Goal: Transaction & Acquisition: Purchase product/service

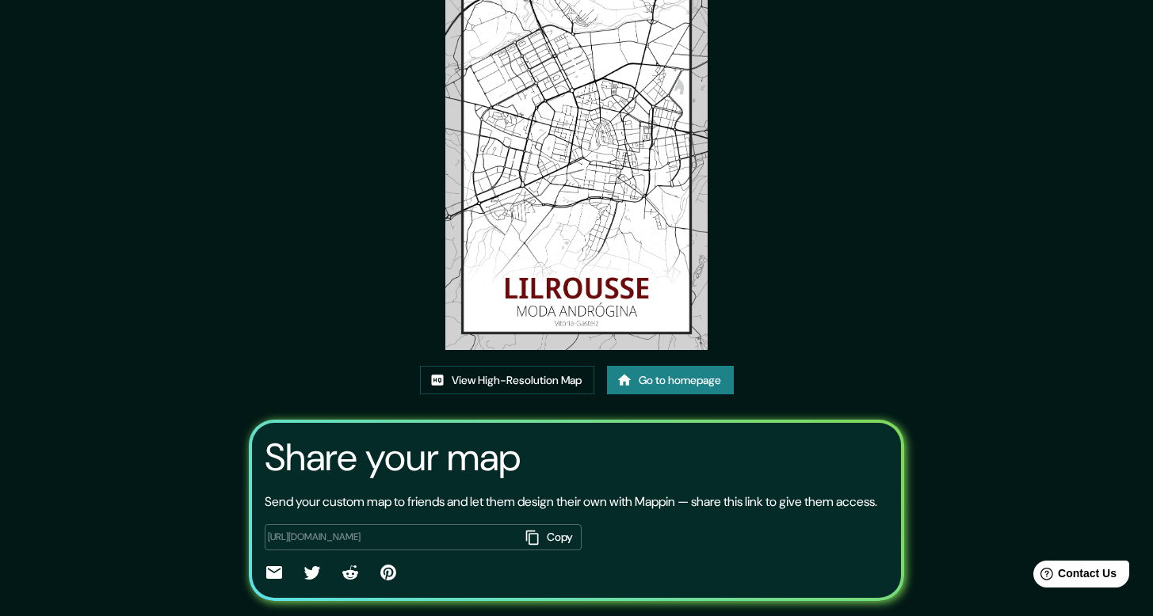
scroll to position [150, 0]
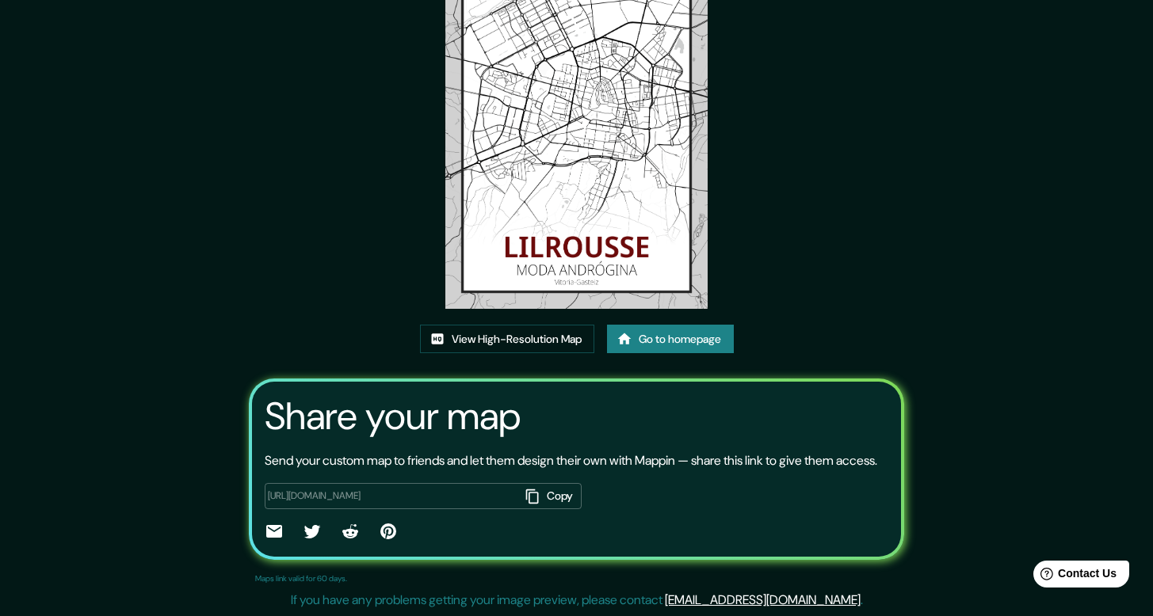
click at [661, 325] on link "Go to homepage" at bounding box center [670, 339] width 127 height 29
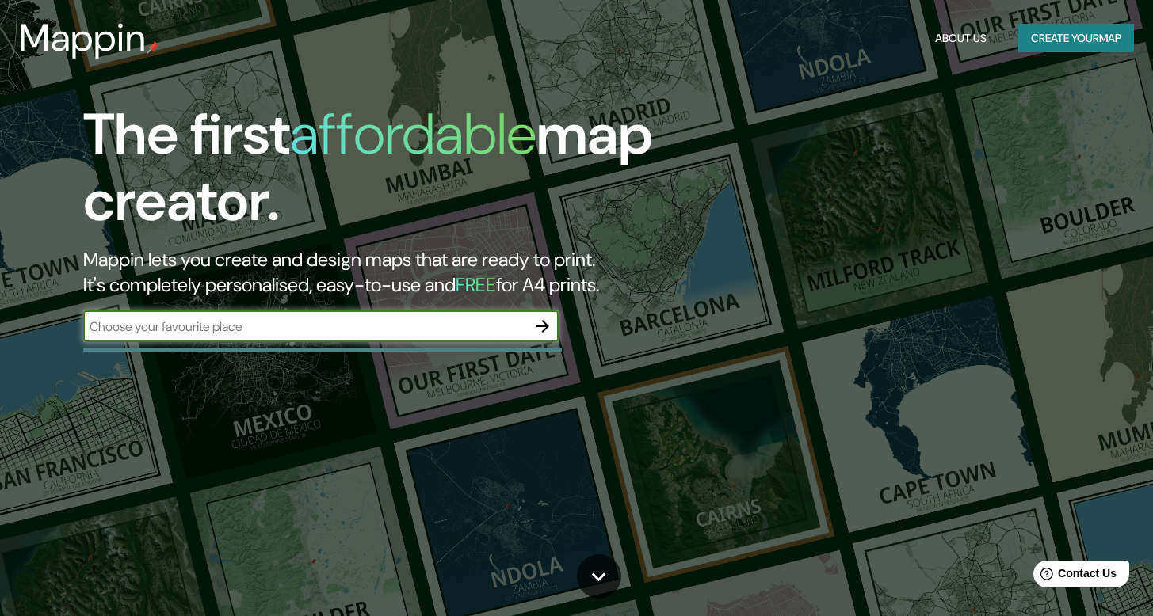
click at [380, 334] on input "text" at bounding box center [305, 327] width 444 height 18
type input "logroño"
click at [547, 325] on icon "button" at bounding box center [542, 326] width 13 height 13
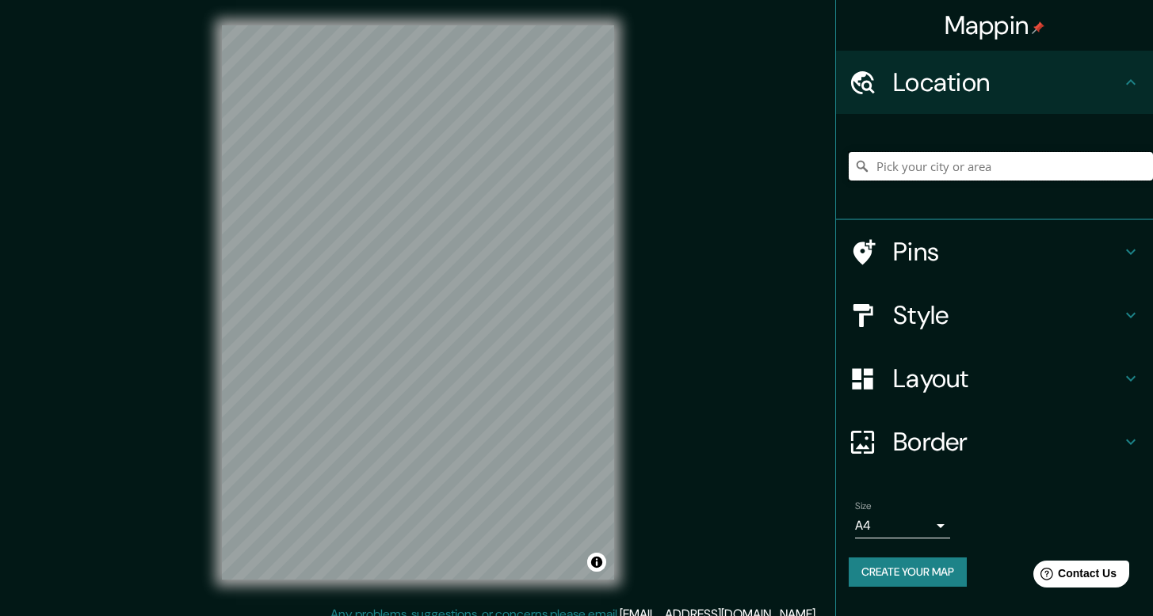
click at [998, 162] on input "Pick your city or area" at bounding box center [1001, 166] width 304 height 29
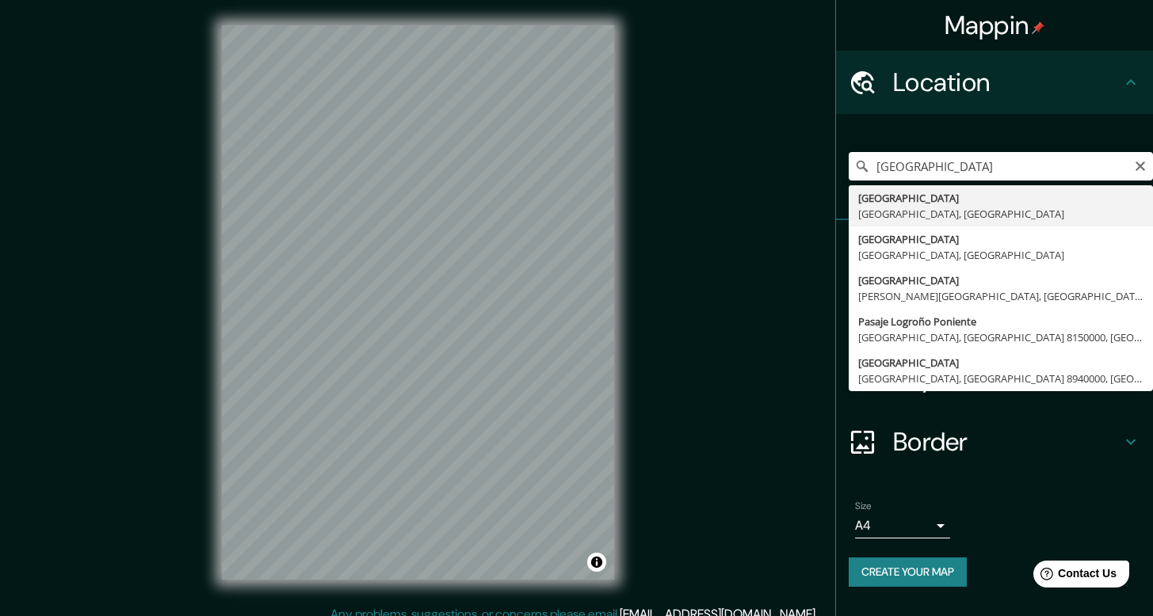
type input "Logroño, La Rioja, España"
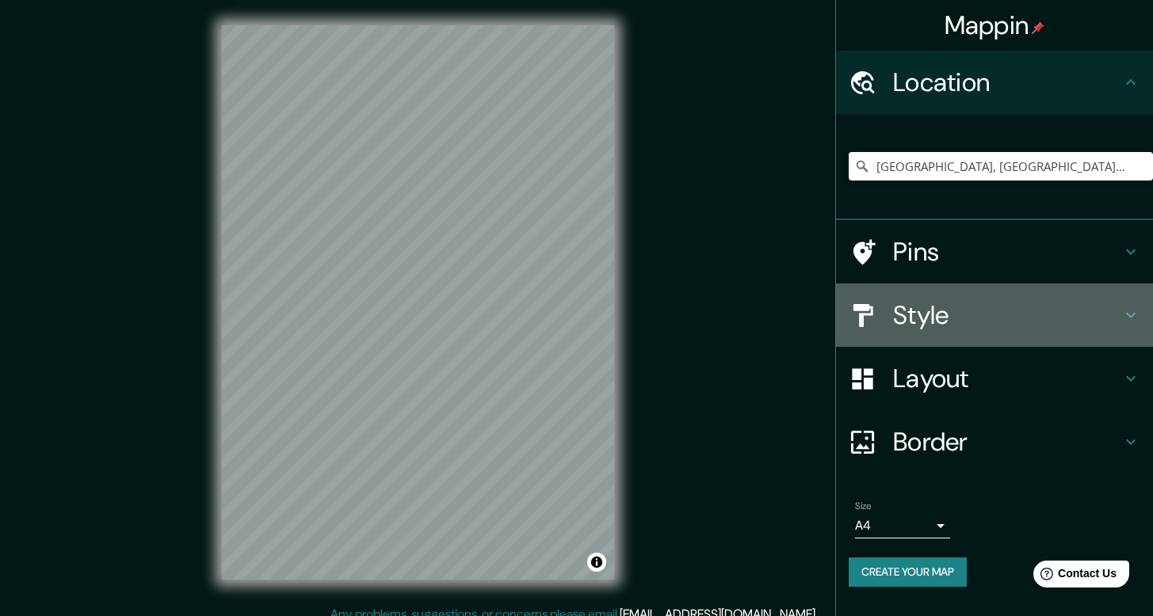
click at [971, 310] on h4 "Style" at bounding box center [1007, 315] width 228 height 32
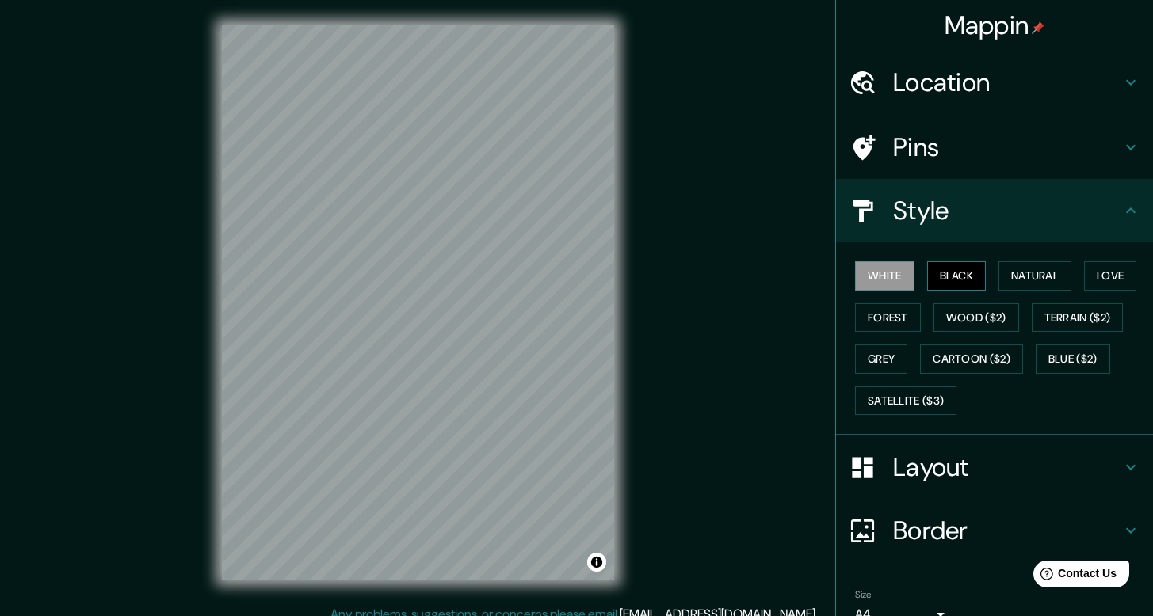
click at [954, 286] on button "Black" at bounding box center [956, 275] width 59 height 29
click at [1012, 281] on button "Natural" at bounding box center [1034, 275] width 73 height 29
click at [1068, 280] on div "White Black Natural Love Forest Wood ($2) Terrain ($2) Grey Cartoon ($2) Blue (…" at bounding box center [1001, 338] width 304 height 166
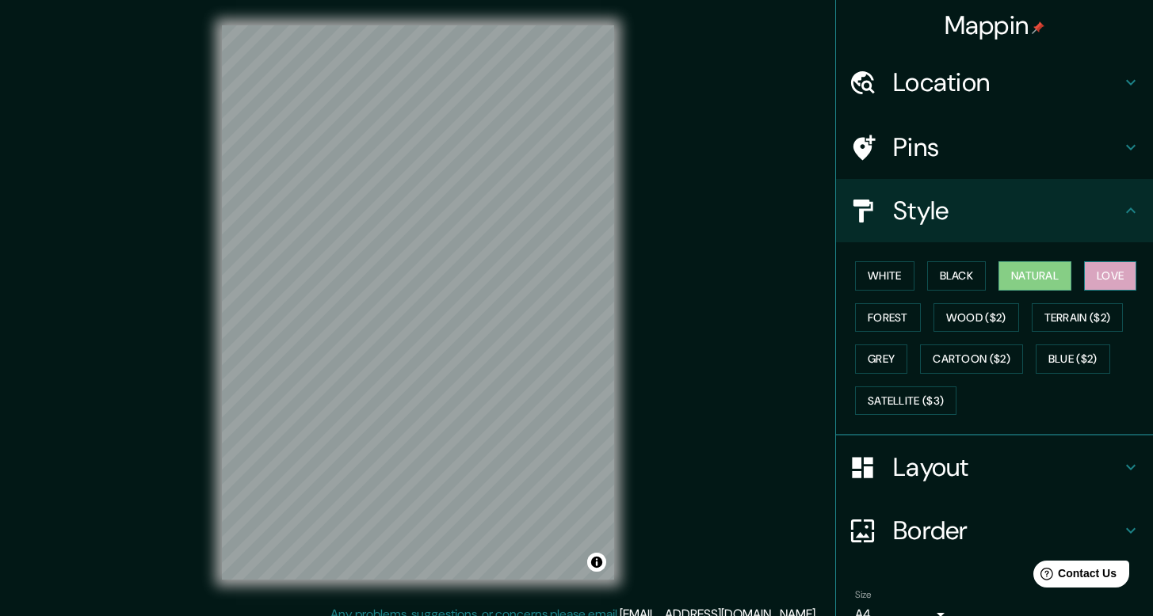
click at [1103, 277] on button "Love" at bounding box center [1110, 275] width 52 height 29
click at [902, 311] on button "Forest" at bounding box center [888, 317] width 66 height 29
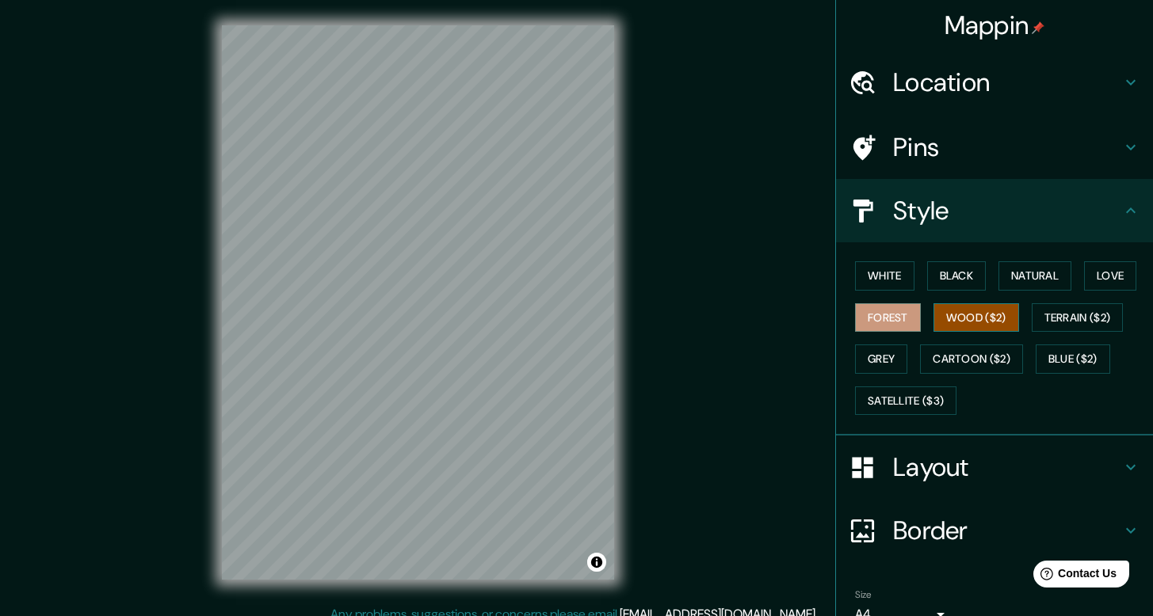
click at [962, 319] on button "Wood ($2)" at bounding box center [976, 317] width 86 height 29
click at [1076, 323] on button "Terrain ($2)" at bounding box center [1078, 317] width 92 height 29
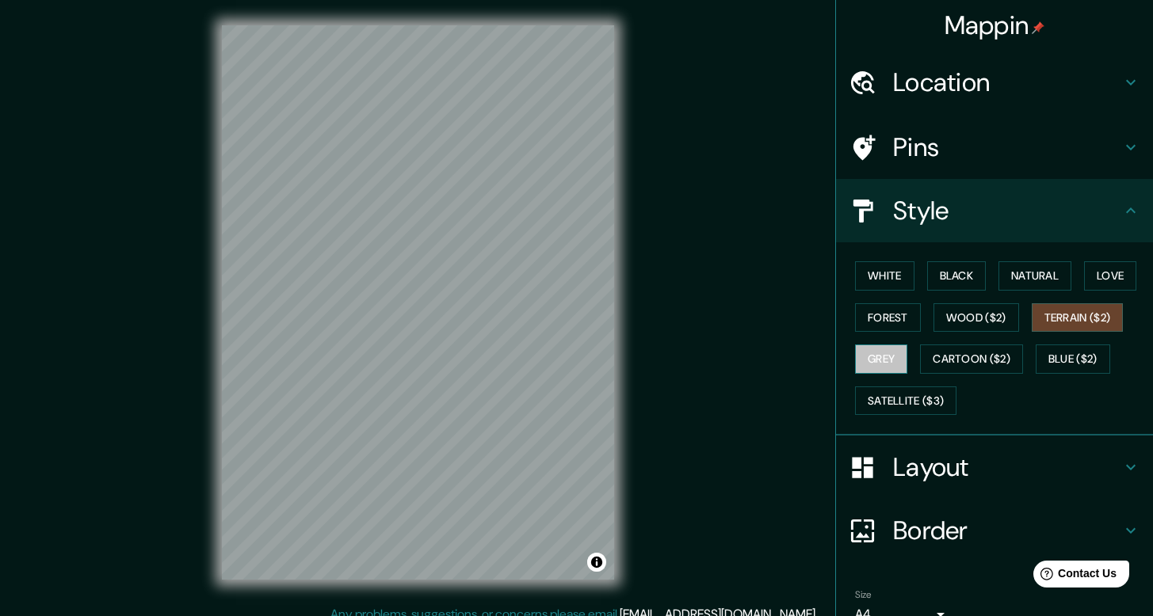
click at [892, 357] on button "Grey" at bounding box center [881, 359] width 52 height 29
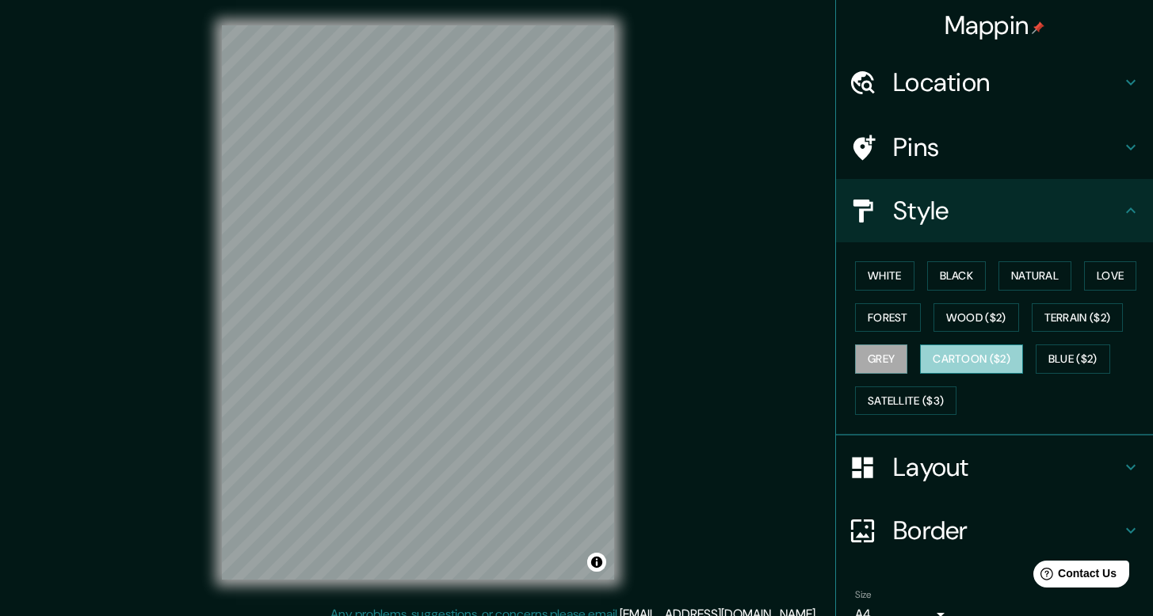
click at [986, 364] on button "Cartoon ($2)" at bounding box center [971, 359] width 103 height 29
click at [1066, 367] on button "Blue ($2)" at bounding box center [1073, 359] width 74 height 29
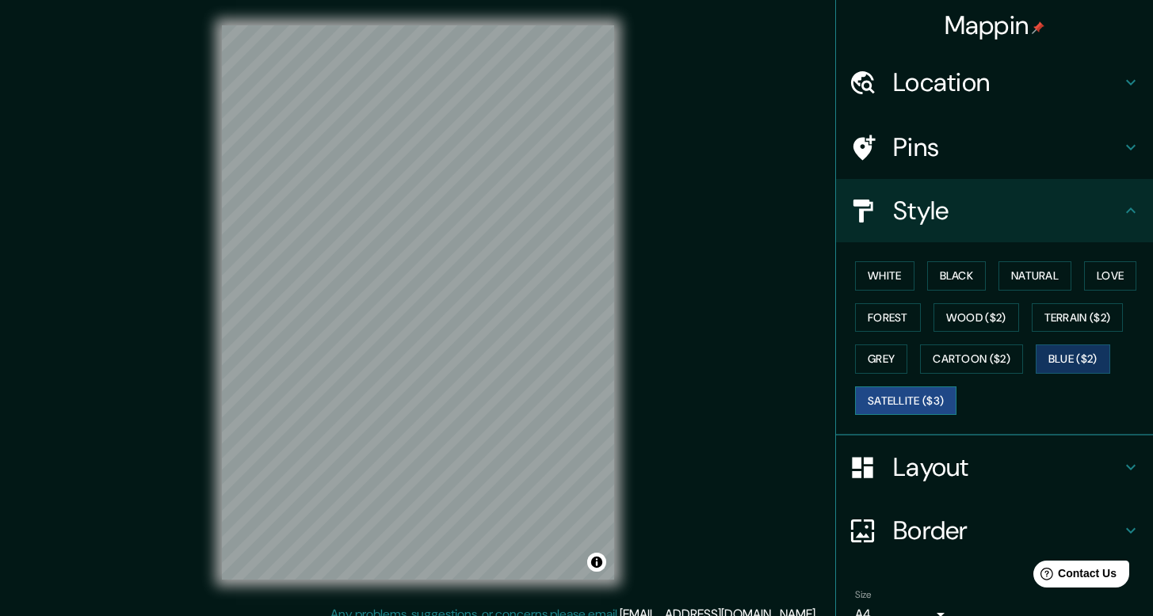
click at [891, 410] on button "Satellite ($3)" at bounding box center [905, 401] width 101 height 29
drag, startPoint x: 381, startPoint y: 282, endPoint x: 387, endPoint y: 292, distance: 11.7
click at [387, 292] on div at bounding box center [386, 292] width 13 height 13
click at [395, 294] on div at bounding box center [393, 297] width 13 height 13
click at [872, 284] on button "White" at bounding box center [884, 275] width 59 height 29
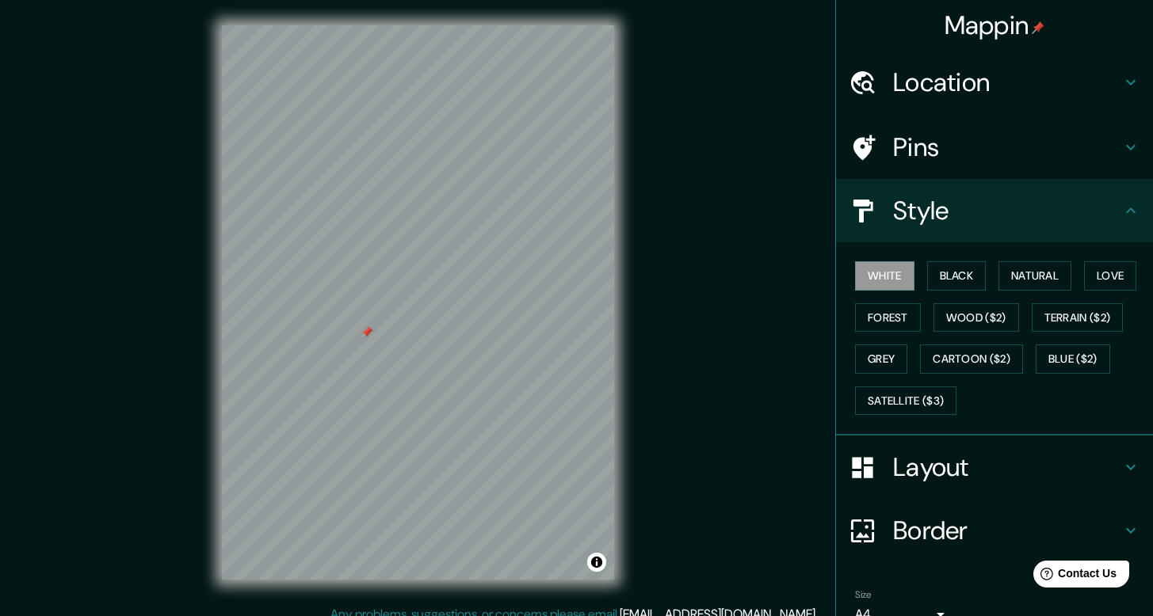
click at [366, 334] on div at bounding box center [366, 332] width 13 height 13
click at [969, 161] on h4 "Pins" at bounding box center [1007, 148] width 228 height 32
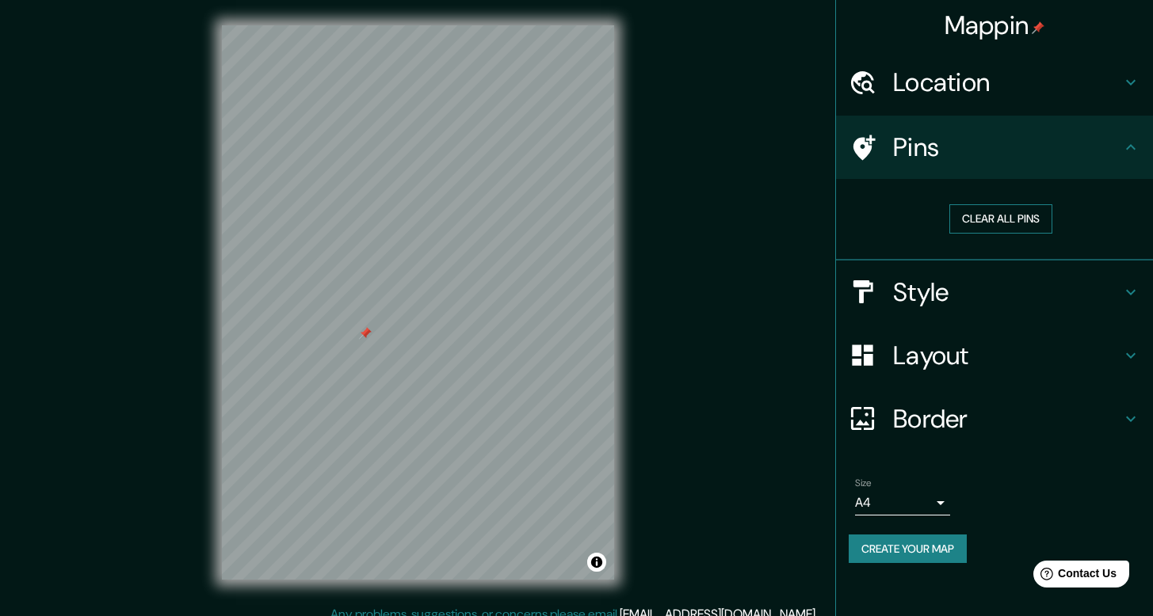
click at [965, 224] on button "Clear all pins" at bounding box center [1000, 218] width 103 height 29
click at [997, 418] on h4 "Border" at bounding box center [1007, 419] width 228 height 32
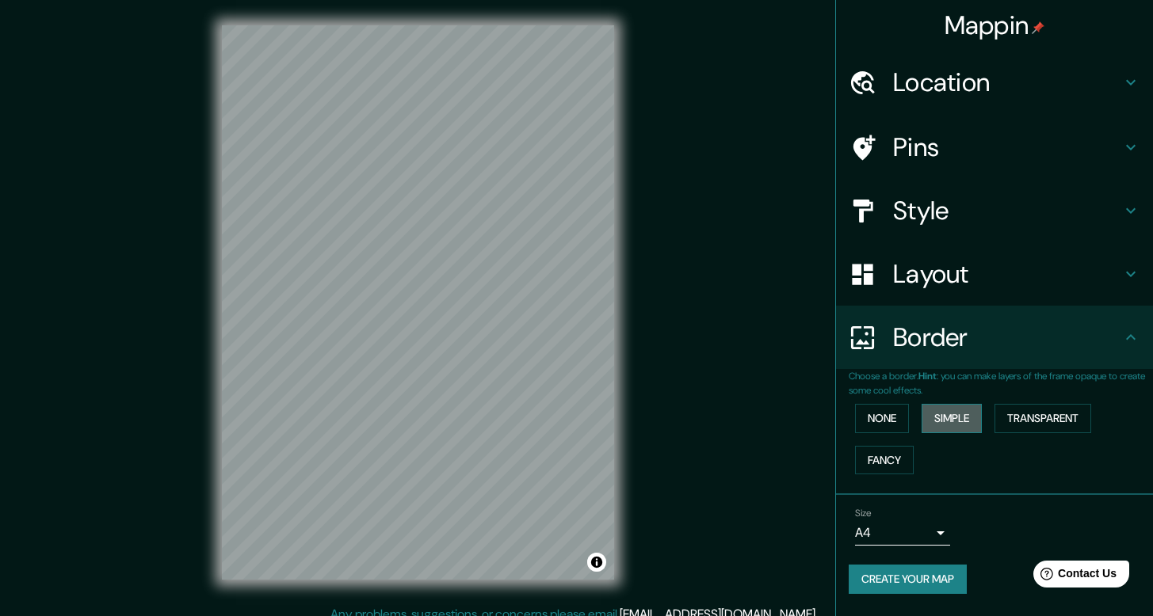
click at [982, 427] on button "Simple" at bounding box center [951, 418] width 60 height 29
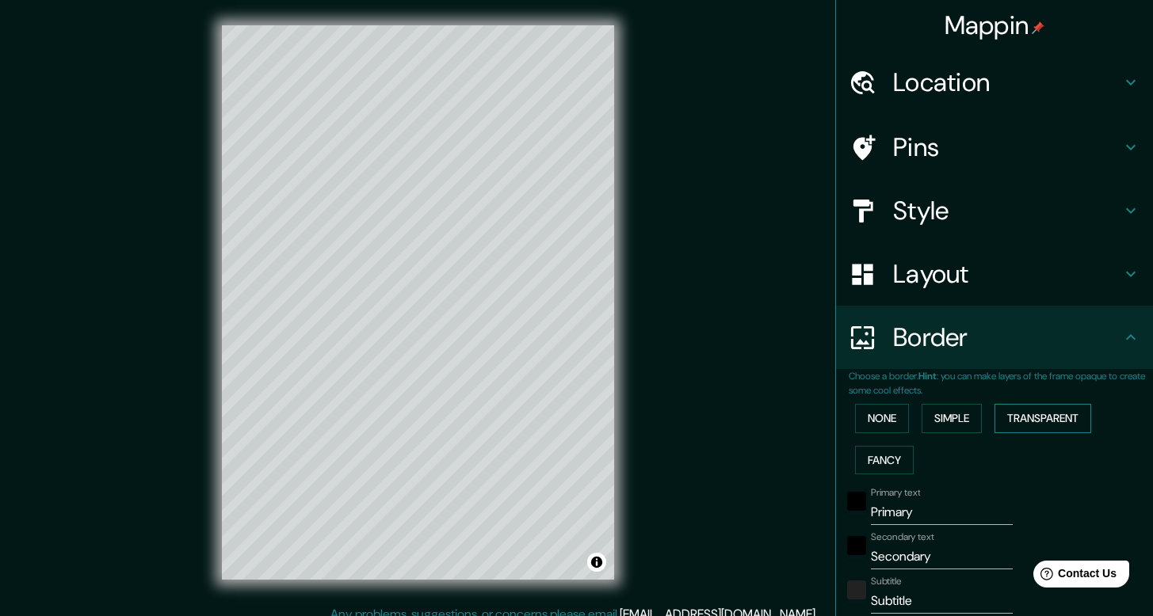
click at [1043, 425] on button "Transparent" at bounding box center [1042, 418] width 97 height 29
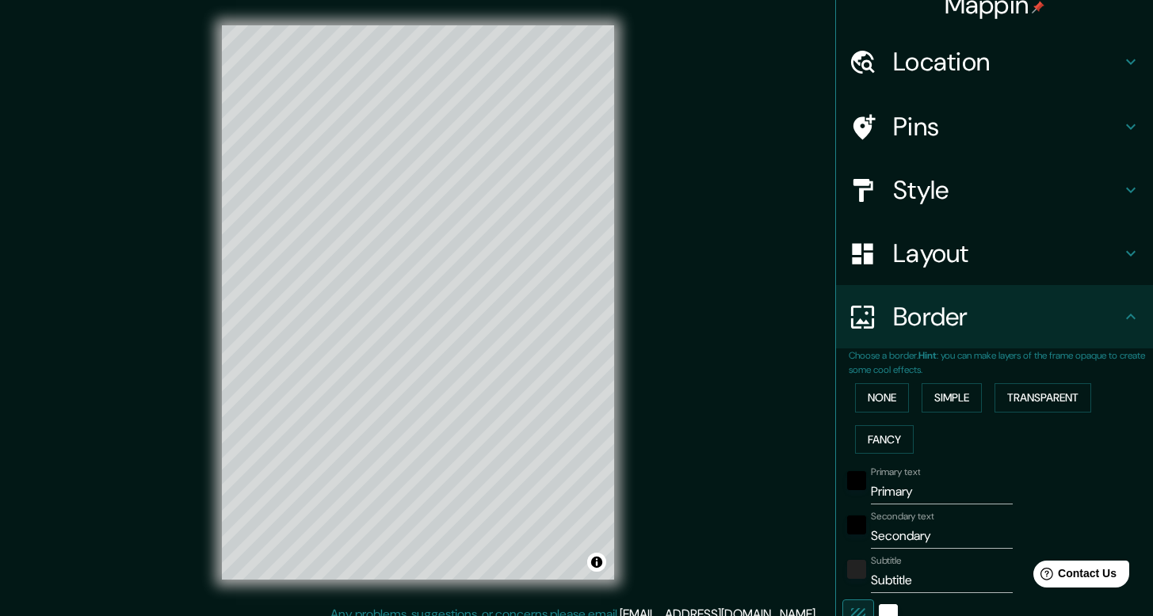
scroll to position [31, 0]
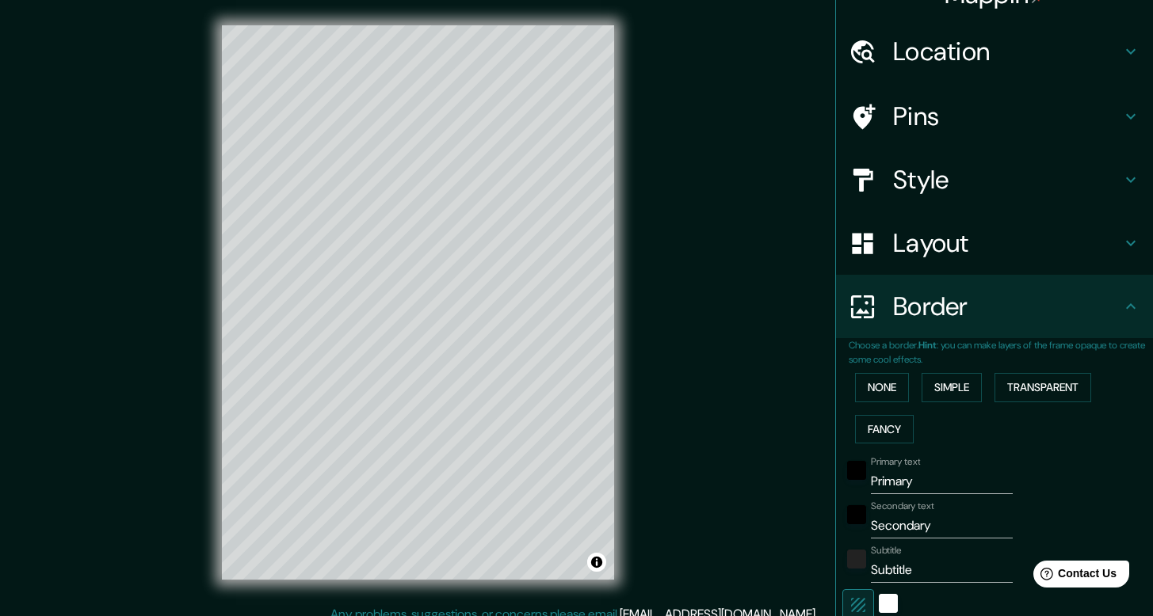
click at [901, 488] on input "Primary" at bounding box center [942, 481] width 142 height 25
click at [891, 483] on input "Primary" at bounding box center [942, 481] width 142 height 25
type input "J"
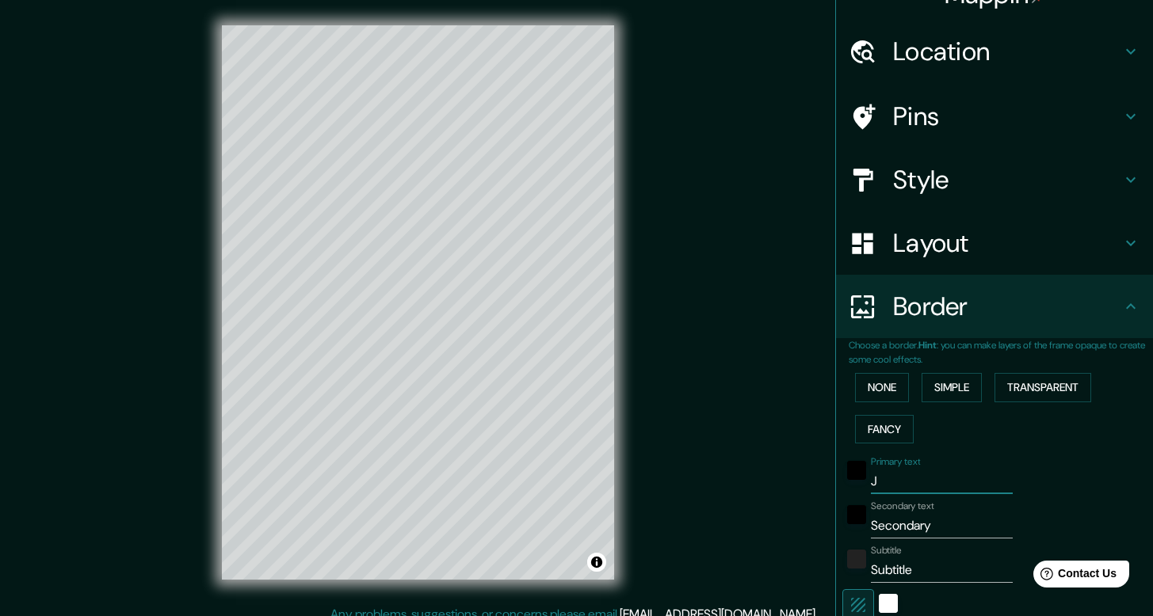
type input "238"
type input "40"
type input "JU"
type input "238"
type input "40"
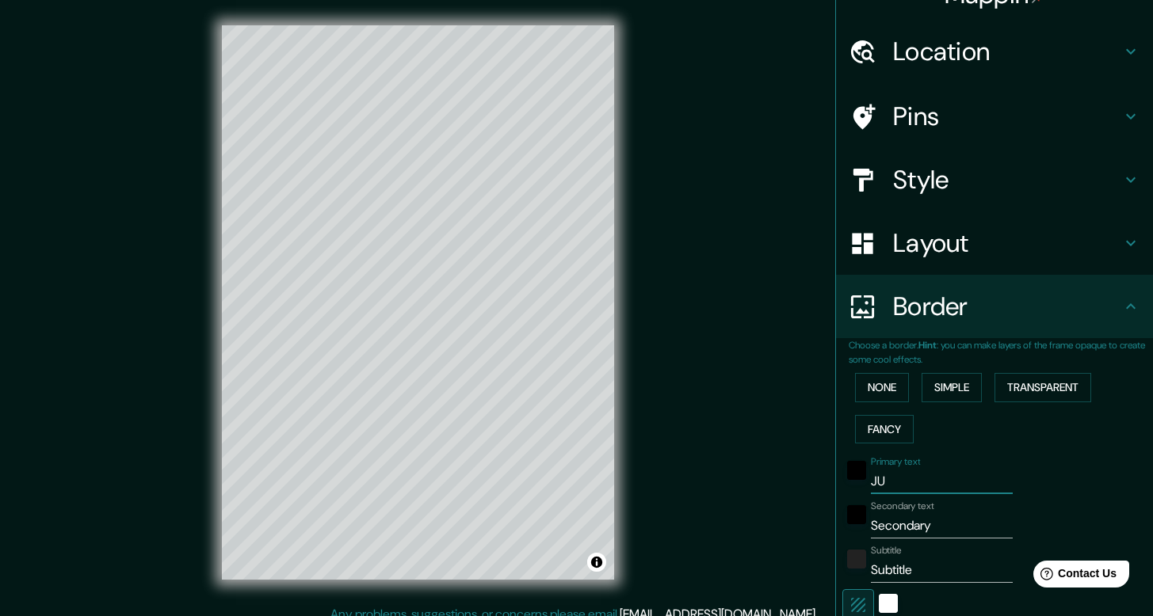
type input "JUA"
type input "238"
type input "40"
type input "JUAN"
type input "238"
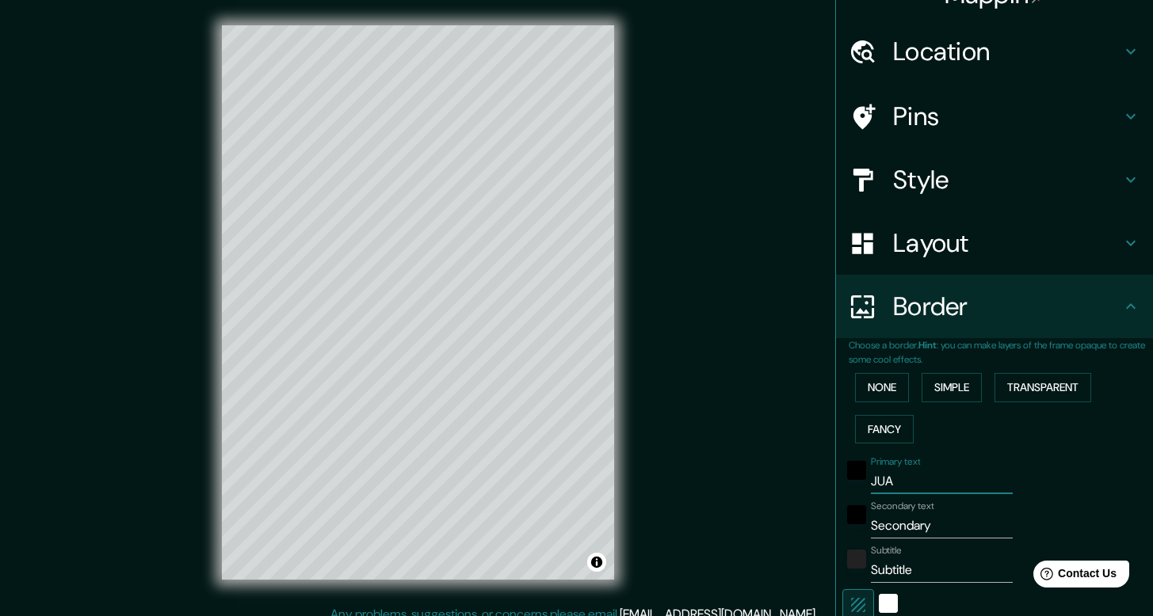
type input "40"
type input "JUAN"
type input "238"
type input "40"
type input "JUAN y"
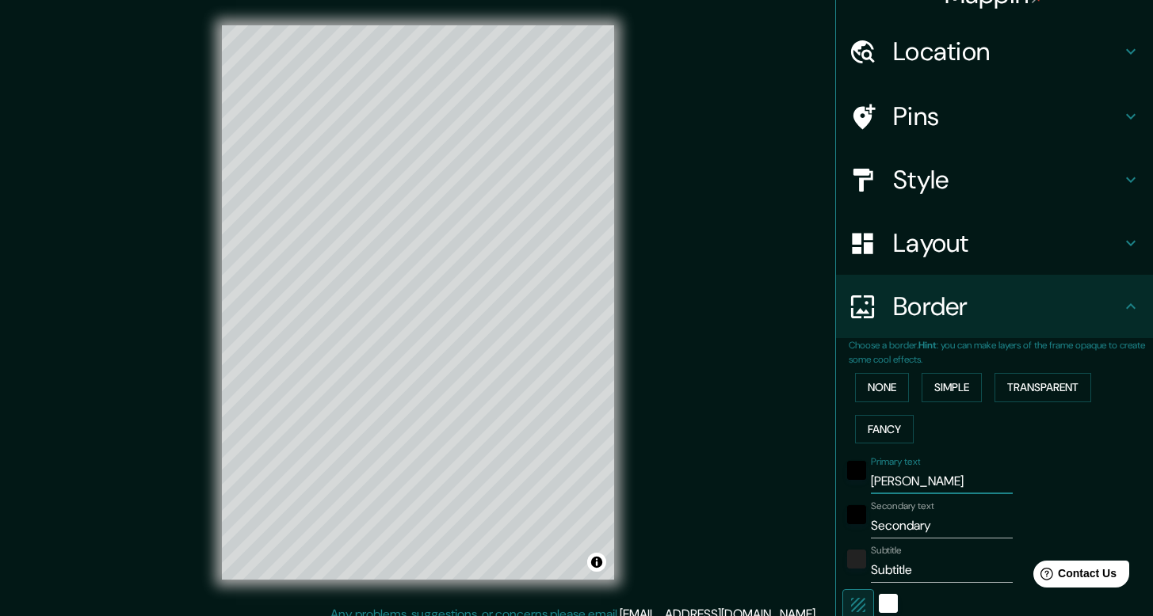
type input "238"
type input "40"
type input "JUAN y"
type input "238"
type input "40"
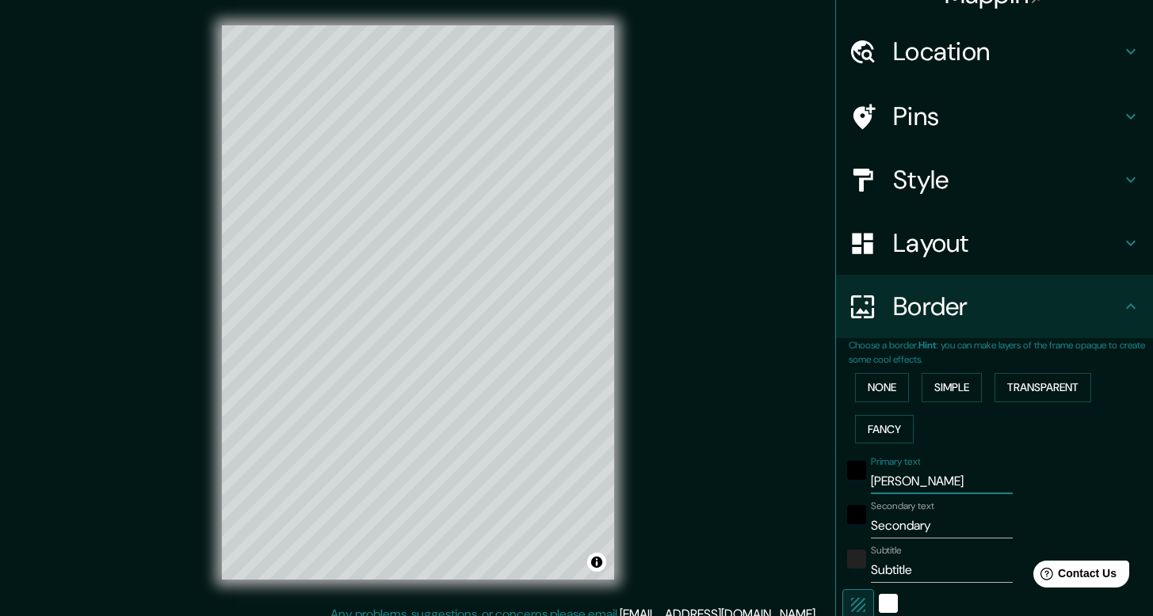
type input "JUAN y N"
type input "238"
type input "40"
type input "JUAN y"
type input "238"
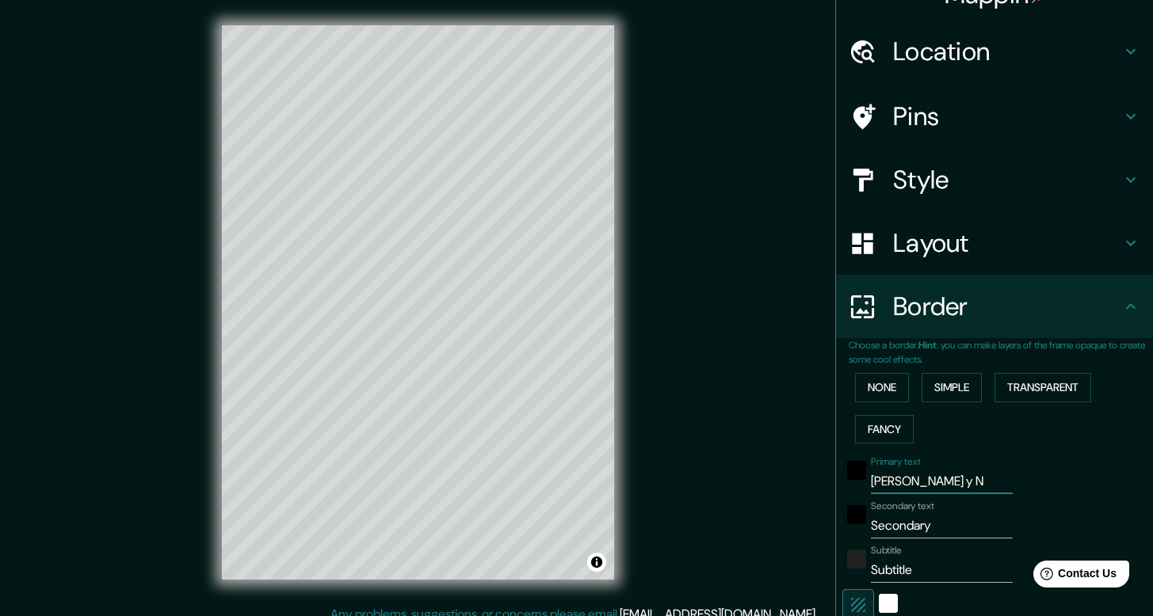
type input "40"
type input "JUAN y"
type input "238"
type input "40"
type input "JUAN"
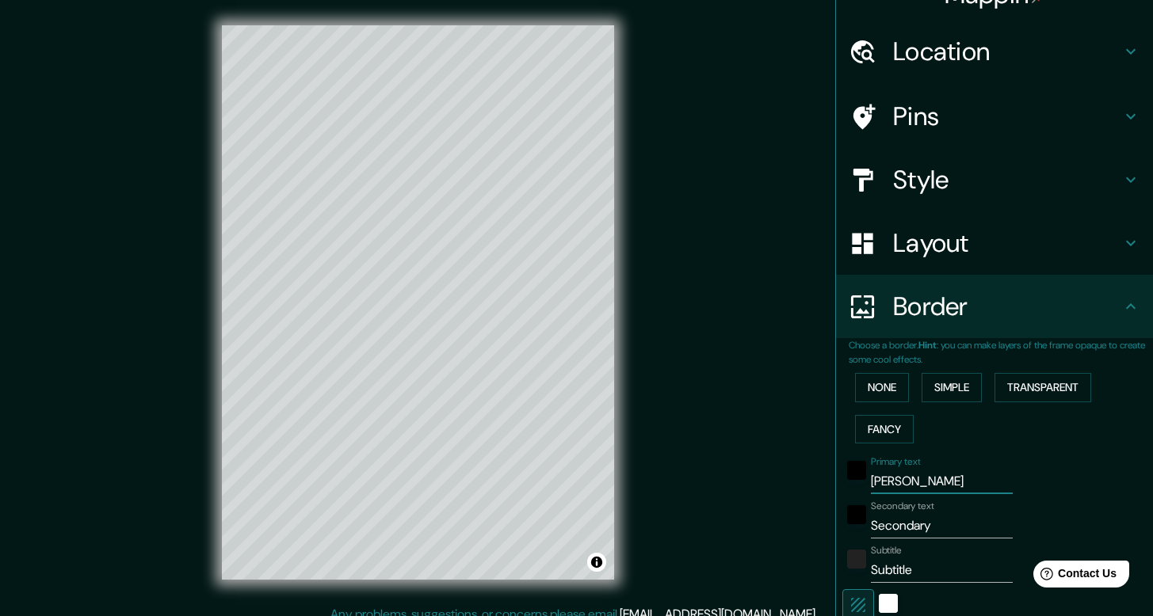
type input "238"
type input "40"
type input "JUAN U"
type input "238"
type input "40"
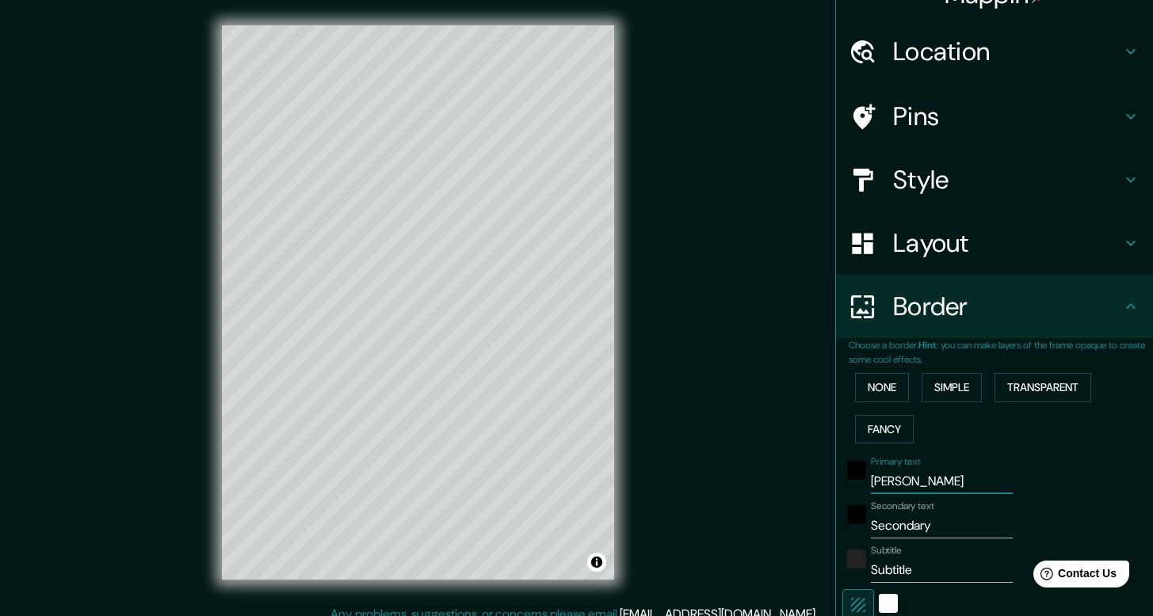
type input "JUAN U"
type input "238"
type input "40"
type input "JUAN U"
type input "238"
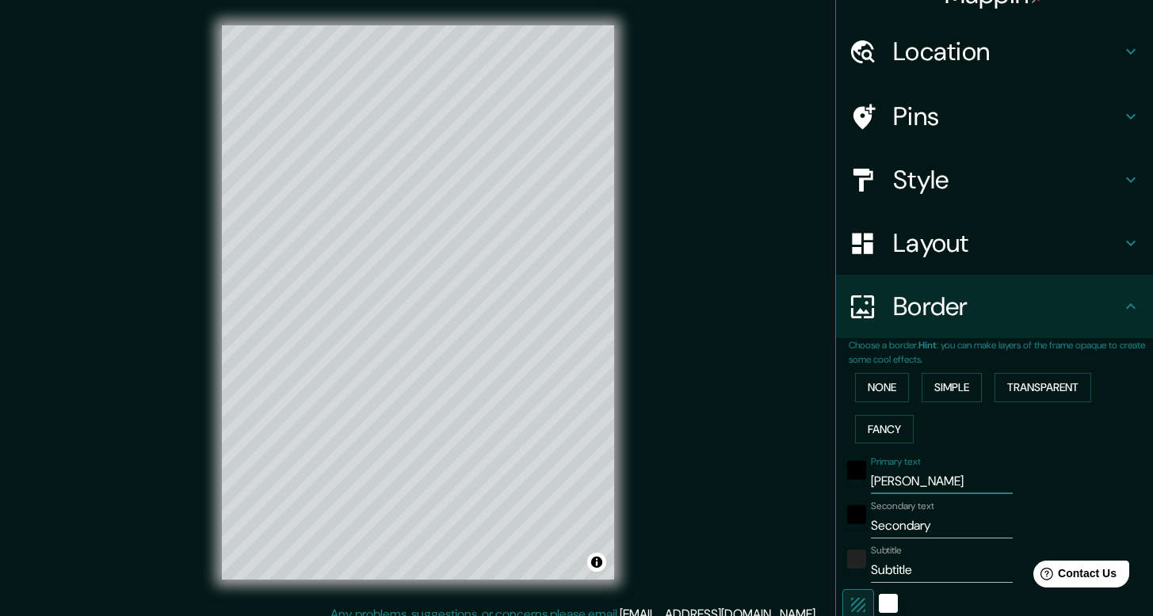
type input "40"
type input "JUAN"
type input "238"
type input "40"
type input "JUAN U"
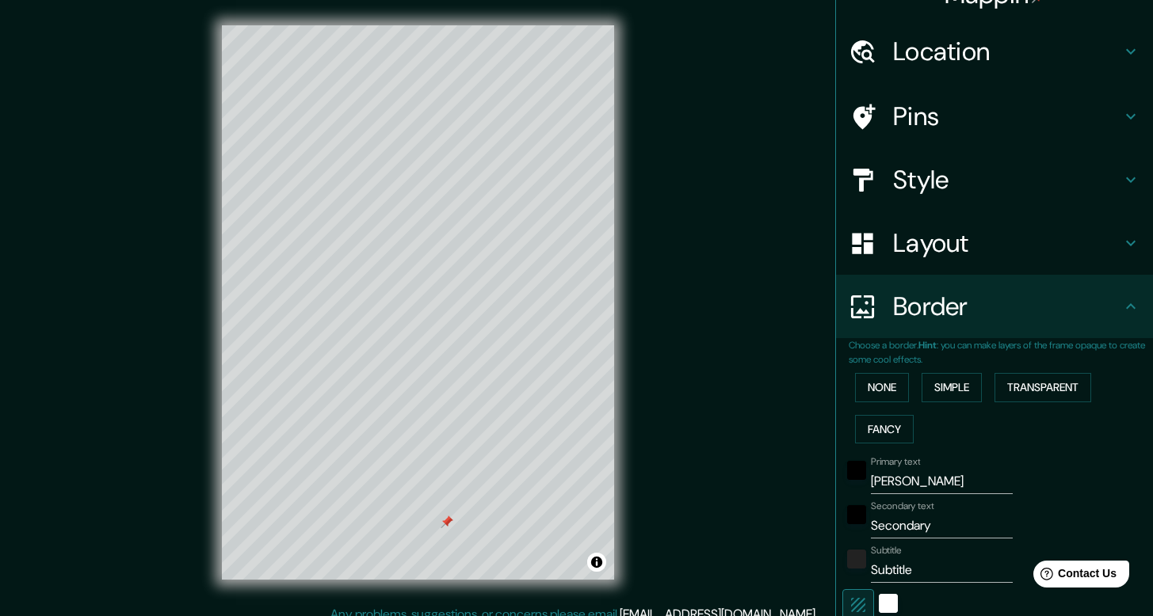
type input "238"
type input "40"
type input "JUAN U"
click at [921, 101] on h4 "Pins" at bounding box center [1007, 117] width 228 height 32
type input "238"
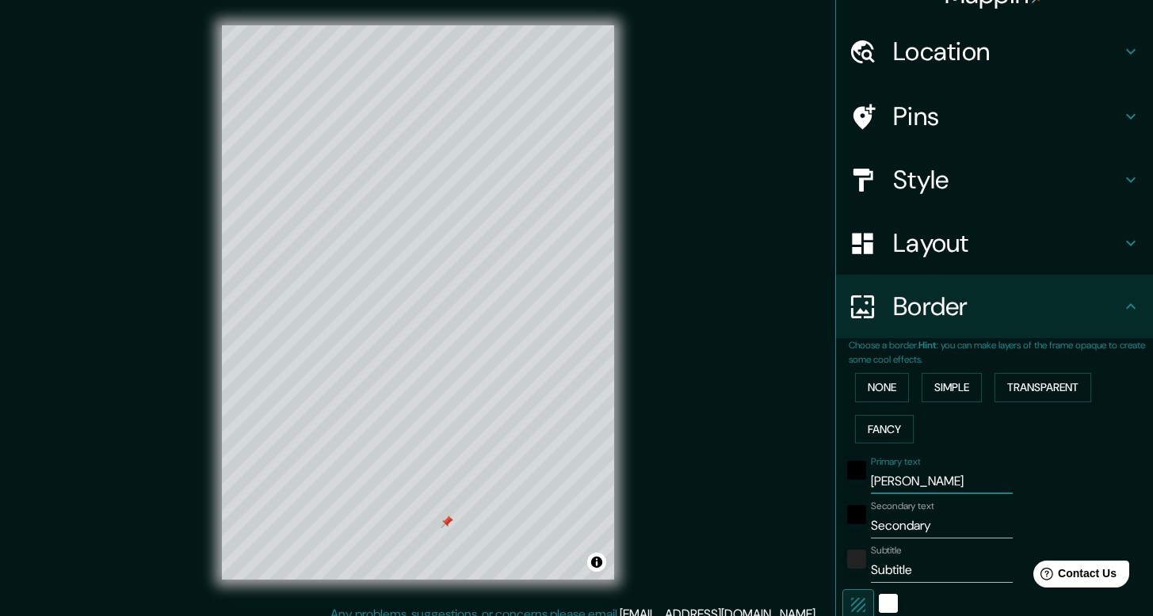
type input "40"
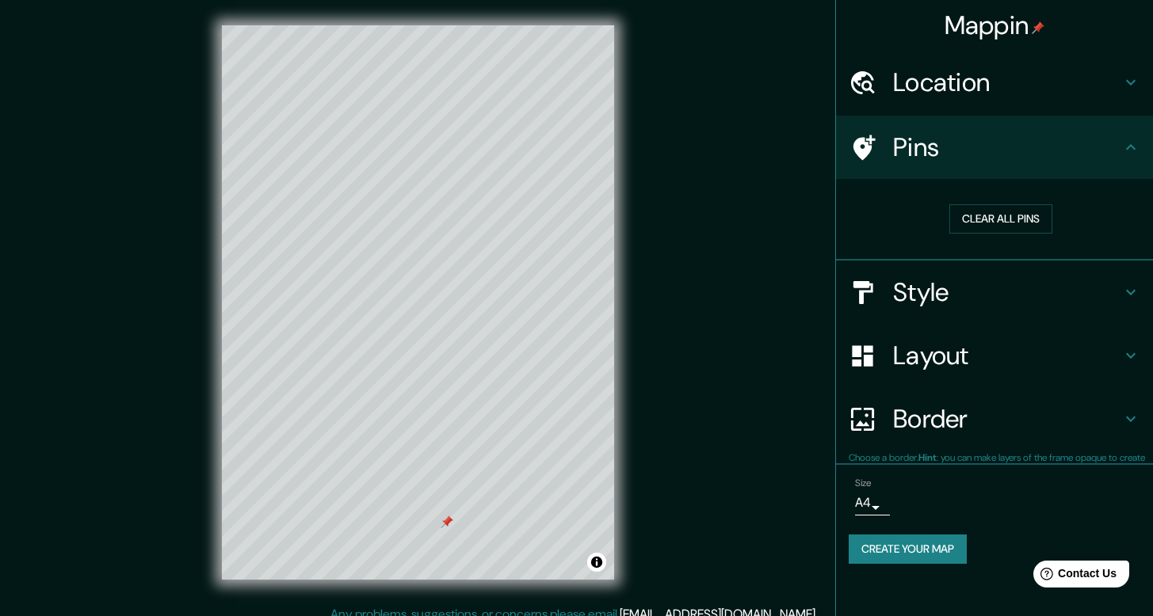
scroll to position [0, 0]
click at [1026, 219] on button "Clear all pins" at bounding box center [1000, 218] width 103 height 29
click at [990, 215] on button "Clear all pins" at bounding box center [1000, 218] width 103 height 29
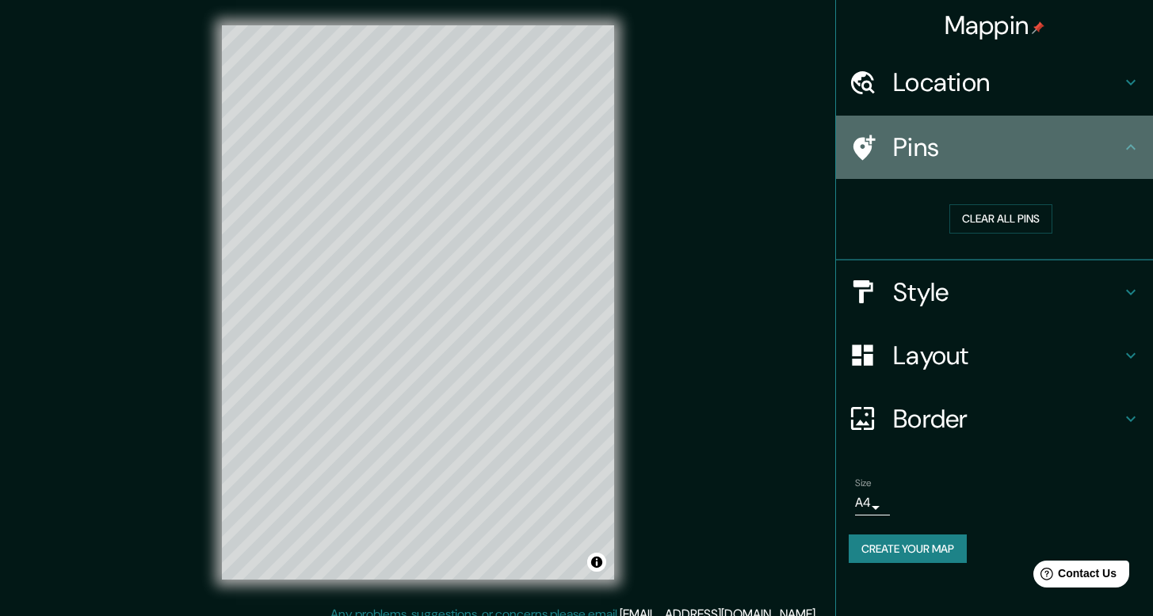
click at [1135, 151] on icon at bounding box center [1130, 147] width 19 height 19
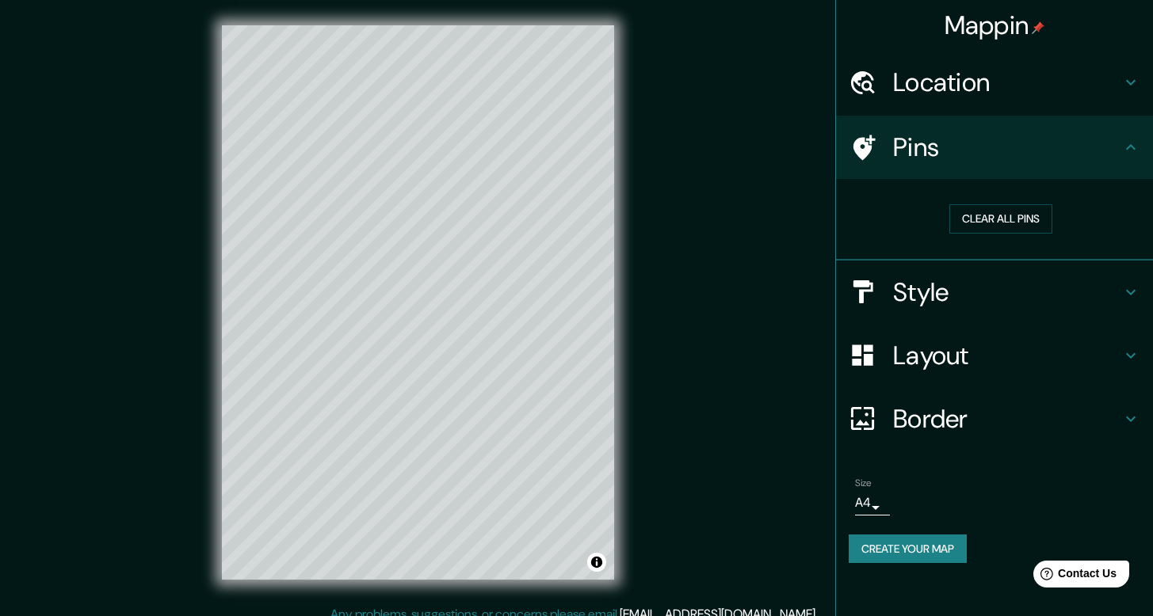
scroll to position [14, 0]
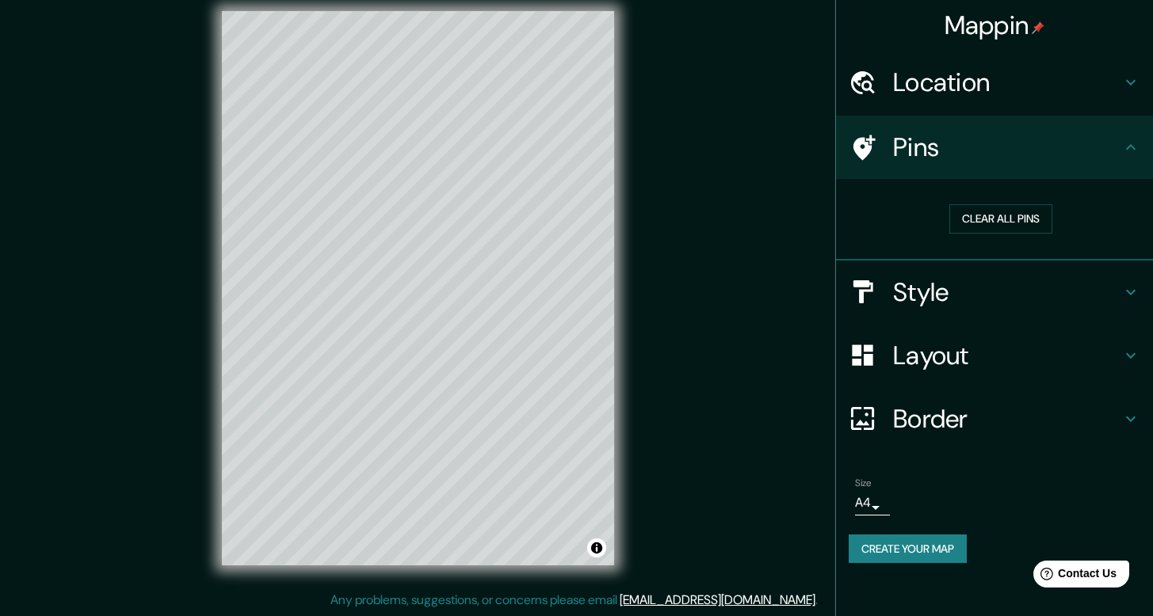
click at [960, 361] on h4 "Layout" at bounding box center [1007, 356] width 228 height 32
type input "238"
type input "40"
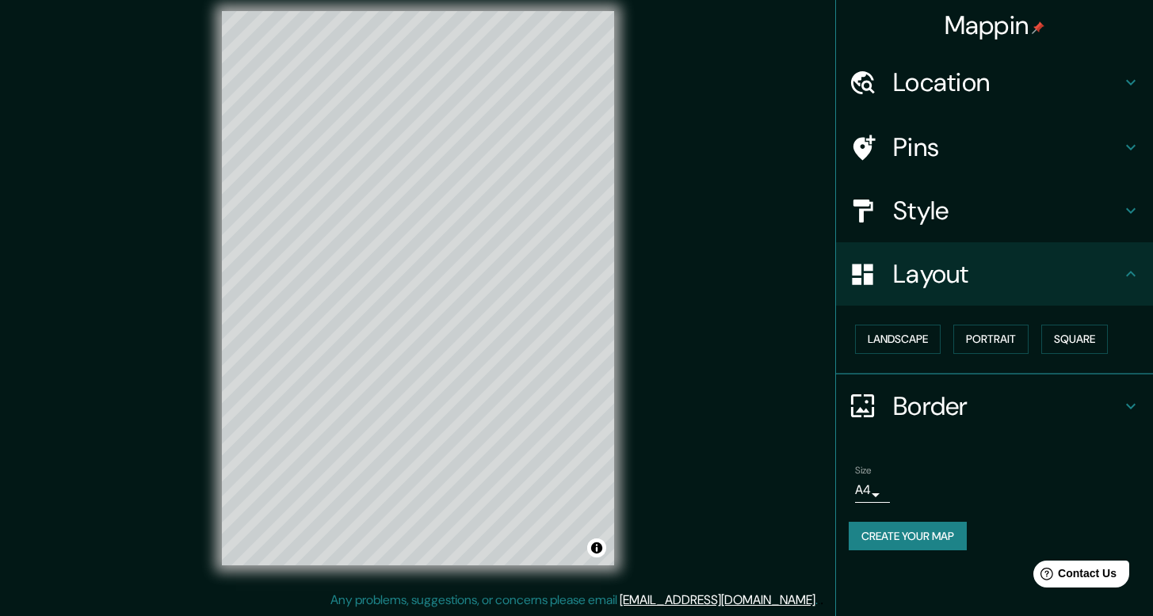
click at [1133, 275] on icon at bounding box center [1131, 274] width 10 height 6
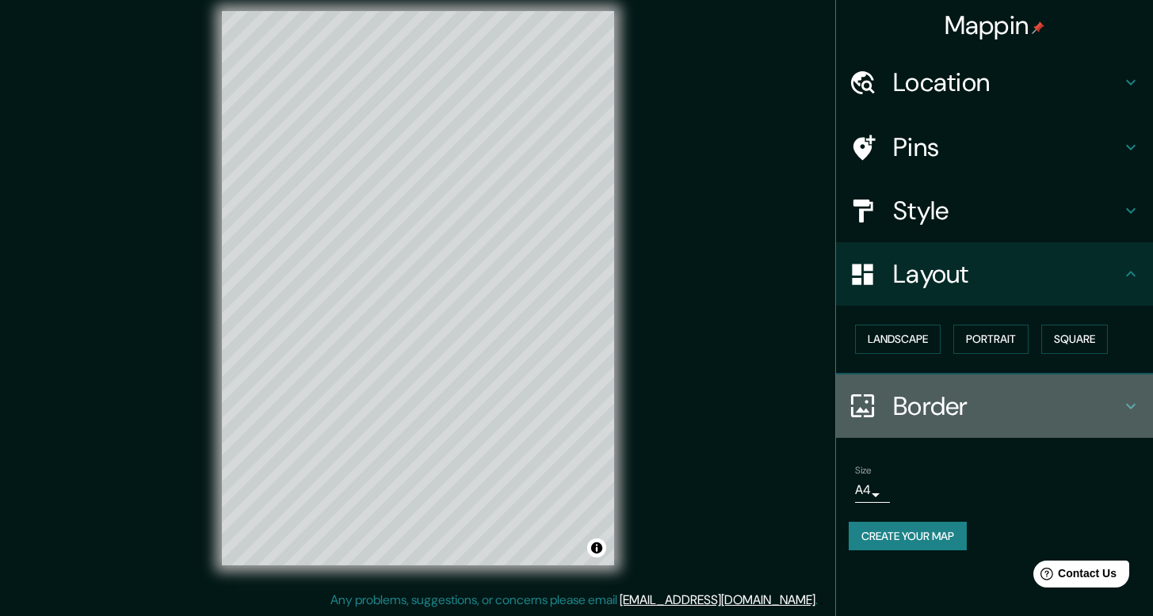
click at [945, 410] on h4 "Border" at bounding box center [1007, 407] width 228 height 32
type input "238"
type input "40"
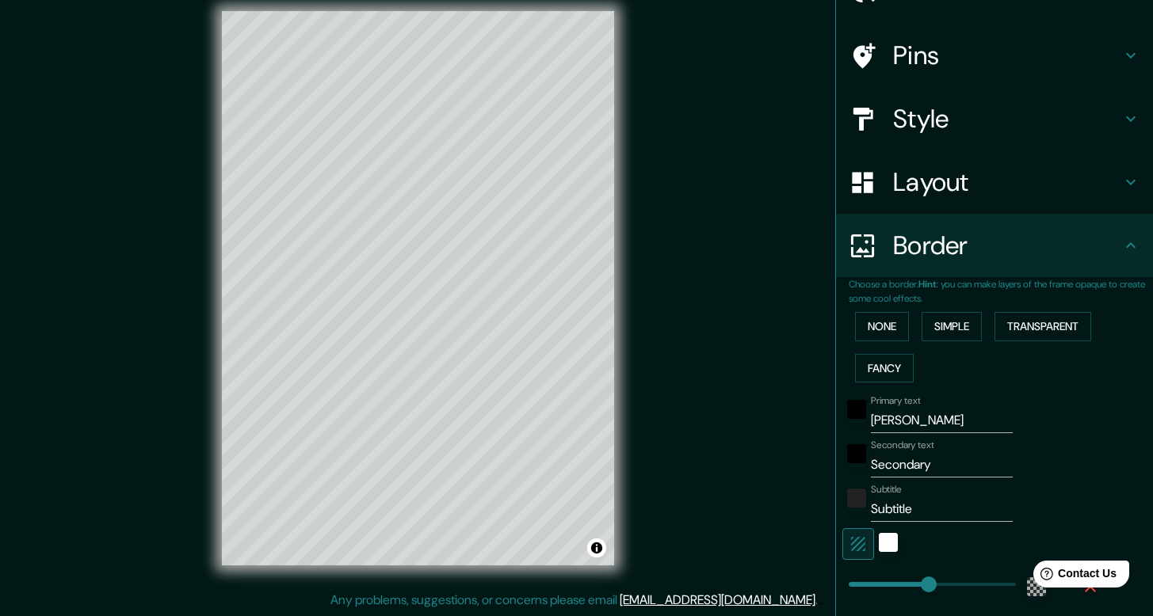
scroll to position [174, 0]
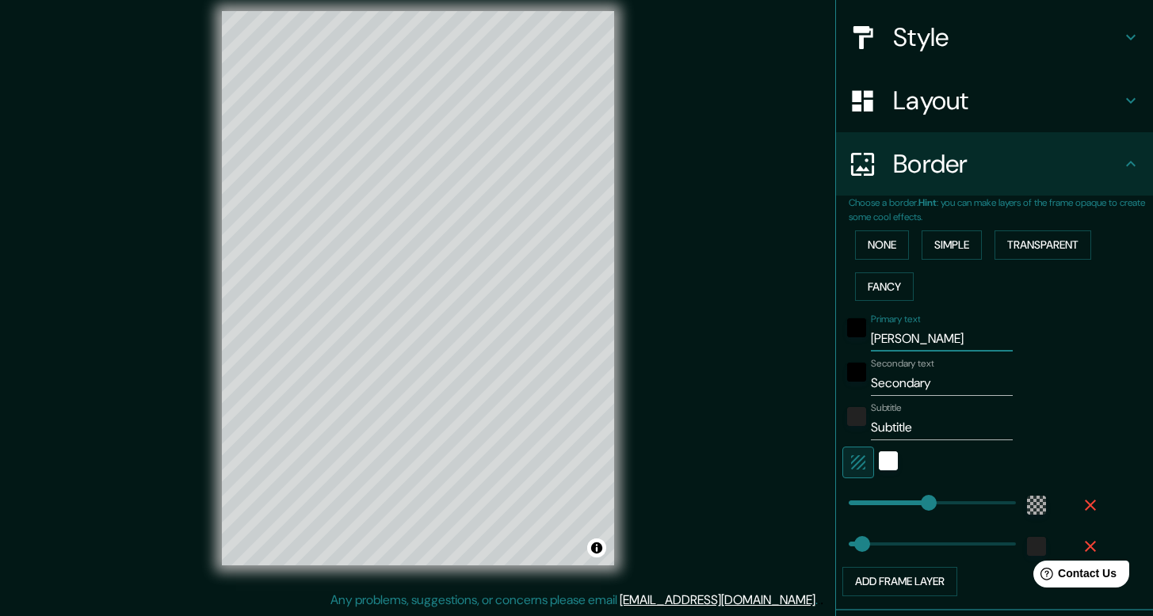
click at [915, 341] on input "JUAN U" at bounding box center [942, 338] width 142 height 25
type input "JUAN"
type input "238"
type input "40"
type input "JUAN y"
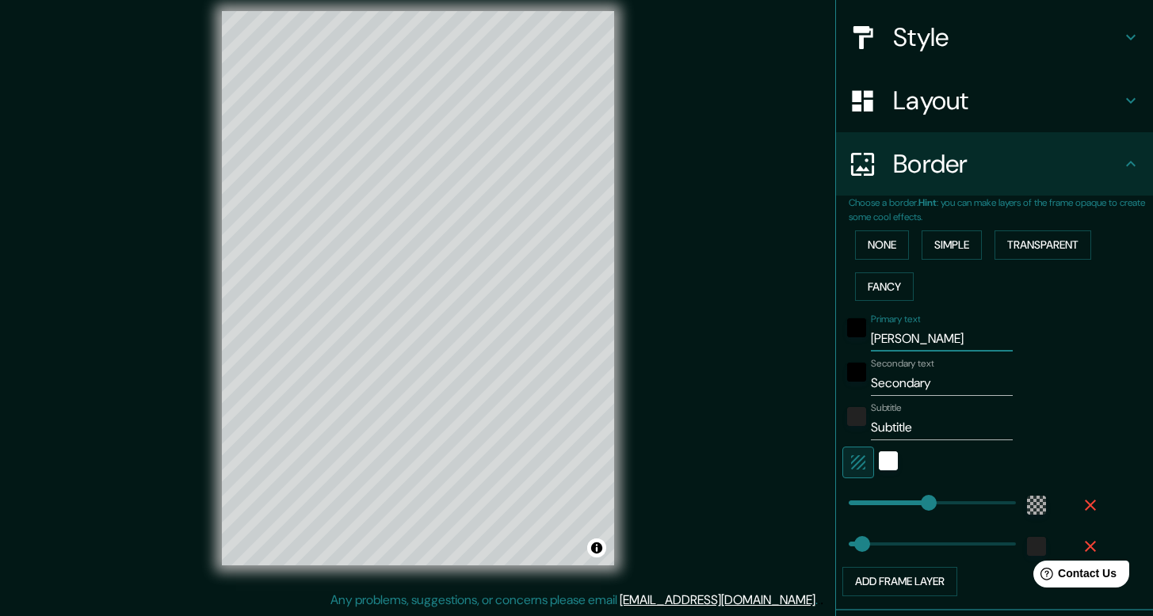
type input "238"
type input "40"
type input "JUAN"
type input "238"
type input "40"
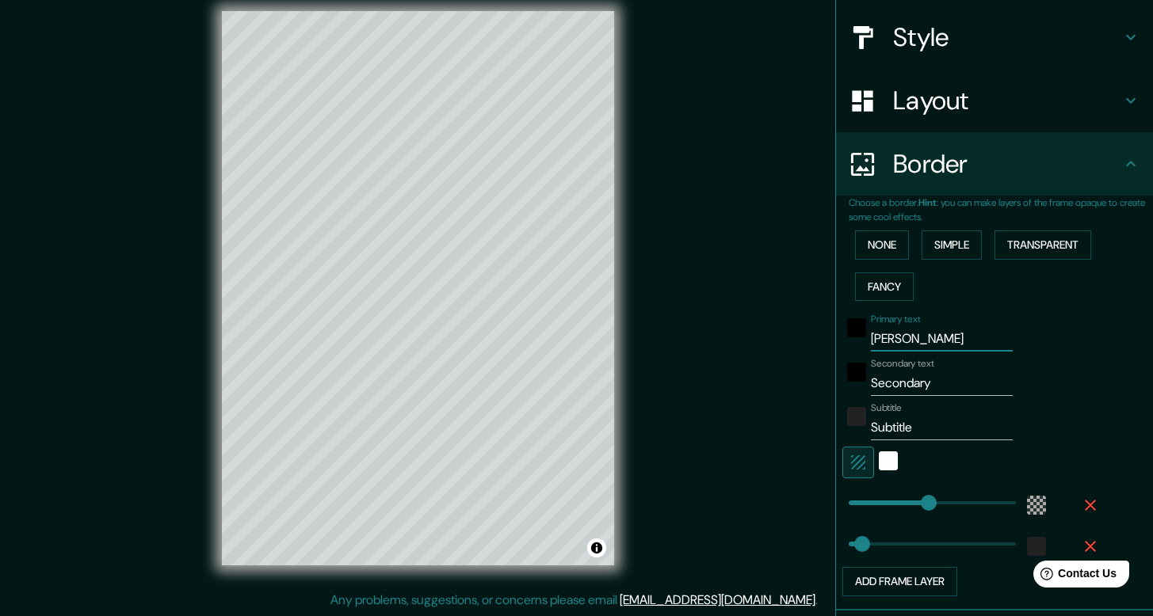
type input "JUAN Y"
type input "238"
type input "40"
type input "JUAN Y"
type input "238"
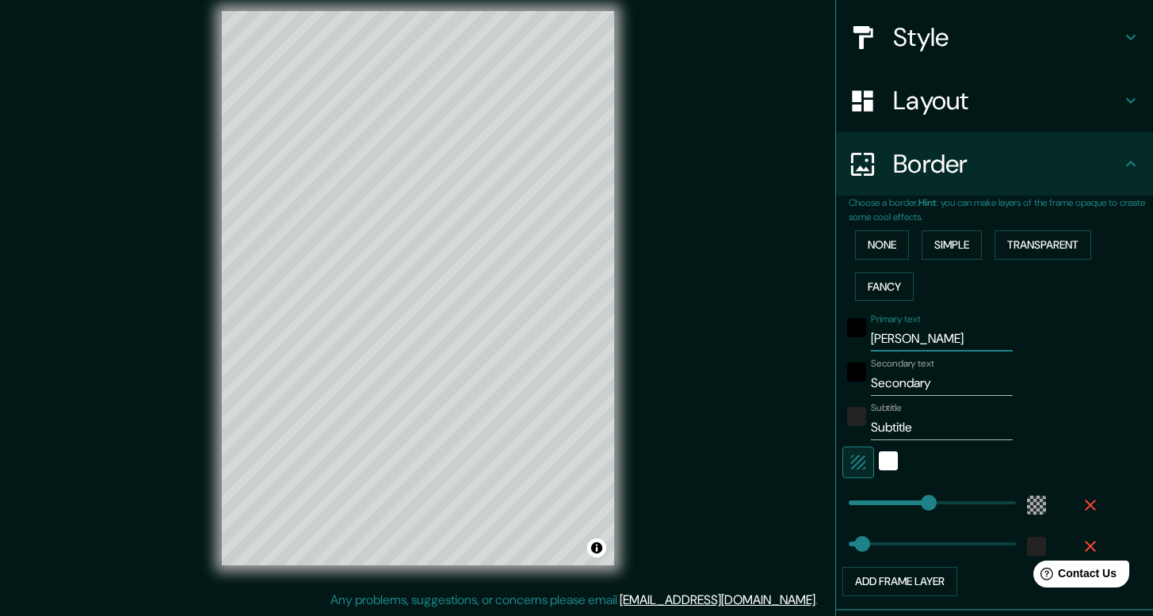
type input "40"
type input "JUAN Y"
click at [781, 63] on div "Mappin Location Logroño, La Rioja, España Pins Style Layout Border Choose a bor…" at bounding box center [576, 301] width 1153 height 631
click at [770, 38] on div "Mappin Location Logroño, La Rioja, España Pins Style Layout Border Choose a bor…" at bounding box center [576, 301] width 1153 height 631
click at [888, 425] on input "Subtitle" at bounding box center [942, 427] width 142 height 25
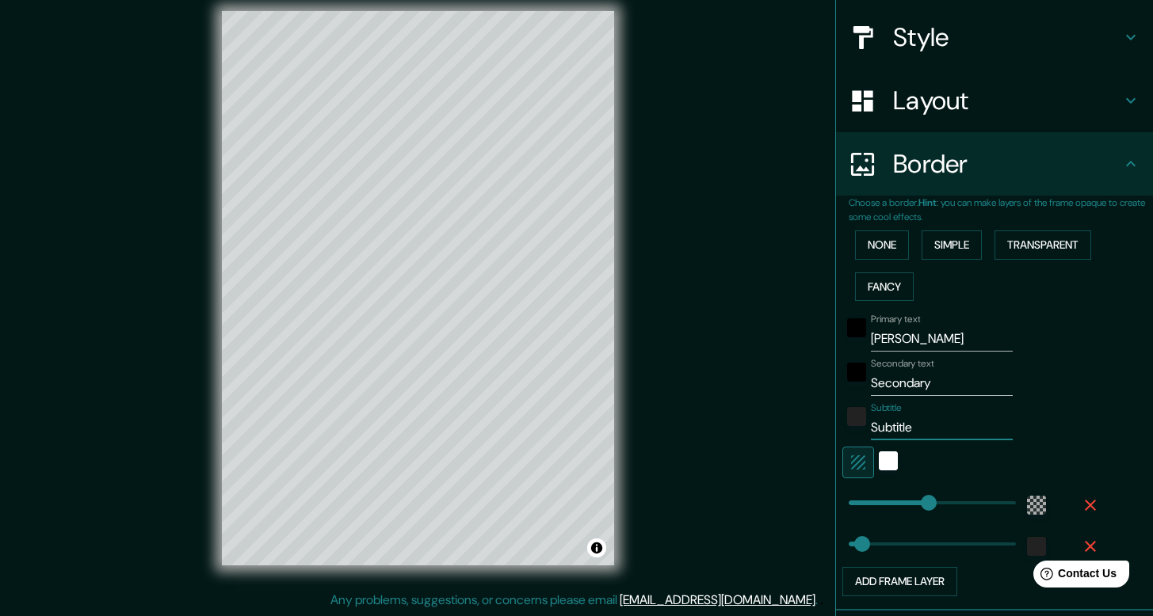
click at [888, 425] on input "Subtitle" at bounding box center [942, 427] width 142 height 25
paste input "Delicatto"
type input "Delicatto"
type input "238"
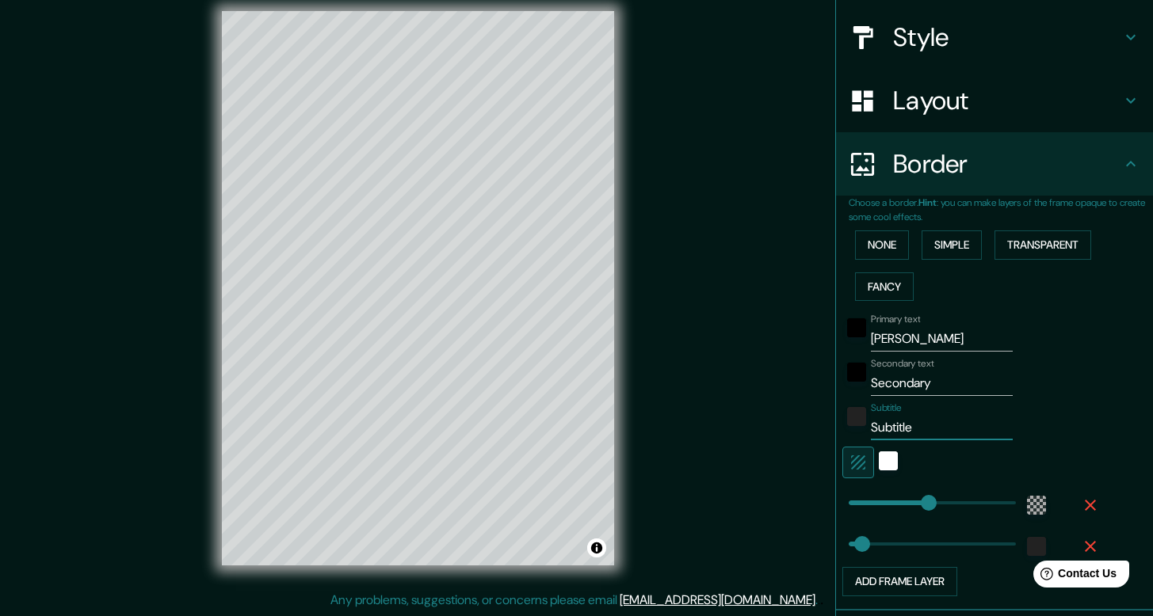
type input "40"
type input "Delicatto-"
type input "238"
type input "40"
type input "Delicatto-L"
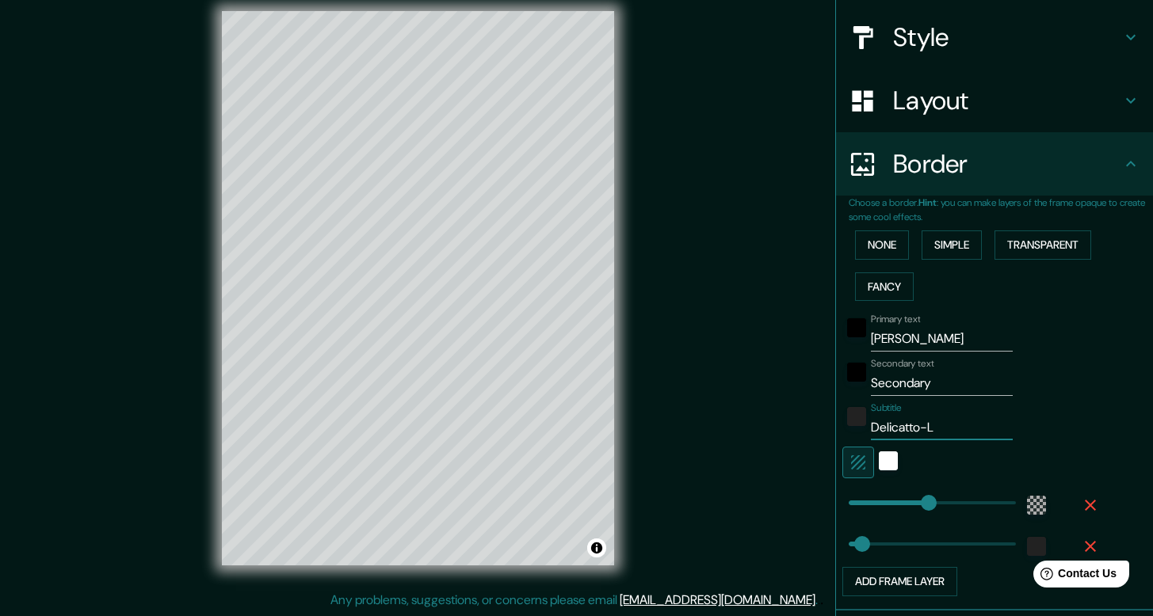
type input "238"
type input "40"
type input "Delicatto-Lo"
type input "238"
type input "40"
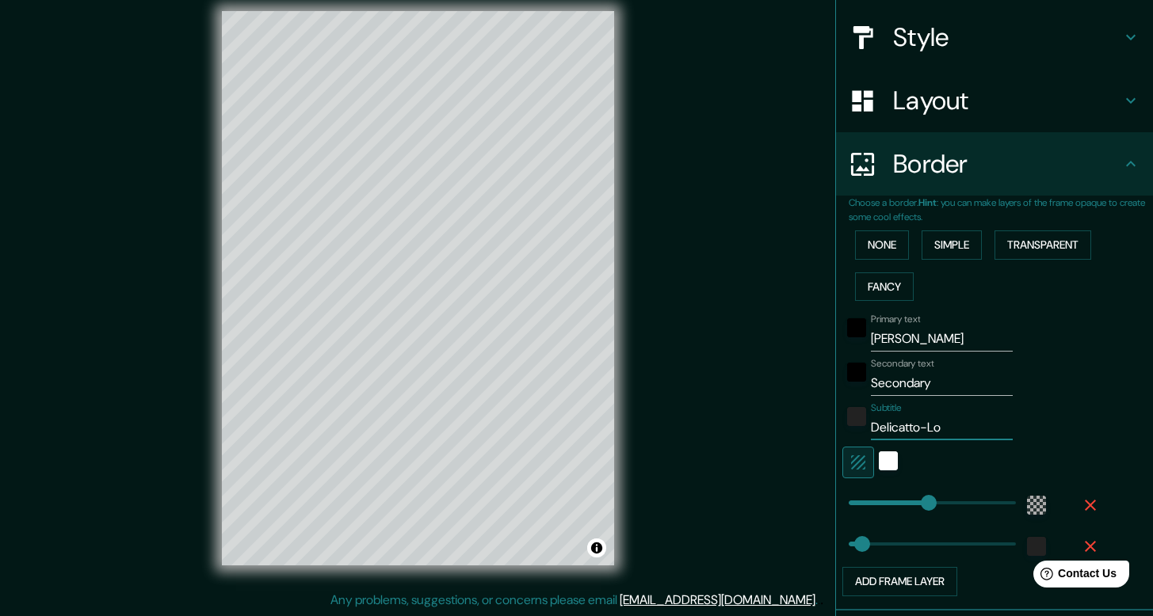
type input "Delicatto-Log"
type input "238"
type input "40"
type input "Delicatto-Logro"
type input "238"
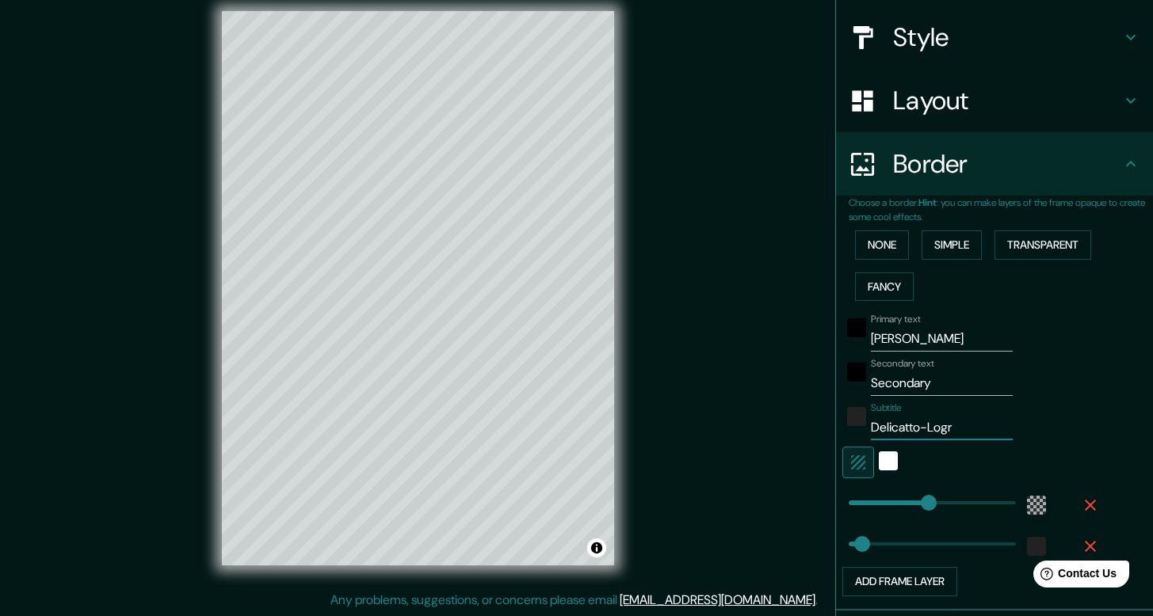
type input "40"
type input "Delicatto-Logroñ"
type input "238"
type input "40"
type input "Delicatto-Logroño"
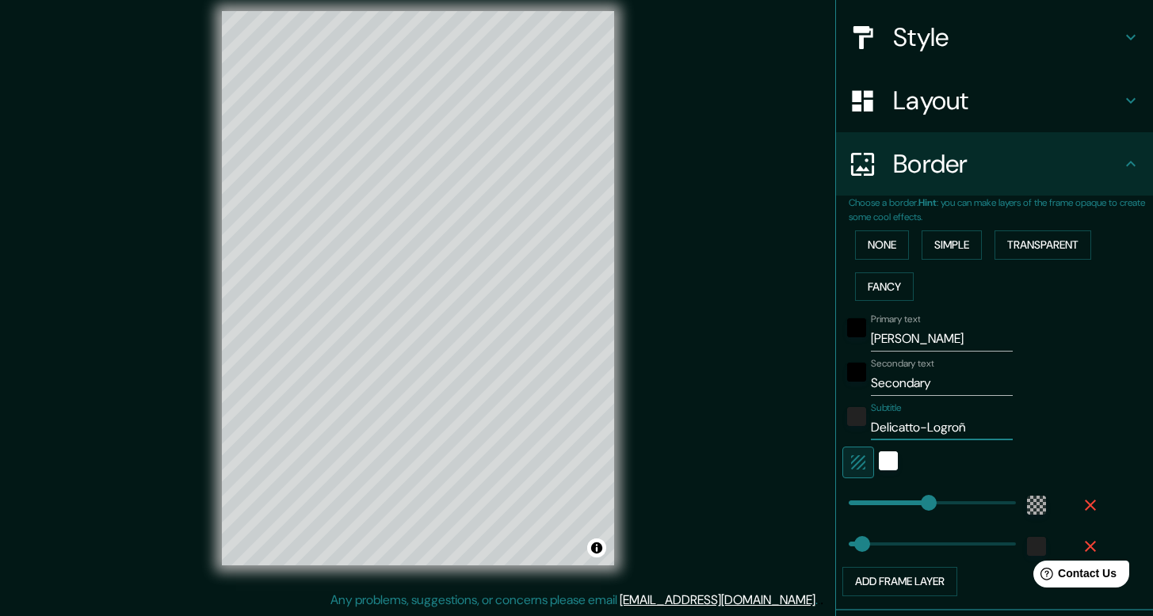
type input "238"
type input "40"
type input "Delicatto-Logroño"
type input "238"
type input "40"
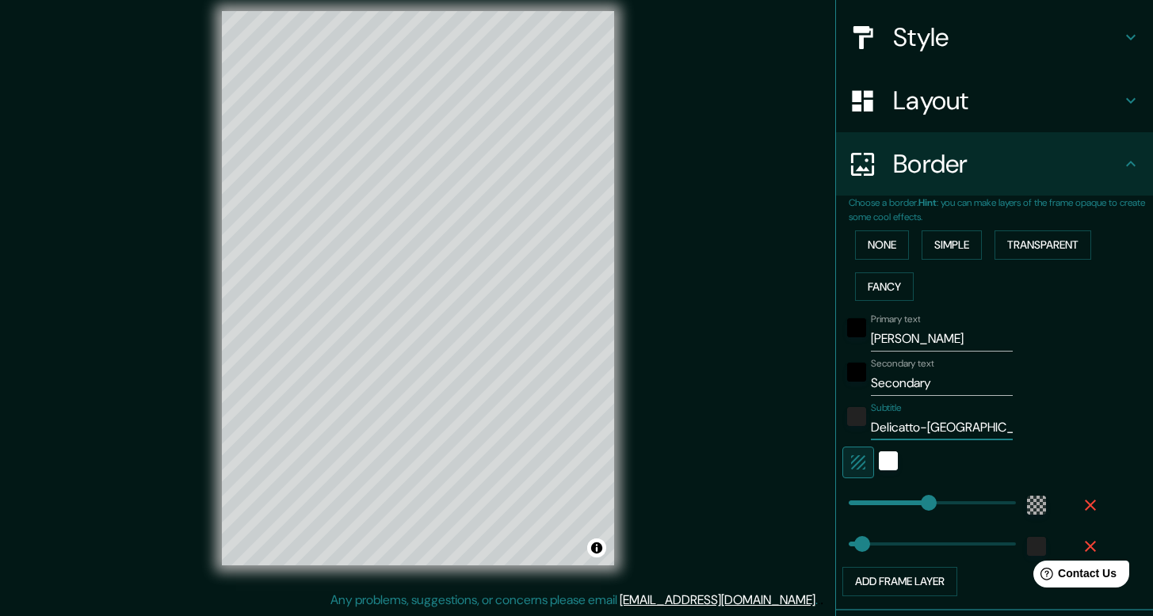
type input "Delicatto-Logroño ("
type input "238"
type input "40"
type input "Delicatto-Logroño (L"
type input "238"
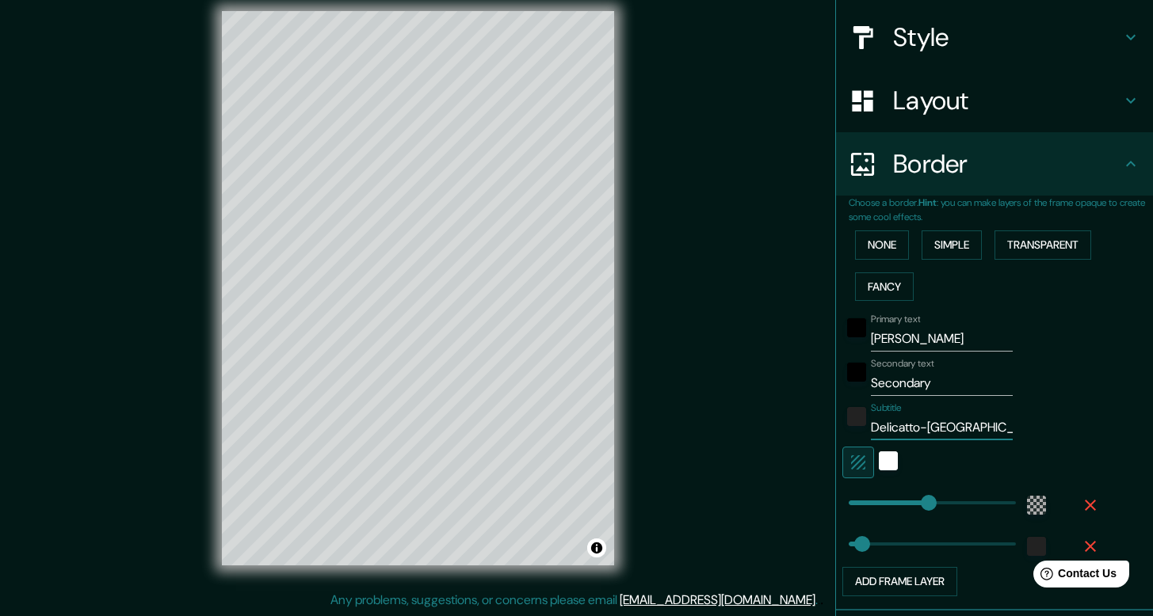
type input "40"
type input "Delicatto-Logroño (La"
type input "238"
type input "40"
type input "Delicatto-Logroño (La"
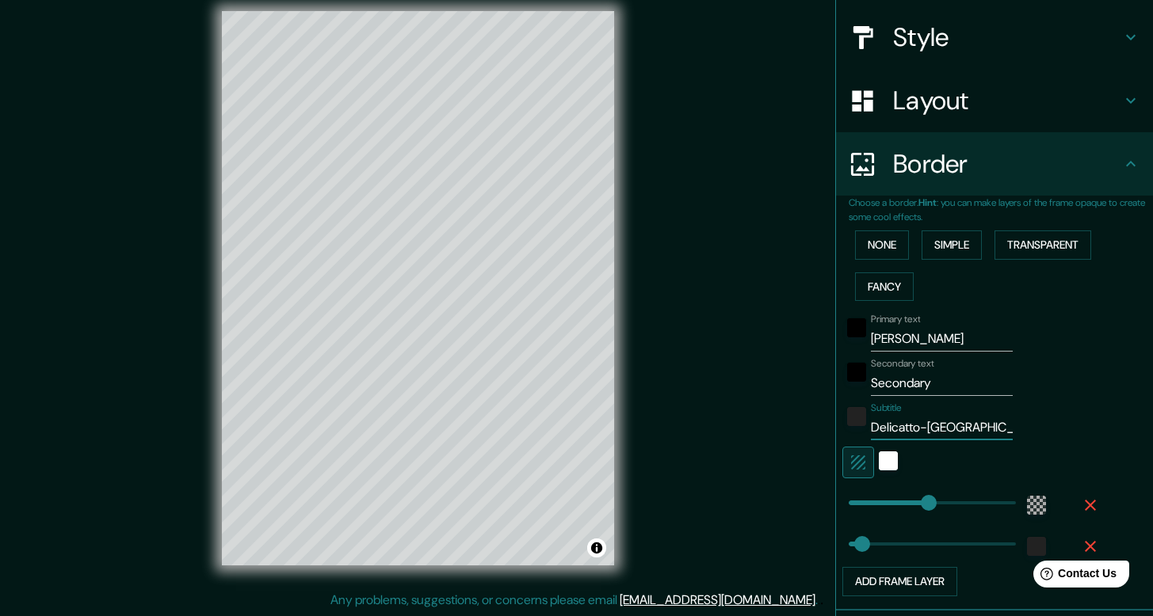
type input "238"
type input "40"
type input "Delicatto-Logroño (La R"
type input "238"
type input "40"
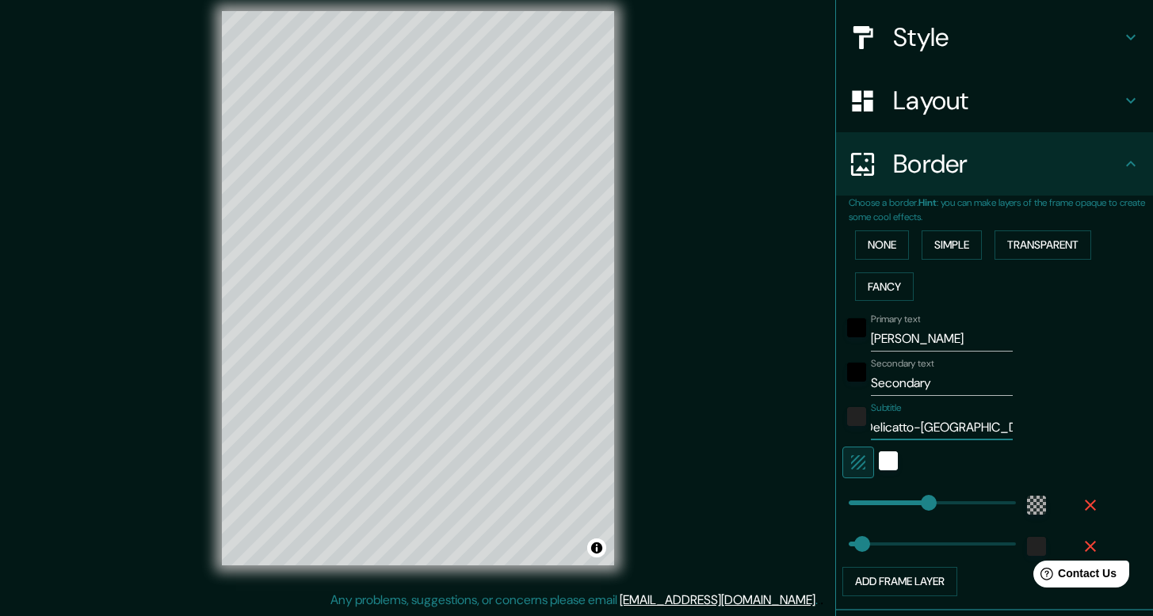
type input "Delicatto-Logroño (La Ri"
type input "238"
type input "40"
type input "Delicatto-Logroño (La Rio"
type input "238"
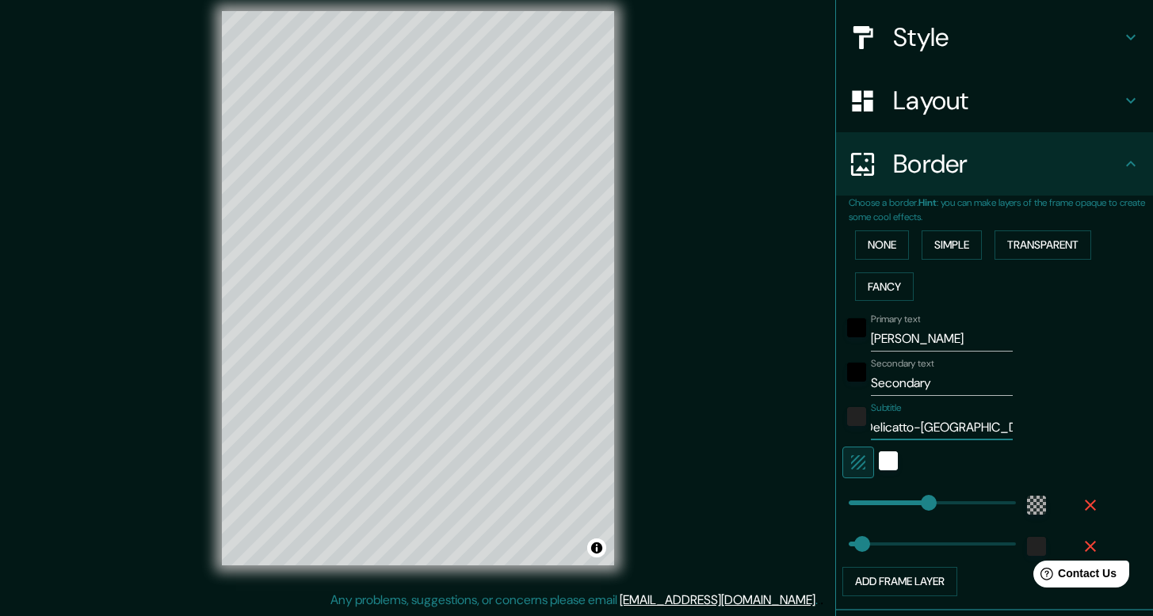
type input "40"
type input "Delicatto-Logroño (La Rioj"
type input "238"
type input "40"
type input "Delicatto-Logroño (La Rioja"
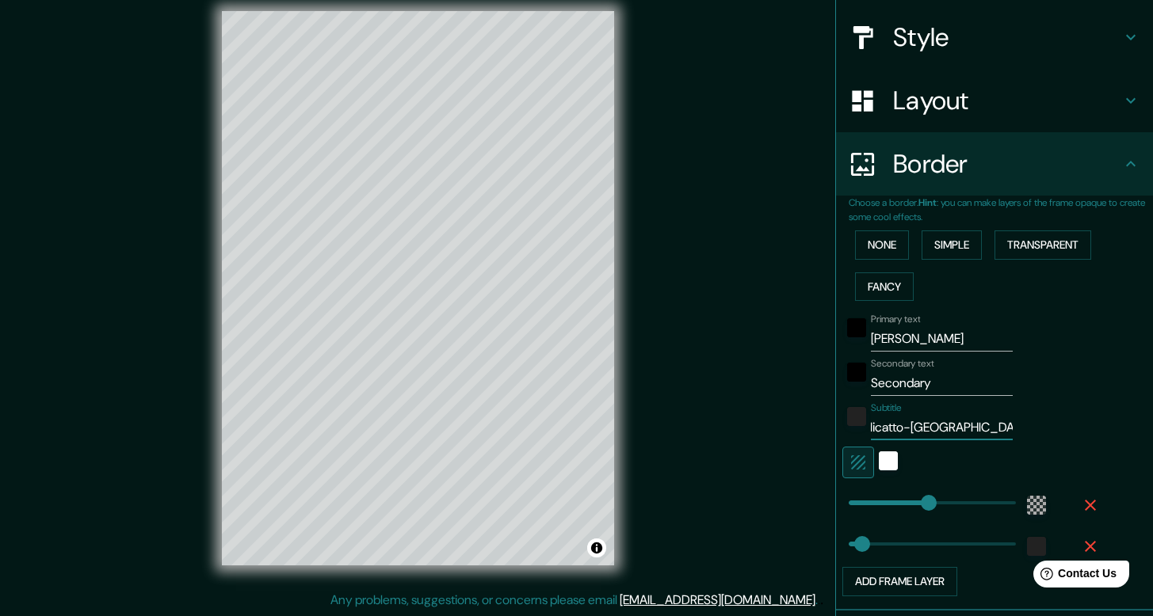
type input "238"
type input "40"
type input "Delicatto-Logroño (La Rioja)"
type input "238"
type input "40"
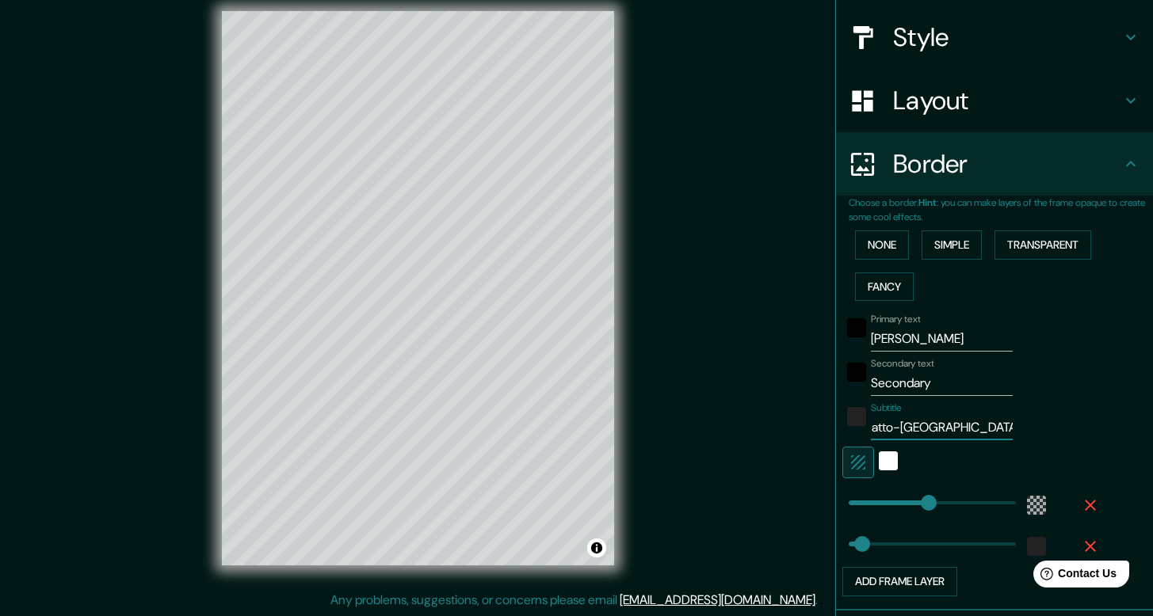
scroll to position [0, 32]
type input "Delicatto-Logroño (La Rioja)"
click at [921, 381] on input "Secondary" at bounding box center [942, 383] width 142 height 25
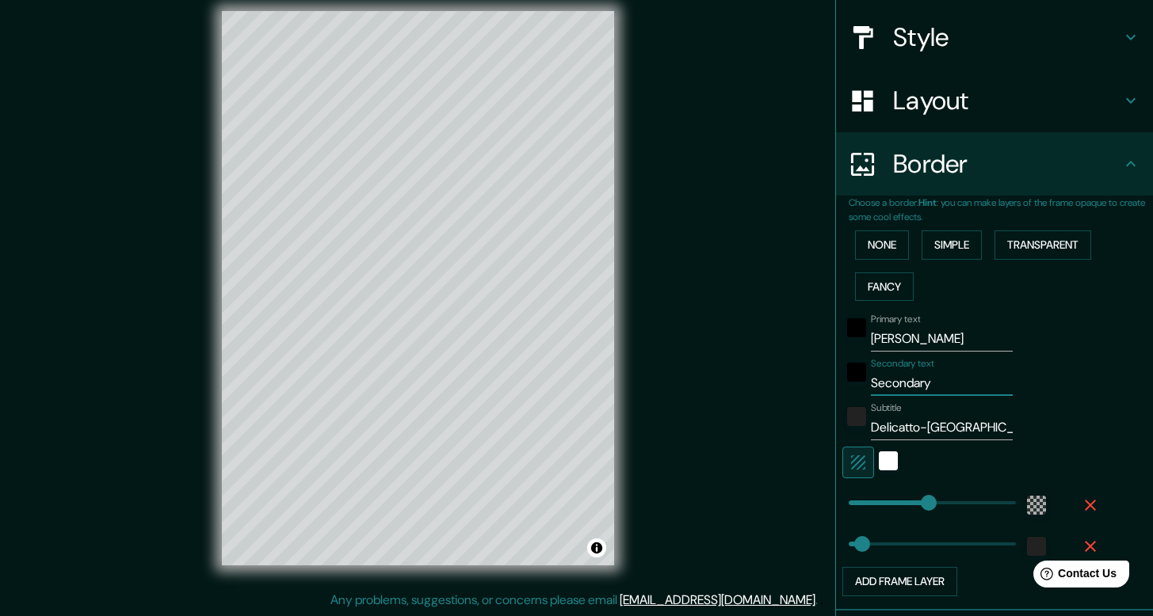
click at [921, 381] on input "Secondary" at bounding box center [942, 383] width 142 height 25
click at [913, 339] on input "JUAN Y" at bounding box center [942, 338] width 142 height 25
type input "JUAN Y"
type input "238"
type input "40"
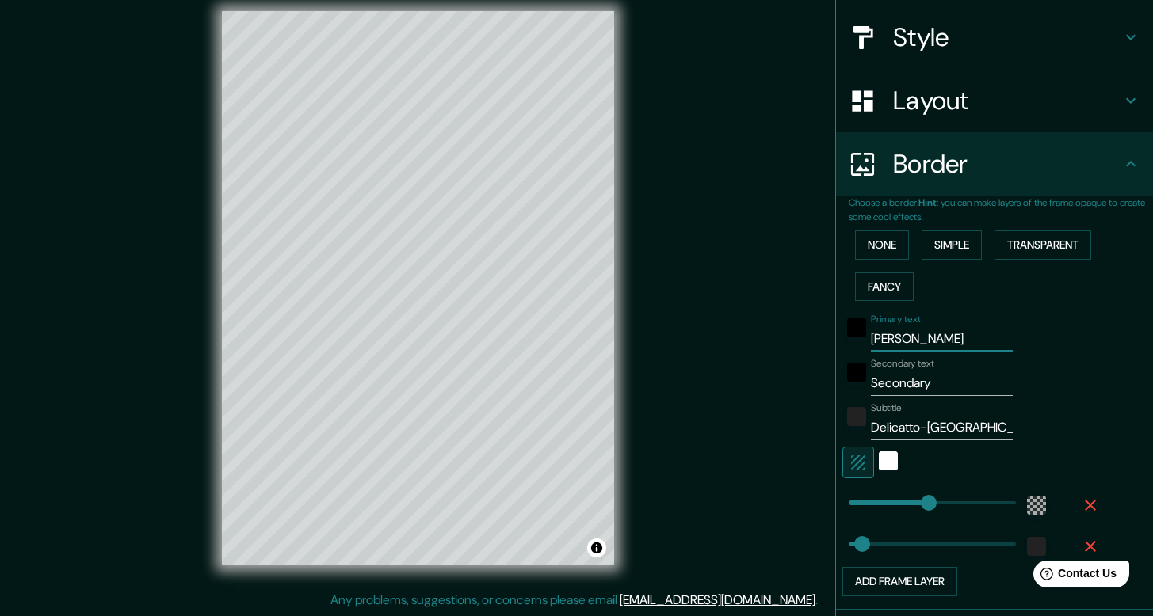
type input "JUAN"
type input "238"
type input "40"
type input "JUAN &"
type input "238"
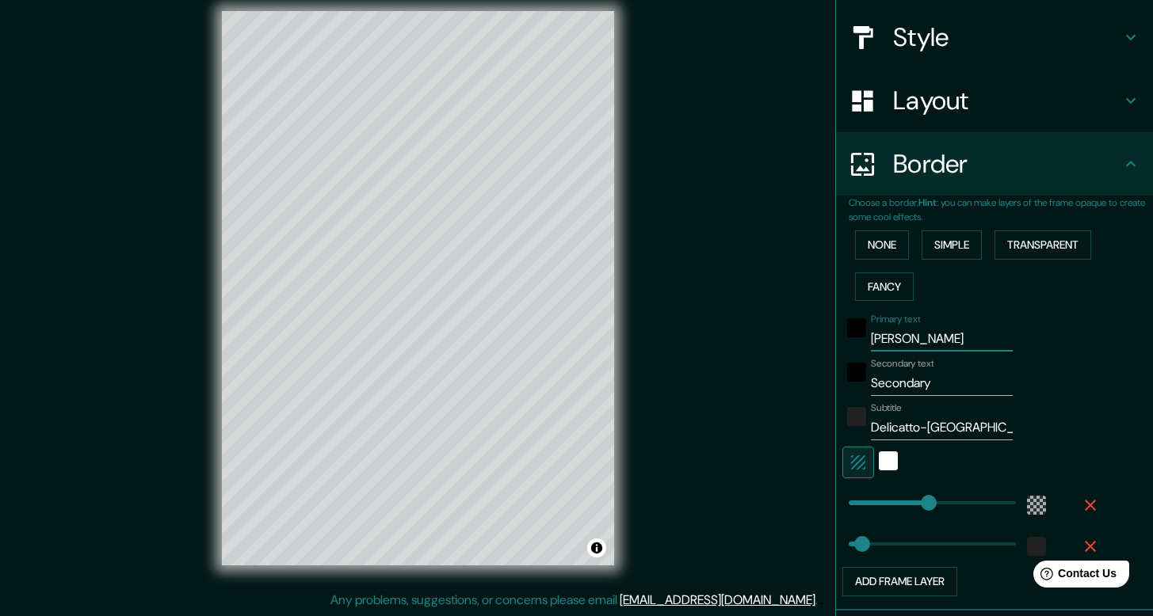
type input "40"
type input "JUAN"
type input "238"
type input "40"
type input "JUAN y"
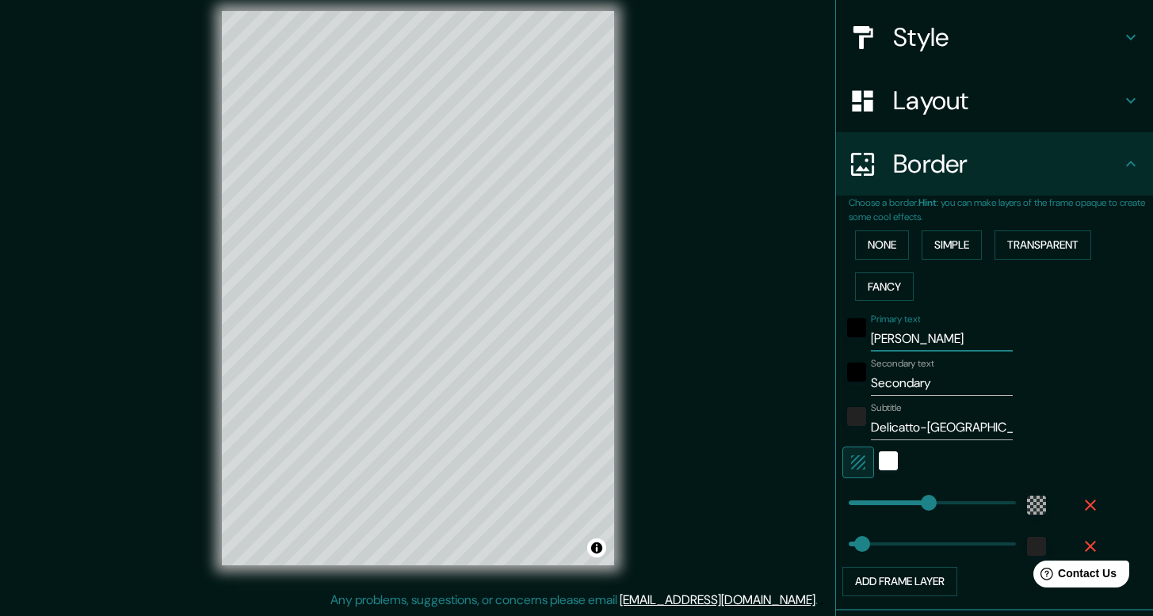
type input "238"
type input "40"
type input "JUAN"
type input "238"
type input "40"
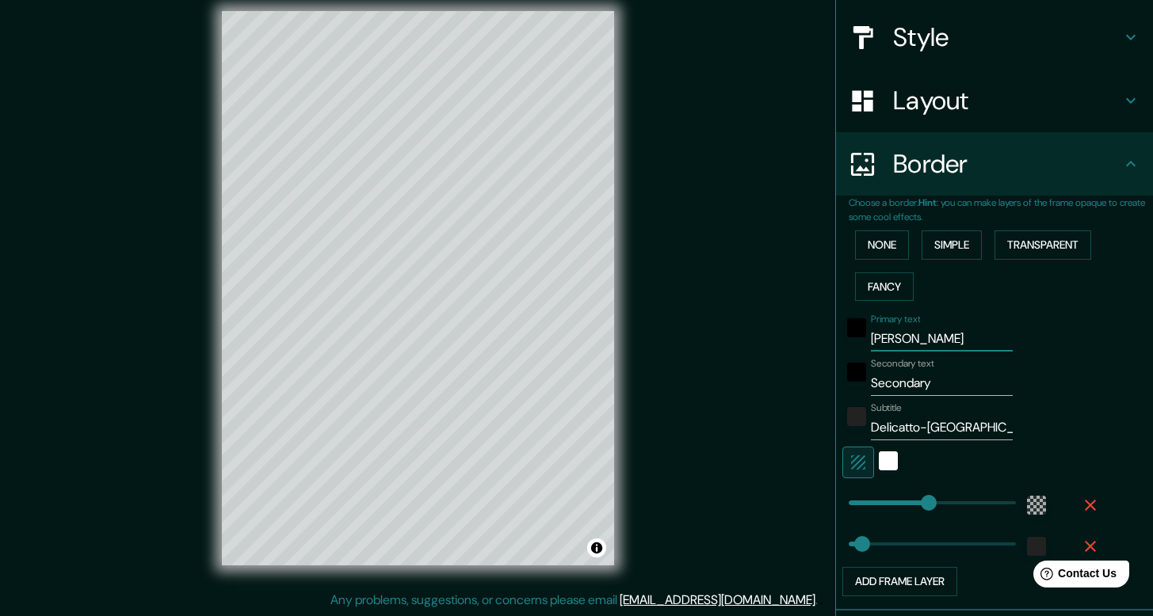
type input "JUAN Y"
type input "238"
type input "40"
type input "JUAN Y"
type input "238"
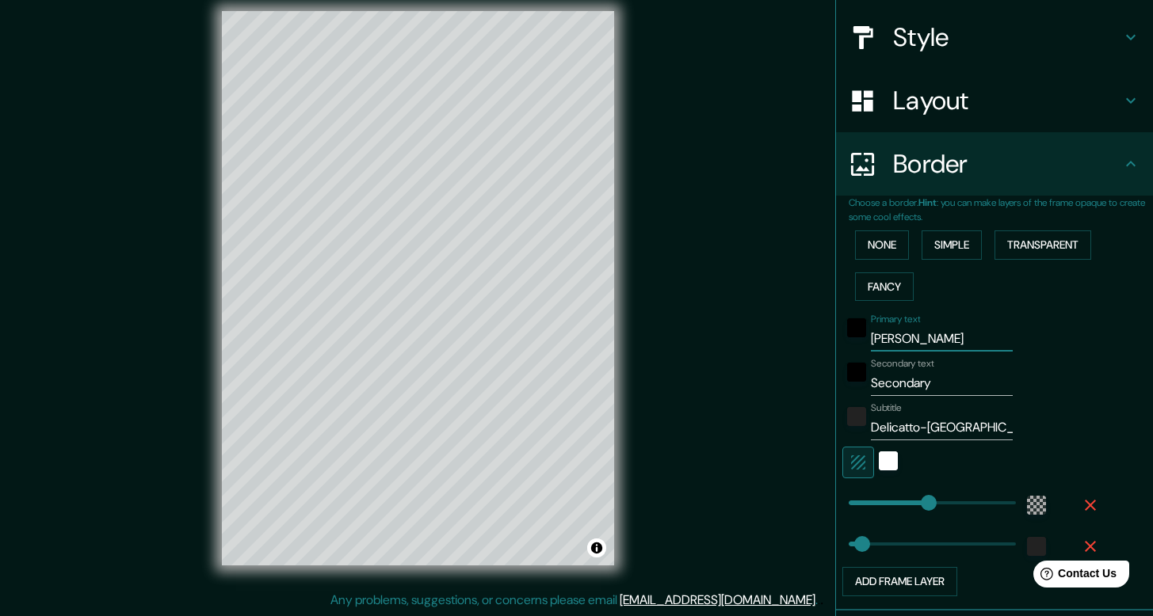
type input "40"
type input "JUAN Y G"
type input "238"
type input "40"
type input "JUAN Y GI"
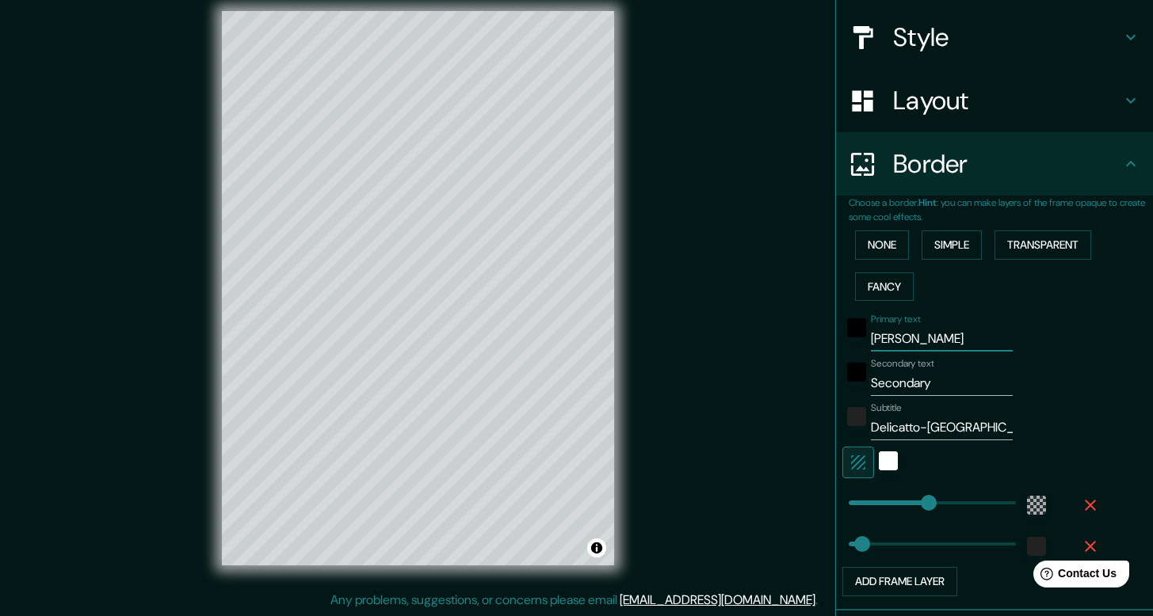
type input "238"
type input "40"
type input "JUAN Y GIS"
type input "238"
type input "40"
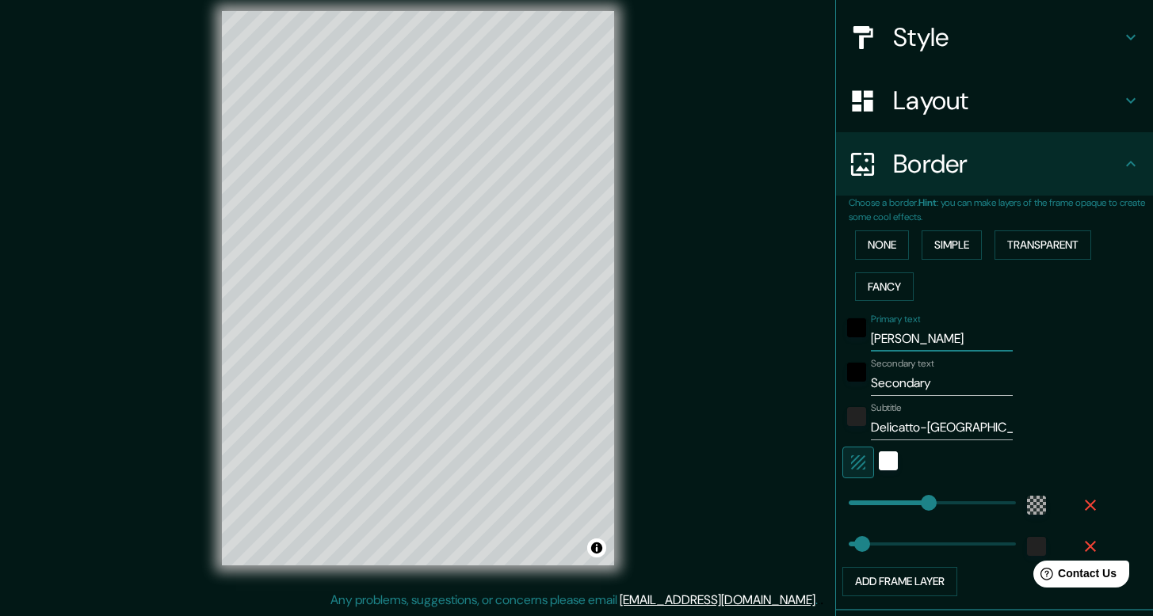
type input "JUAN Y GISE"
type input "238"
type input "40"
type input "JUAN Y GISEL"
type input "238"
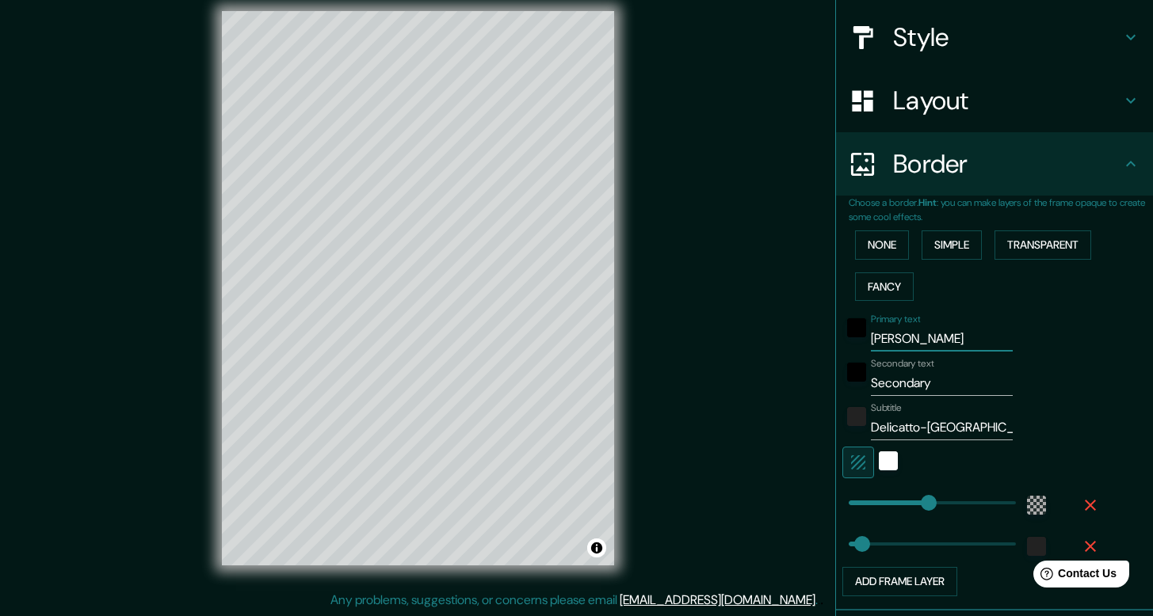
type input "40"
type input "JUAN Y GISELA"
type input "238"
type input "40"
click at [905, 338] on input "JUAN Y GISELA" at bounding box center [942, 338] width 142 height 25
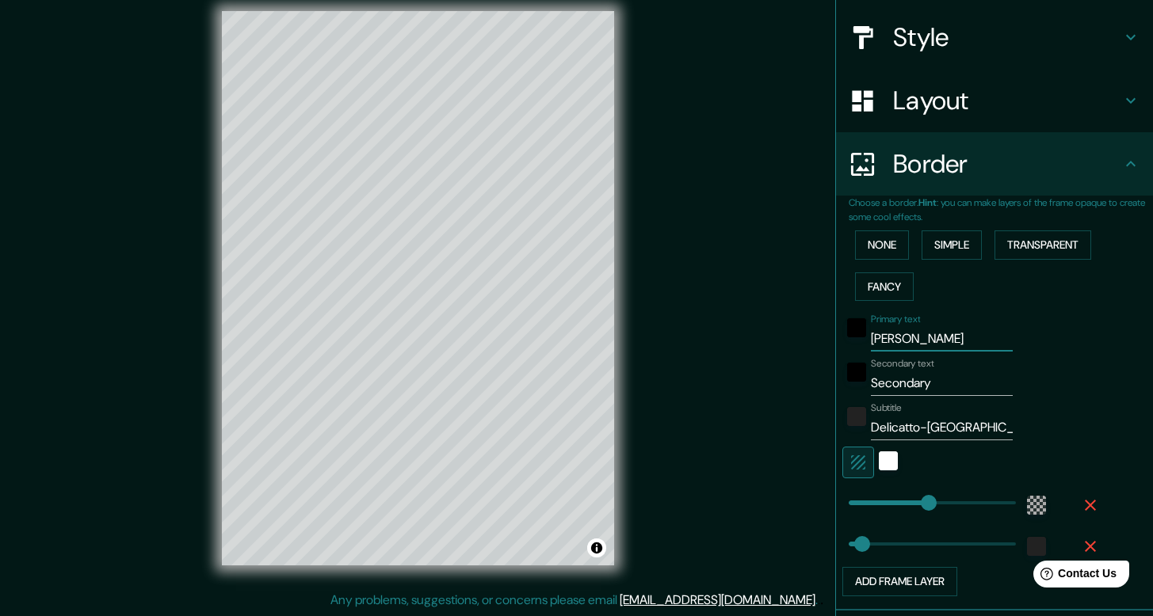
click at [905, 338] on input "JUAN Y GISELA" at bounding box center [942, 338] width 142 height 25
type input "G"
type input "238"
type input "40"
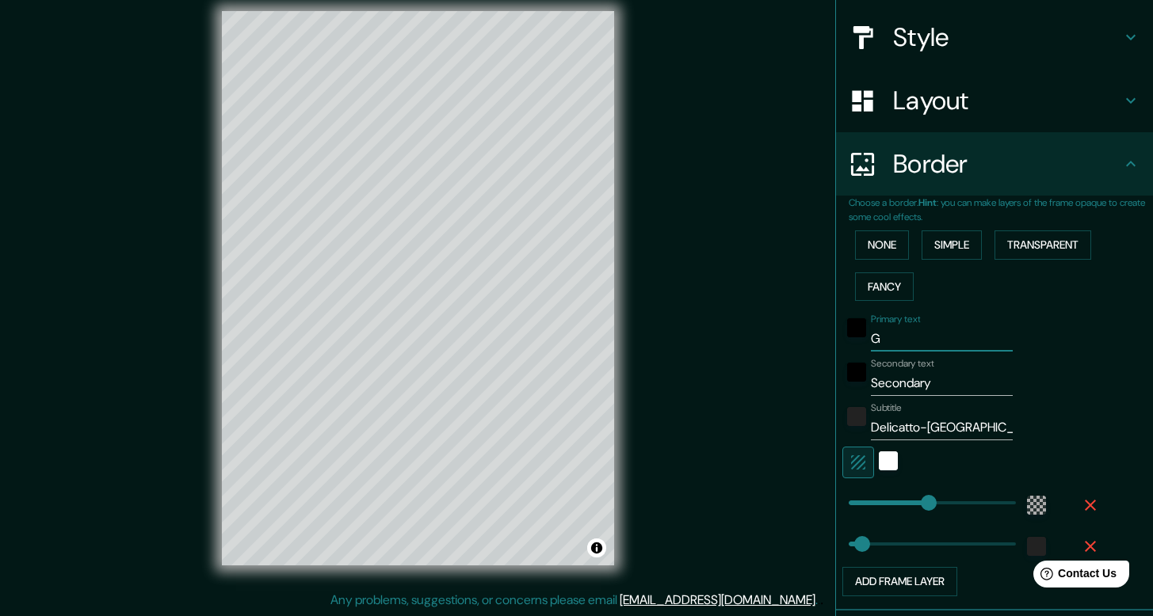
type input "GI"
type input "238"
type input "40"
type input "GIS"
type input "238"
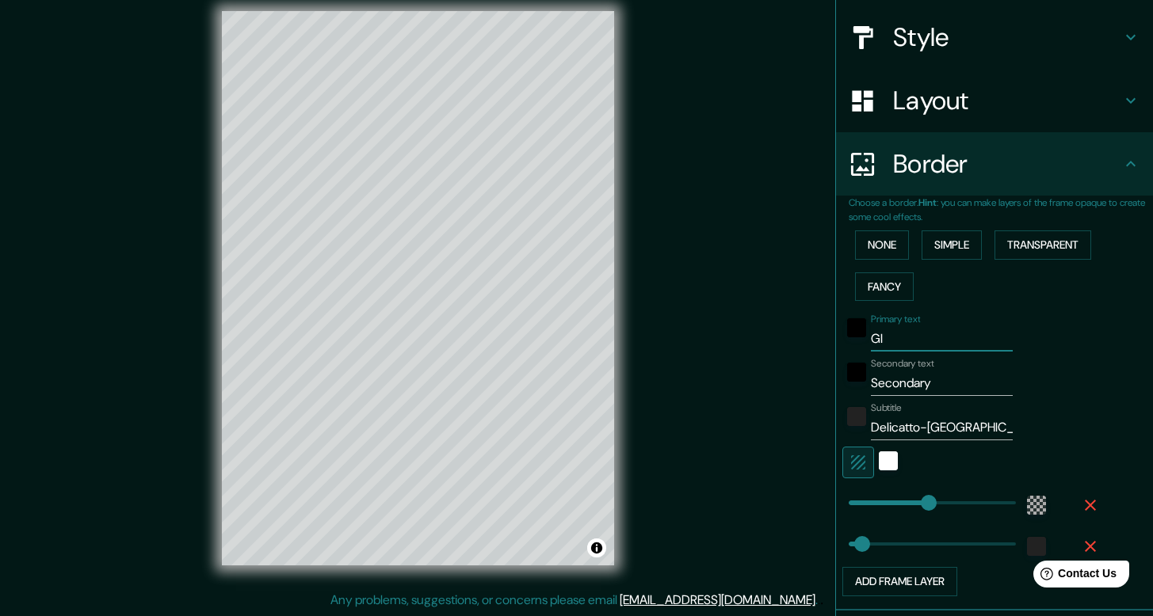
type input "40"
type input "[PERSON_NAME]"
type input "238"
type input "40"
type input "[PERSON_NAME]"
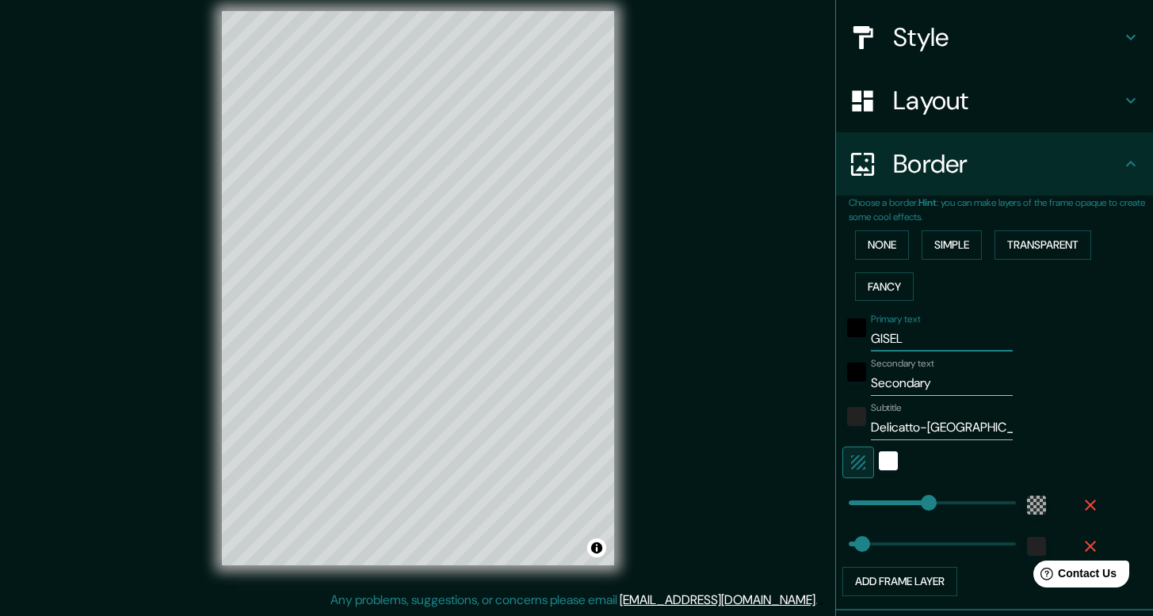
type input "238"
type input "40"
type input "[PERSON_NAME]"
type input "238"
type input "40"
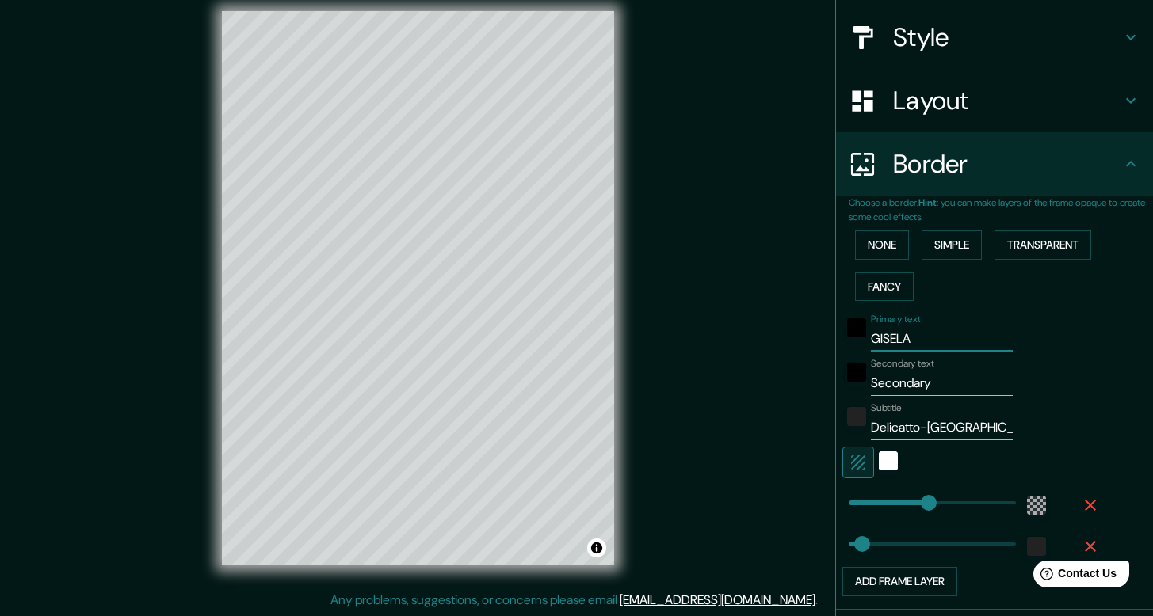
type input "[PERSON_NAME] Y"
type input "238"
type input "40"
type input "[PERSON_NAME] Y"
type input "238"
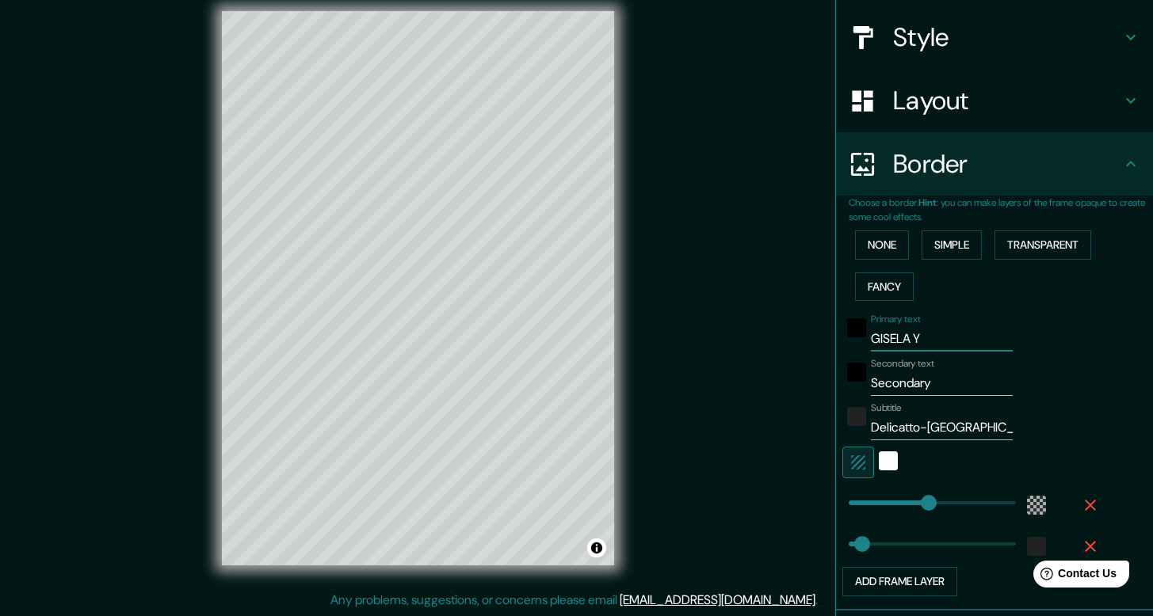
type input "40"
type input "[PERSON_NAME] Y J"
type input "238"
type input "40"
drag, startPoint x: 929, startPoint y: 382, endPoint x: 839, endPoint y: 380, distance: 89.5
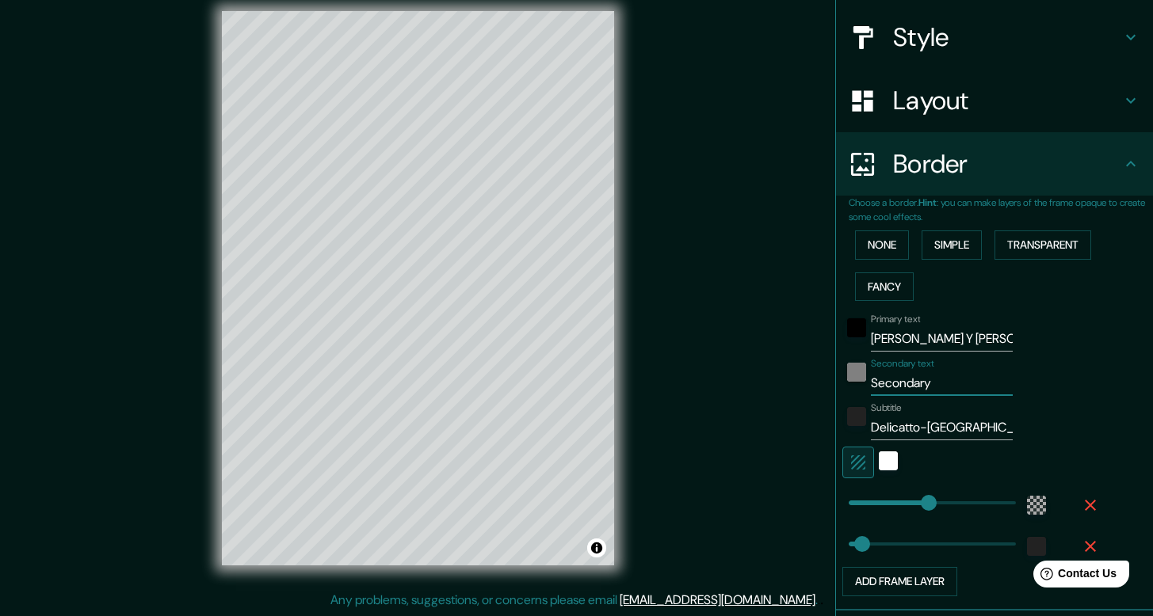
click at [842, 380] on div "Secondary text Secondary" at bounding box center [972, 377] width 260 height 38
click at [917, 383] on input "42º 27' 13.668"N" at bounding box center [942, 383] width 142 height 25
click at [976, 386] on input "42º 27' 13.668"N" at bounding box center [942, 383] width 142 height 25
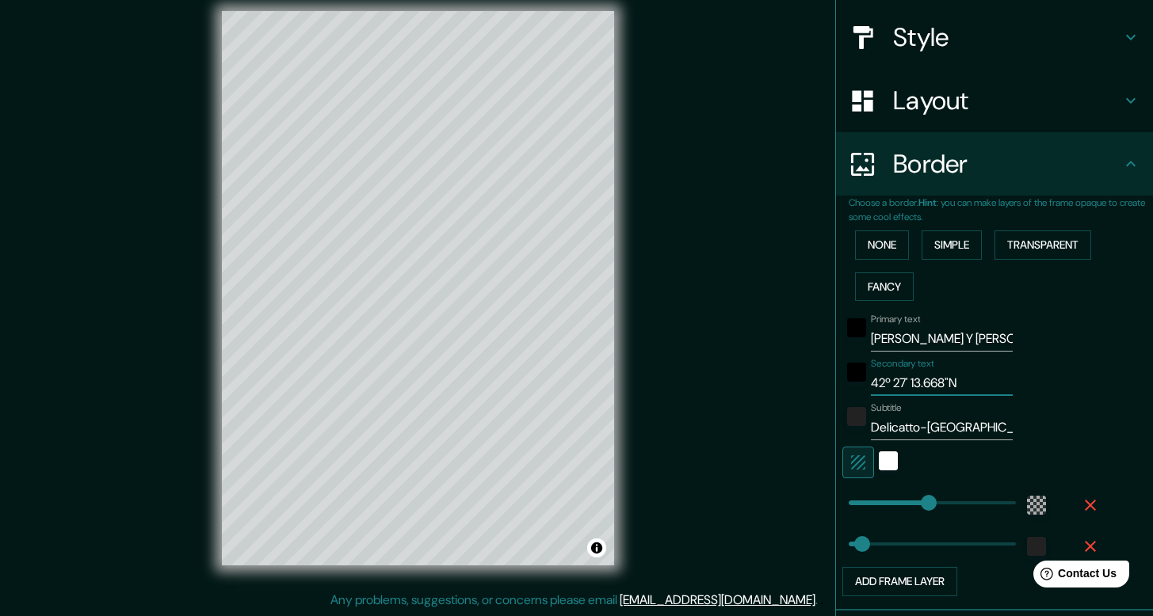
paste input "42º 27' 13.66"
click at [991, 383] on input "42º 27' 13.668"N 42º 27' 13.66" at bounding box center [942, 383] width 142 height 25
click at [921, 382] on input "42º 27' 13.668"N 42º 27' 13.66" at bounding box center [942, 383] width 142 height 25
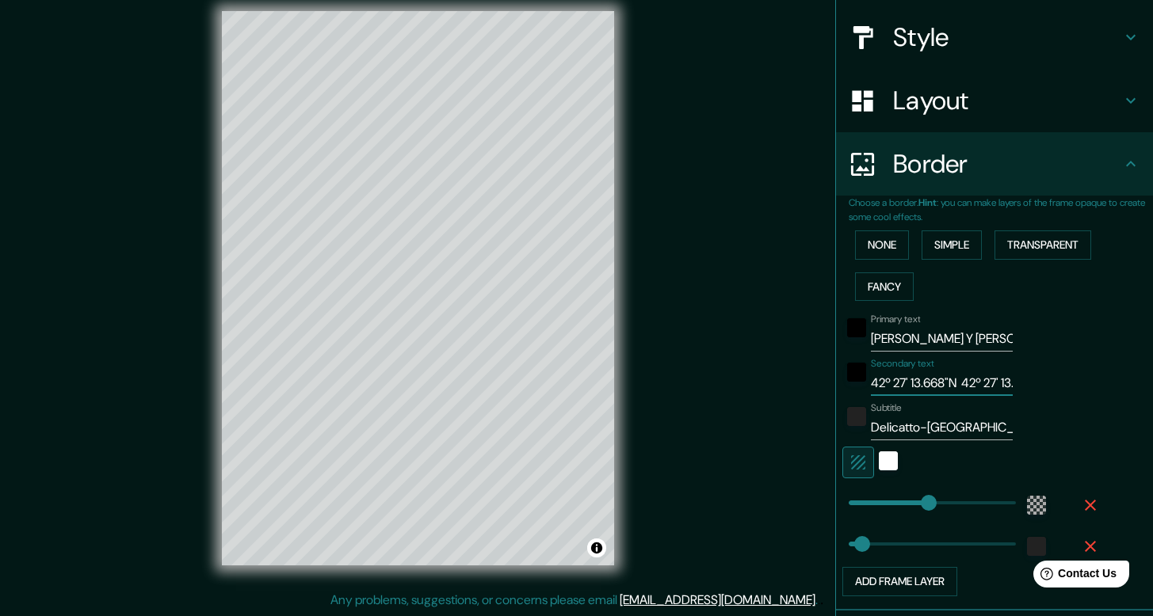
click at [971, 380] on input "42º 27' 13.668"N 42º 27' 13.664"" at bounding box center [942, 383] width 142 height 25
drag, startPoint x: 929, startPoint y: 503, endPoint x: 977, endPoint y: 504, distance: 47.5
drag, startPoint x: 973, startPoint y: 505, endPoint x: 906, endPoint y: 503, distance: 67.4
drag, startPoint x: 907, startPoint y: 503, endPoint x: 918, endPoint y: 504, distance: 11.1
drag, startPoint x: 855, startPoint y: 542, endPoint x: 885, endPoint y: 544, distance: 30.2
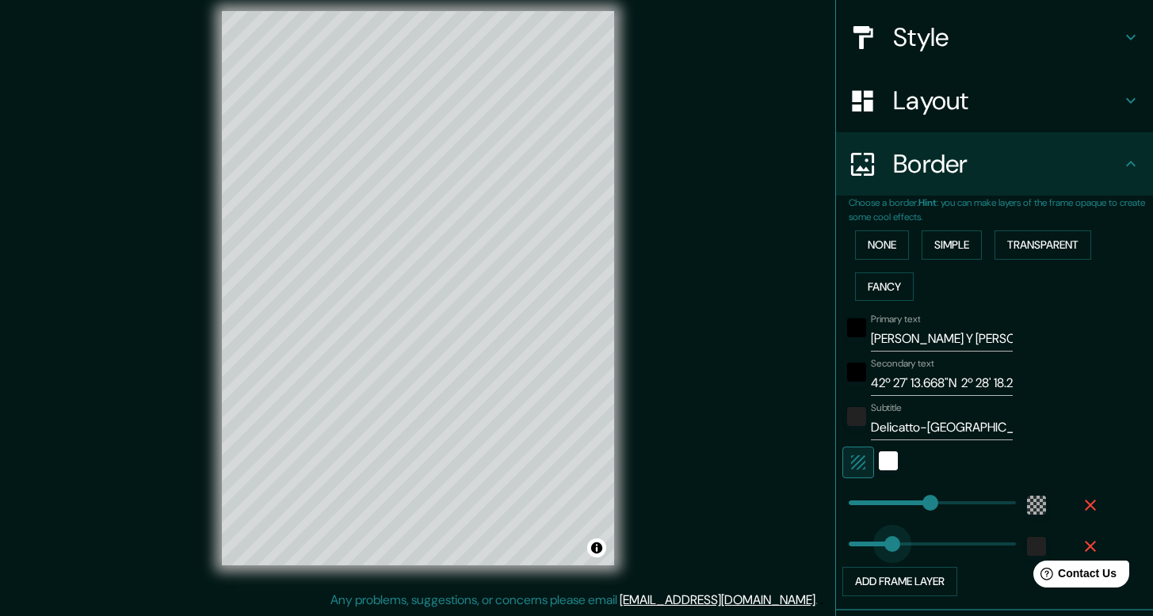
drag, startPoint x: 883, startPoint y: 544, endPoint x: 867, endPoint y: 543, distance: 15.9
click at [869, 576] on button "Add frame layer" at bounding box center [899, 581] width 115 height 29
click at [873, 578] on span at bounding box center [881, 586] width 16 height 16
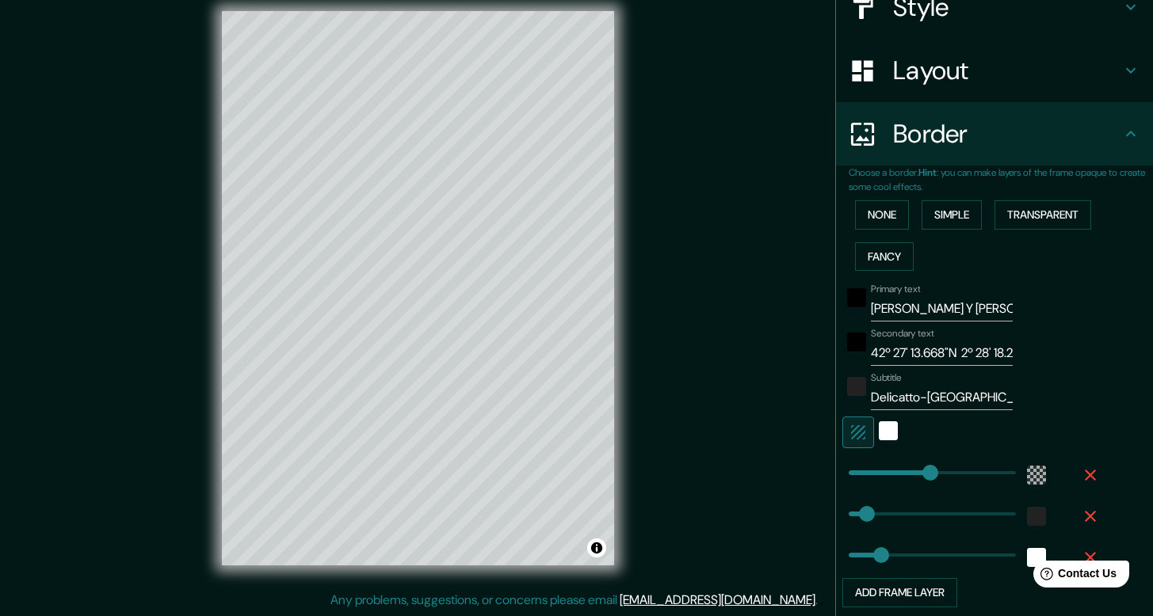
scroll to position [229, 0]
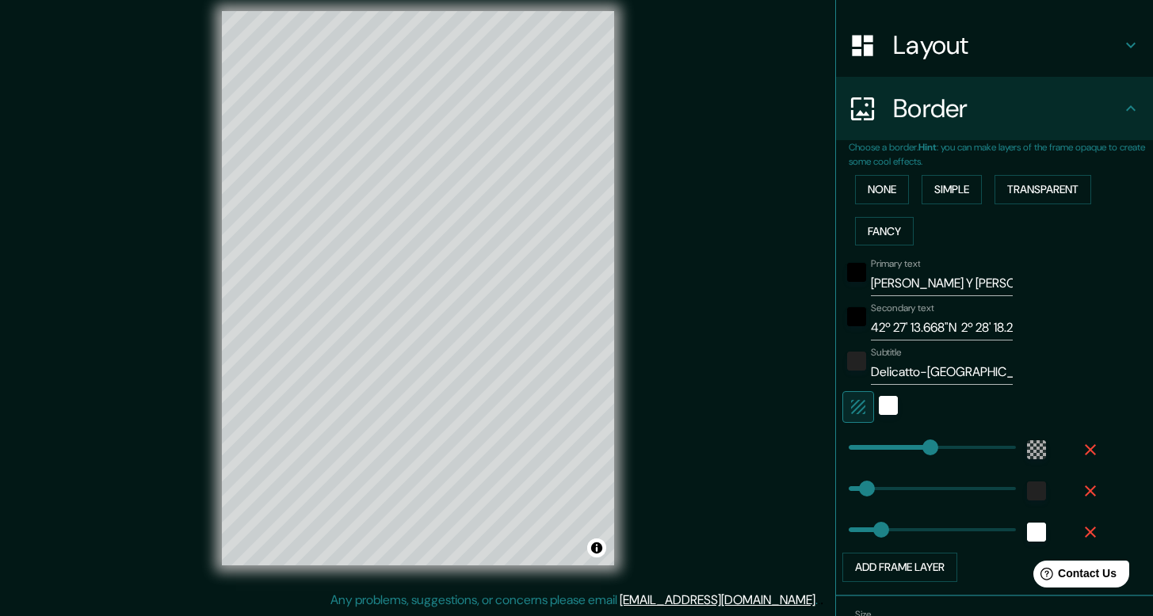
click at [1081, 538] on icon "button" at bounding box center [1090, 532] width 19 height 19
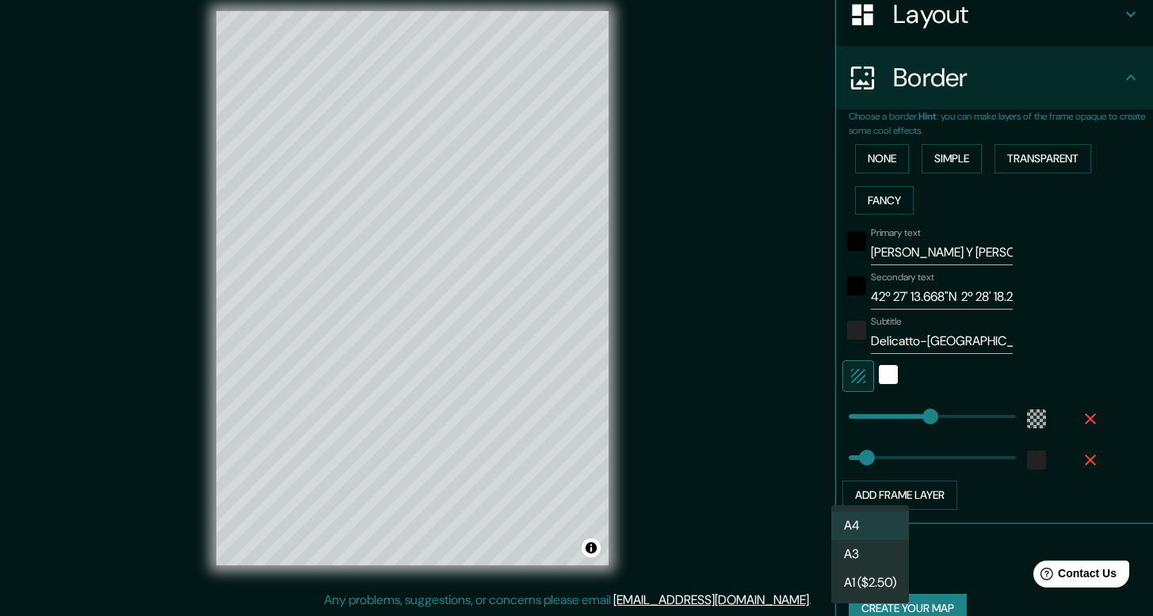
click at [865, 570] on body "Mappin Location Logroño, La Rioja, España Pins Style Layout Border Choose a bor…" at bounding box center [576, 294] width 1153 height 616
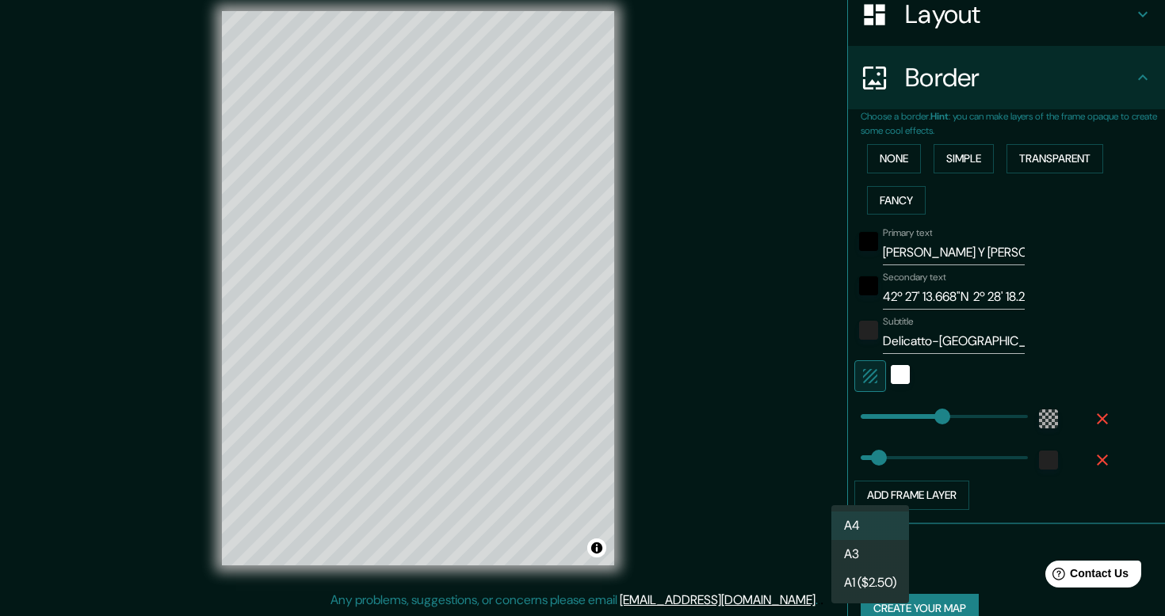
click at [868, 553] on li "A3" at bounding box center [870, 554] width 78 height 29
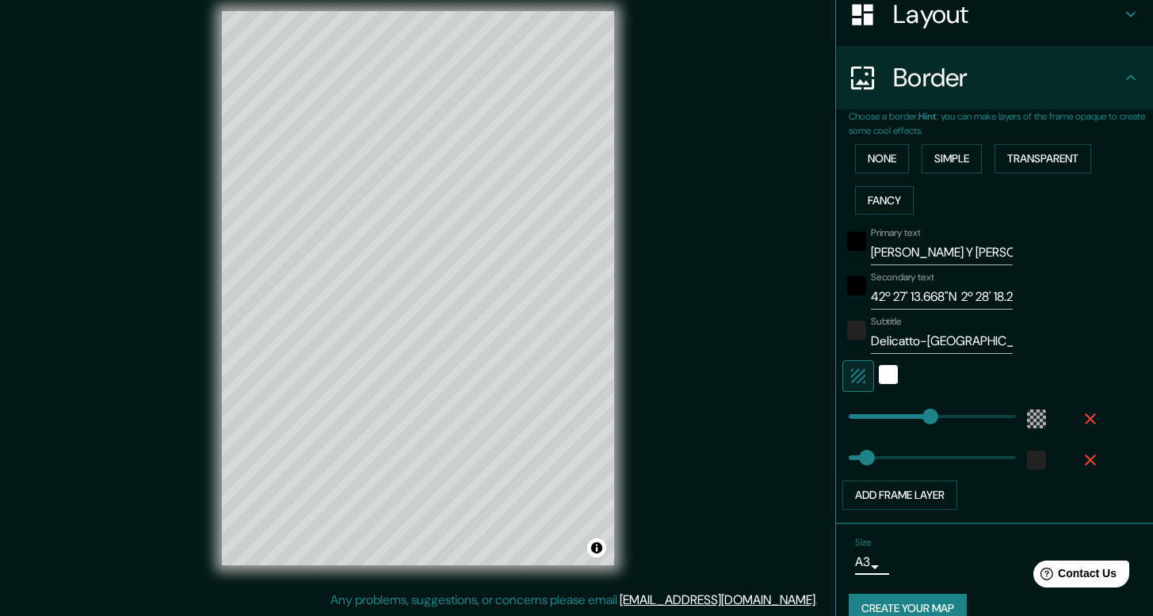
click at [929, 602] on button "Create your map" at bounding box center [908, 608] width 118 height 29
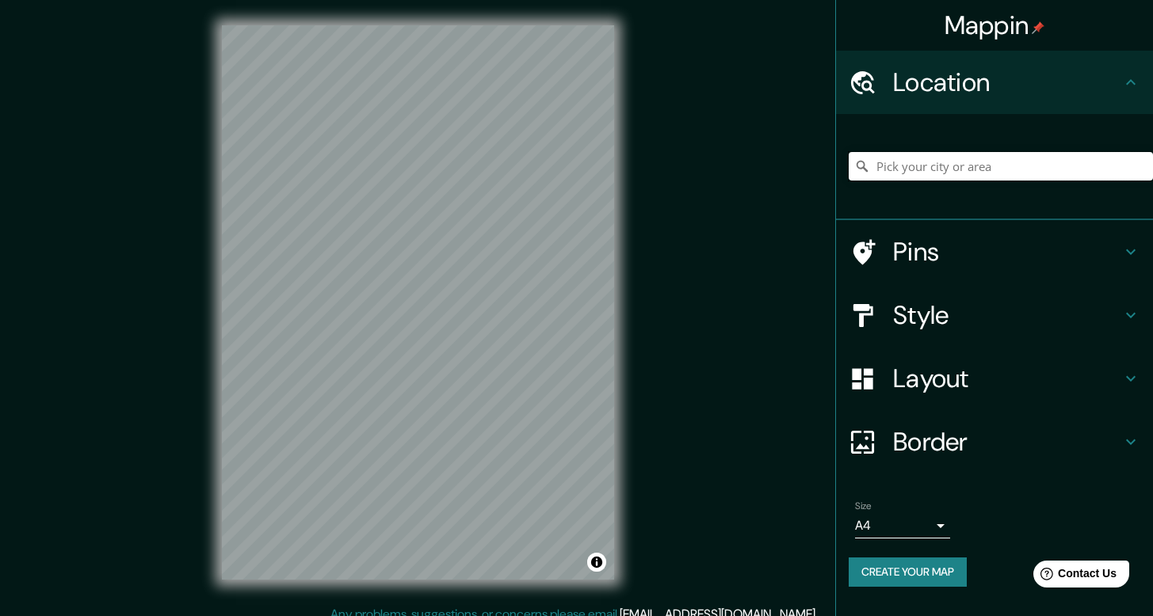
click at [911, 163] on input "Pick your city or area" at bounding box center [1001, 166] width 304 height 29
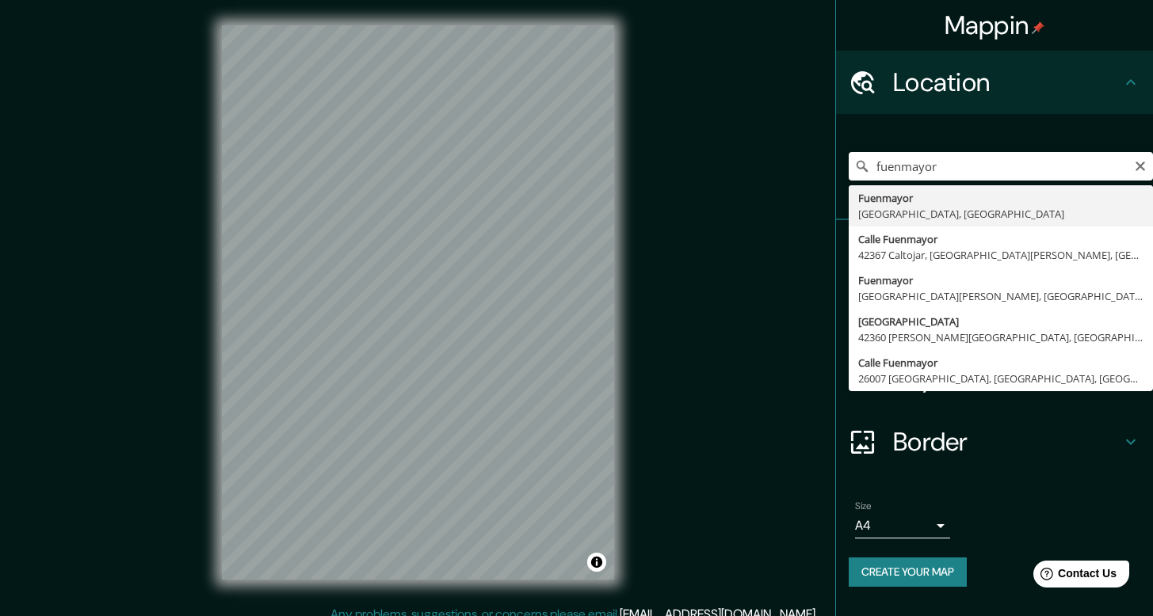
type input "Fuenmayor, [GEOGRAPHIC_DATA], [GEOGRAPHIC_DATA]"
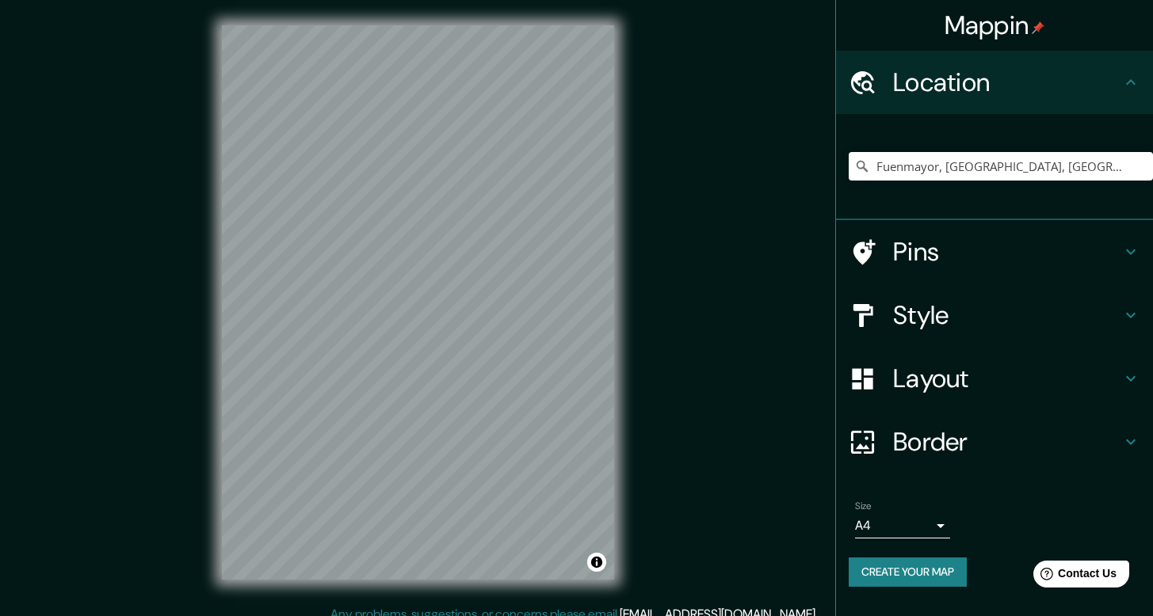
click at [966, 332] on div "Style" at bounding box center [994, 315] width 317 height 63
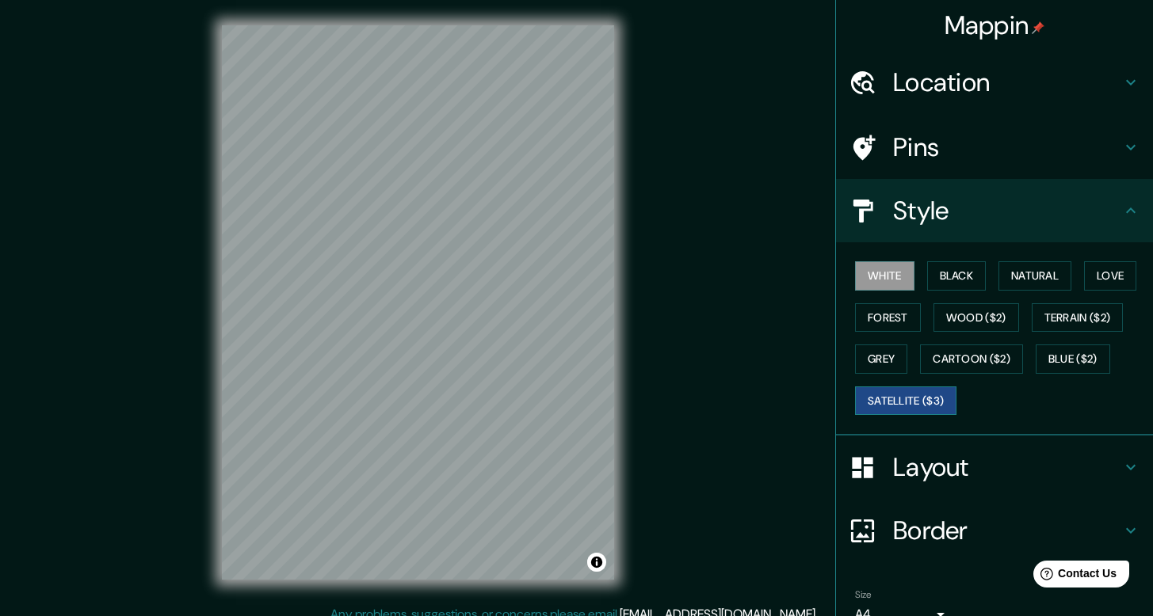
click at [919, 396] on button "Satellite ($3)" at bounding box center [905, 401] width 101 height 29
click at [894, 276] on button "White" at bounding box center [884, 275] width 59 height 29
click at [901, 406] on button "Satellite ($3)" at bounding box center [905, 401] width 101 height 29
click at [883, 290] on div "White Black Natural Love Forest Wood ($2) Terrain ($2) Grey Cartoon ($2) Blue (…" at bounding box center [1001, 338] width 304 height 166
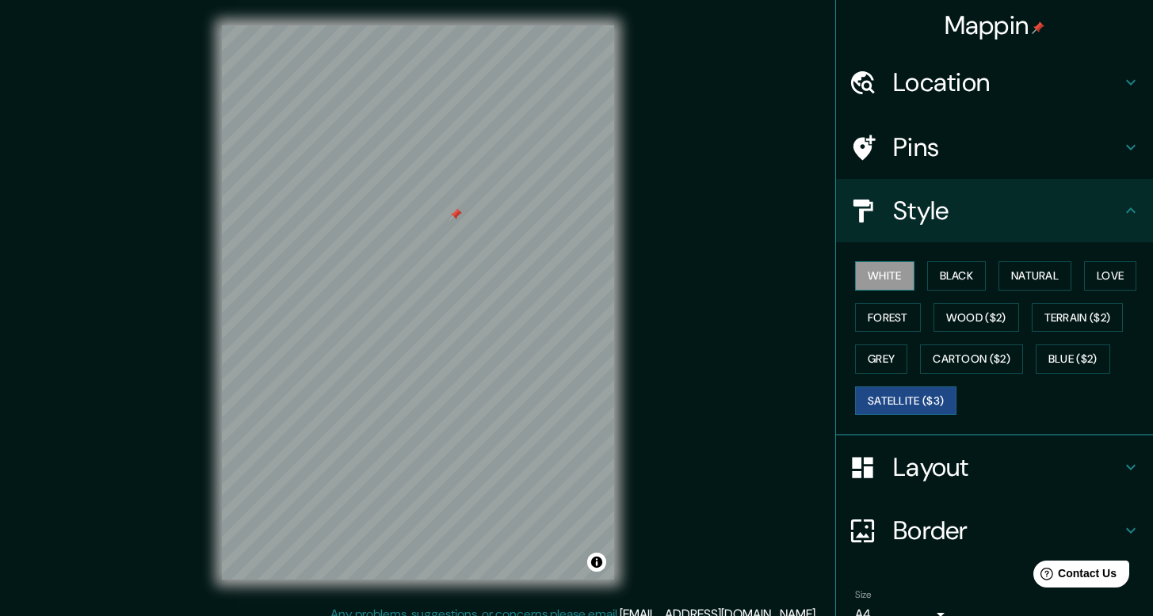
click at [885, 286] on button "White" at bounding box center [884, 275] width 59 height 29
click at [948, 274] on button "Black" at bounding box center [956, 275] width 59 height 29
click at [865, 273] on button "White" at bounding box center [884, 275] width 59 height 29
click at [946, 364] on button "Cartoon ($2)" at bounding box center [971, 359] width 103 height 29
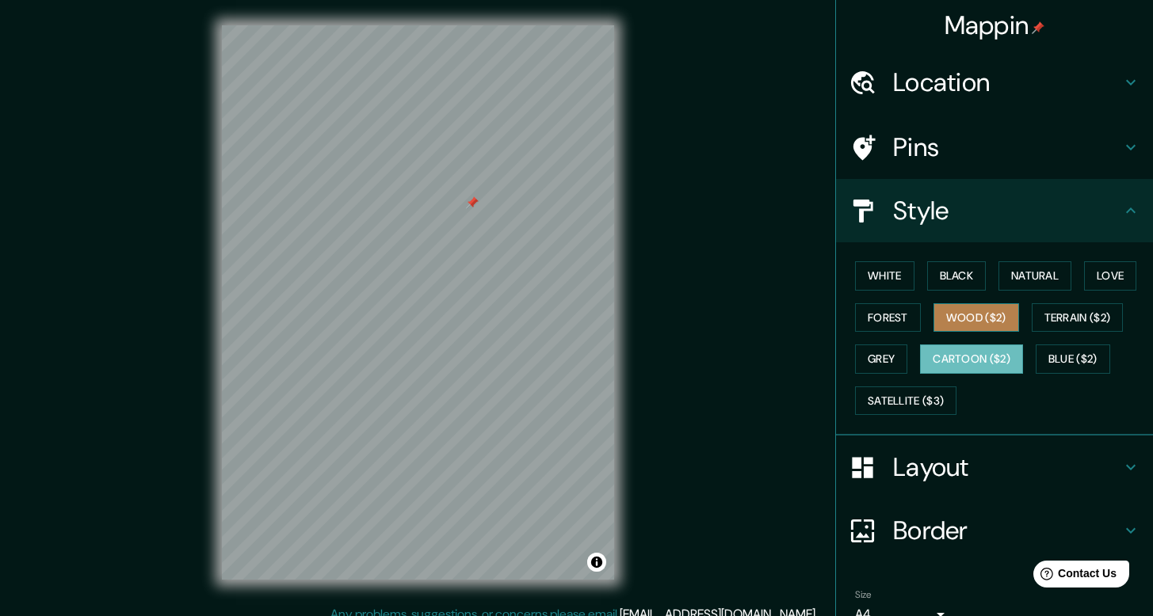
click at [965, 320] on button "Wood ($2)" at bounding box center [976, 317] width 86 height 29
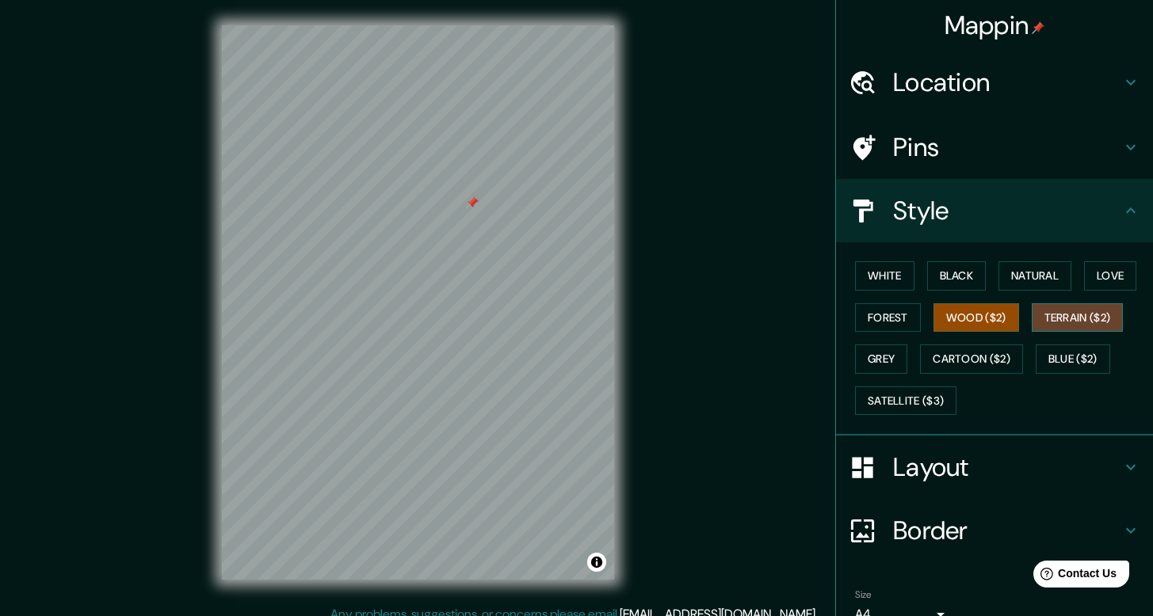
click at [1062, 317] on button "Terrain ($2)" at bounding box center [1078, 317] width 92 height 29
click at [1089, 277] on button "Love" at bounding box center [1110, 275] width 52 height 29
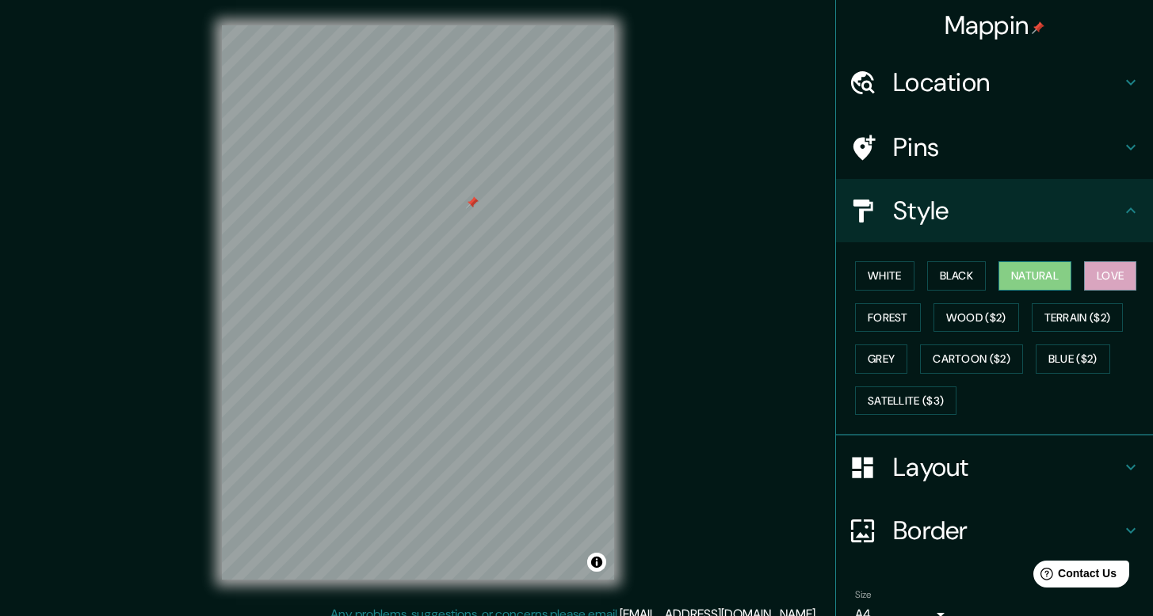
click at [1042, 269] on button "Natural" at bounding box center [1034, 275] width 73 height 29
click at [957, 276] on button "Black" at bounding box center [956, 275] width 59 height 29
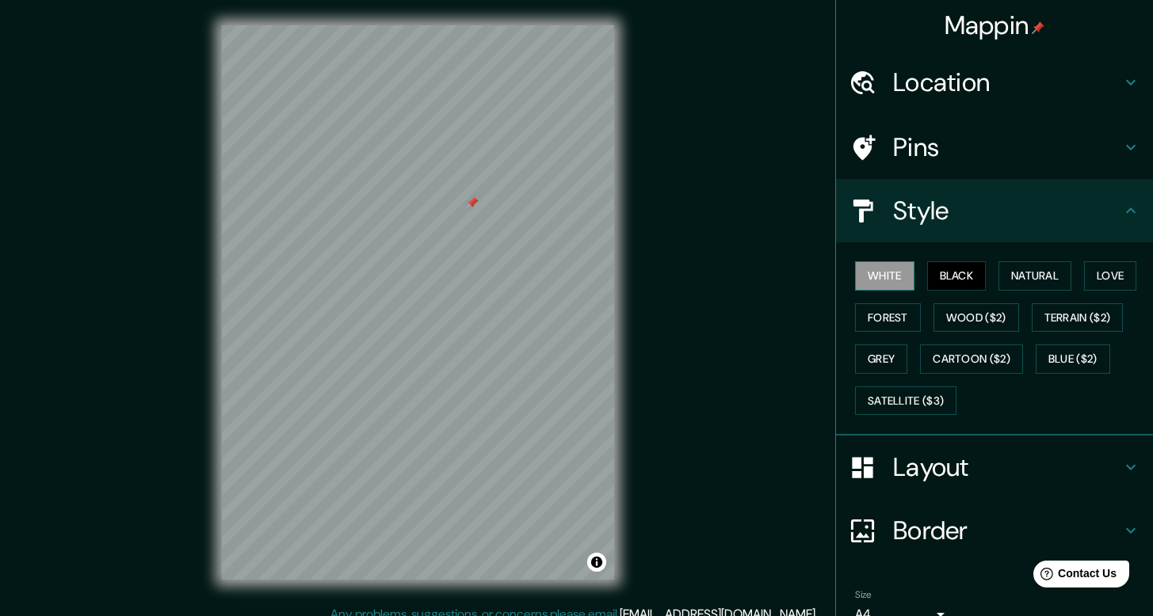
click at [860, 284] on button "White" at bounding box center [884, 275] width 59 height 29
click at [876, 364] on button "Grey" at bounding box center [881, 359] width 52 height 29
click at [882, 334] on div "White Black Natural Love Forest Wood ($2) Terrain ($2) Grey Cartoon ($2) Blue (…" at bounding box center [1001, 338] width 304 height 166
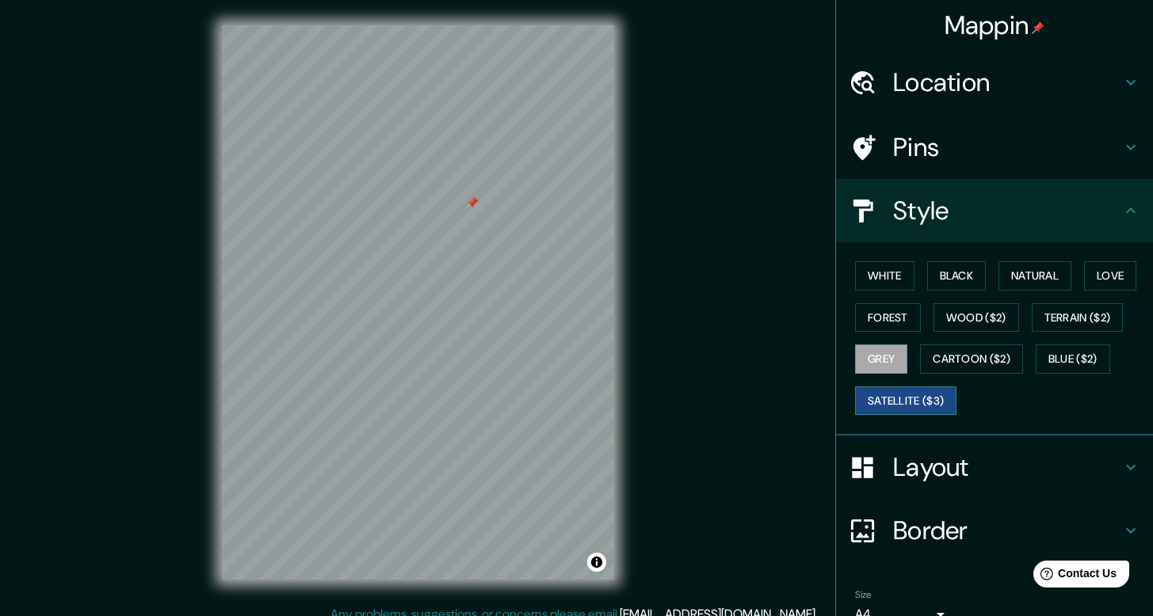
click at [891, 399] on button "Satellite ($3)" at bounding box center [905, 401] width 101 height 29
click at [866, 284] on button "White" at bounding box center [884, 275] width 59 height 29
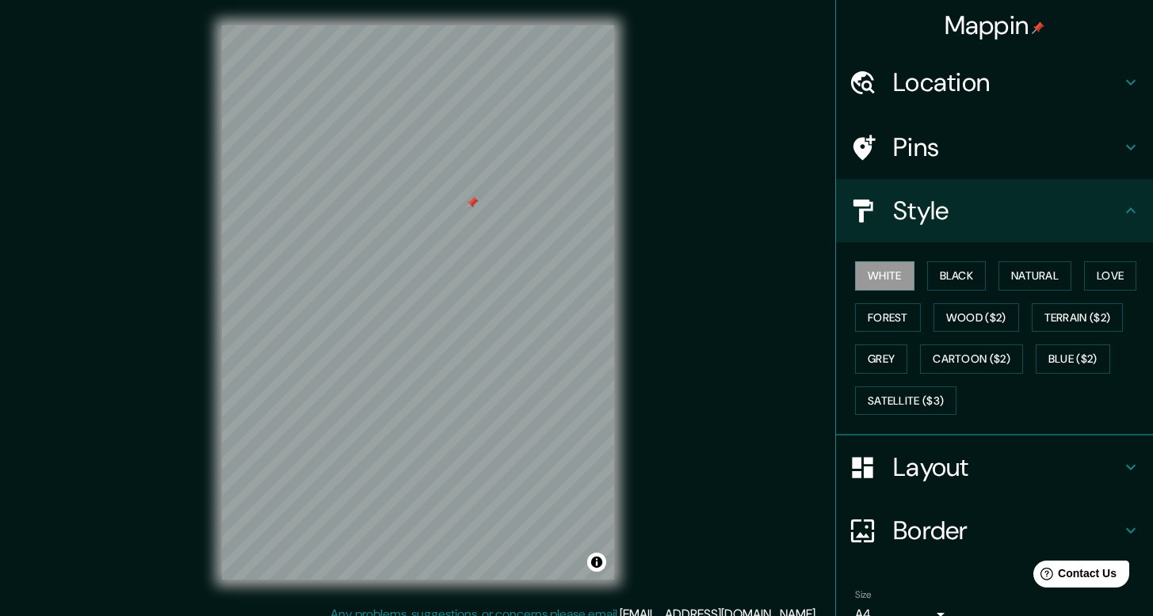
click at [978, 79] on h4 "Location" at bounding box center [1007, 83] width 228 height 32
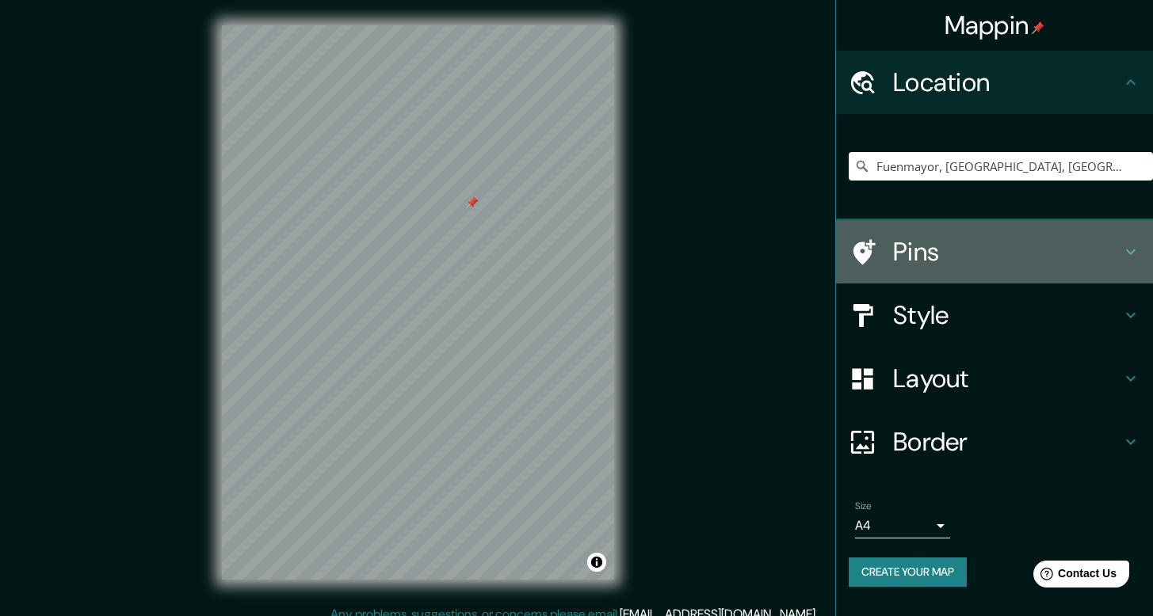
click at [954, 243] on h4 "Pins" at bounding box center [1007, 252] width 228 height 32
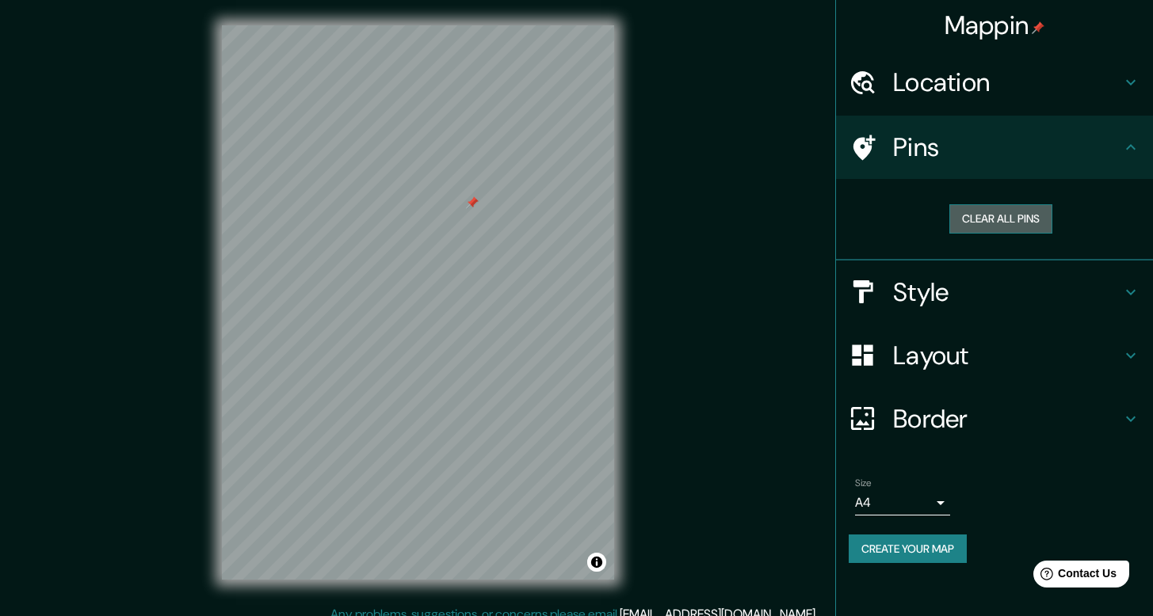
click at [985, 223] on button "Clear all pins" at bounding box center [1000, 218] width 103 height 29
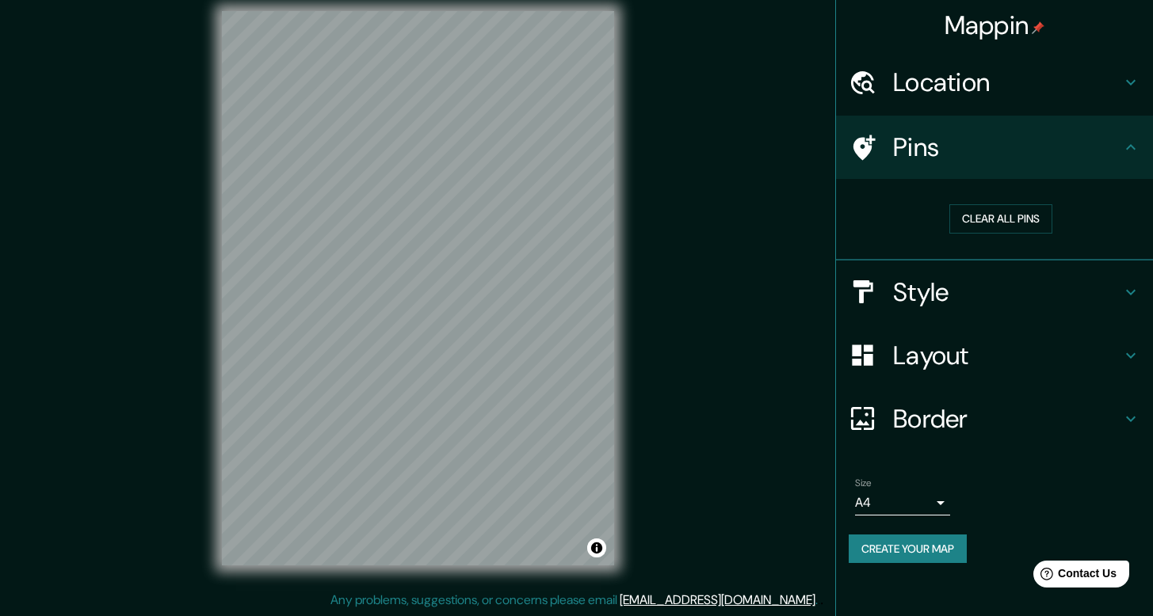
click at [953, 420] on h4 "Border" at bounding box center [1007, 419] width 228 height 32
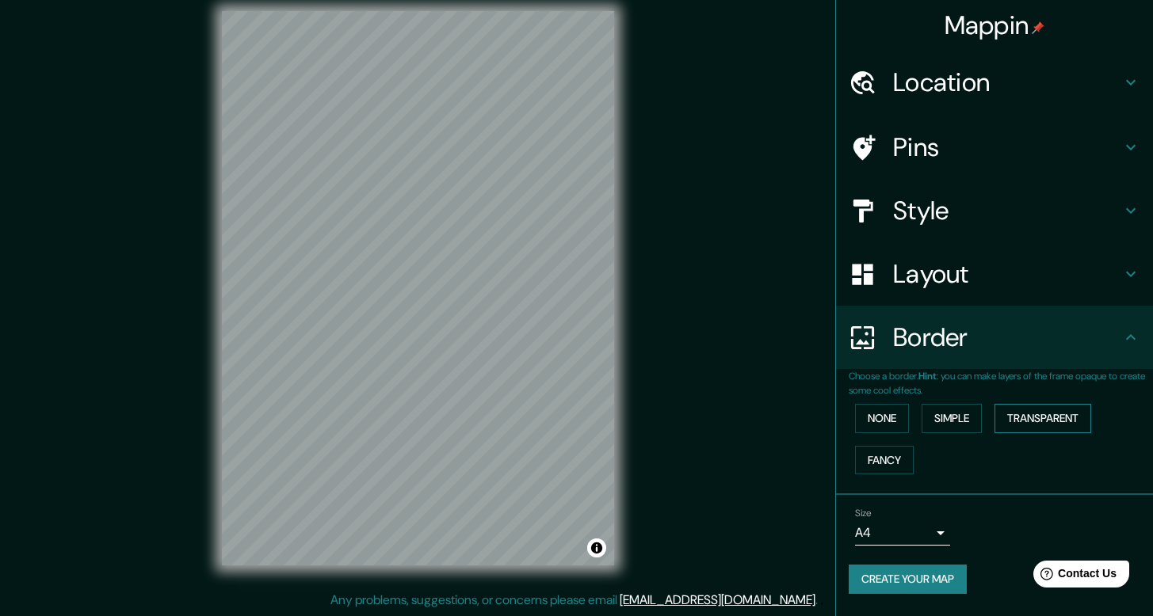
click at [1057, 427] on button "Transparent" at bounding box center [1042, 418] width 97 height 29
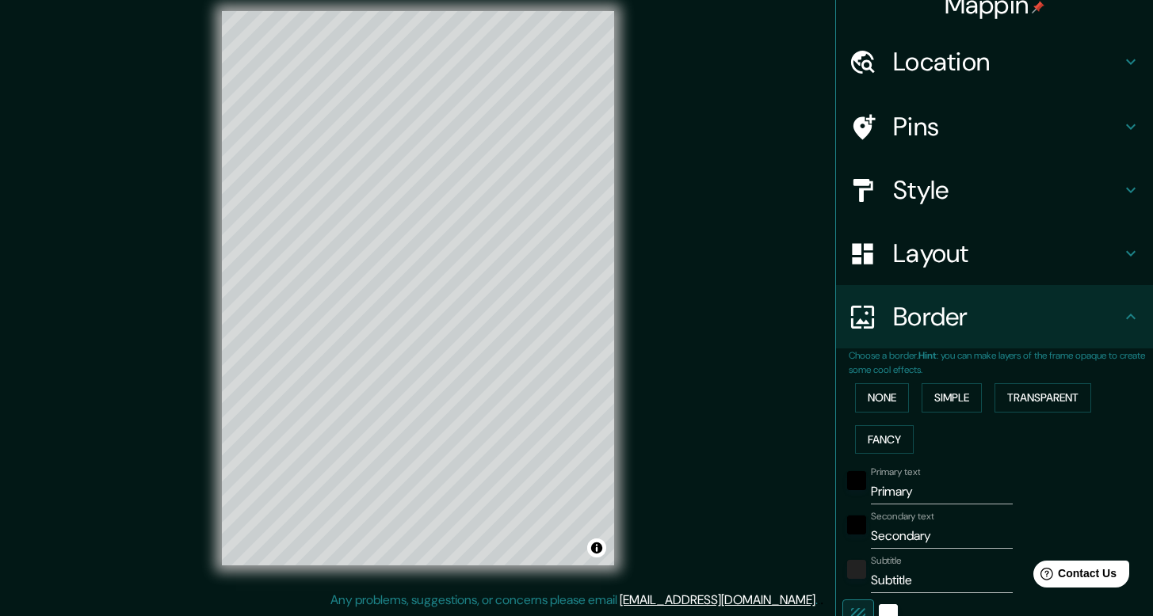
scroll to position [41, 0]
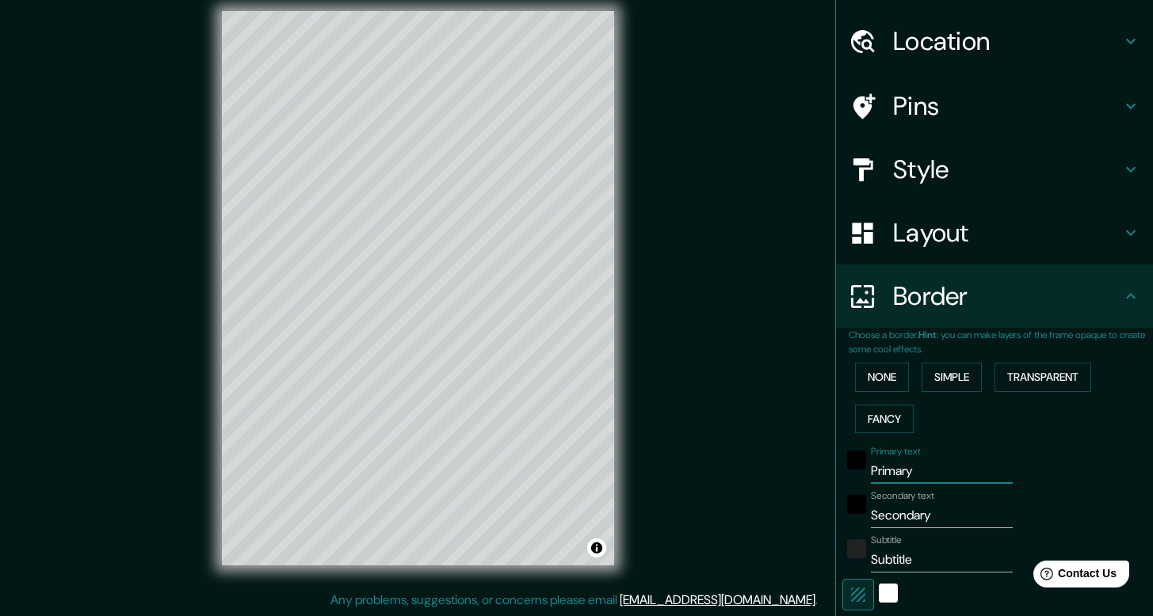
drag, startPoint x: 910, startPoint y: 471, endPoint x: 856, endPoint y: 475, distance: 54.0
click at [856, 475] on div "Primary text Primary" at bounding box center [972, 465] width 260 height 38
type input "F"
type input "238"
type input "40"
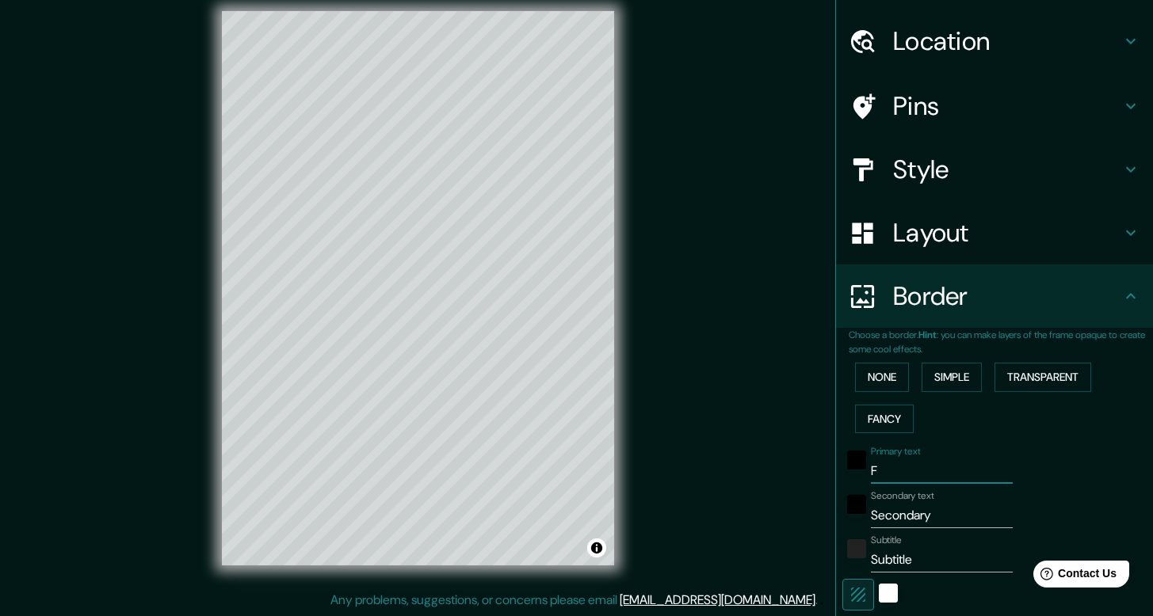
type input "FU"
type input "238"
type input "40"
type input "FUE"
type input "238"
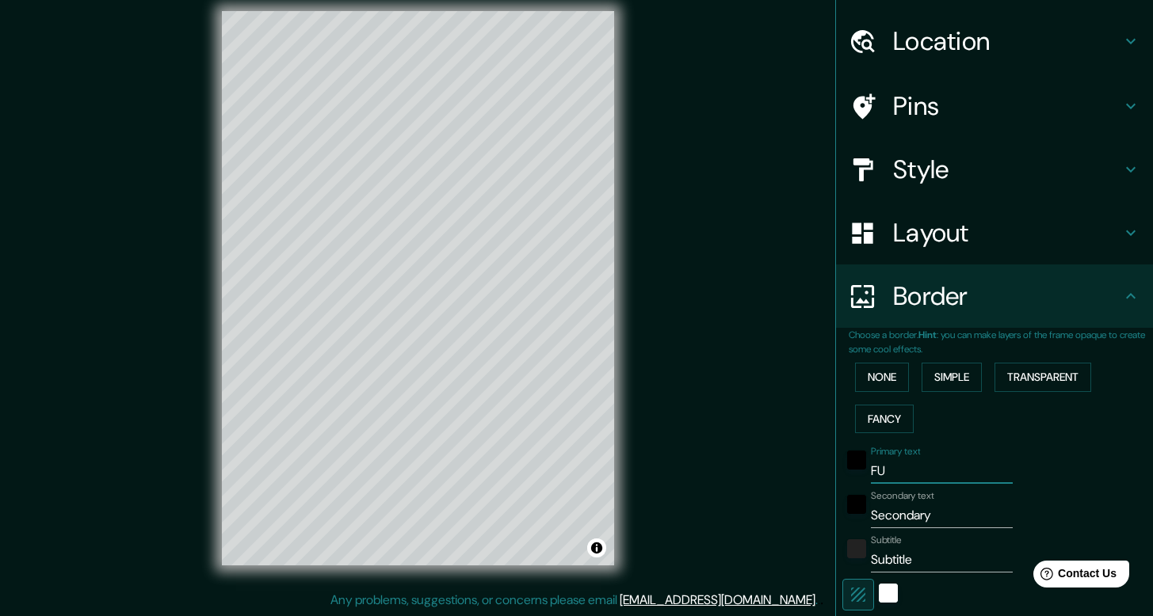
type input "40"
type input "FUEN"
type input "238"
type input "40"
type input "FUENM"
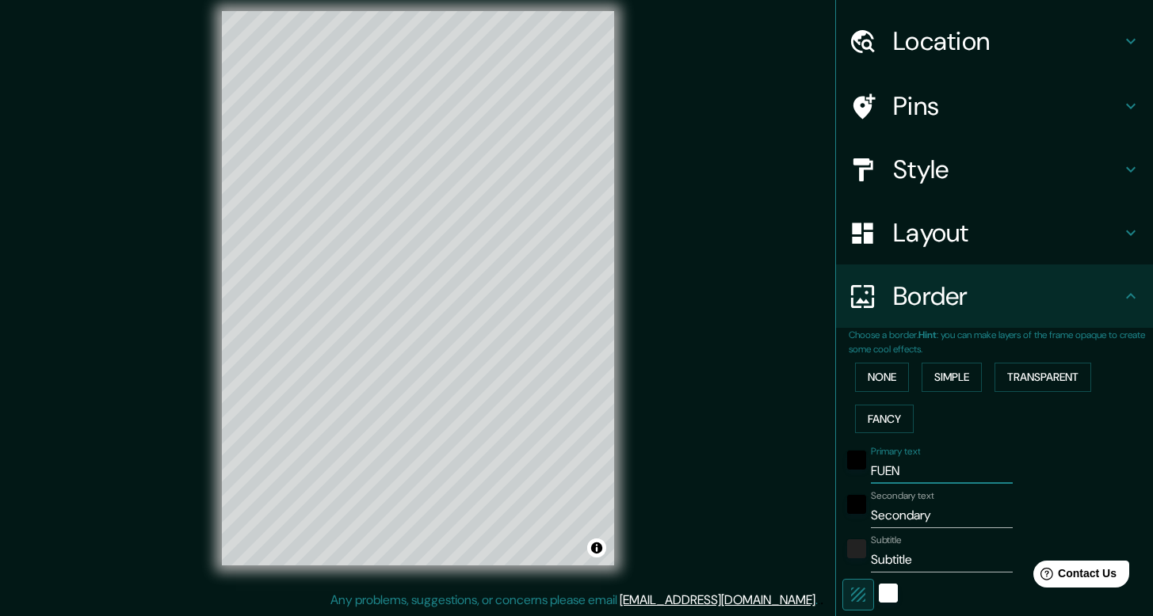
type input "238"
type input "40"
type input "FUENMA"
type input "238"
type input "40"
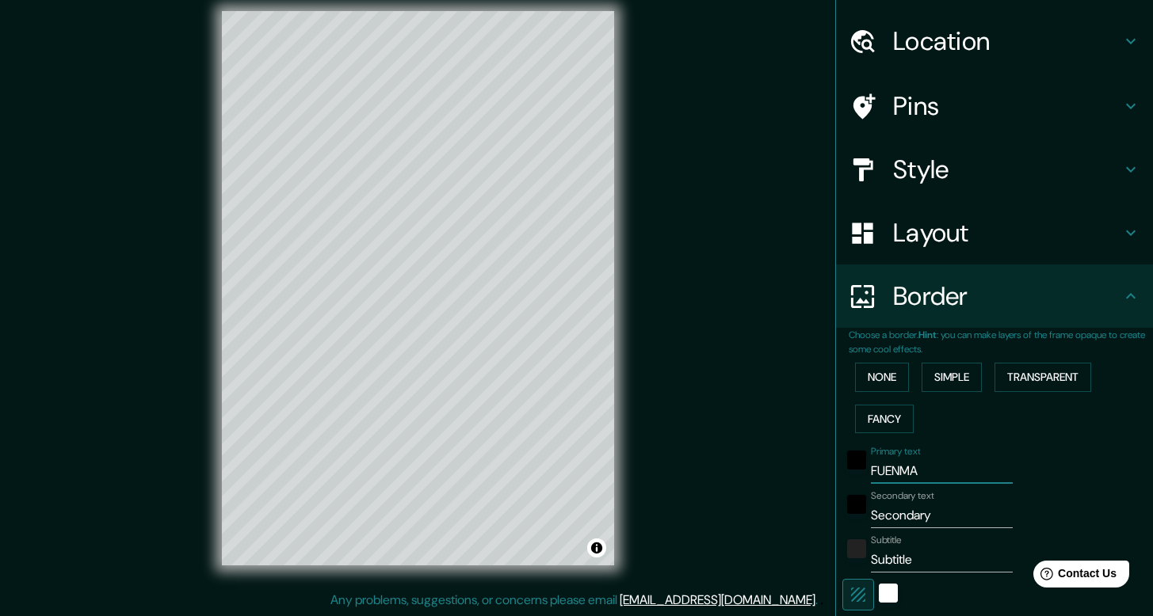
type input "FUENMAY"
type input "238"
type input "40"
type input "FUENMAYO"
type input "238"
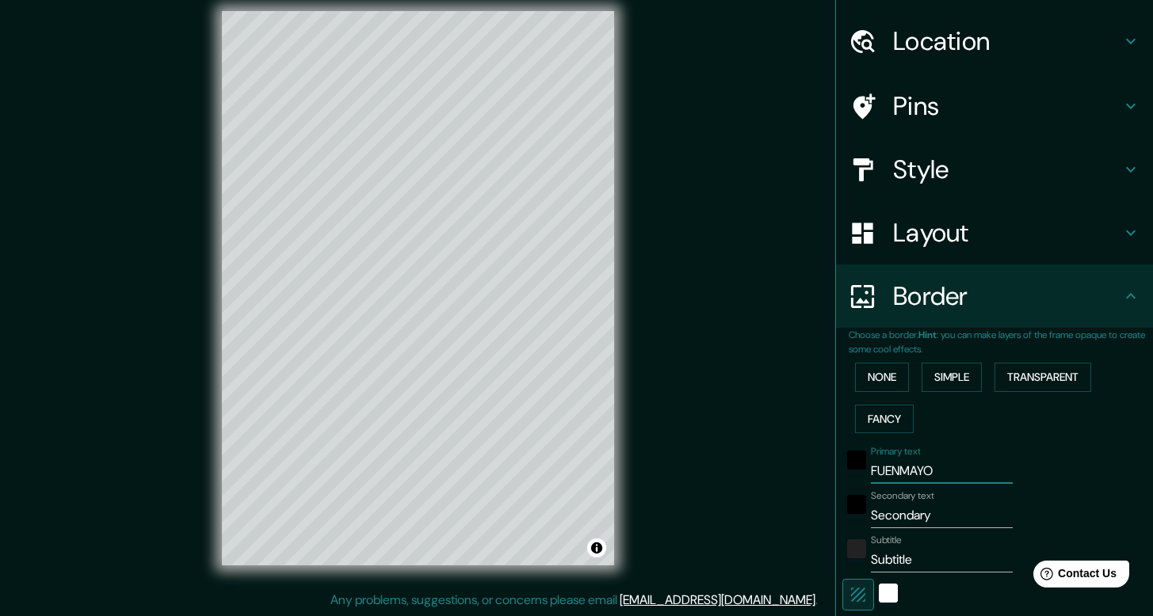
type input "40"
type input "FUENMAYOR"
type input "238"
type input "40"
type input "FUENMAYOR"
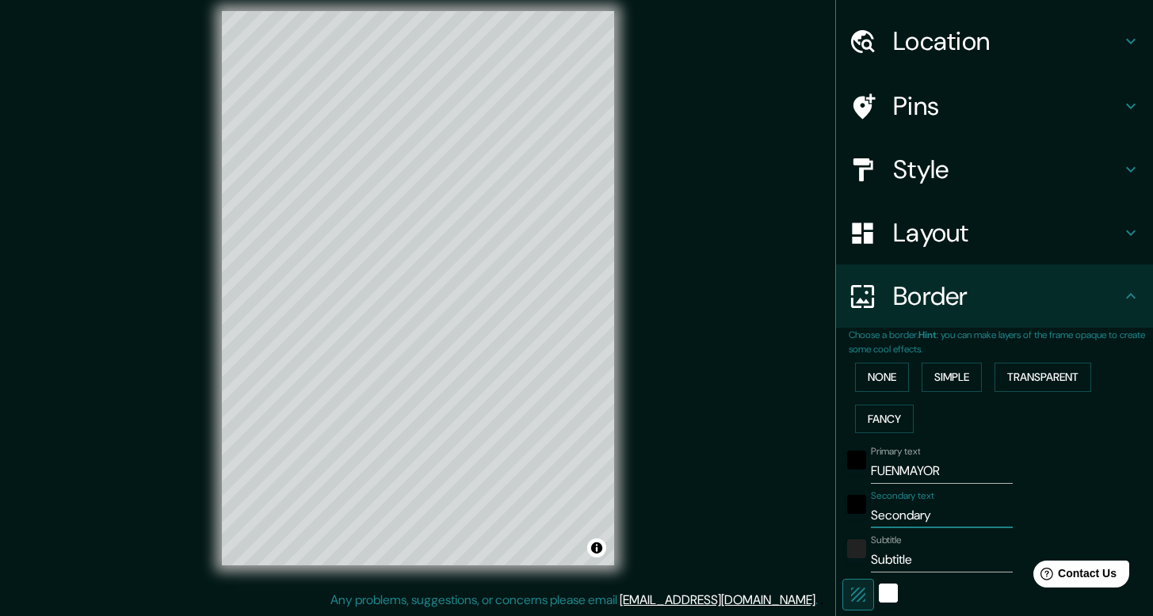
click at [919, 515] on input "Secondary" at bounding box center [942, 515] width 142 height 25
type input "C"
type input "238"
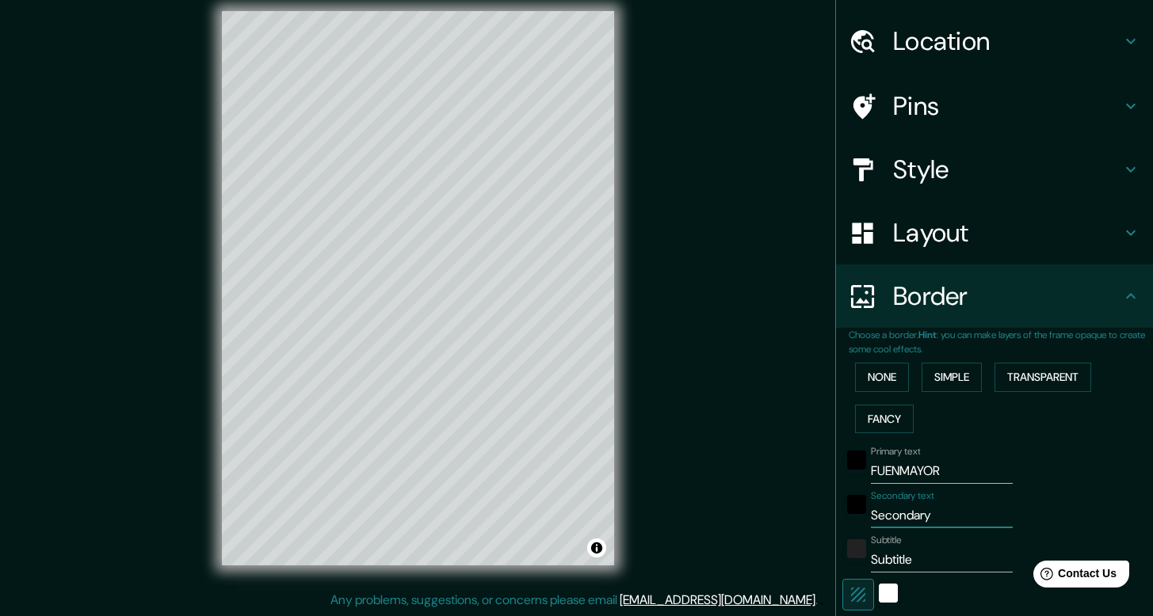
type input "40"
type input "CA"
type input "238"
type input "40"
type input "CAS"
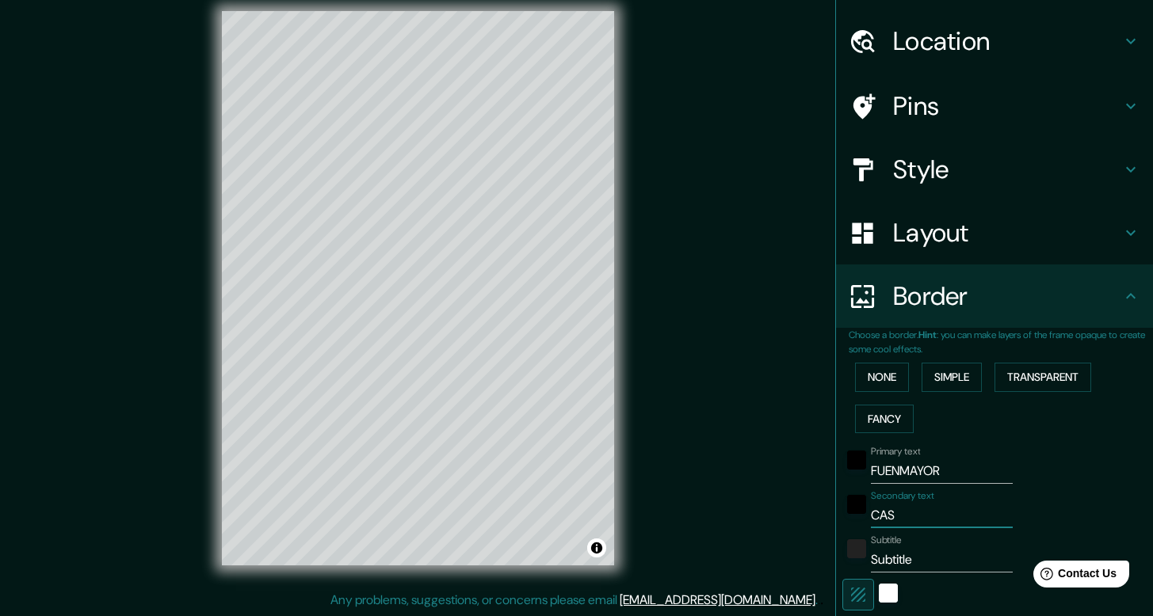
type input "238"
type input "40"
type input "CASA"
type input "238"
type input "40"
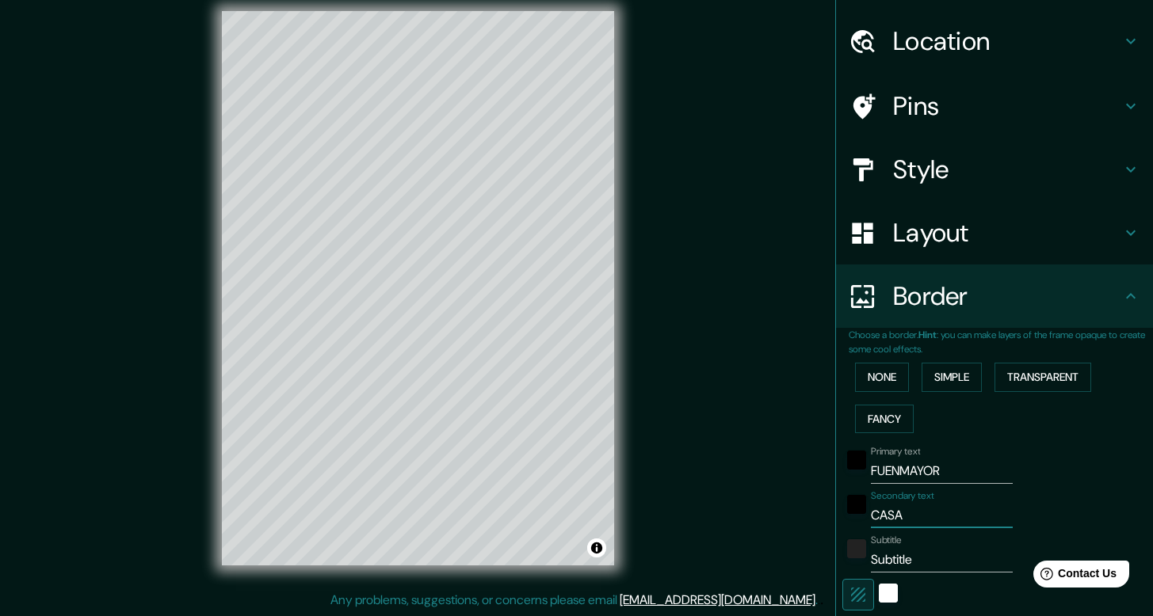
type input "CASA"
type input "238"
type input "40"
type input "CASA"
type input "238"
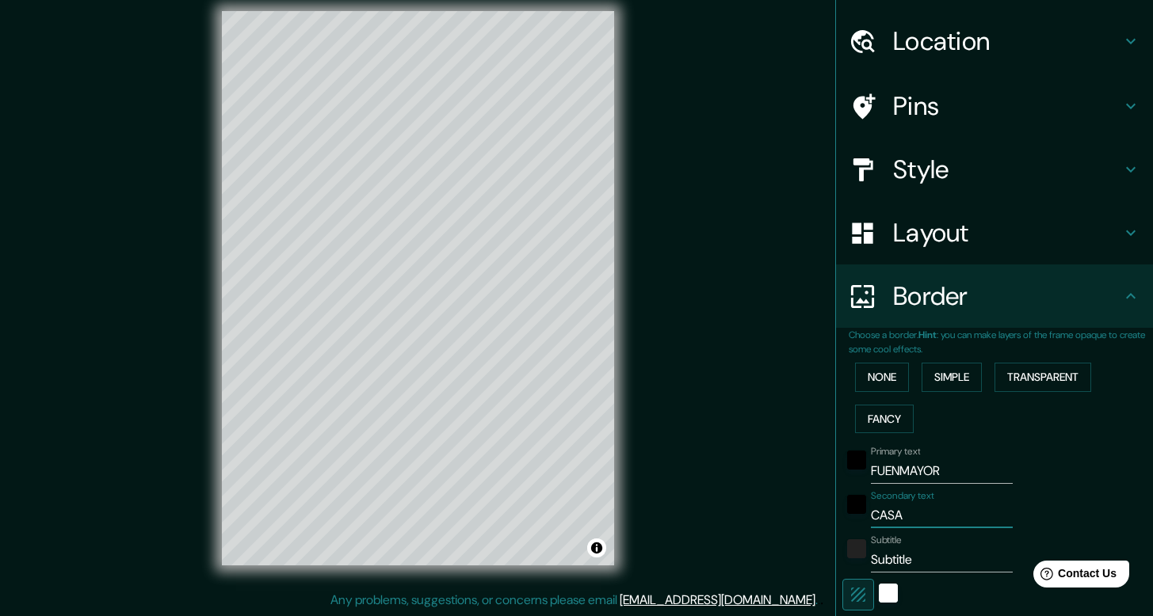
type input "40"
type input "CAS"
type input "238"
type input "40"
type input "CA"
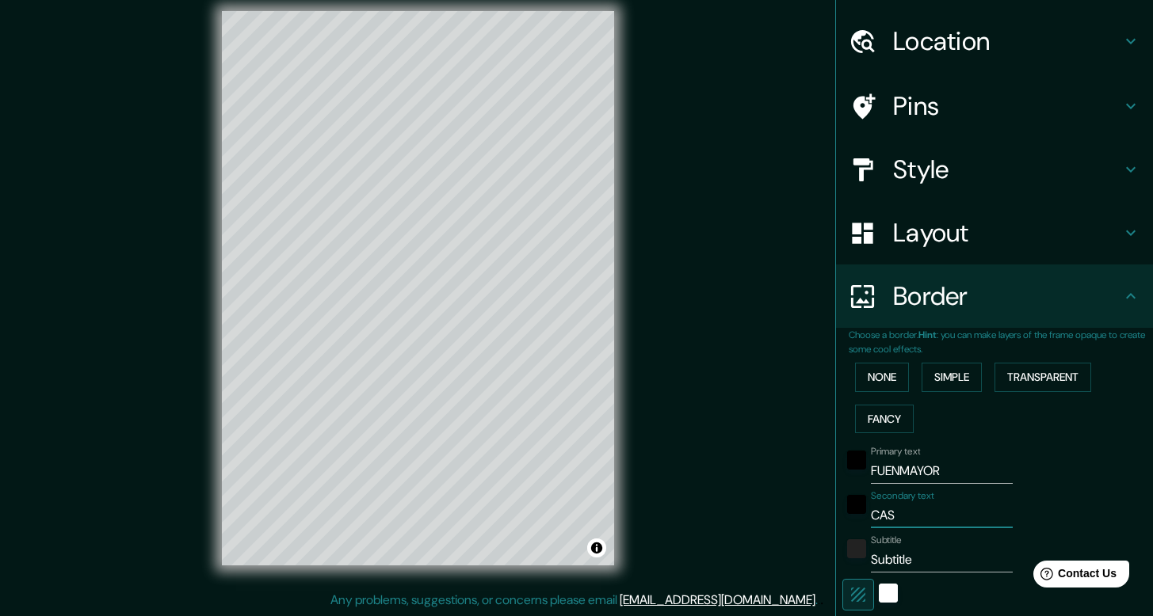
type input "238"
type input "40"
type input "C"
type input "238"
type input "40"
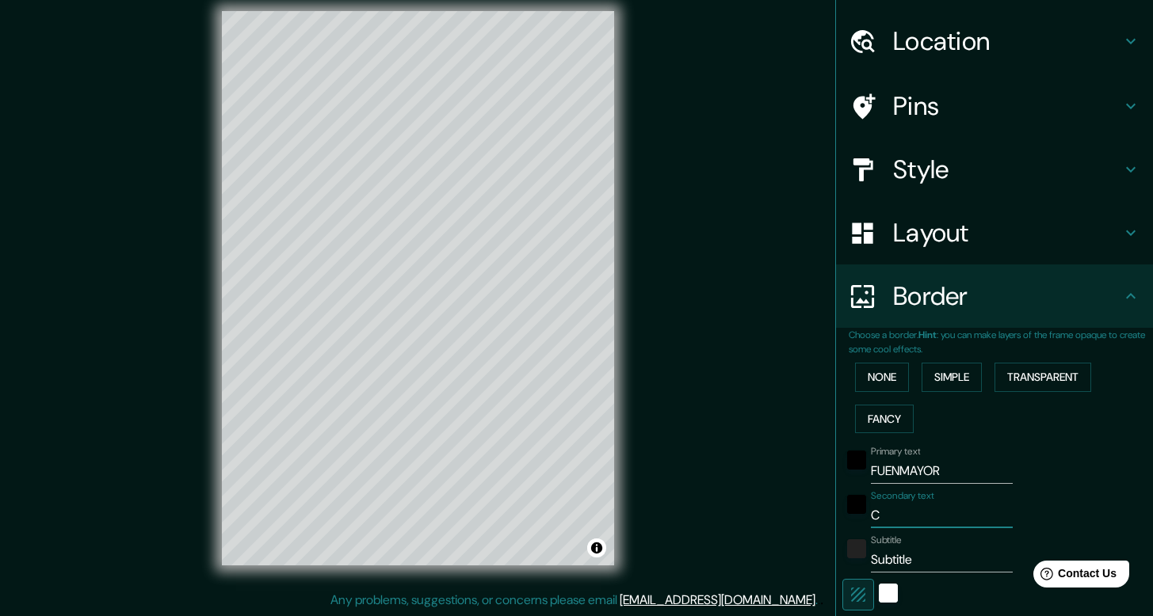
type input "Ca"
type input "238"
type input "40"
type input "Cas"
type input "238"
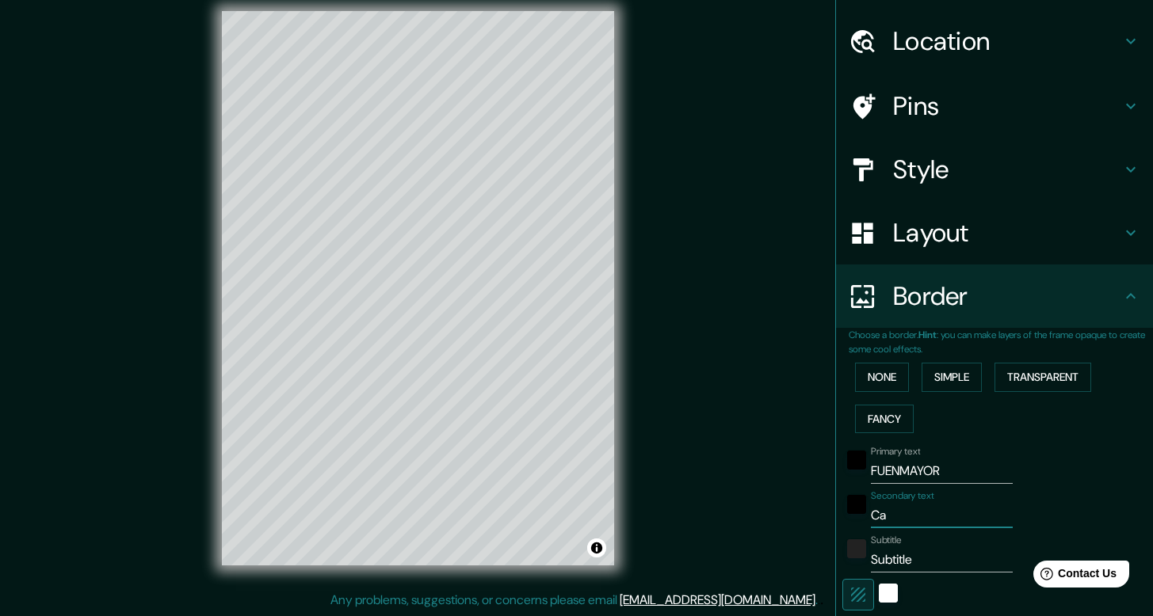
type input "40"
type input "Casa"
type input "238"
type input "40"
type input "Casa"
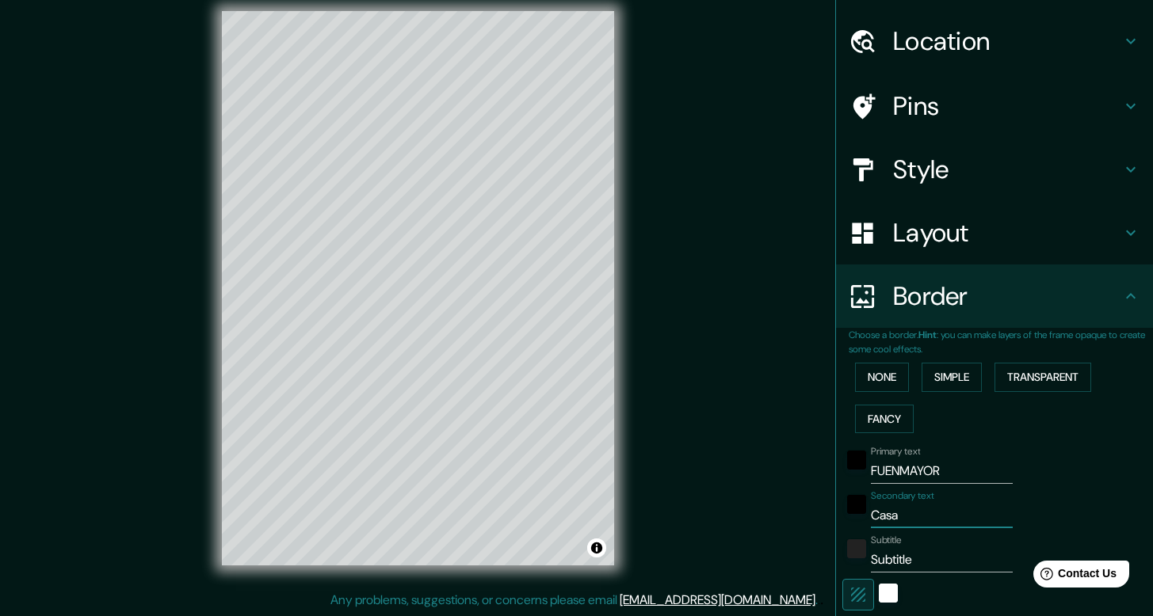
type input "238"
type input "40"
type input "Casa"
type input "238"
type input "40"
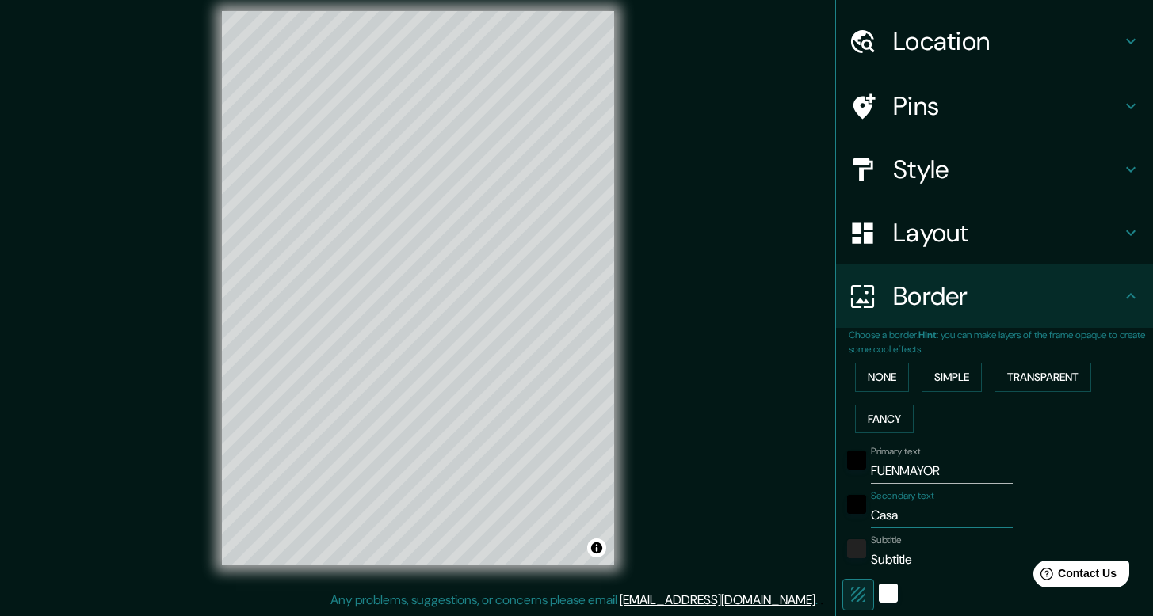
type input "Cas"
type input "238"
type input "40"
type input "Ca"
type input "238"
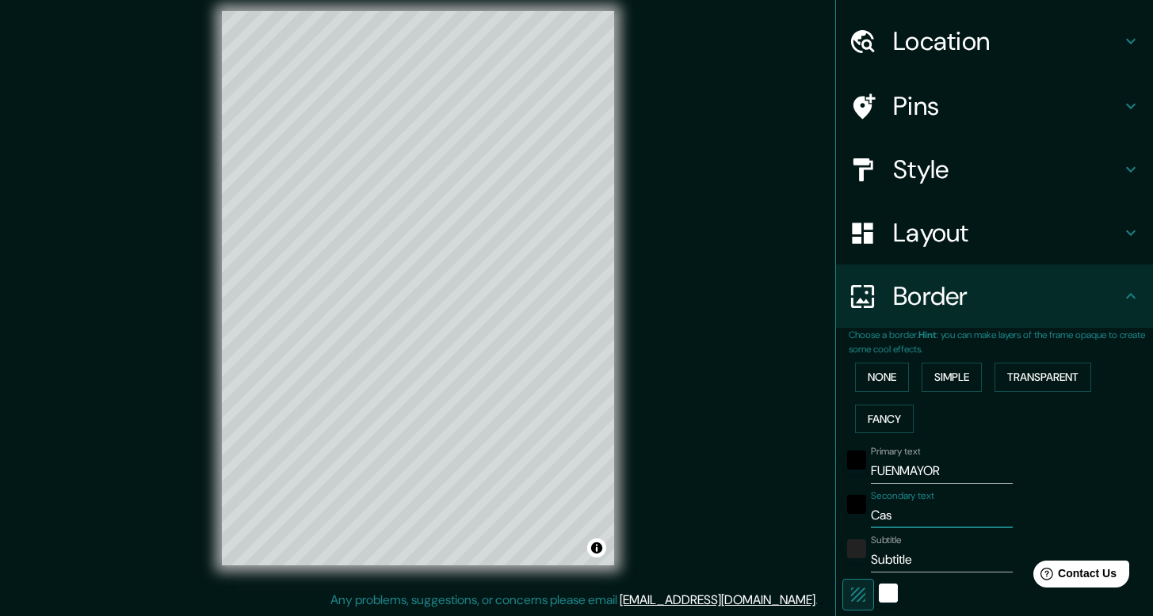
type input "40"
type input "C"
type input "238"
type input "40"
type input "238"
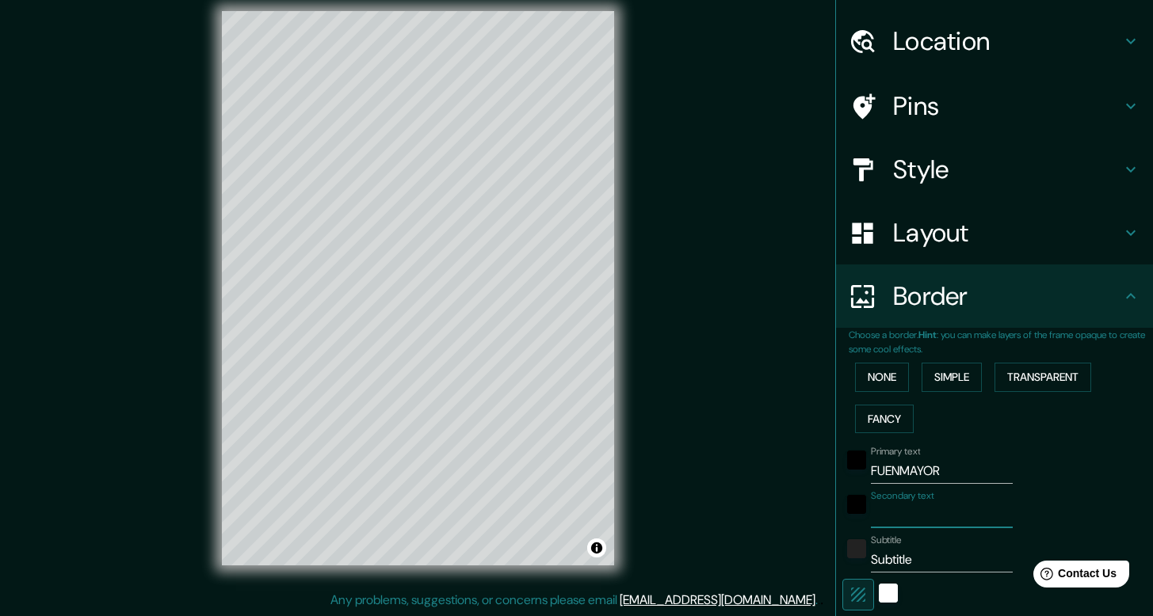
type input "40"
type input "c"
type input "238"
type input "40"
type input "ca"
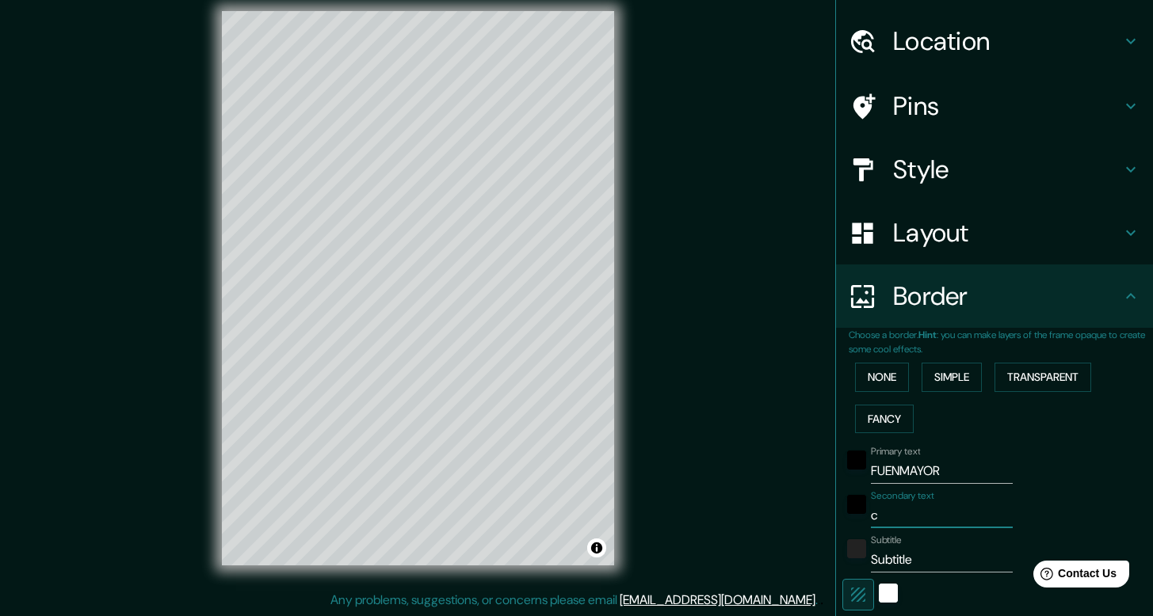
type input "238"
type input "40"
type input "caa"
type input "238"
type input "40"
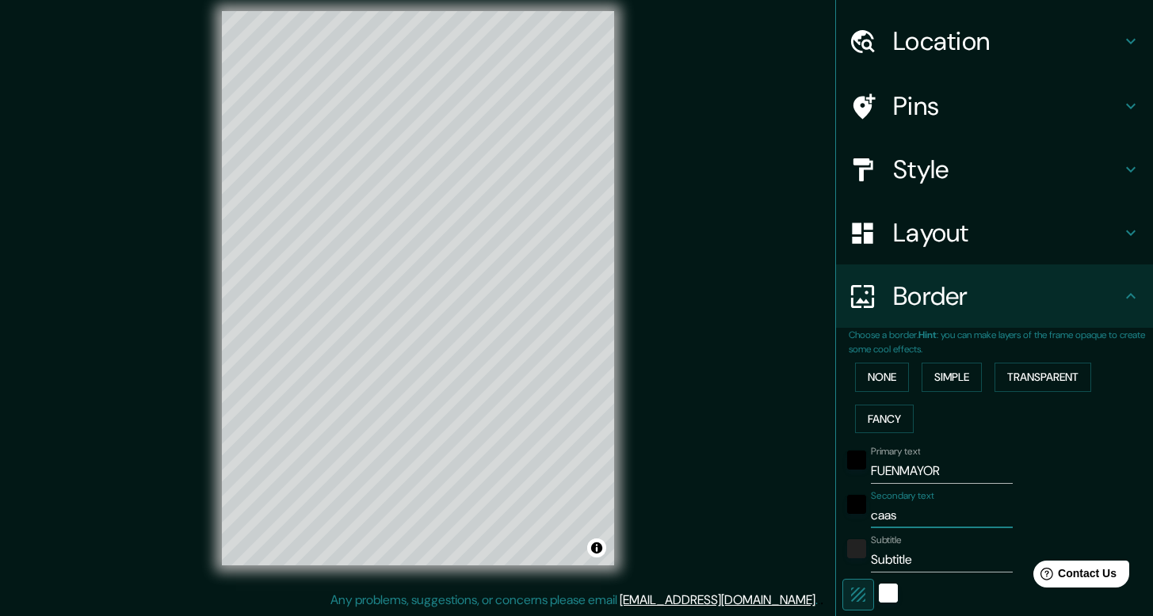
type input "caasa"
type input "238"
type input "40"
type input "caas"
type input "238"
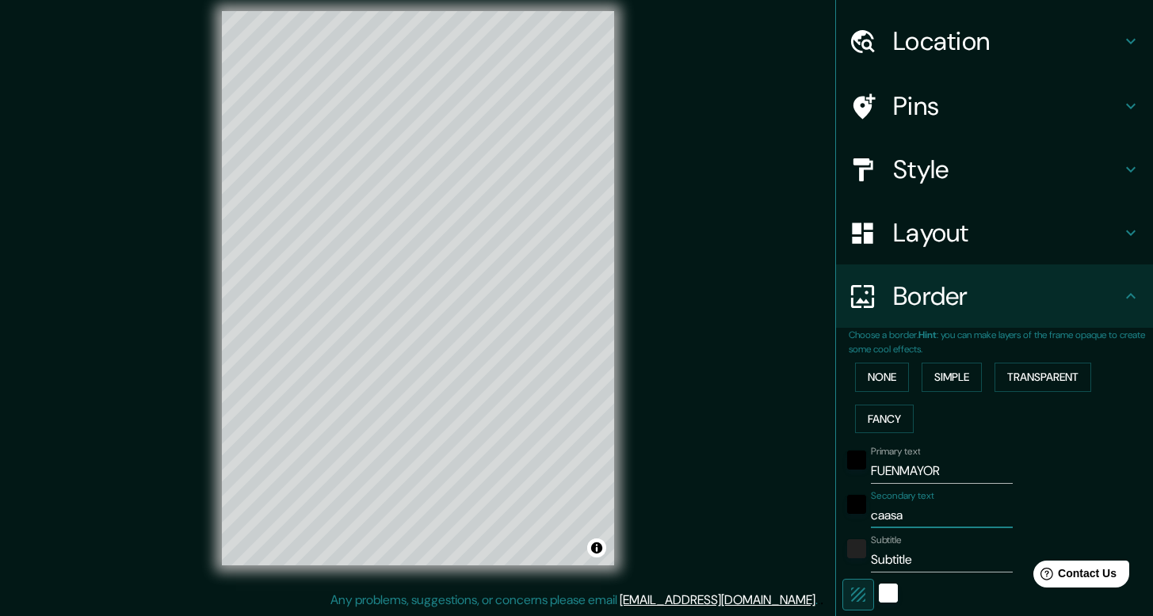
type input "40"
type input "caa"
type input "238"
type input "40"
type input "ca"
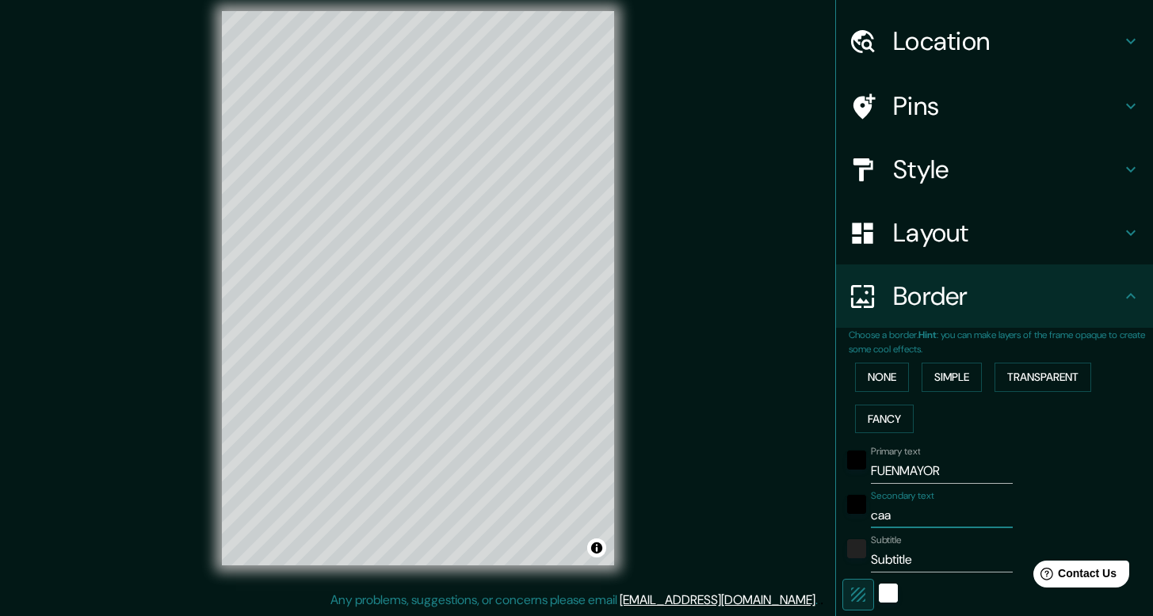
type input "238"
type input "40"
type input "cas"
type input "238"
type input "40"
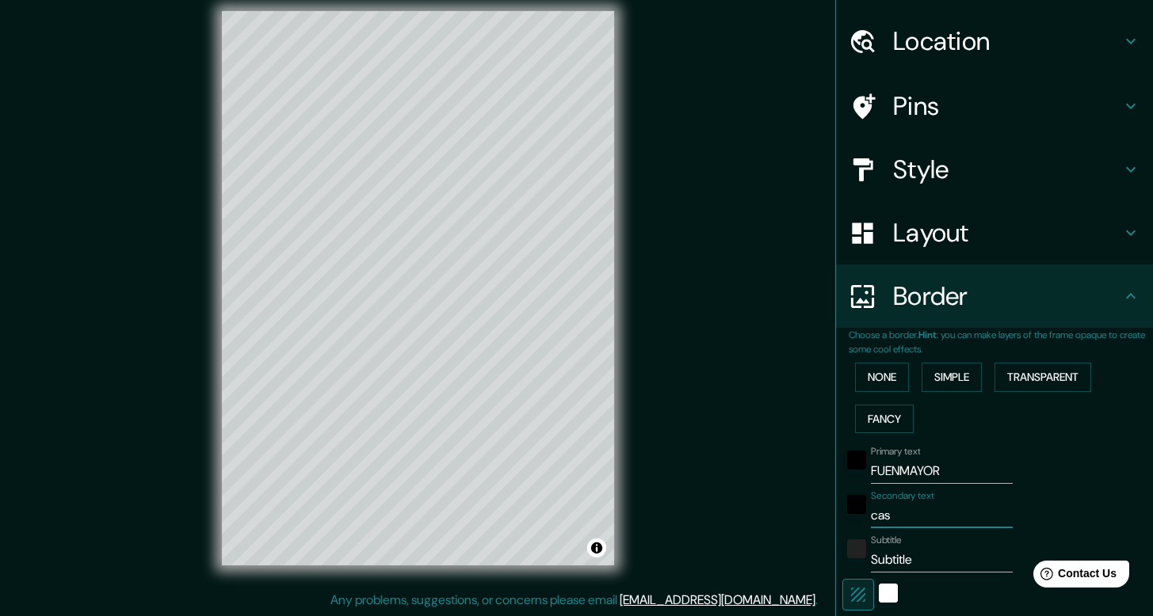
type input "casa"
type input "238"
type input "40"
type input "casa"
type input "238"
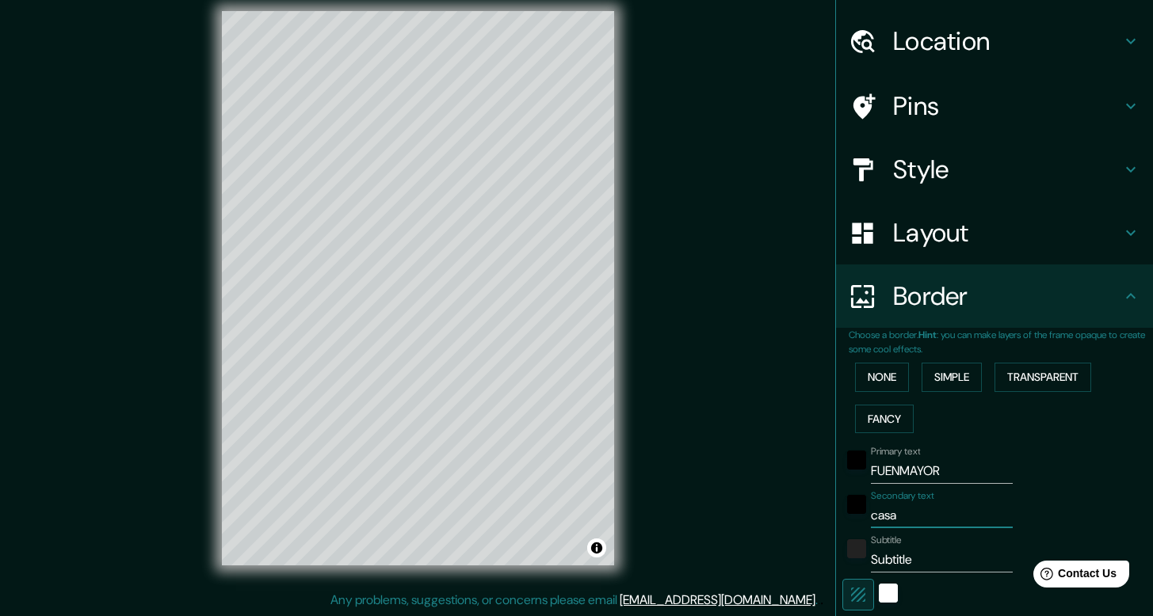
type input "40"
type input "casa T"
type input "238"
type input "40"
type input "casa To"
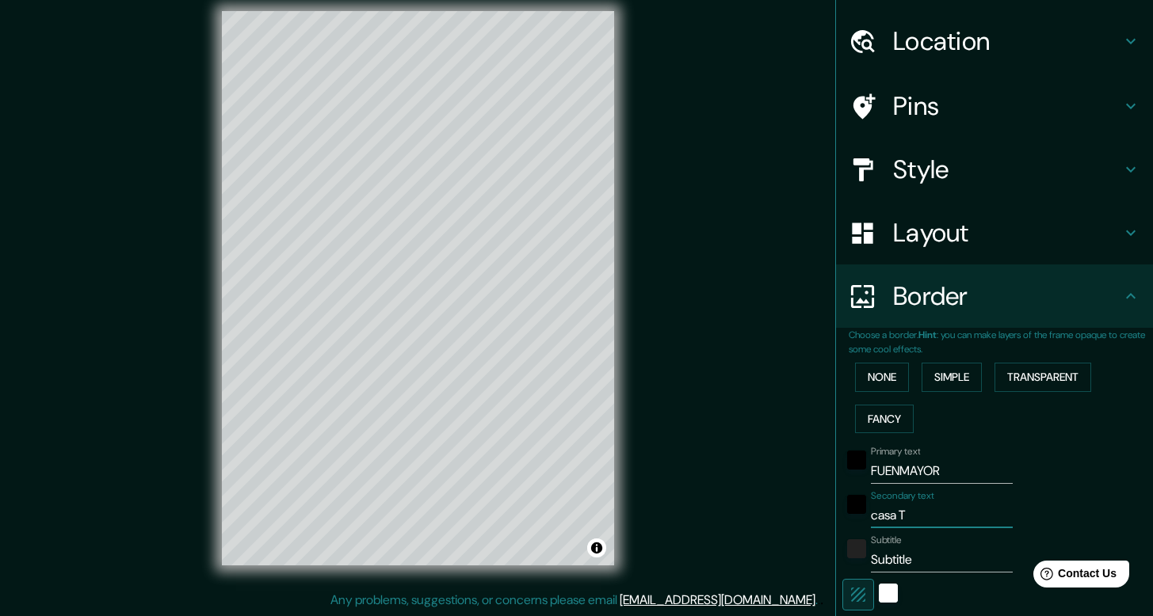
type input "238"
type input "40"
type input "casa T"
type input "238"
type input "40"
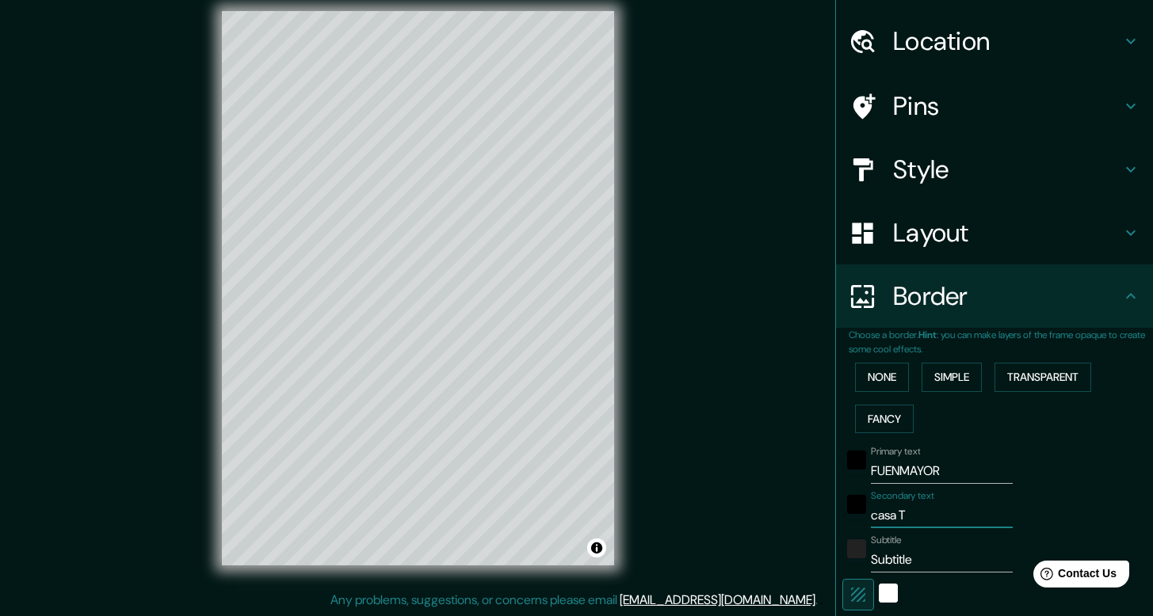
type input "casa"
type input "238"
type input "40"
type input "casa t"
type input "238"
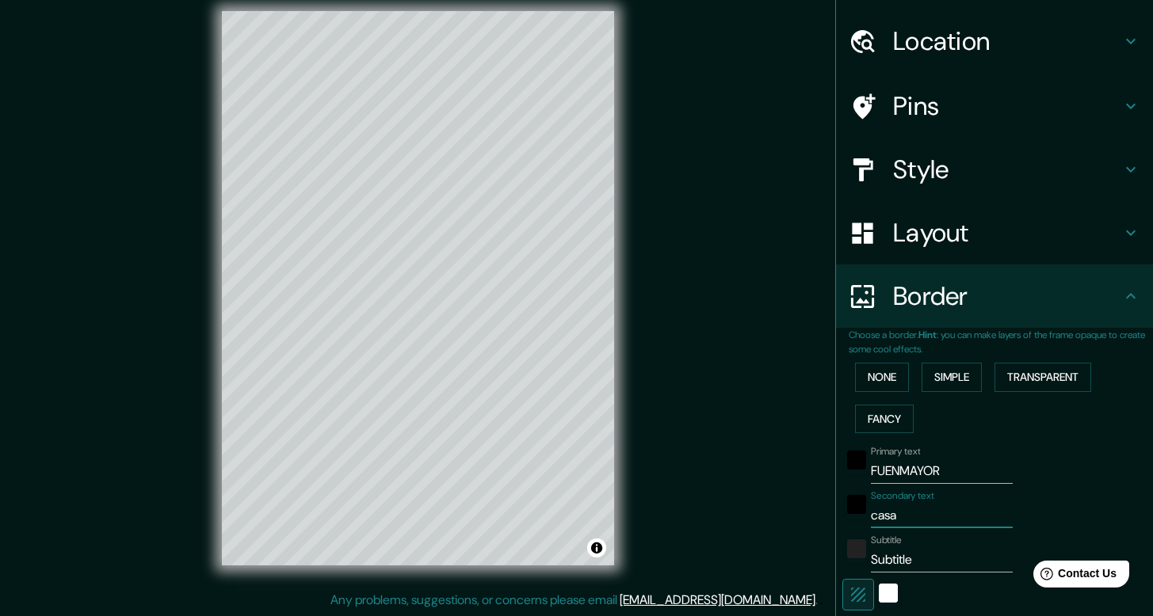
type input "40"
type input "casa to"
type input "238"
type input "40"
type input "casa tor"
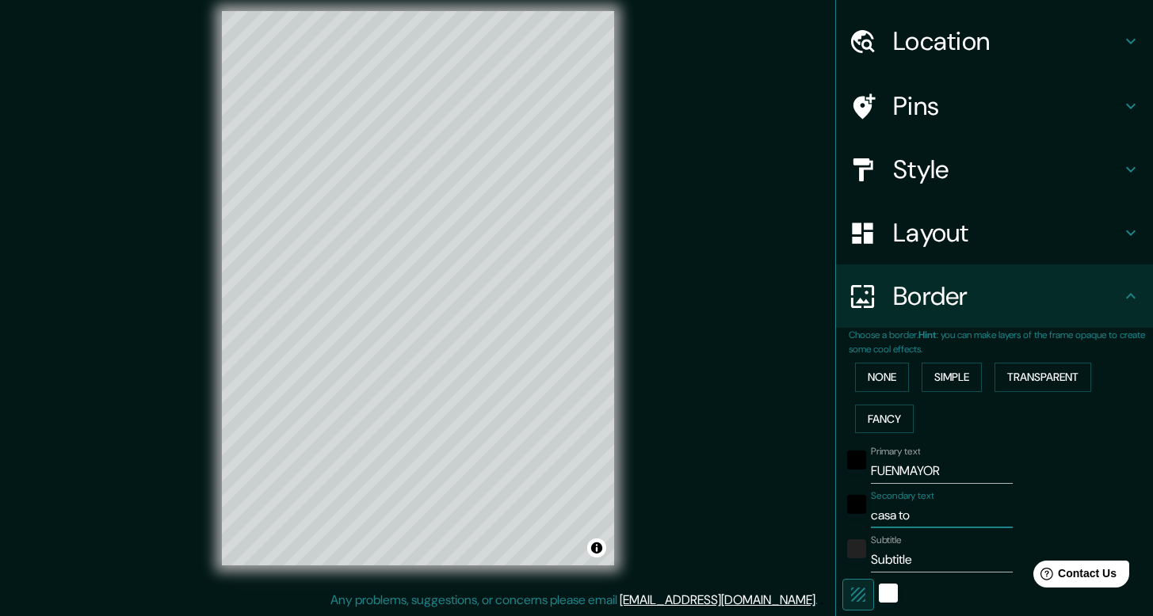
type input "238"
type input "40"
type input "casa torre"
type input "238"
type input "40"
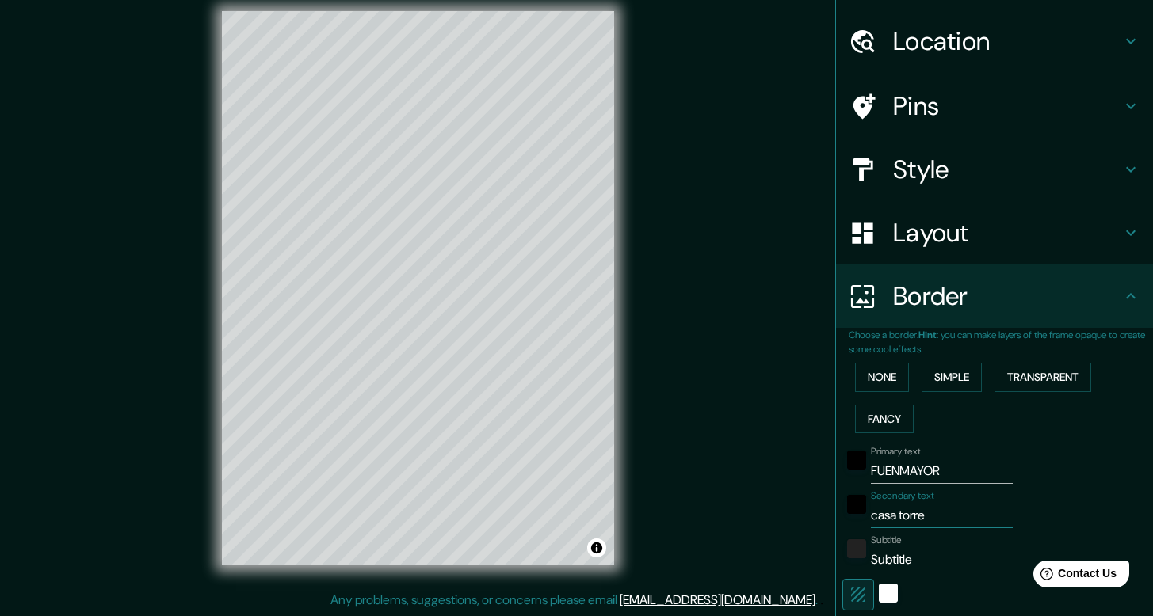
type input "casa torr"
type input "238"
type input "40"
type input "casa tor"
type input "238"
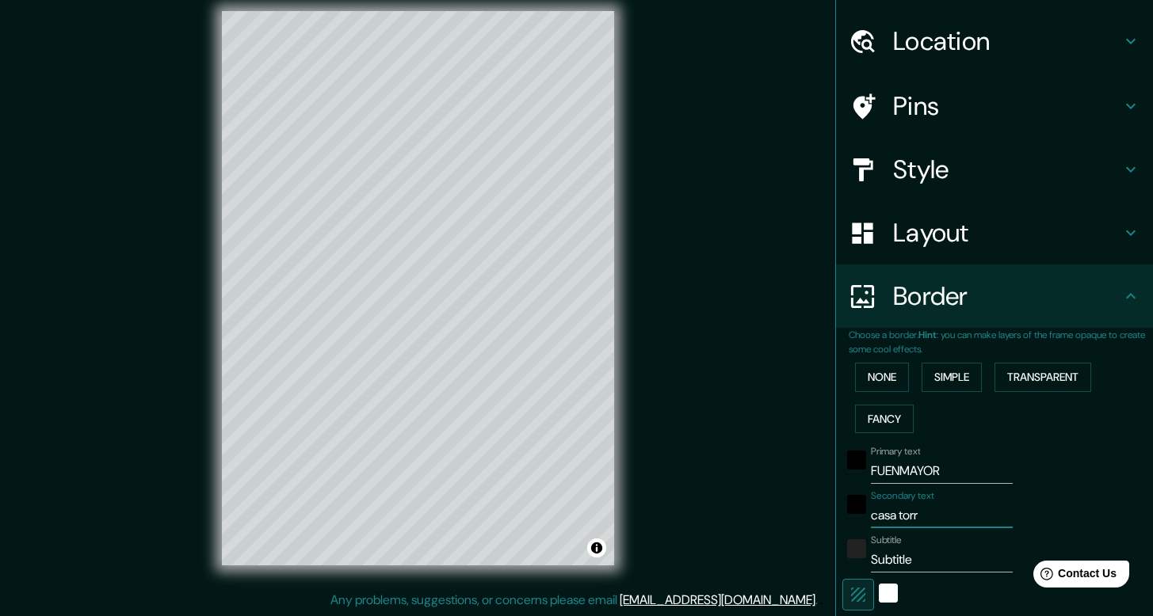
type input "40"
type input "casa to"
type input "238"
type input "40"
type input "casa t"
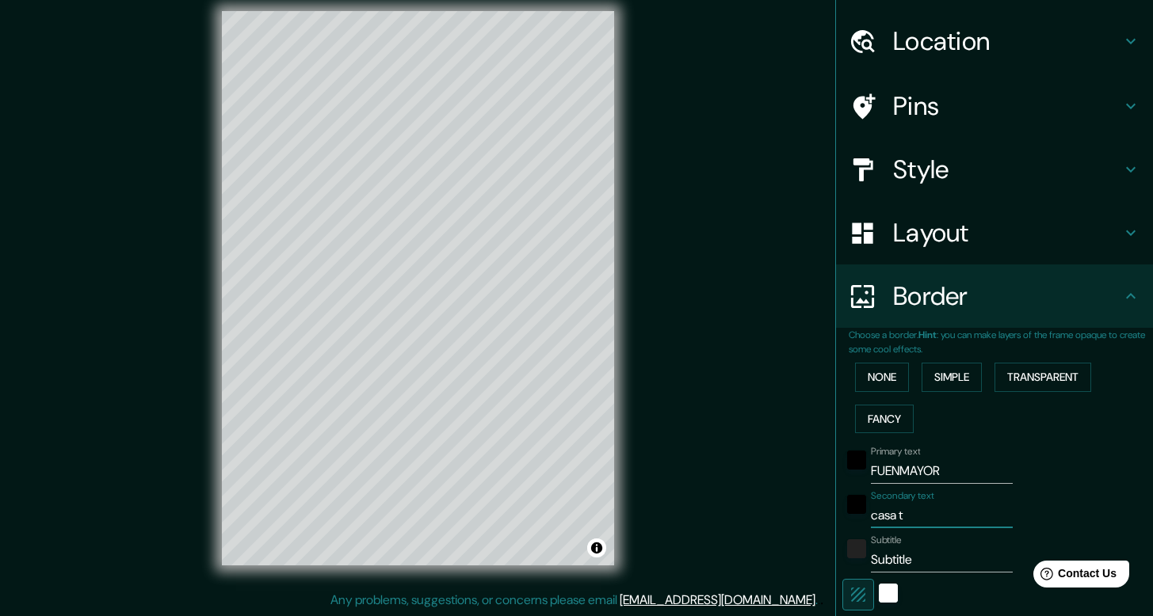
type input "238"
type input "40"
type input "casa"
type input "238"
type input "40"
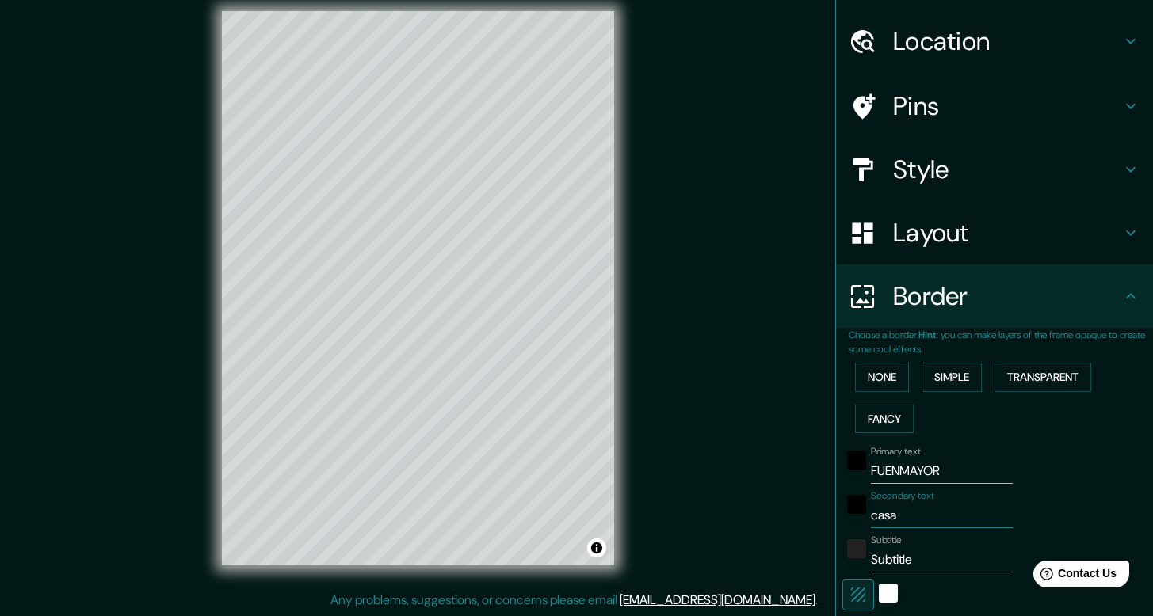
type input "casa"
type input "238"
type input "40"
type input "cas"
type input "238"
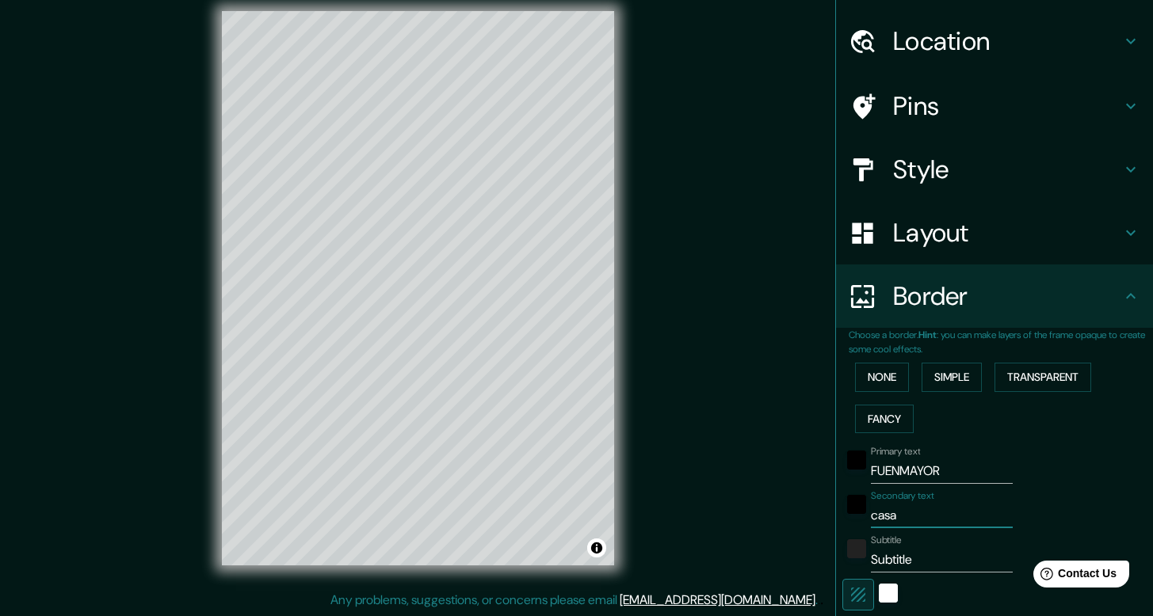
type input "40"
type input "ca"
type input "238"
type input "40"
type input "c"
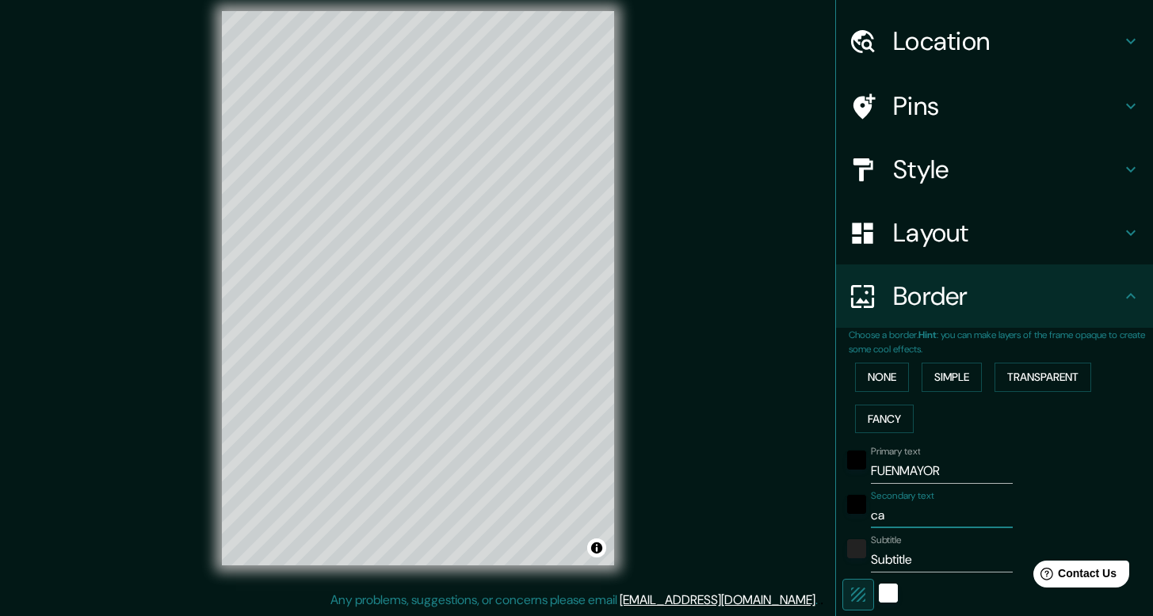
type input "238"
type input "40"
type input "238"
type input "40"
click at [893, 560] on input "Subtitle" at bounding box center [942, 559] width 142 height 25
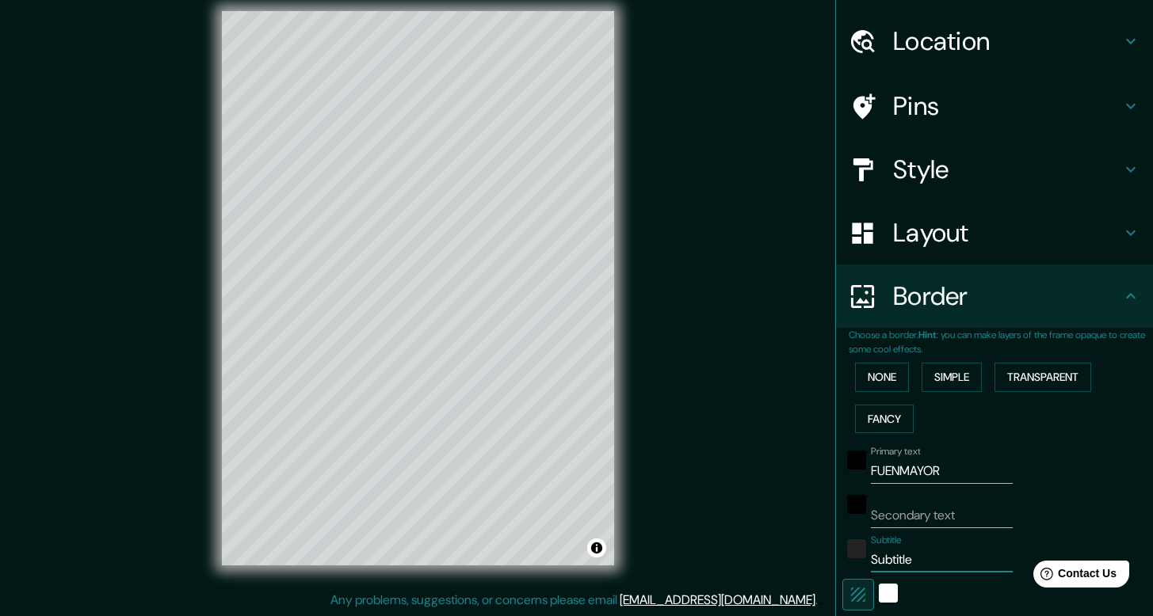
click at [893, 560] on input "Subtitle" at bounding box center [942, 559] width 142 height 25
type input "C"
type input "238"
type input "40"
type input "Ca"
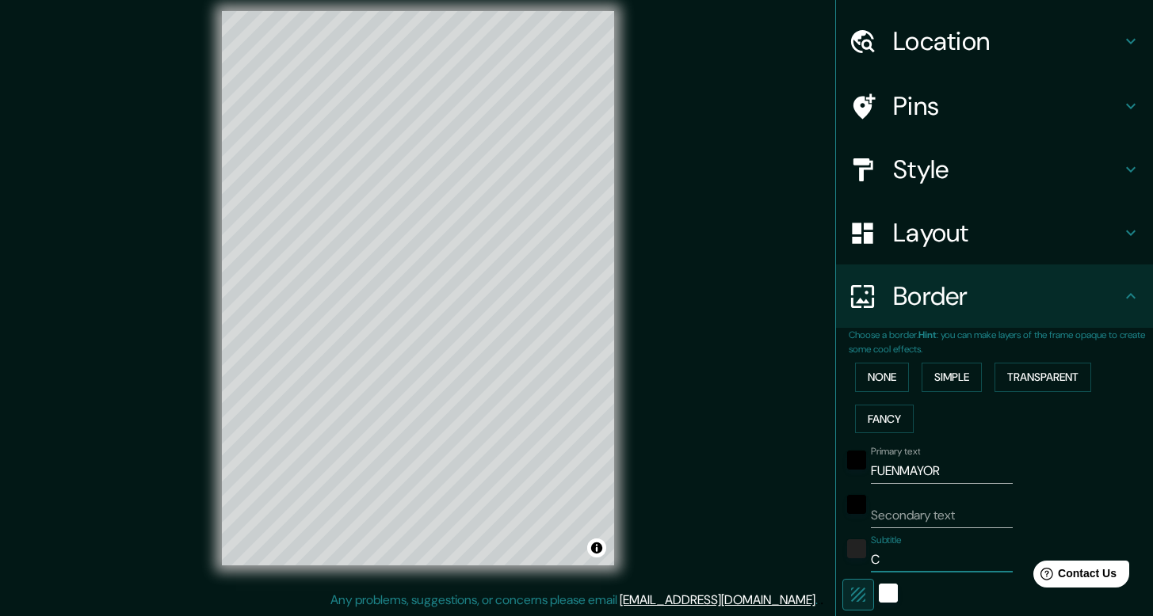
type input "238"
type input "40"
type input "Cas"
type input "238"
type input "40"
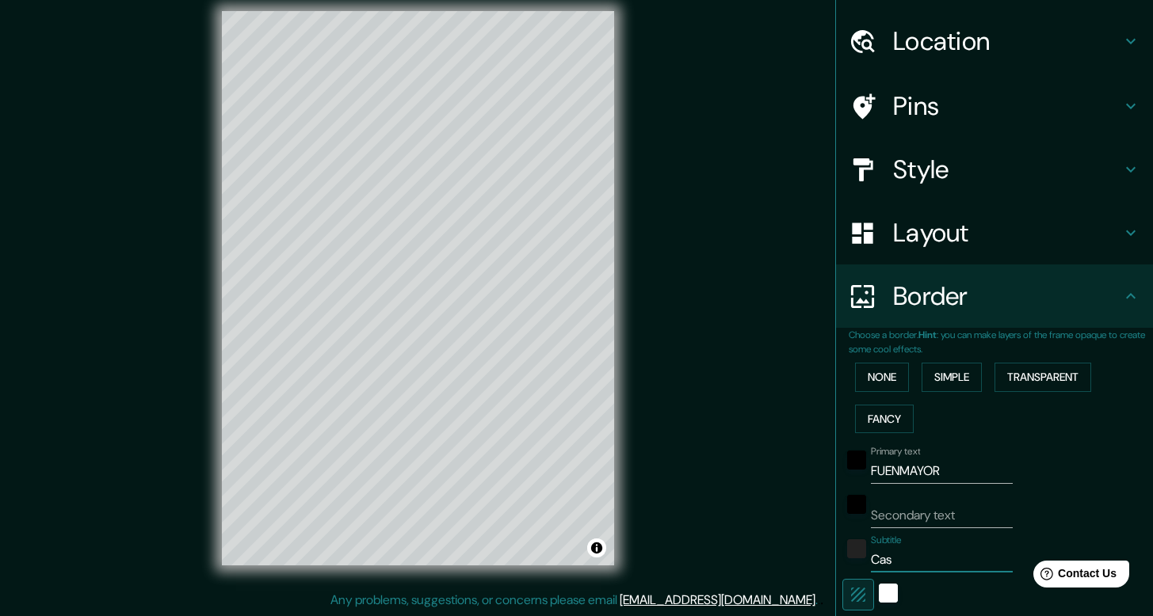
type input "Casa"
type input "238"
type input "40"
type input "Casa"
type input "238"
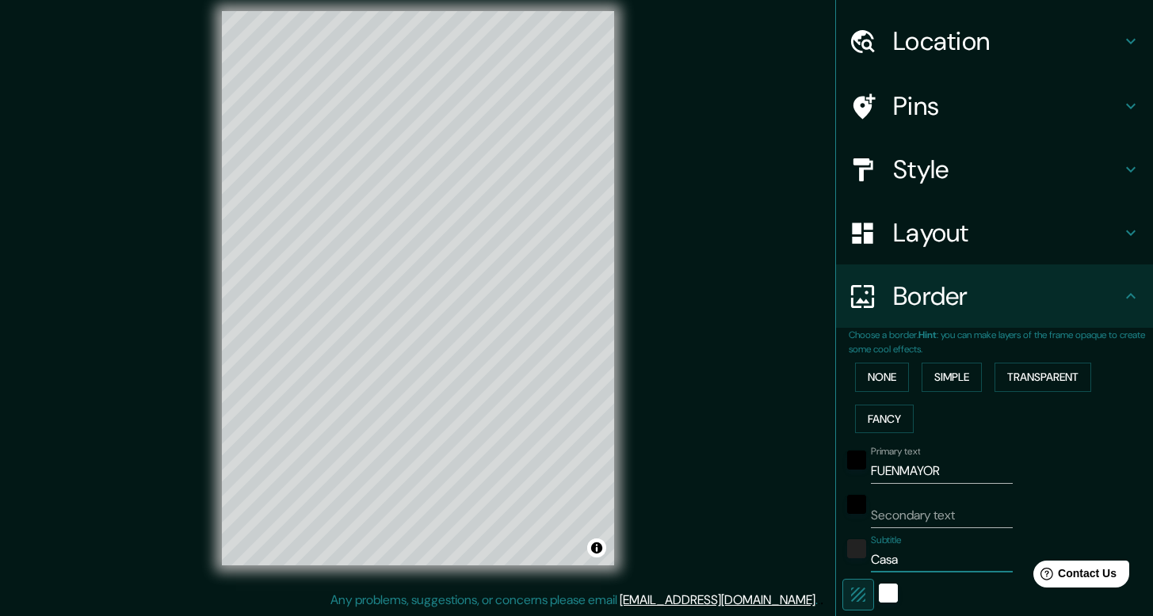
type input "40"
type input "Casa t"
type input "238"
type input "40"
type input "Casa"
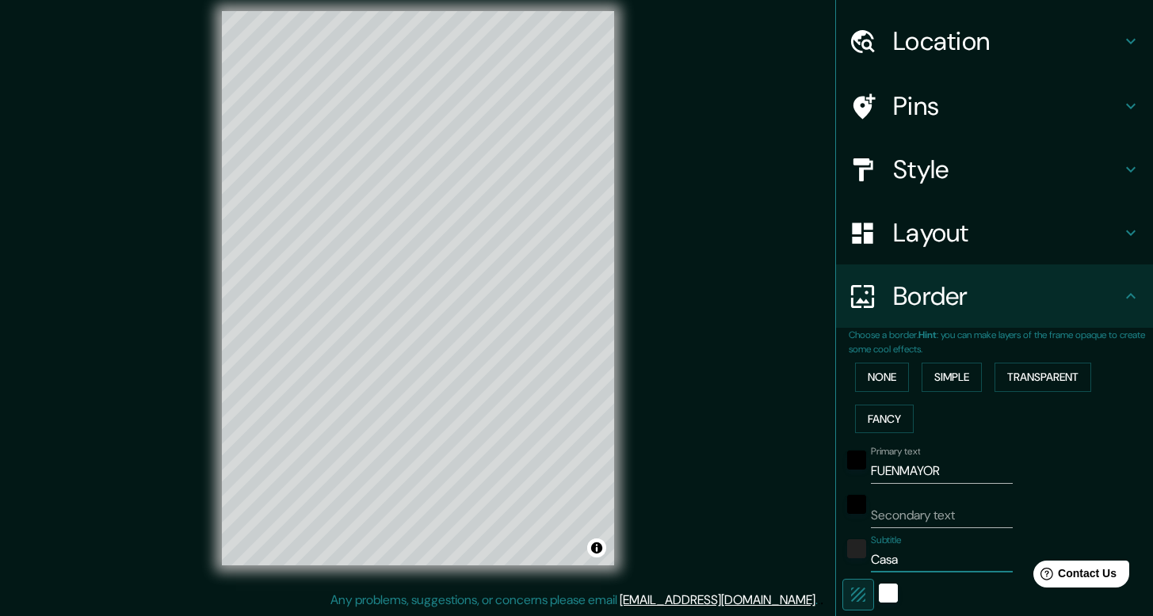
type input "238"
type input "40"
type input "Casa T"
type input "238"
type input "40"
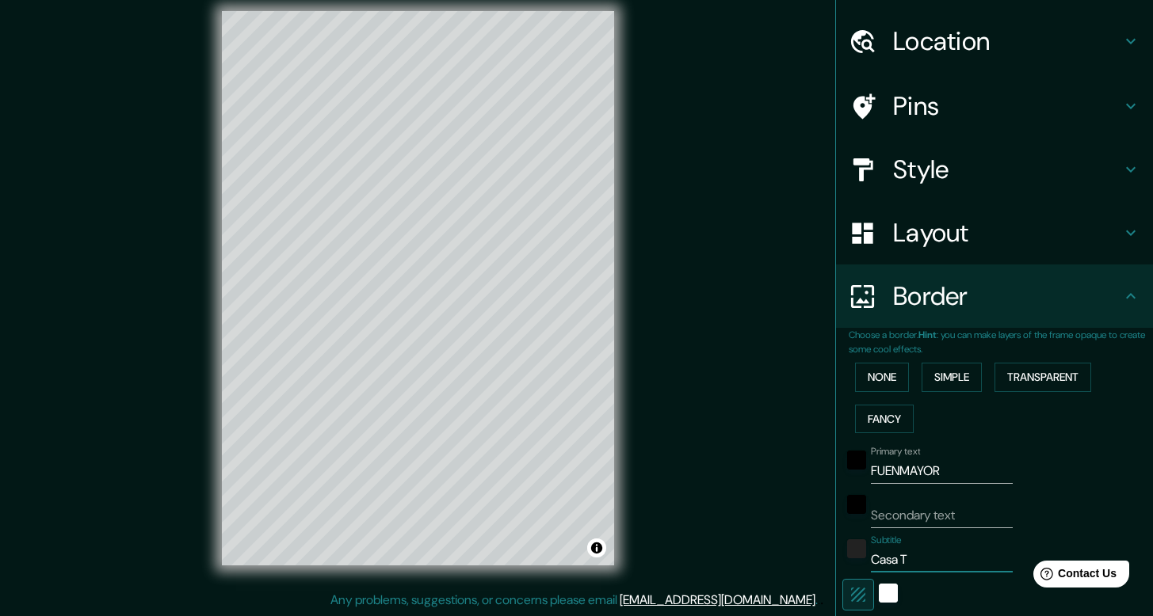
type input "Casa To"
type input "238"
type input "40"
type input "Casa Tor"
type input "238"
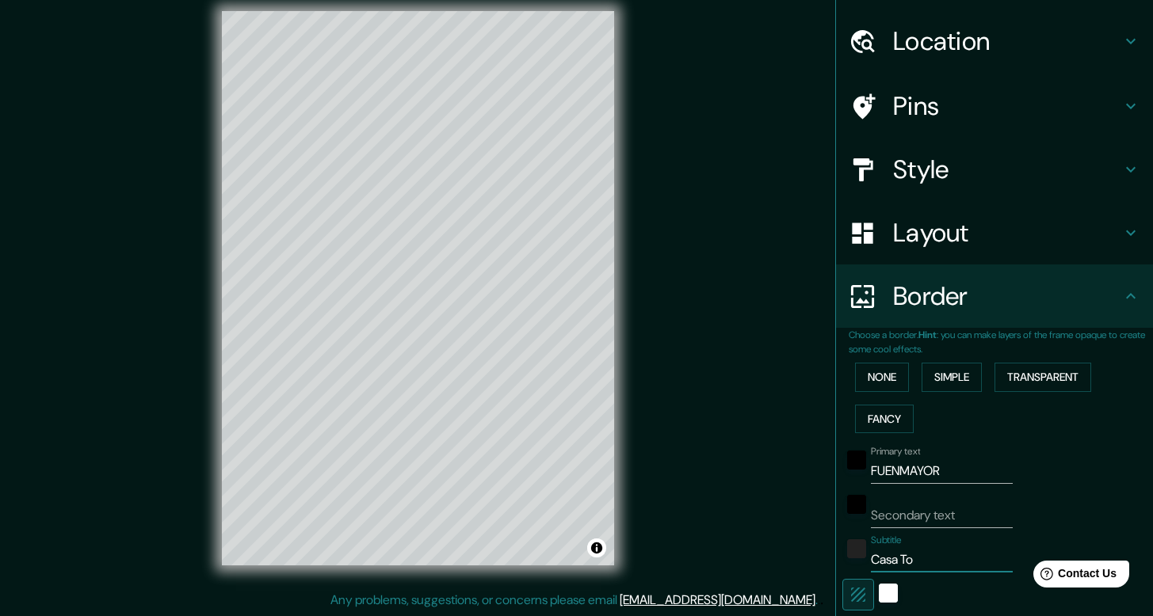
type input "40"
type input "Casa Torr"
type input "238"
click at [913, 513] on input "Secondary text" at bounding box center [942, 515] width 142 height 25
click at [849, 464] on div "black" at bounding box center [856, 460] width 19 height 19
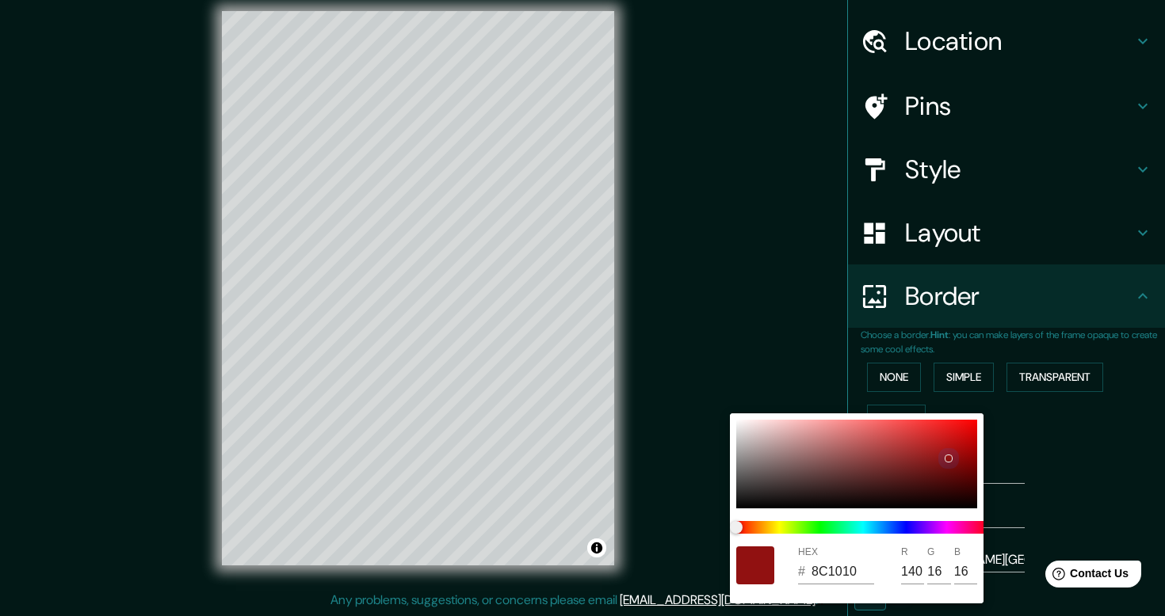
drag, startPoint x: 798, startPoint y: 457, endPoint x: 949, endPoint y: 460, distance: 151.3
click at [949, 460] on div at bounding box center [856, 464] width 241 height 89
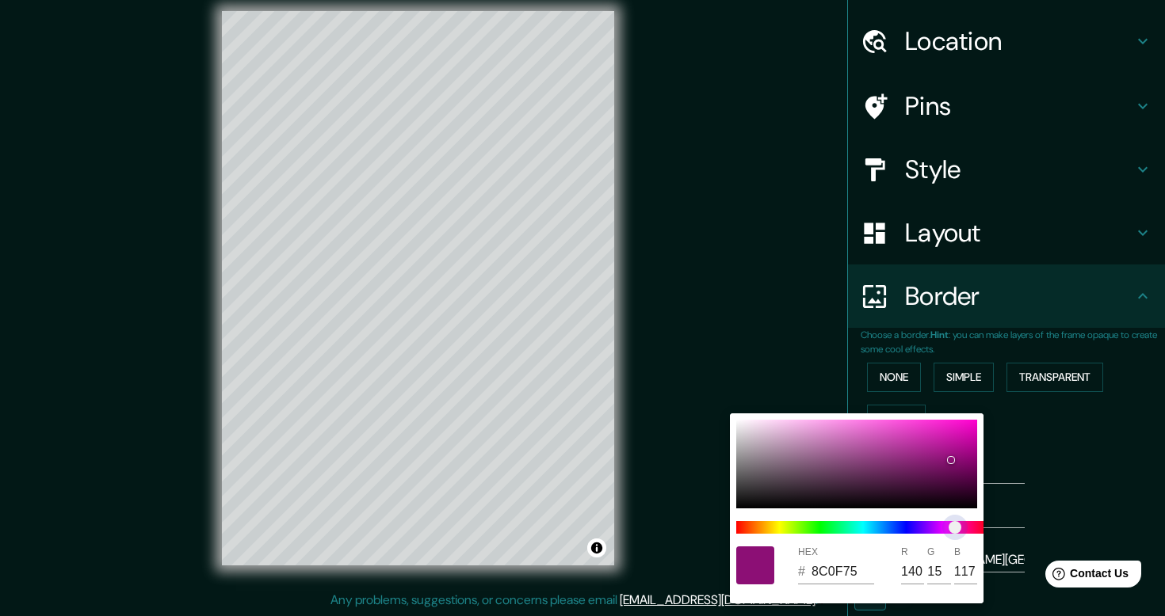
drag, startPoint x: 949, startPoint y: 527, endPoint x: 955, endPoint y: 534, distance: 9.0
click at [955, 534] on span at bounding box center [863, 527] width 254 height 13
click at [958, 461] on div at bounding box center [960, 462] width 6 height 6
drag, startPoint x: 956, startPoint y: 467, endPoint x: 762, endPoint y: 479, distance: 194.5
click at [762, 479] on div at bounding box center [856, 464] width 241 height 89
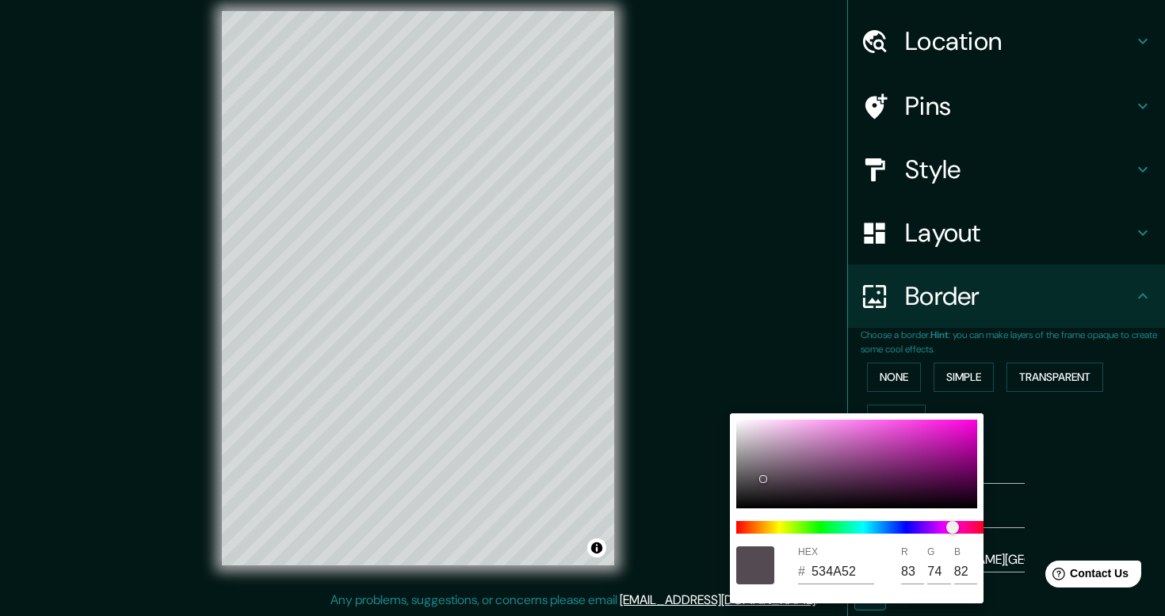
click at [1049, 483] on div at bounding box center [582, 308] width 1165 height 616
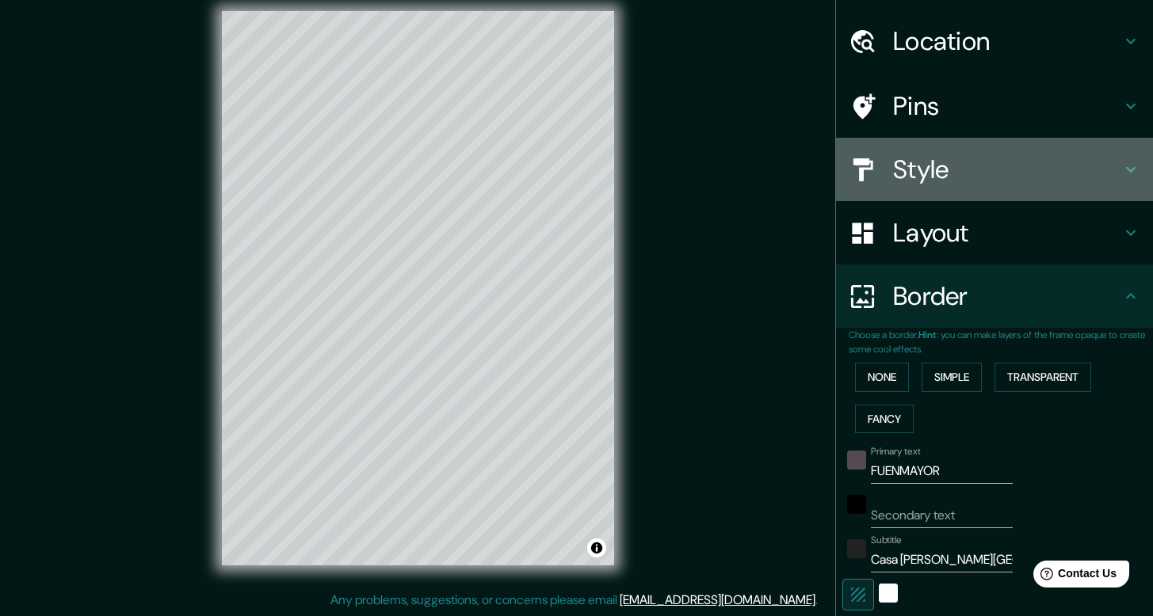
click at [1074, 169] on h4 "Style" at bounding box center [1007, 170] width 228 height 32
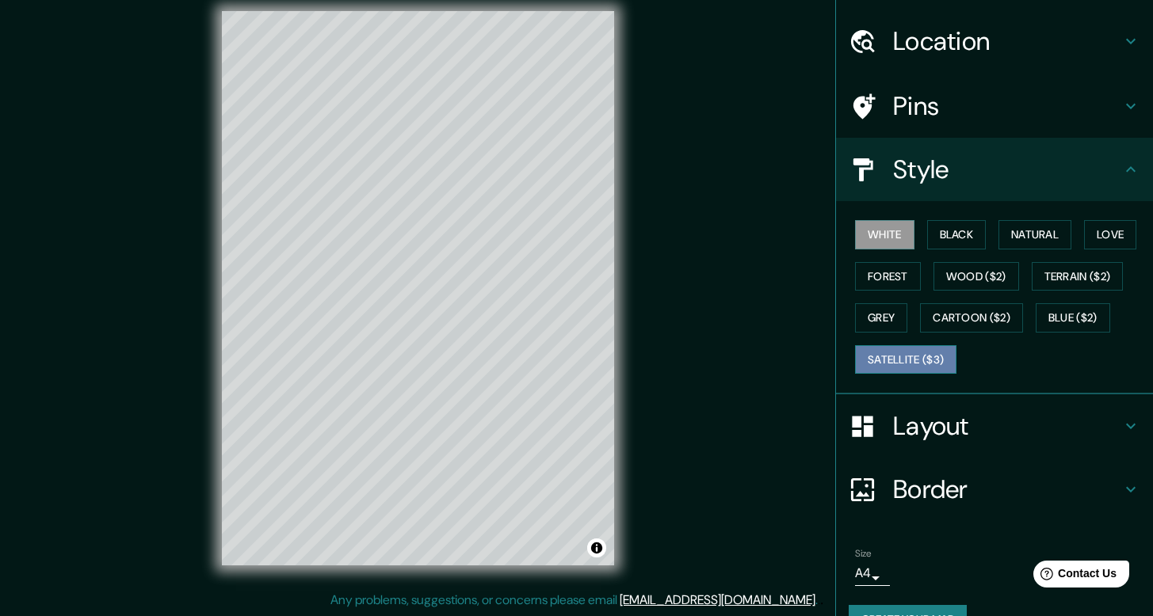
click at [886, 361] on button "Satellite ($3)" at bounding box center [905, 359] width 101 height 29
click at [877, 238] on button "White" at bounding box center [884, 234] width 59 height 29
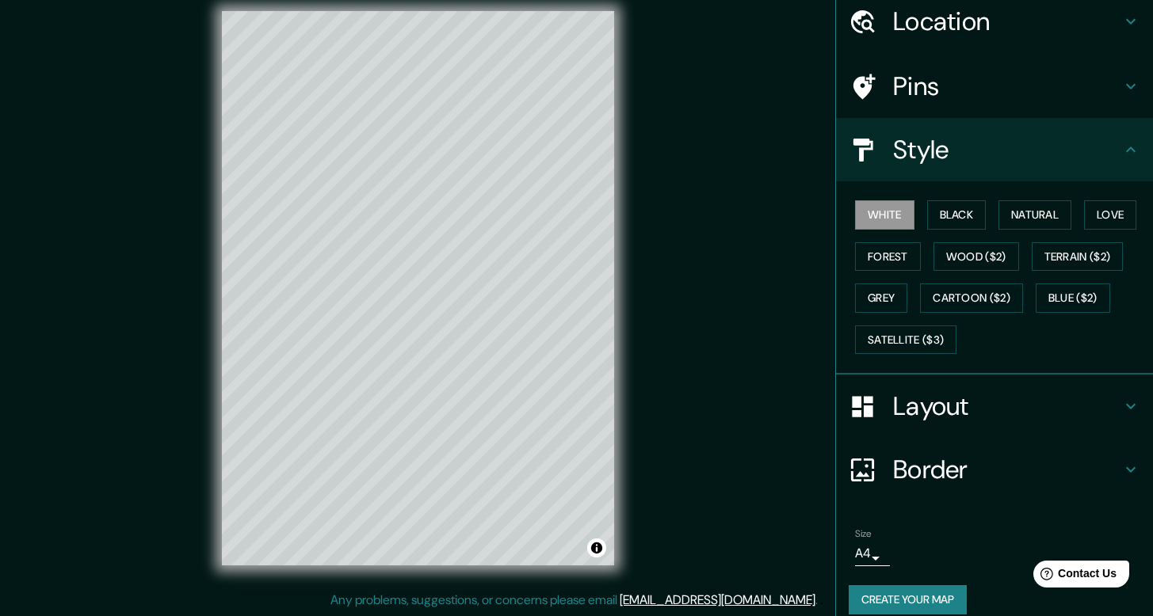
click at [1092, 409] on h4 "Layout" at bounding box center [1007, 407] width 228 height 32
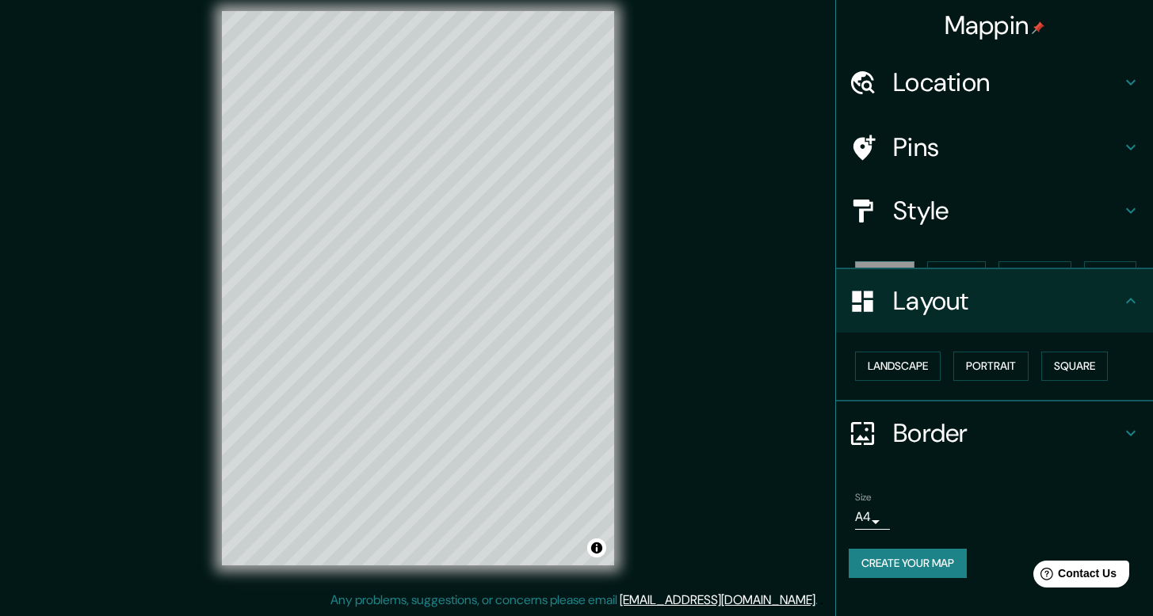
scroll to position [0, 0]
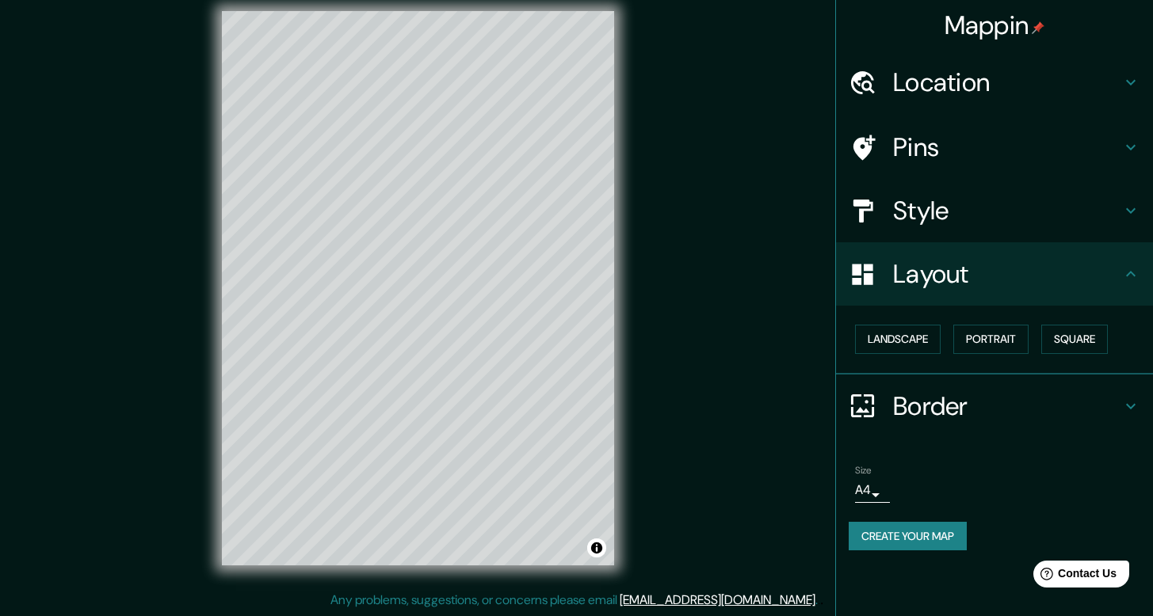
click at [1143, 273] on div "Layout" at bounding box center [994, 273] width 317 height 63
click at [1104, 394] on h4 "Border" at bounding box center [1007, 407] width 228 height 32
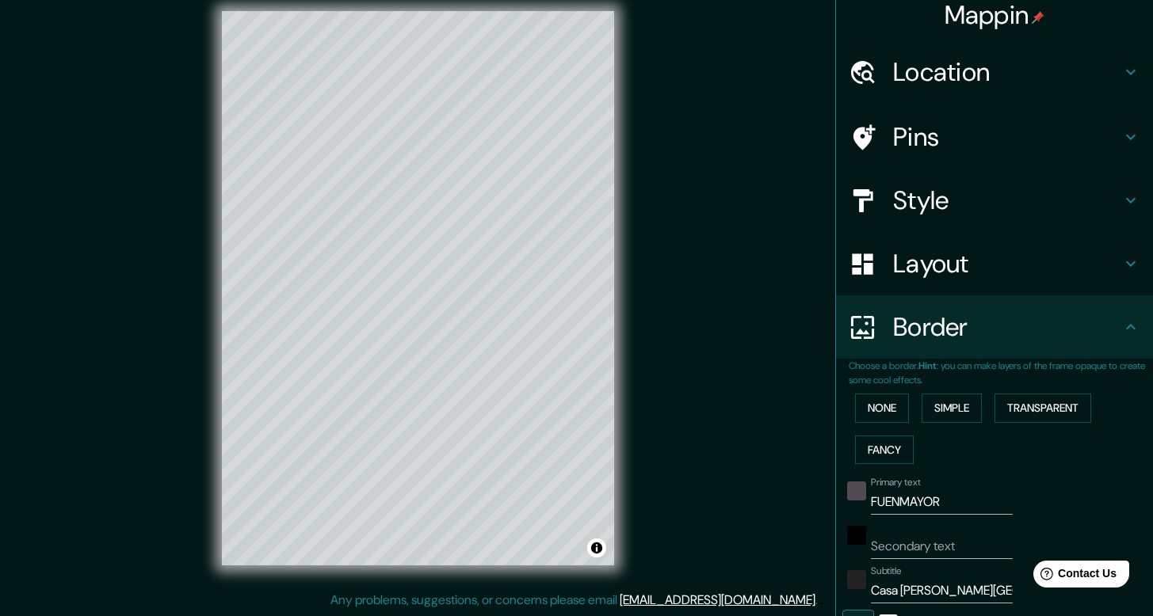
scroll to position [21, 0]
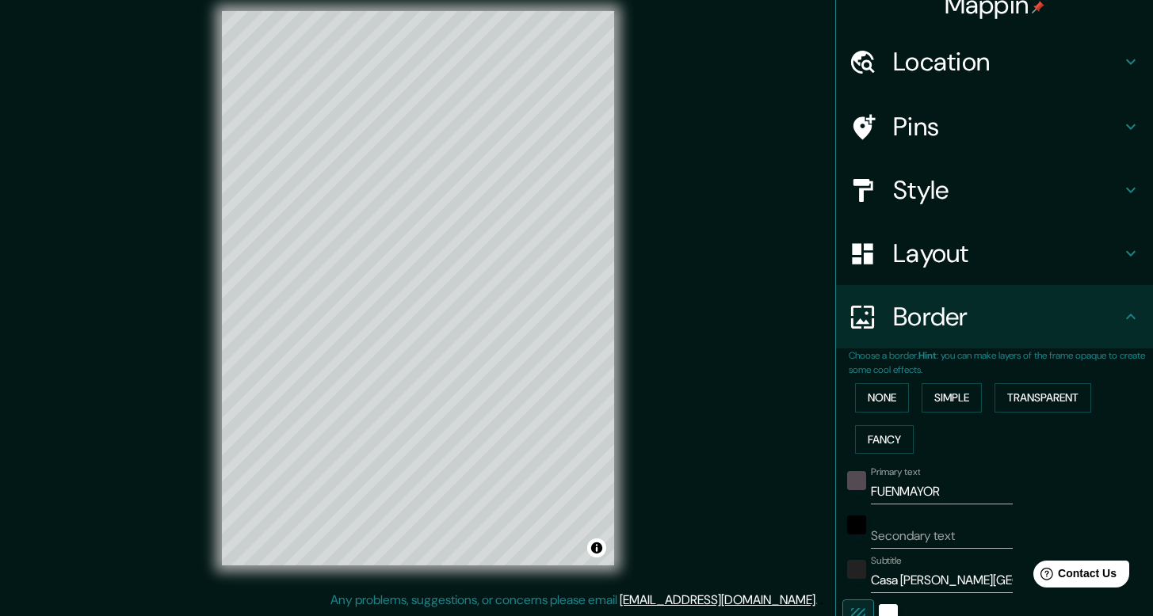
click at [910, 543] on input "Secondary text" at bounding box center [942, 536] width 142 height 25
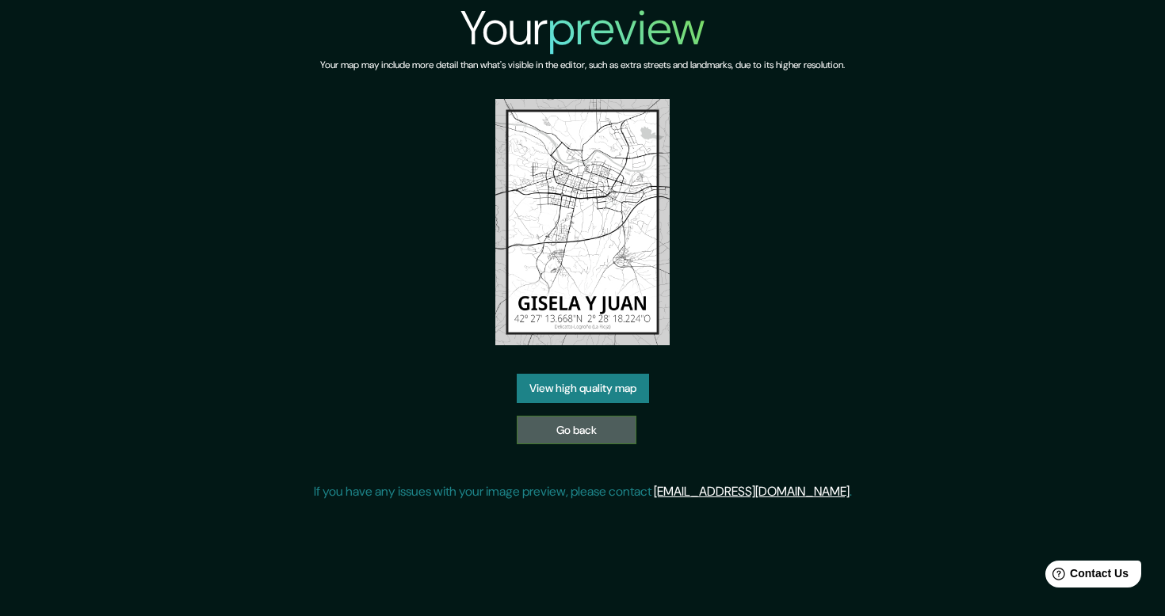
click at [586, 429] on link "Go back" at bounding box center [577, 430] width 120 height 29
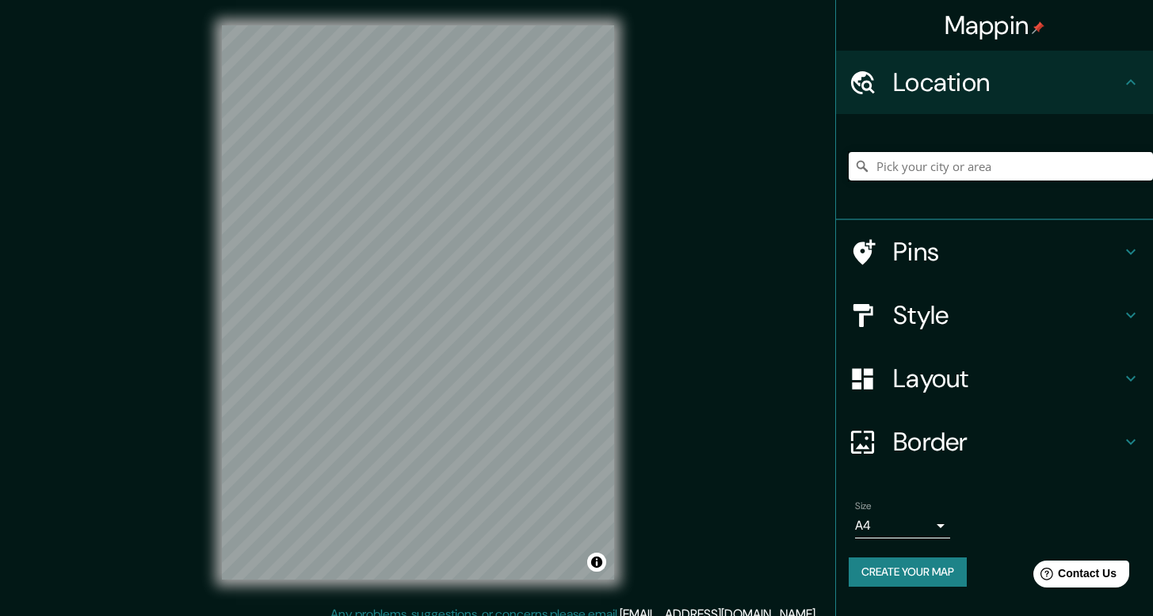
click at [933, 169] on input "Pick your city or area" at bounding box center [1001, 166] width 304 height 29
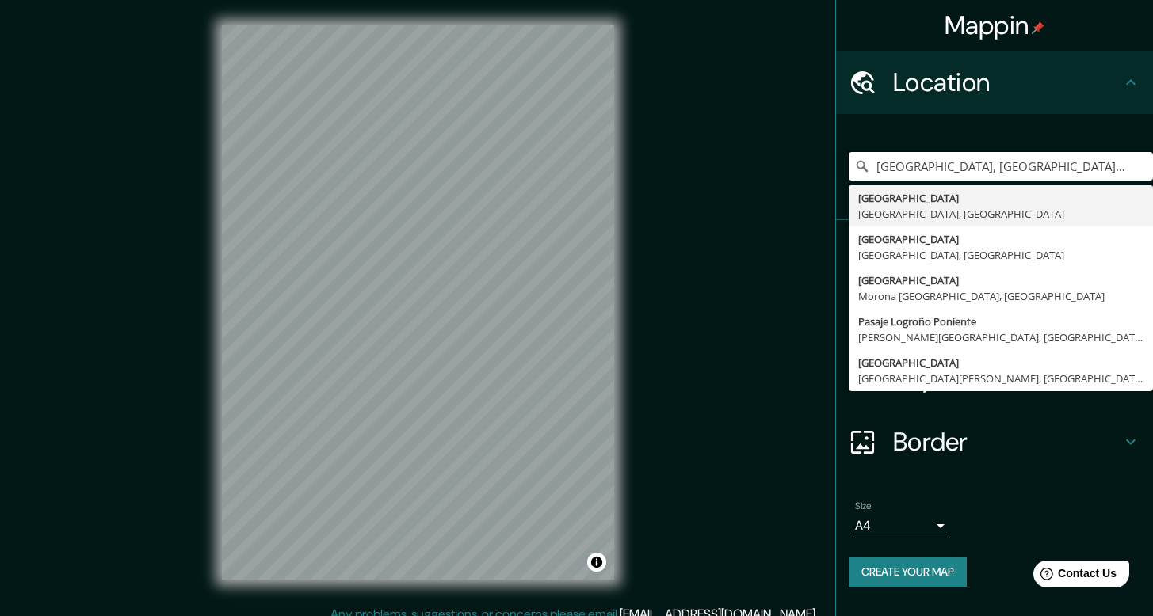
type input "[GEOGRAPHIC_DATA], [GEOGRAPHIC_DATA], [GEOGRAPHIC_DATA]"
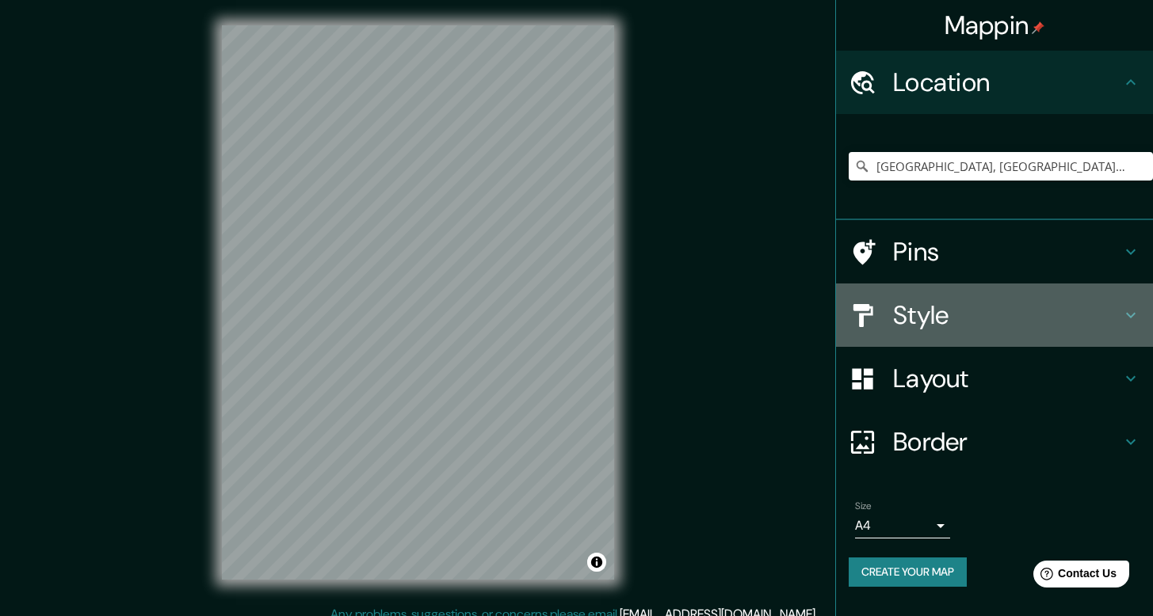
click at [951, 315] on h4 "Style" at bounding box center [1007, 315] width 228 height 32
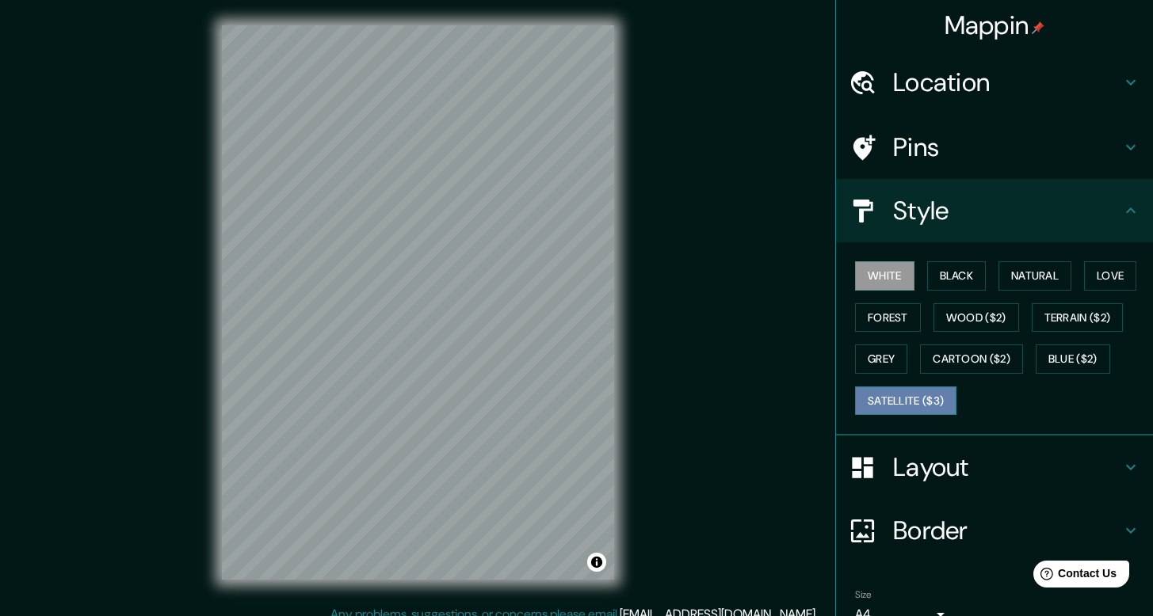
click at [920, 398] on button "Satellite ($3)" at bounding box center [905, 401] width 101 height 29
click at [886, 285] on button "White" at bounding box center [884, 275] width 59 height 29
click at [953, 475] on h4 "Layout" at bounding box center [1007, 468] width 228 height 32
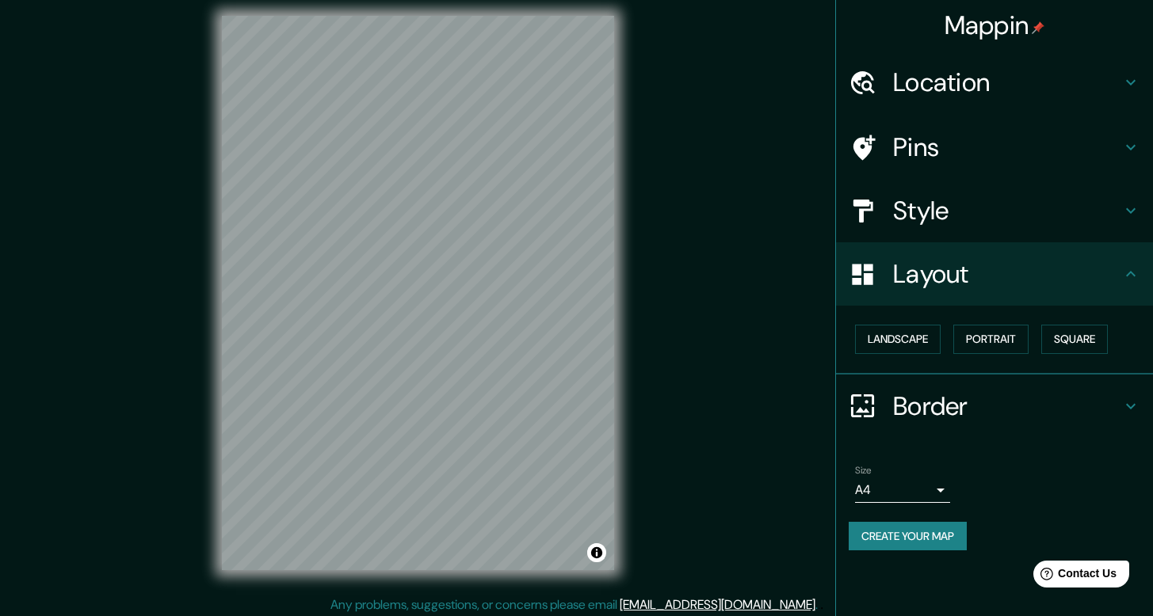
scroll to position [14, 0]
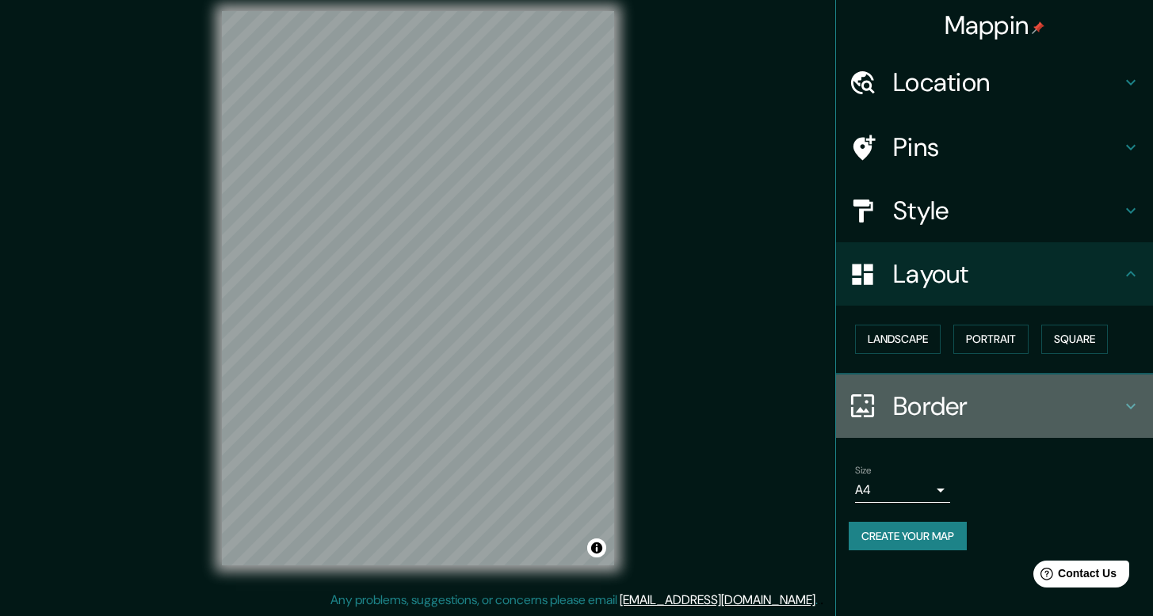
click at [939, 422] on div "Border" at bounding box center [994, 406] width 317 height 63
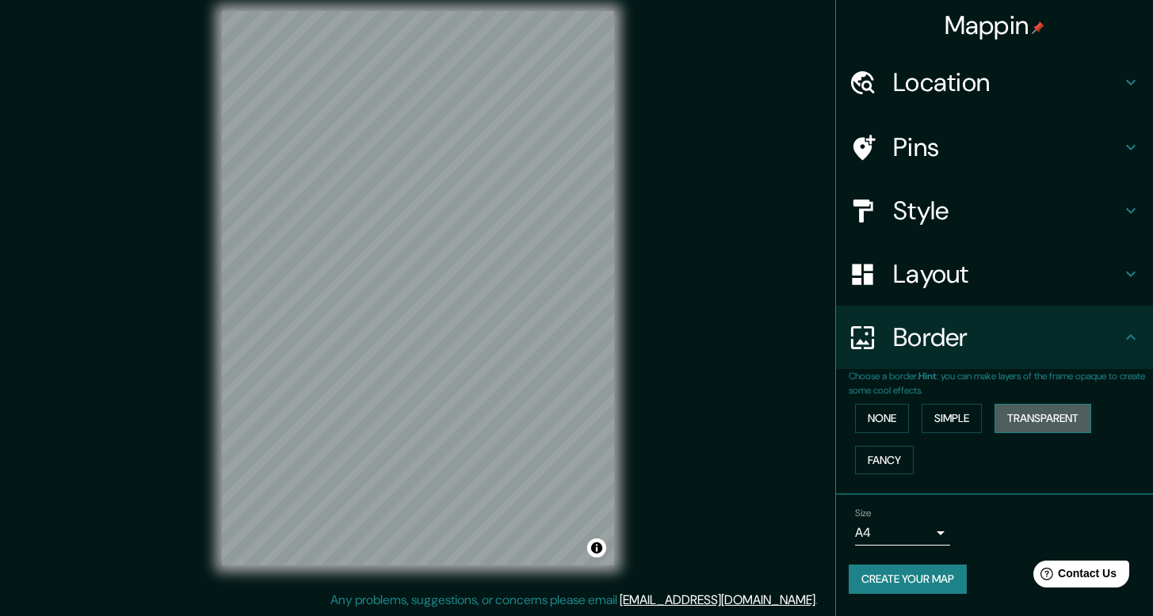
click at [1024, 427] on button "Transparent" at bounding box center [1042, 418] width 97 height 29
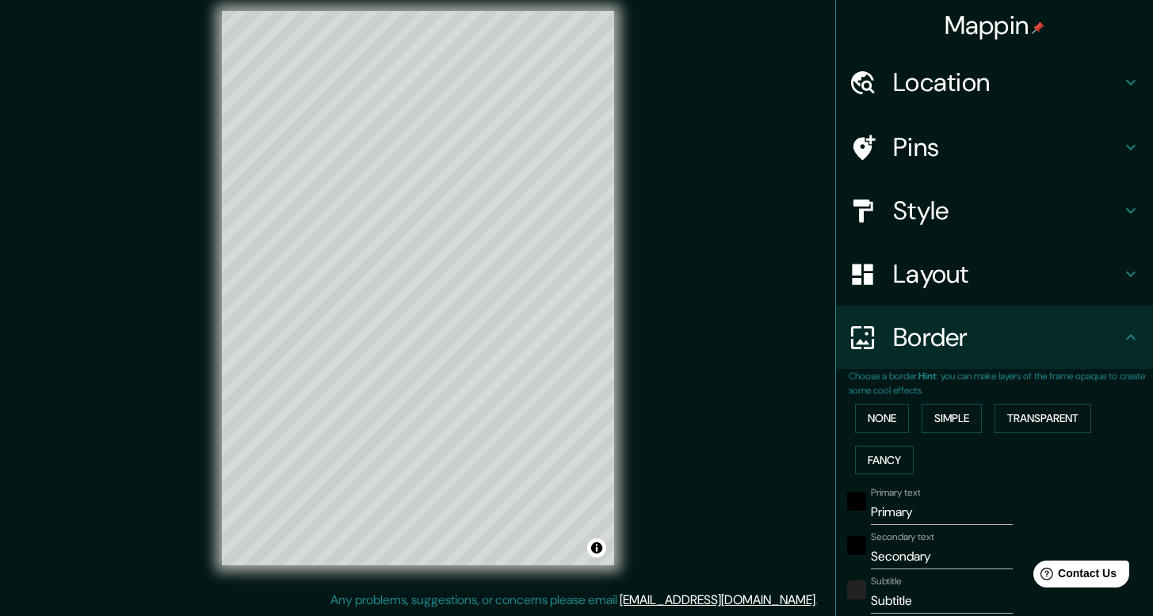
scroll to position [58, 0]
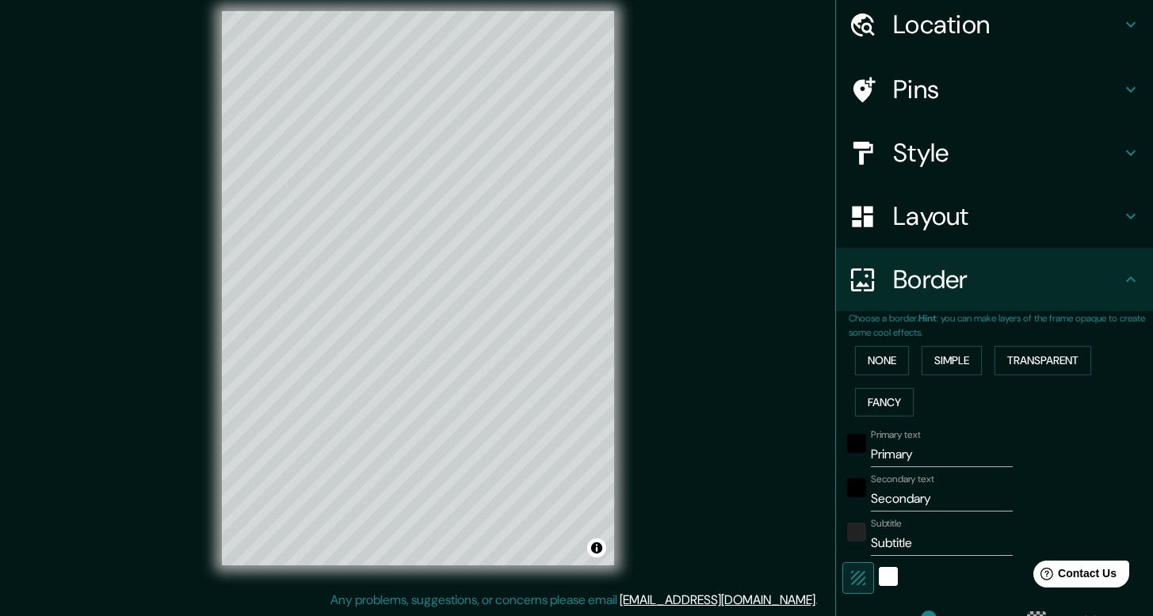
click at [914, 454] on input "Primary" at bounding box center [942, 454] width 142 height 25
drag, startPoint x: 914, startPoint y: 454, endPoint x: 898, endPoint y: 454, distance: 15.8
click at [898, 454] on input "Primary" at bounding box center [942, 454] width 142 height 25
type input "G"
type input "238"
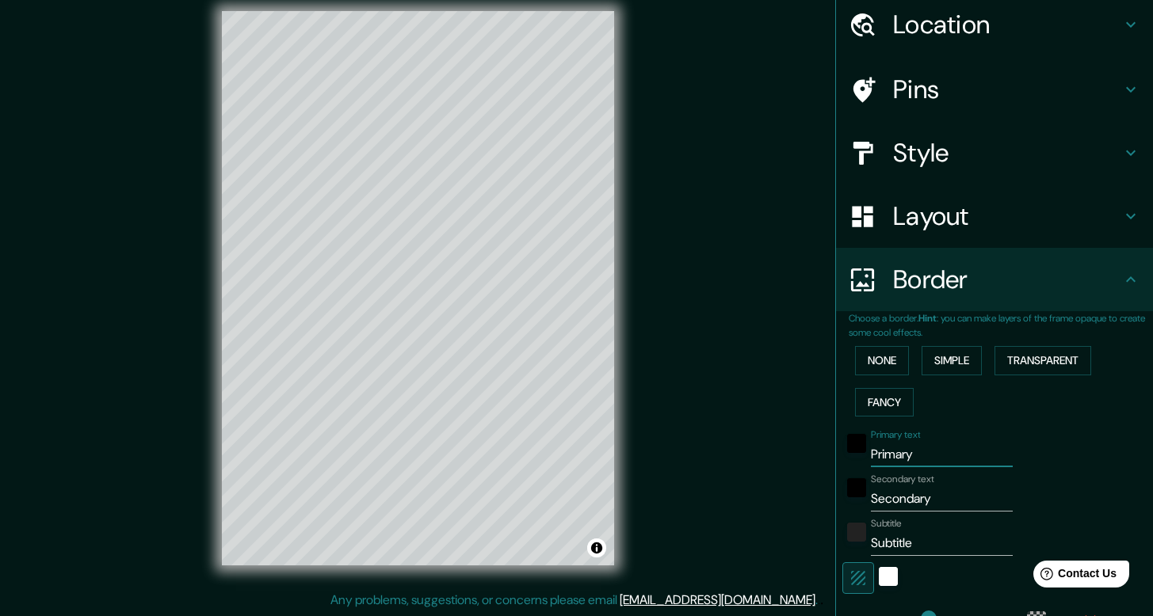
type input "40"
type input "GIS"
type input "238"
type input "40"
type input "[PERSON_NAME]"
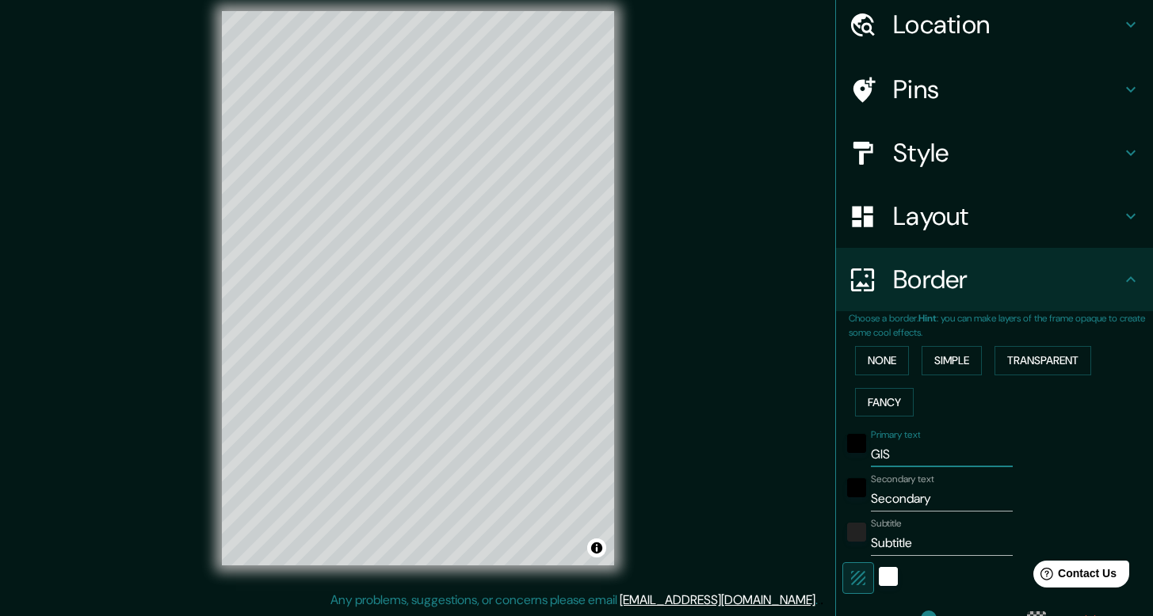
type input "238"
type input "40"
type input "[PERSON_NAME]"
type input "238"
type input "40"
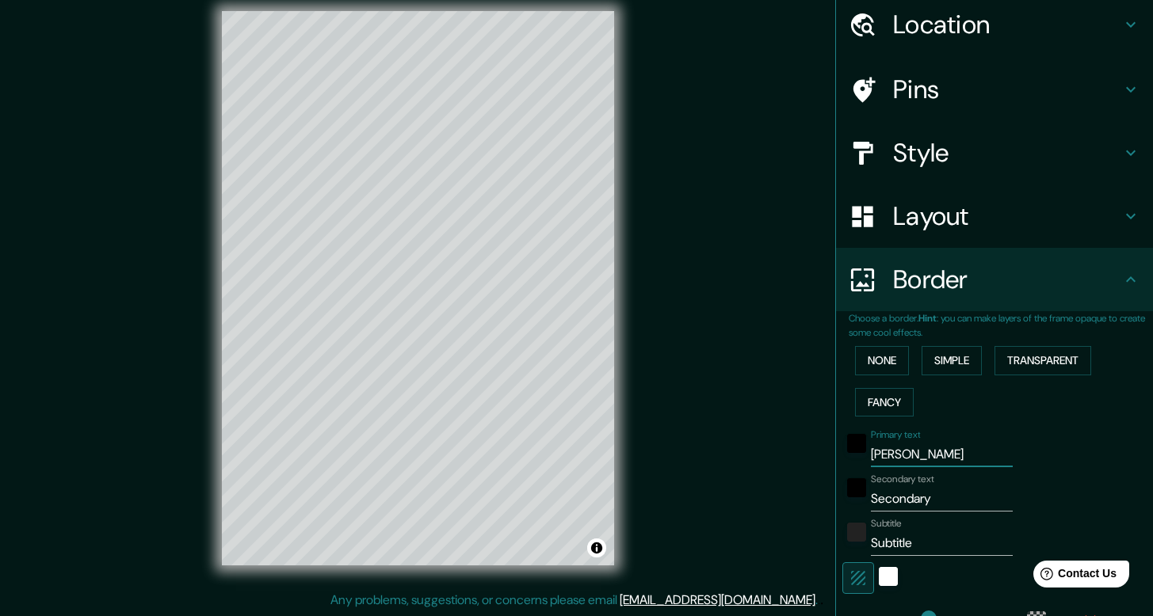
type input "[PERSON_NAME]"
type input "238"
type input "40"
type input "[PERSON_NAME]"
type input "238"
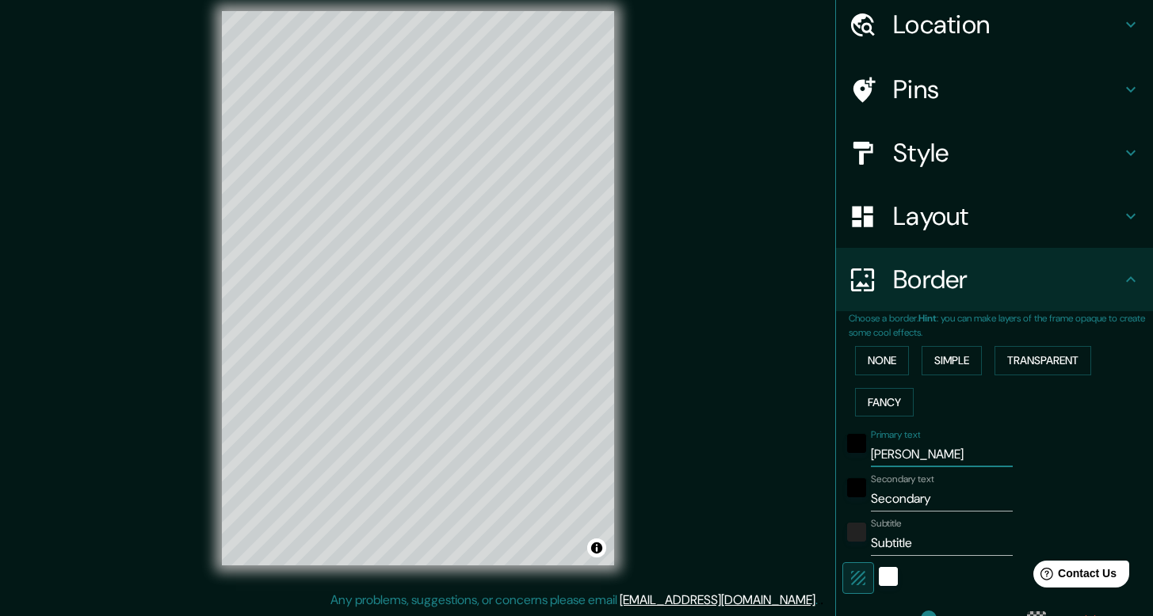
type input "40"
type input "[PERSON_NAME] Y"
type input "238"
type input "40"
type input "[PERSON_NAME] Y"
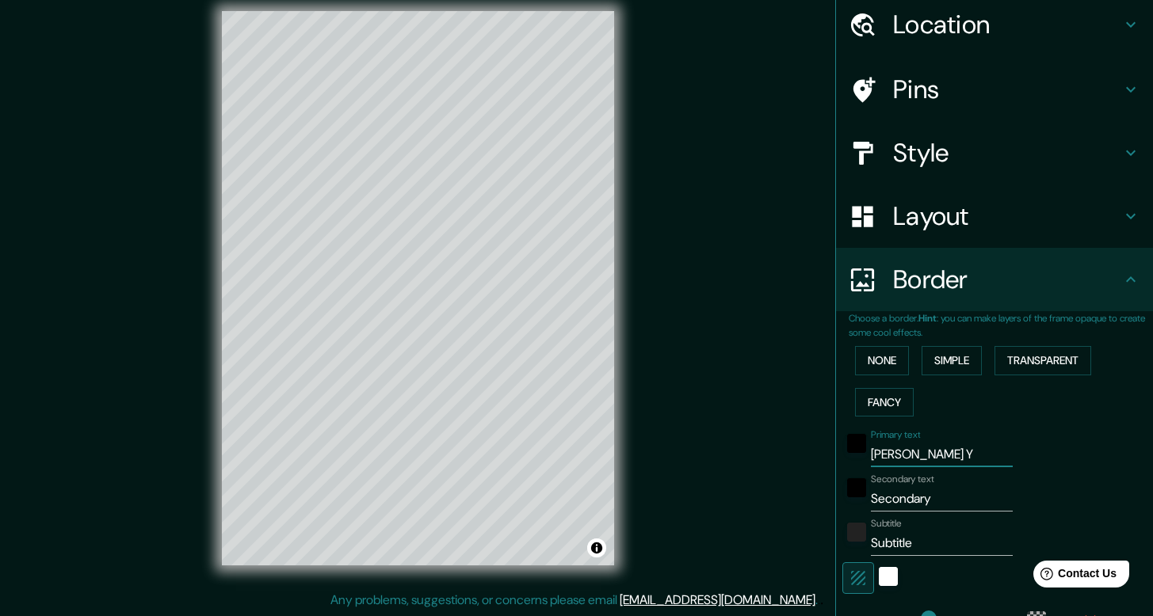
type input "238"
type input "40"
type input "[PERSON_NAME] Y J"
type input "238"
type input "40"
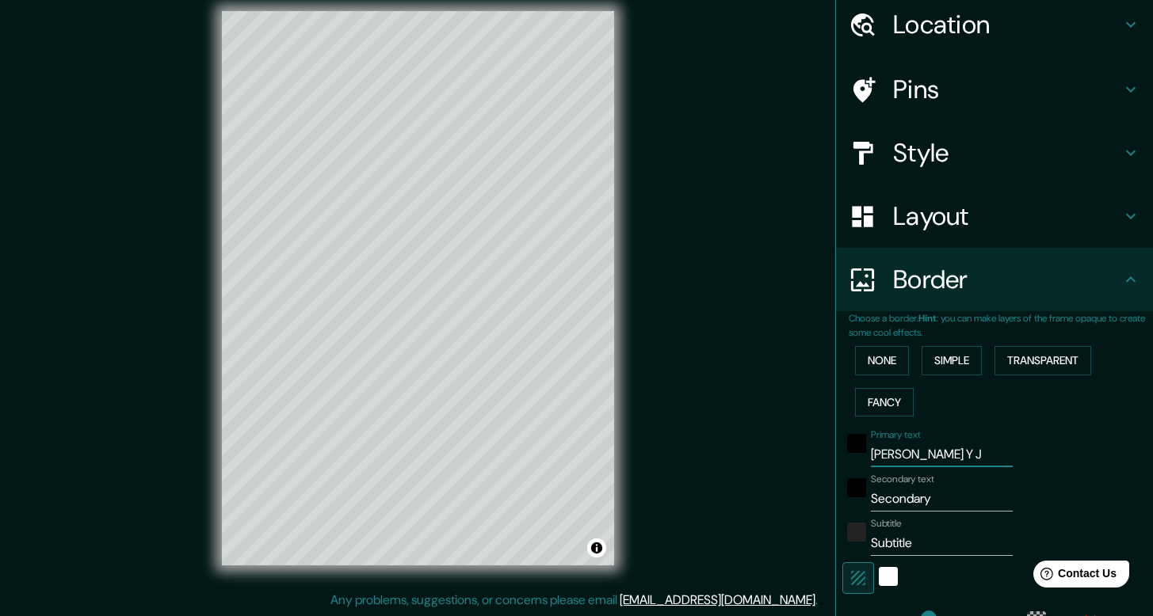
type input "[PERSON_NAME]"
type input "238"
type input "40"
type input "[PERSON_NAME] Y JUA"
type input "238"
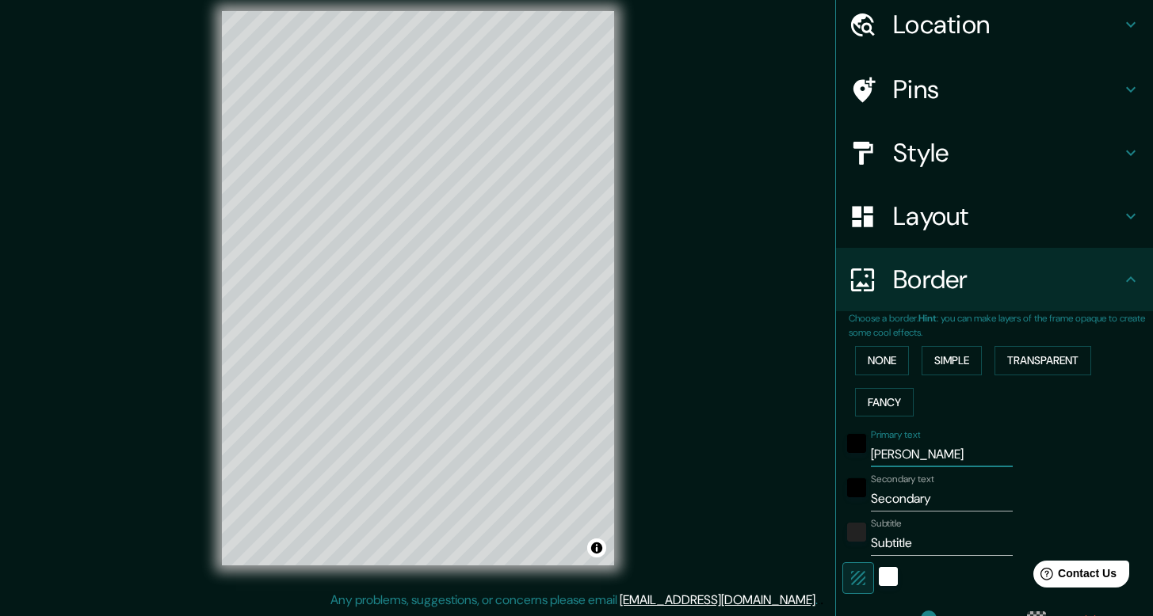
type input "40"
type input "[PERSON_NAME] Y [PERSON_NAME]"
type input "238"
type input "40"
type input "[PERSON_NAME] Y [PERSON_NAME]"
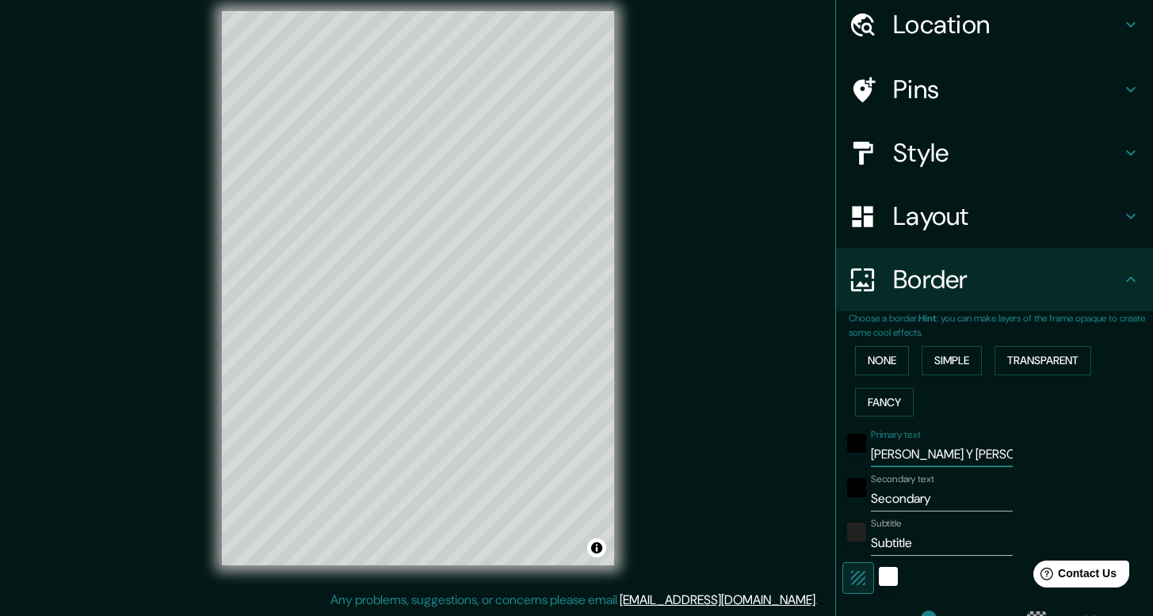
click at [891, 502] on input "Secondary" at bounding box center [942, 498] width 142 height 25
type input "4"
type input "238"
type input "40"
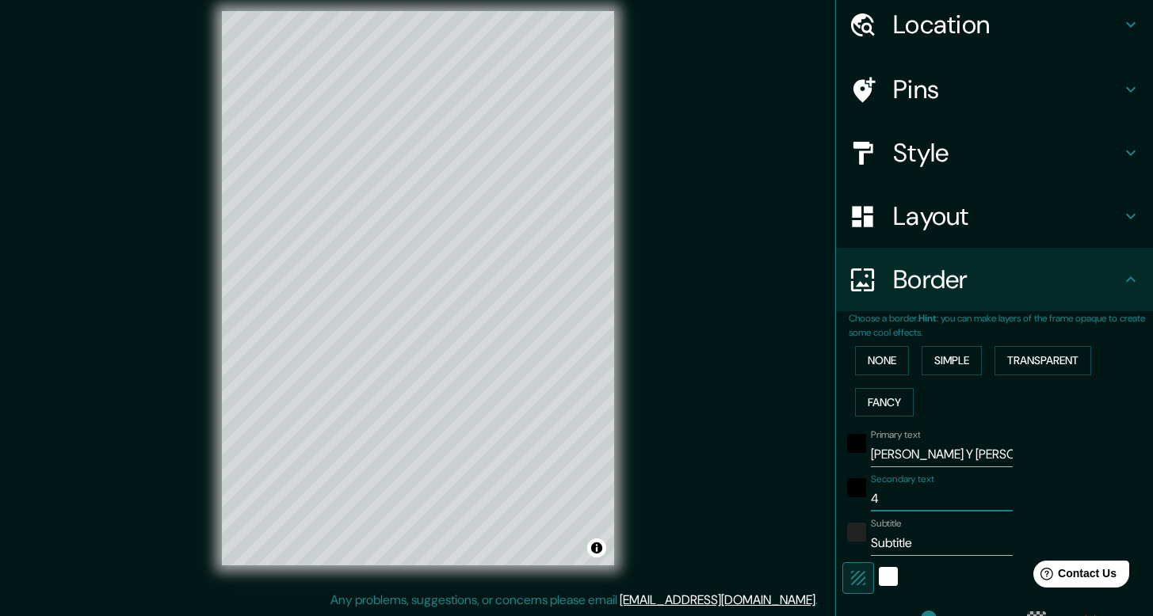
type input "42"
type input "238"
type input "40"
type input "42º"
type input "238"
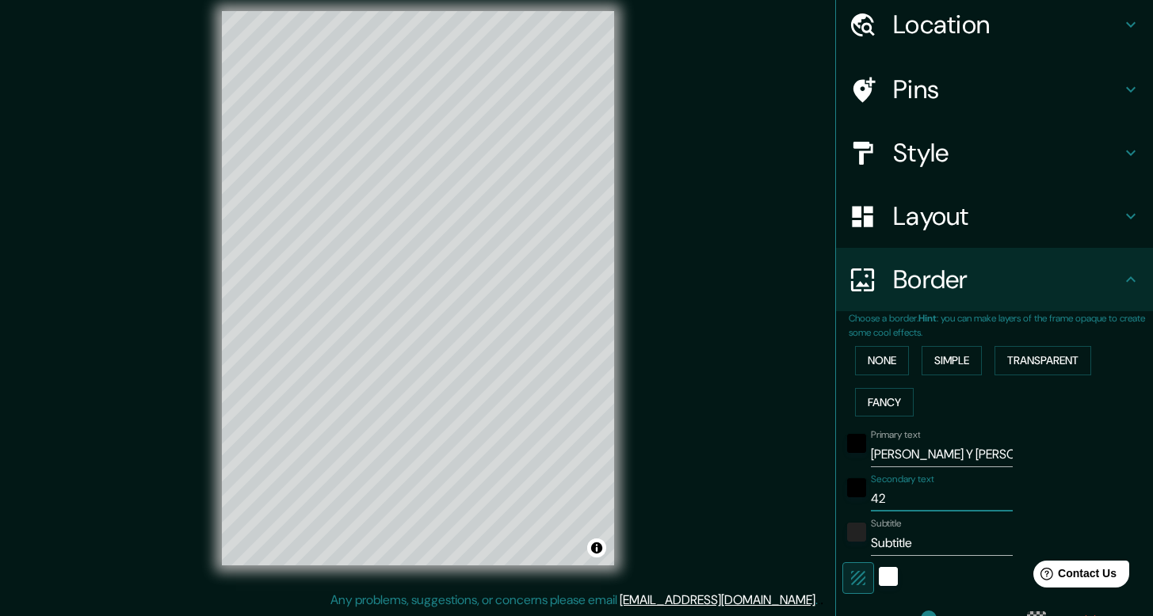
type input "40"
type input "42º"
type input "238"
type input "40"
type input "42º 2"
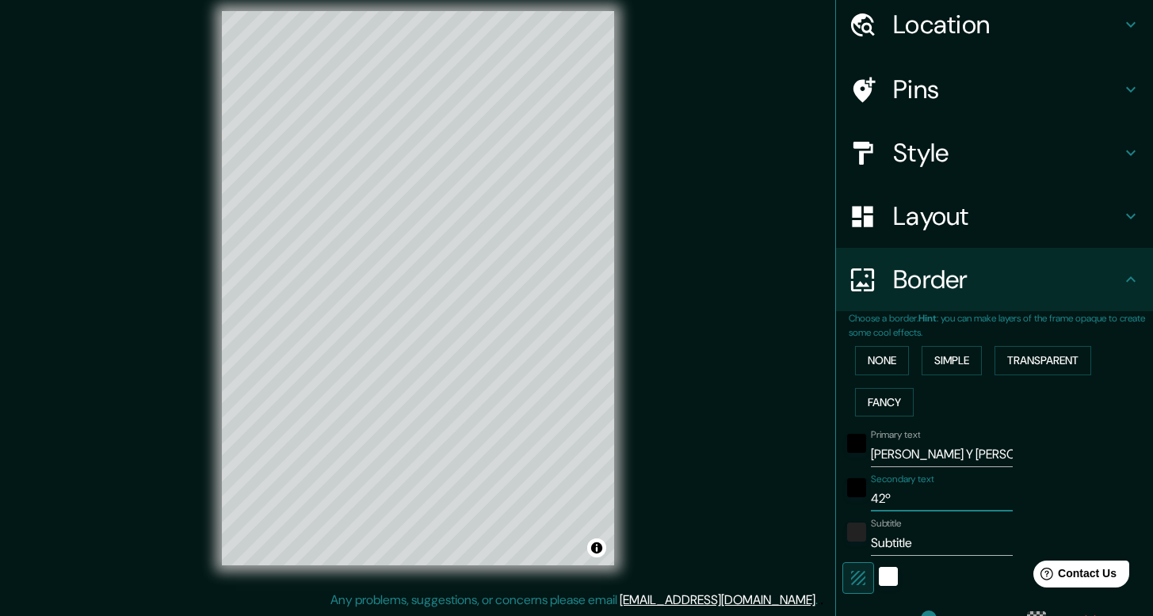
type input "238"
type input "40"
type input "42º 27"
type input "238"
type input "40"
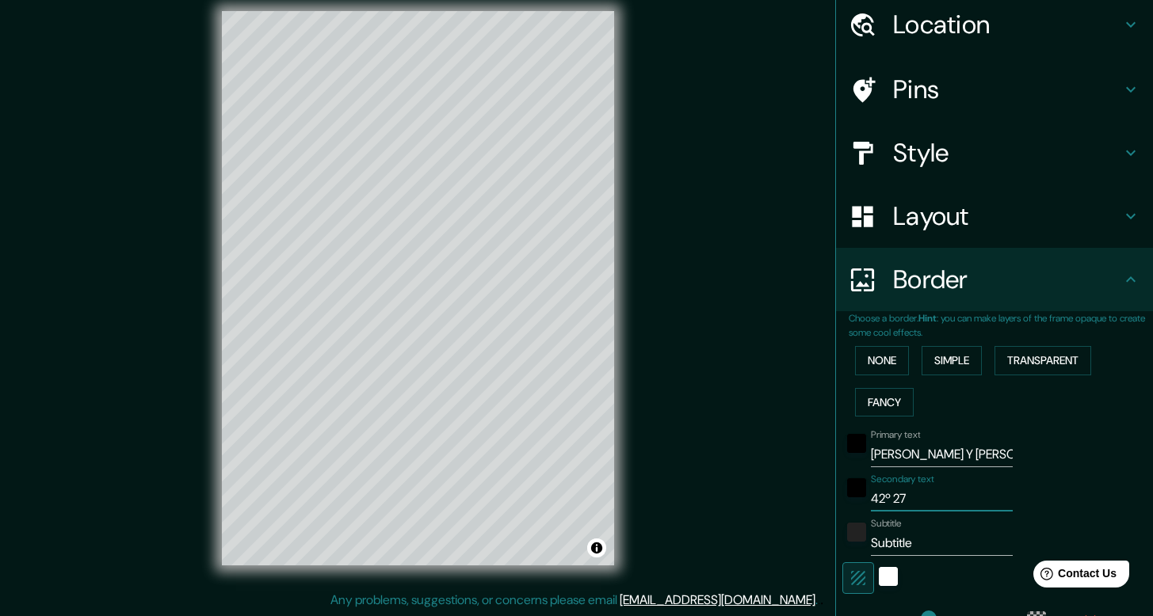
type input "42º 27'"
type input "238"
type input "40"
type input "42º 27'"
type input "238"
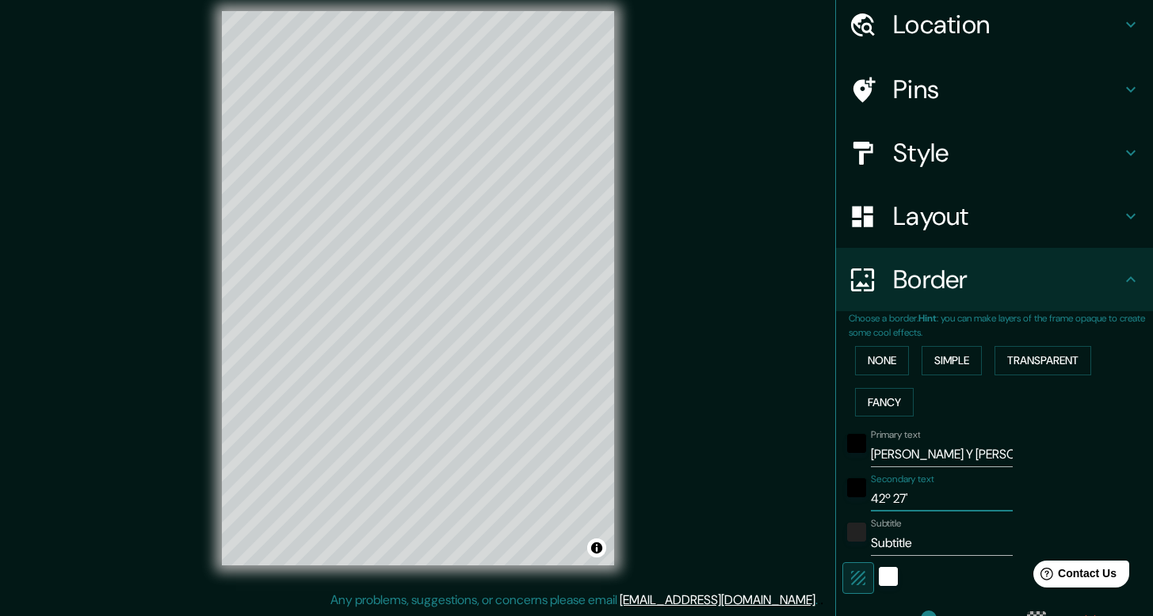
type input "40"
type input "42º 27' 1"
type input "238"
type input "40"
type input "42º 27' 13"
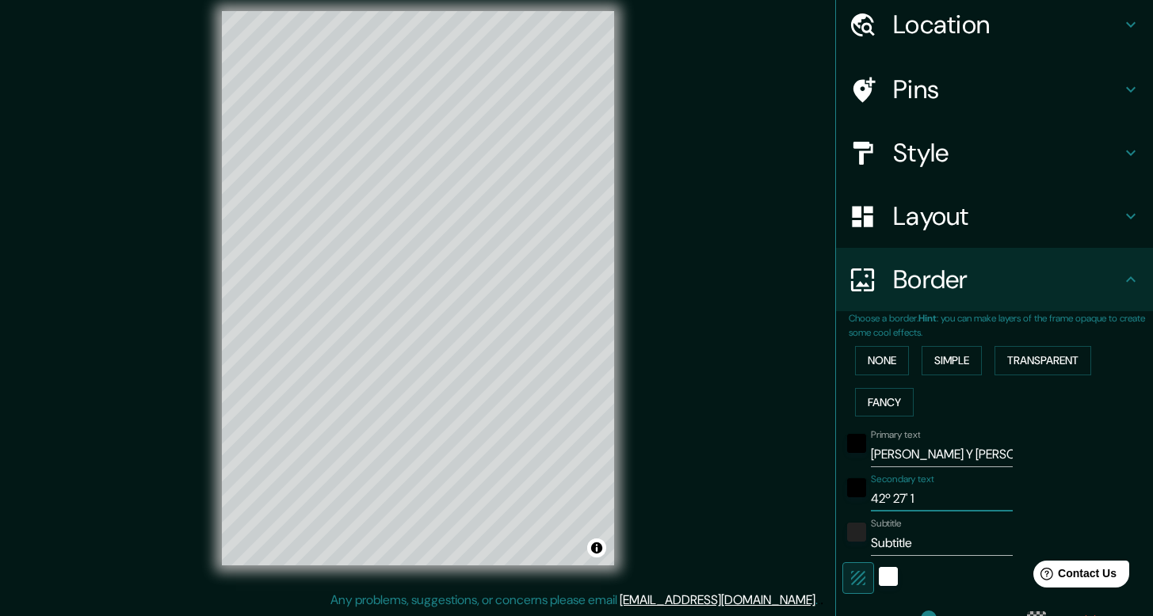
type input "238"
type input "40"
type input "42º 27' 13."
type input "238"
type input "40"
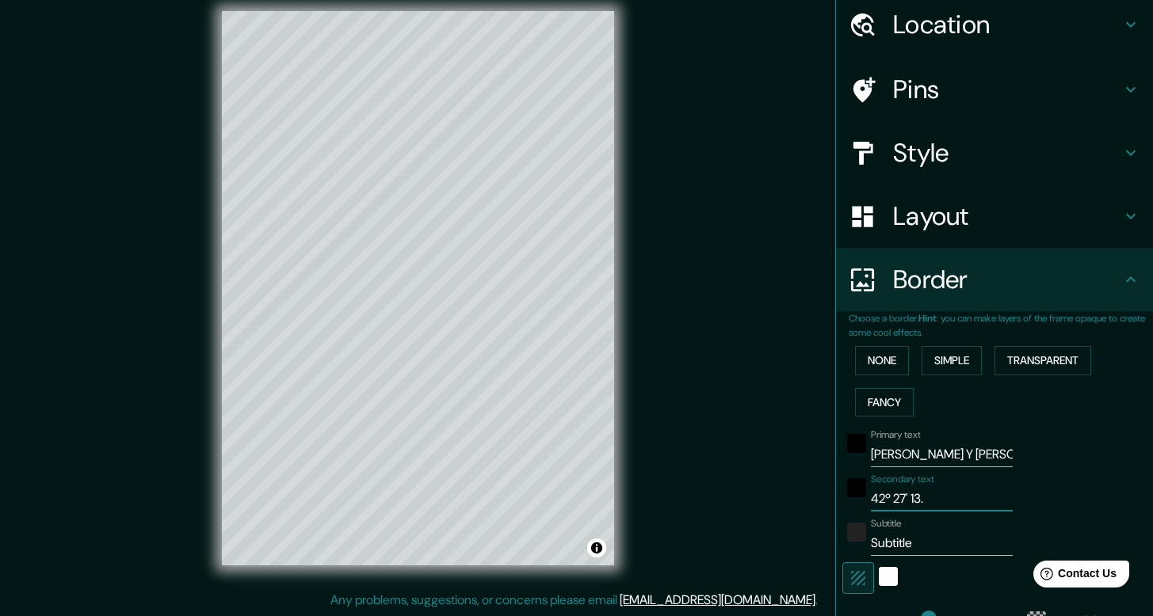
type input "42º 27' 13.6"
type input "238"
type input "40"
type input "42º 27' 13.66"
type input "238"
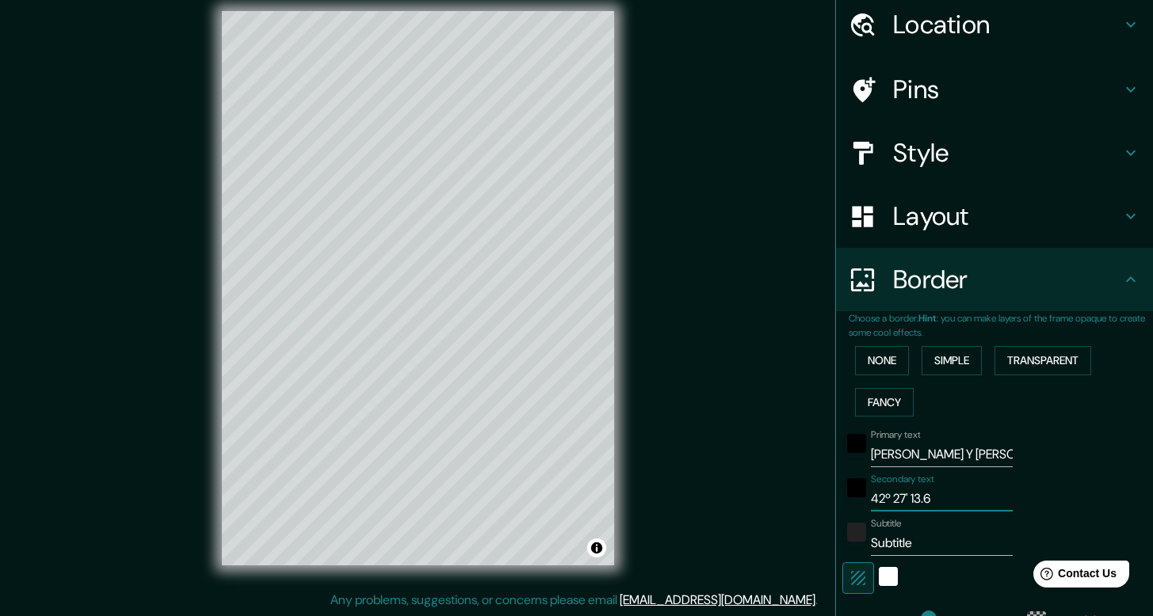
type input "40"
type input "42º 27' 13.668"
type input "238"
type input "40"
type input "42º 27' 13.668""
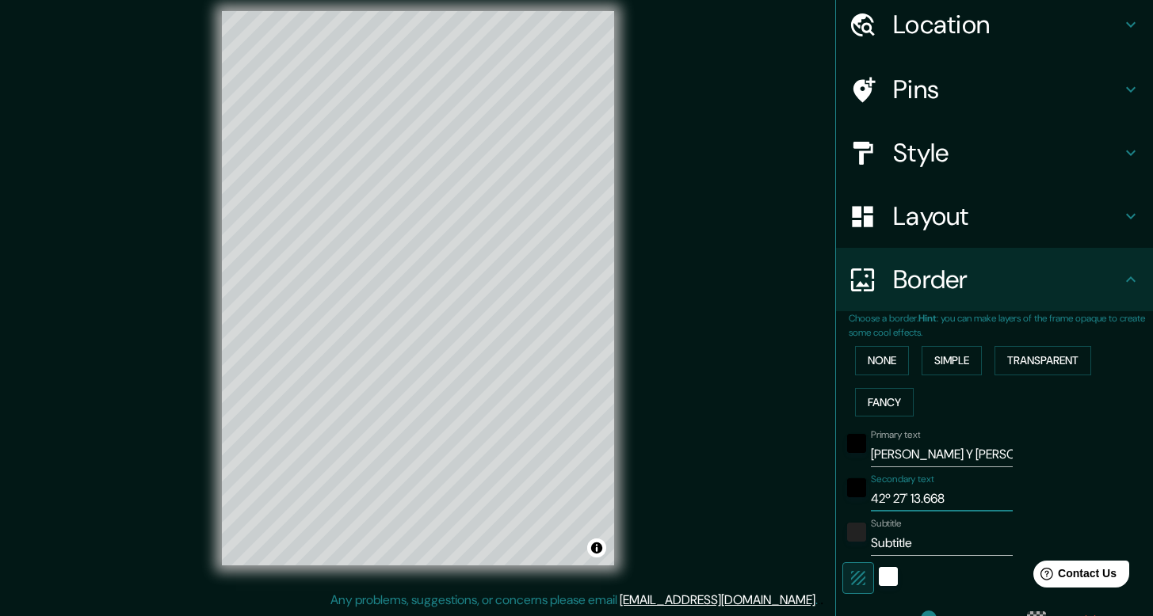
type input "238"
type input "40"
type input "42º 27' 13.668"N"
type input "238"
type input "40"
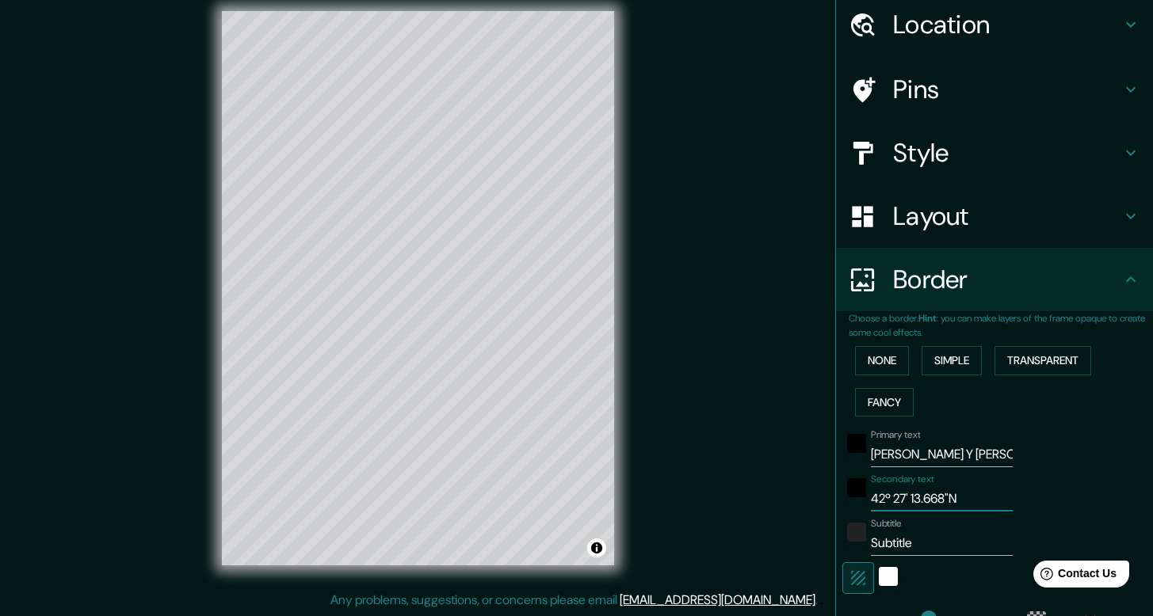
type input "42º 27' 13.668"N"
type input "238"
type input "40"
type input "42º 27' 13.668"N 2"
type input "238"
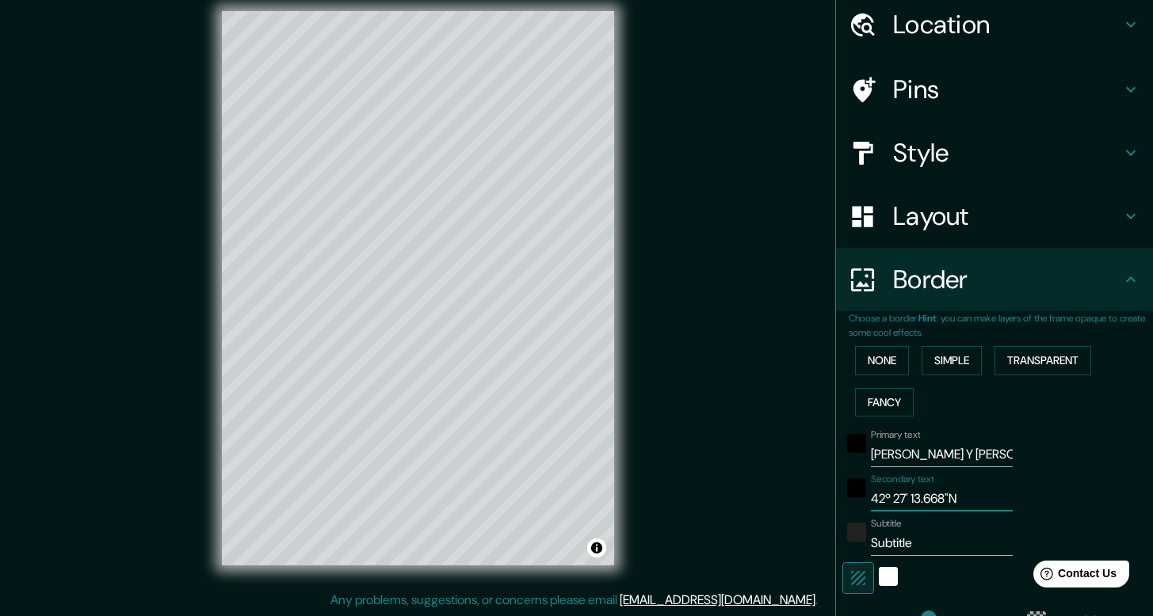
type input "40"
type input "42º 27' 13.668"N 2º"
type input "238"
type input "40"
type input "42º 27' 13.668"N 2º"
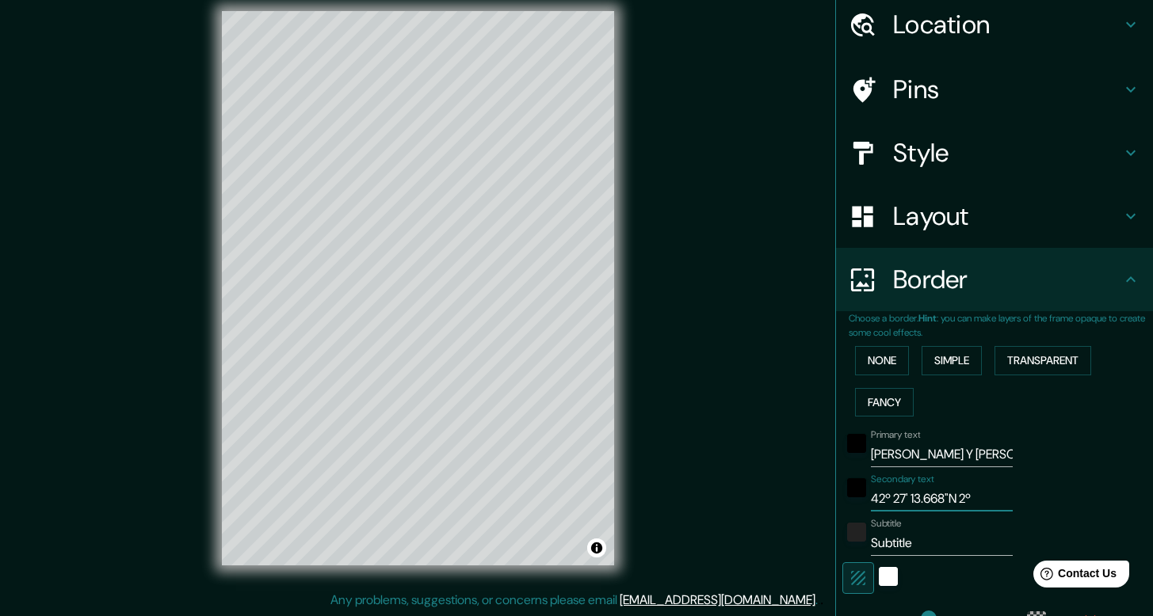
type input "238"
type input "40"
type input "42º 27' 13.668"N 2º 2"
type input "238"
type input "40"
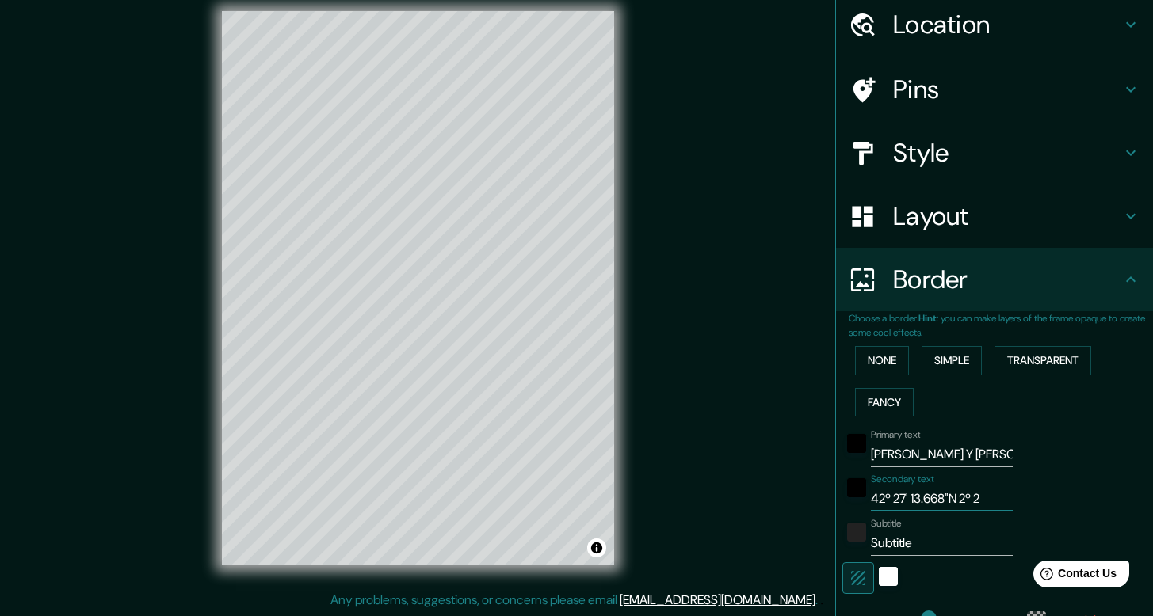
type input "42º 27' 13.668"N 2º 28"
type input "238"
type input "40"
type input "42º 27' 13.668"N 2º 28'"
type input "238"
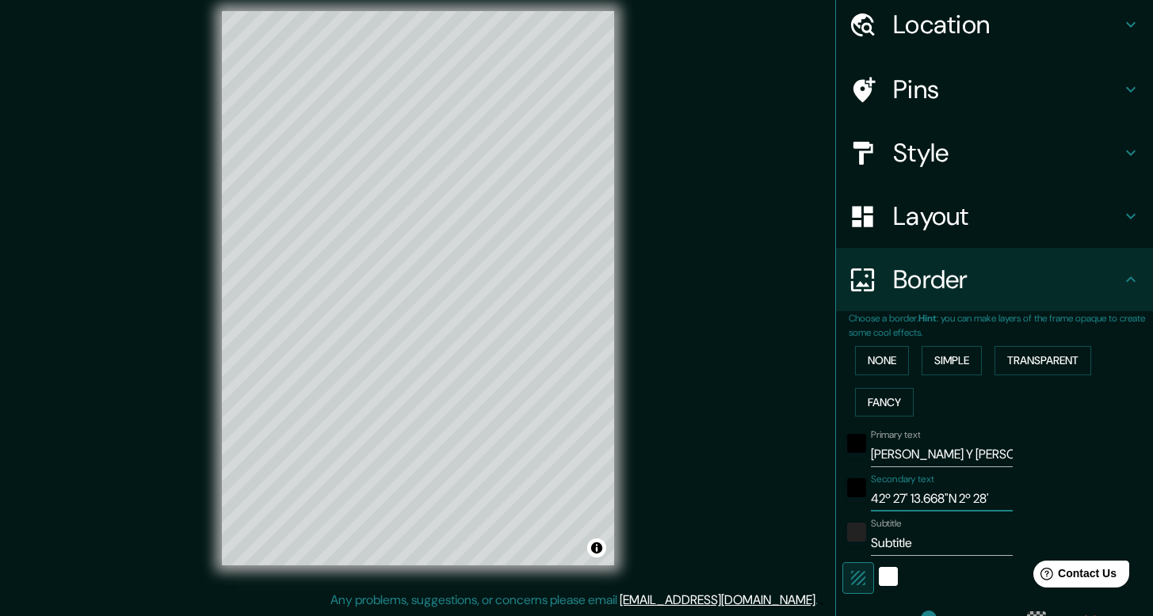
type input "40"
type input "42º 27' 13.668"N 2º 28'"
type input "238"
type input "40"
type input "42º 27' 13.668"N 2º 28' 1"
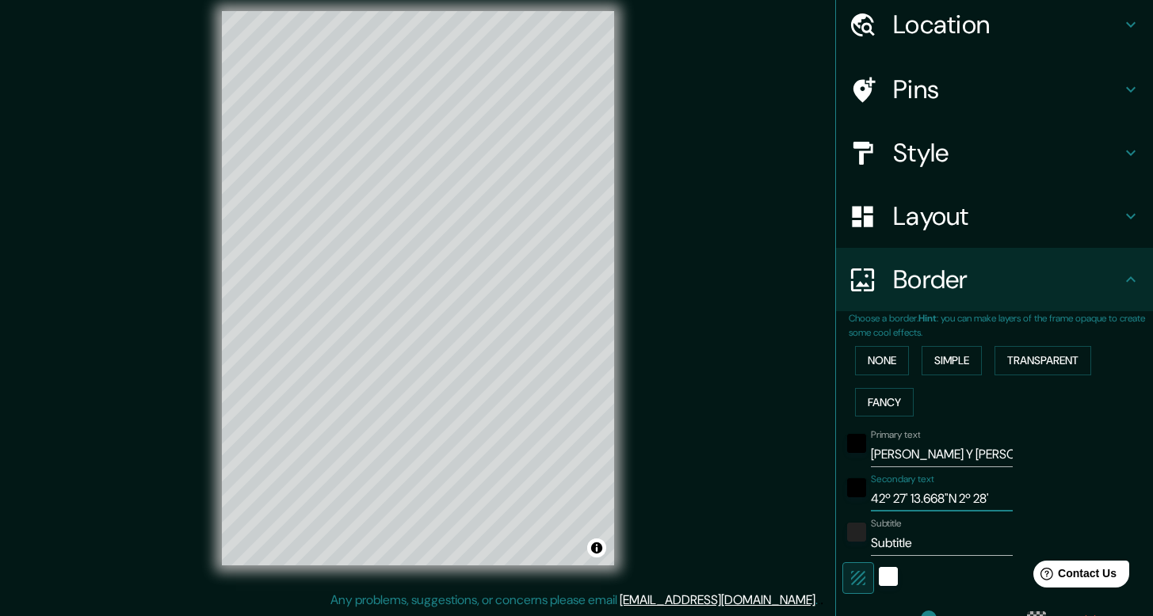
type input "238"
type input "40"
type input "42º 27' 13.668"N 2º 28' 18"
type input "238"
type input "40"
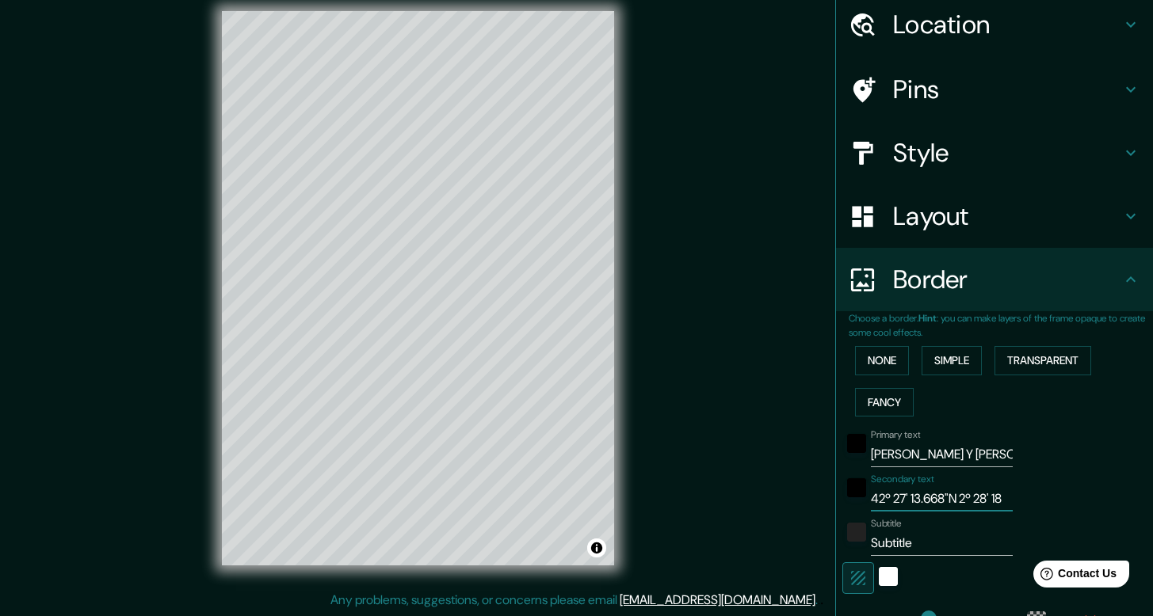
type input "42º 27' 13.668"N 2º 28' 18."
type input "238"
type input "40"
type input "42º 27' 13.668"N 2º 28' 18.2"
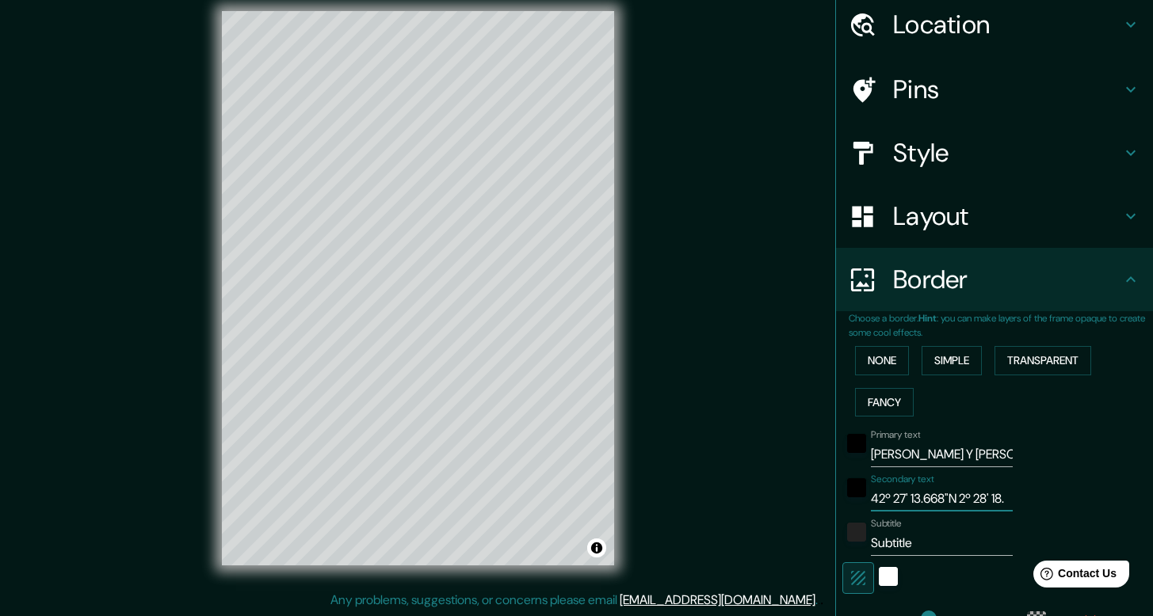
type input "238"
type input "40"
type input "42º 27' 13.668"N 2º 28' 18.22"
type input "238"
type input "40"
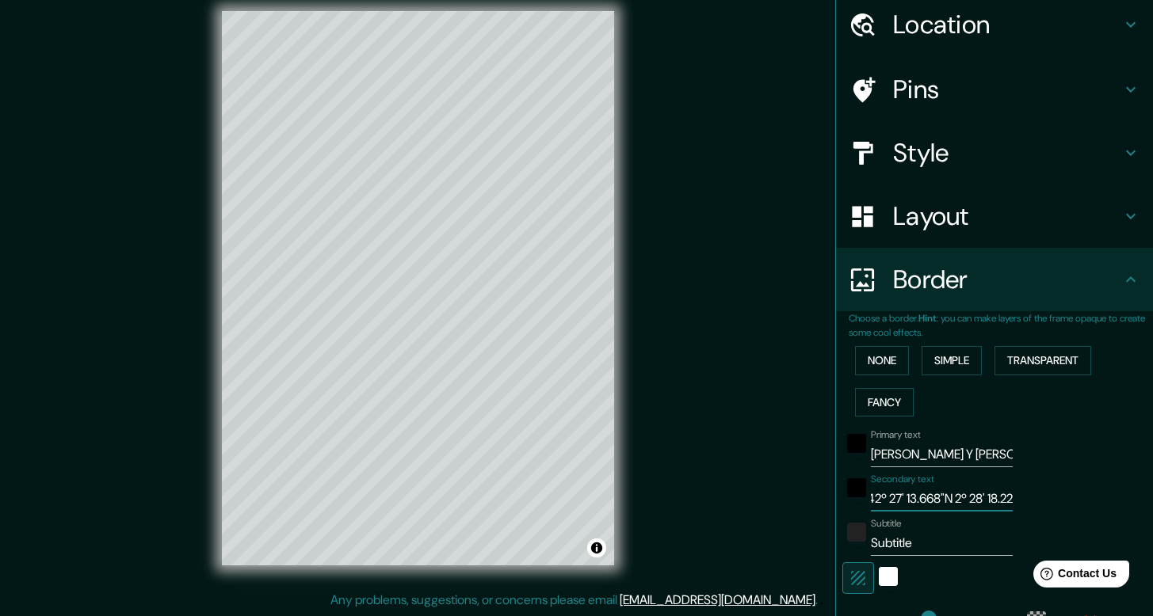
type input "42º 27' 13.668"N 2º 28' 18.224"
type input "238"
type input "40"
type input "42º 27' 13.668"N 2º 28' 18.224""
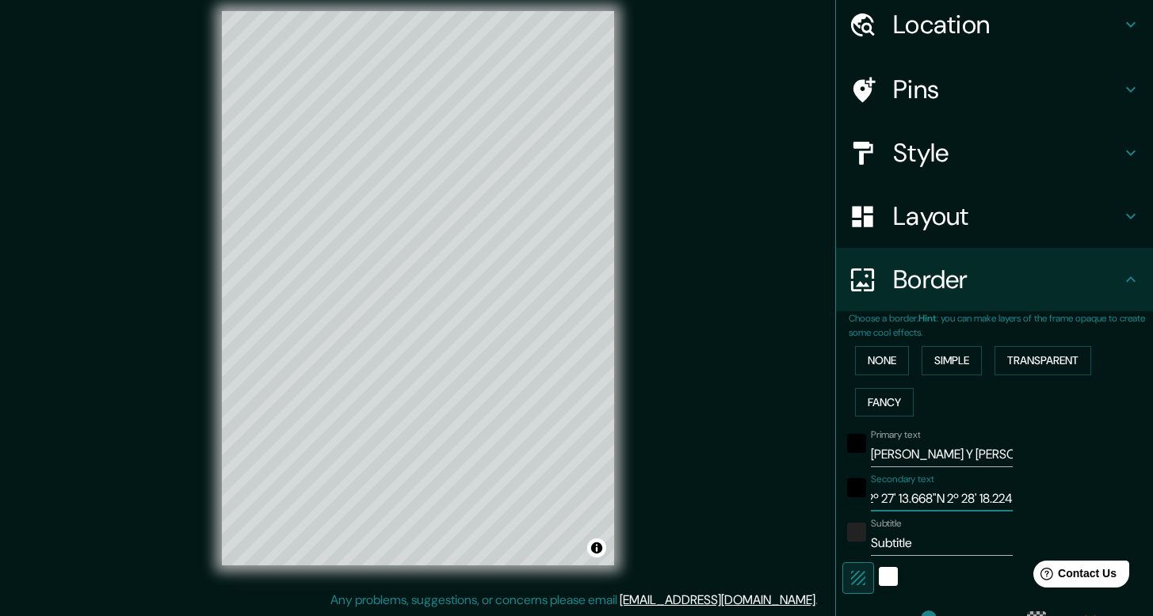
type input "238"
type input "40"
type input "42º 27' 13.668"N 2º 28' 18.224"O"
type input "238"
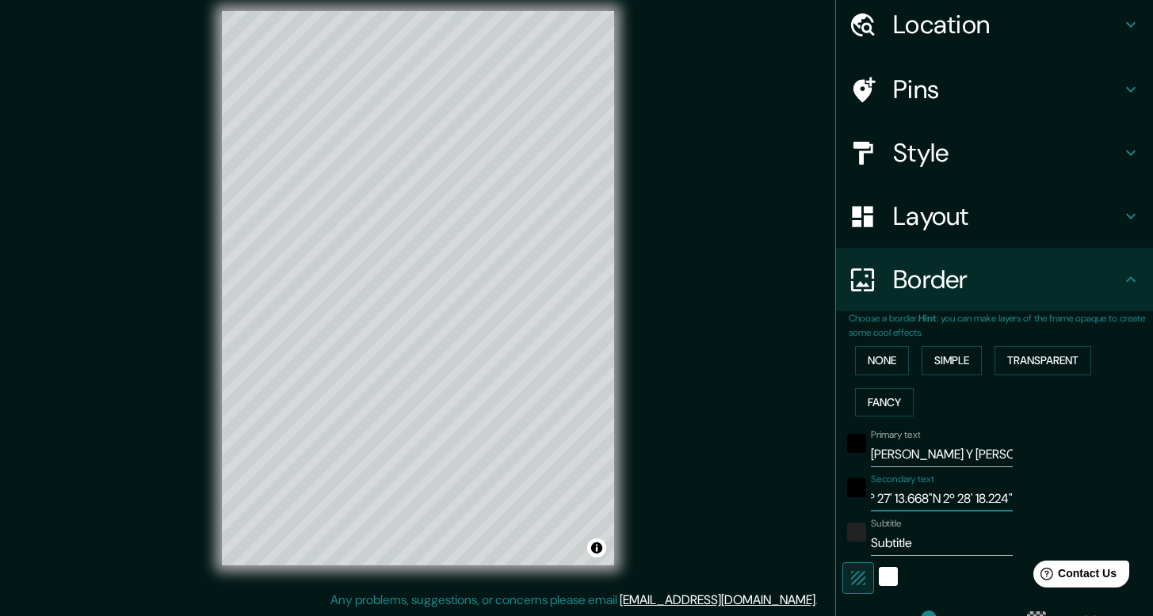
type input "40"
click at [892, 499] on input "42º 27' 13.668"N 2º 28' 18.224"O" at bounding box center [942, 498] width 142 height 25
drag, startPoint x: 892, startPoint y: 499, endPoint x: 833, endPoint y: 497, distance: 59.5
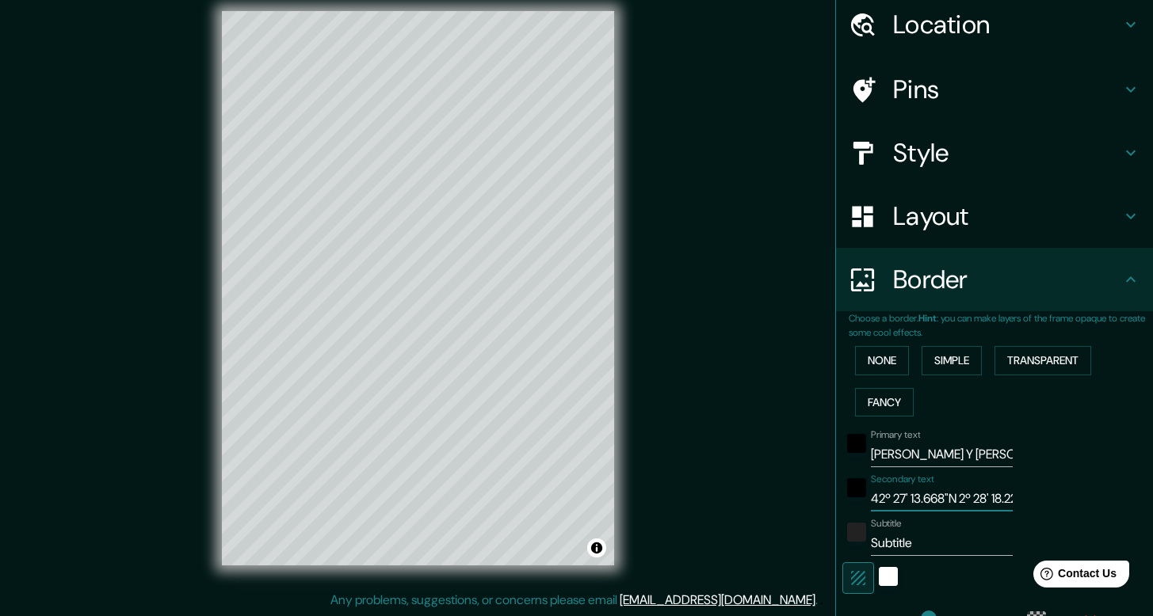
click at [842, 497] on div "Secondary text 42º 27' 13.668"N 2º 28' 18.224"O" at bounding box center [972, 493] width 260 height 38
click at [888, 501] on input "42º 27' 13.668"N 2º 28' 18.224"O" at bounding box center [942, 498] width 142 height 25
click at [886, 502] on input "42º 27' 13.668"N 2º 28' 18.224"O" at bounding box center [942, 498] width 142 height 25
type input "42º27' 13.668"N 2º 28' 18.224"O"
type input "238"
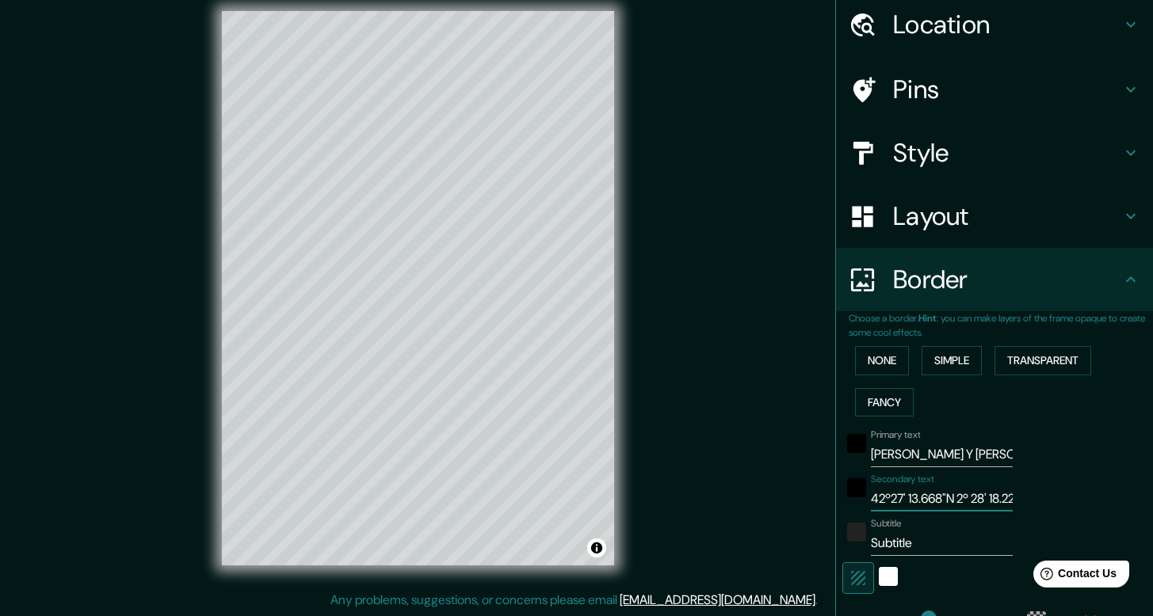
type input "40"
type input "42º 27' 13.668"N 2º 28' 18.224"O"
type input "238"
type input "40"
click at [973, 499] on input "42º 27' 13.668"N 2º 28' 18.224"O" at bounding box center [942, 498] width 142 height 25
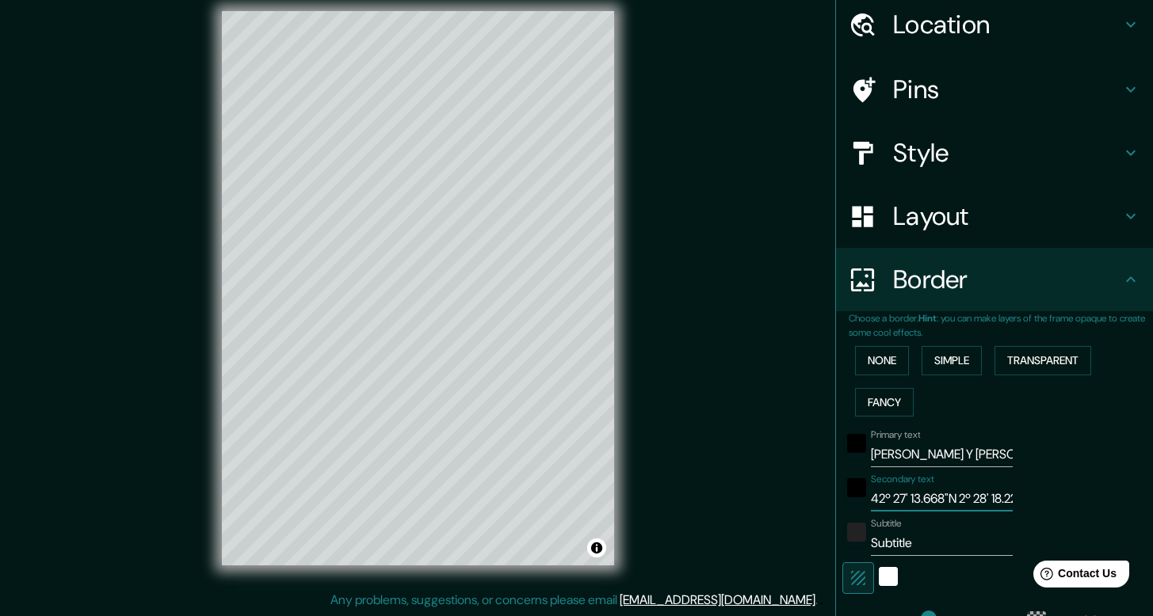
click at [958, 498] on input "42º 27' 13.668"N 2º 28' 18.224"O" at bounding box center [942, 498] width 142 height 25
type input "42º 27' 13.668"N 2º 28' 18.224"O"
type input "238"
type input "40"
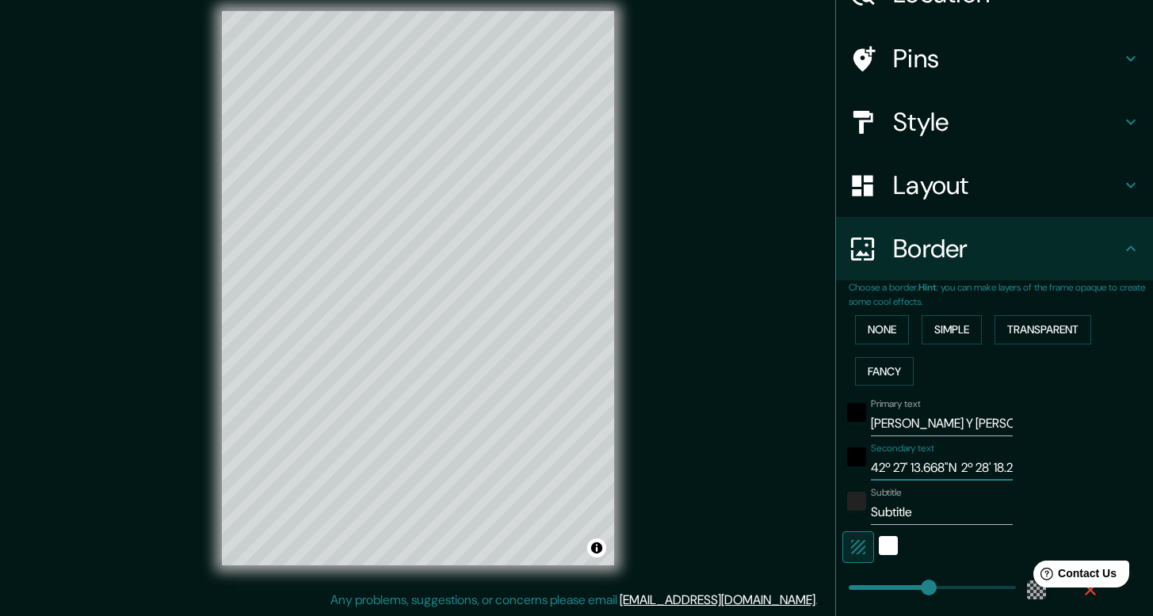
scroll to position [262, 0]
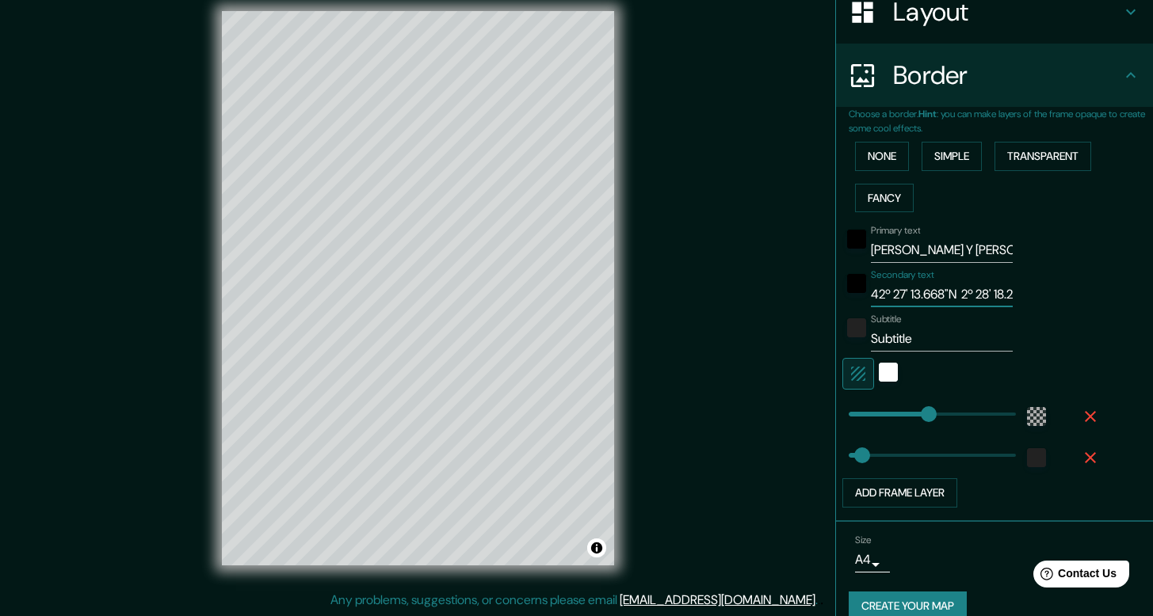
type input "238"
type input "42º 27' 13.668"N 2º 28' 18.224"O"
click at [897, 340] on input "Subtitle" at bounding box center [942, 338] width 142 height 25
type input "1"
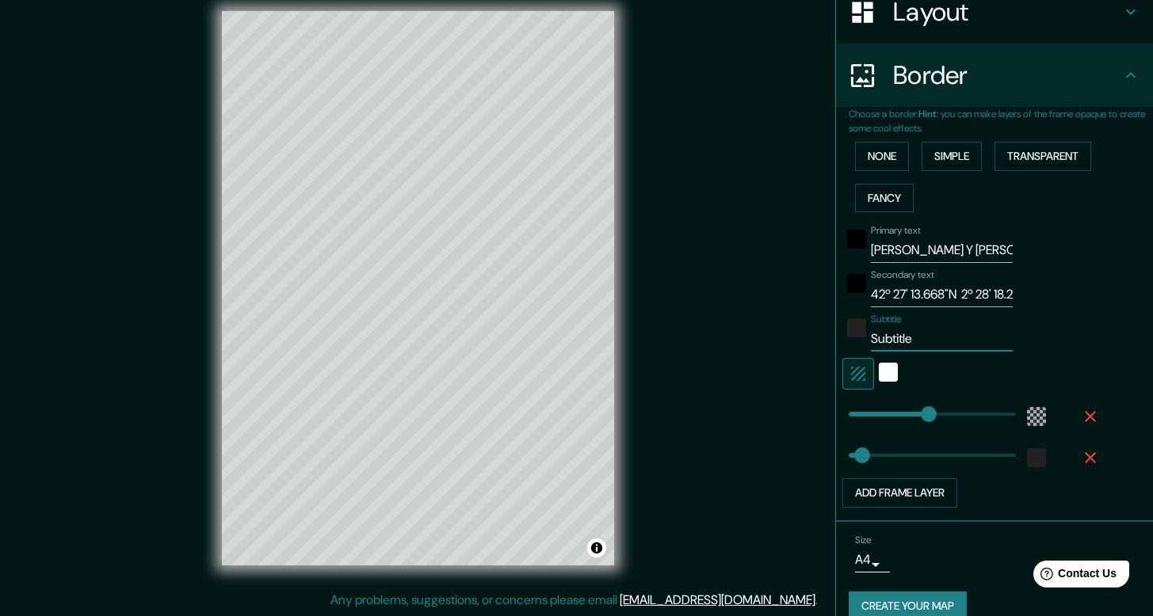
type input "238"
type input "40"
type input "13"
type input "238"
type input "40"
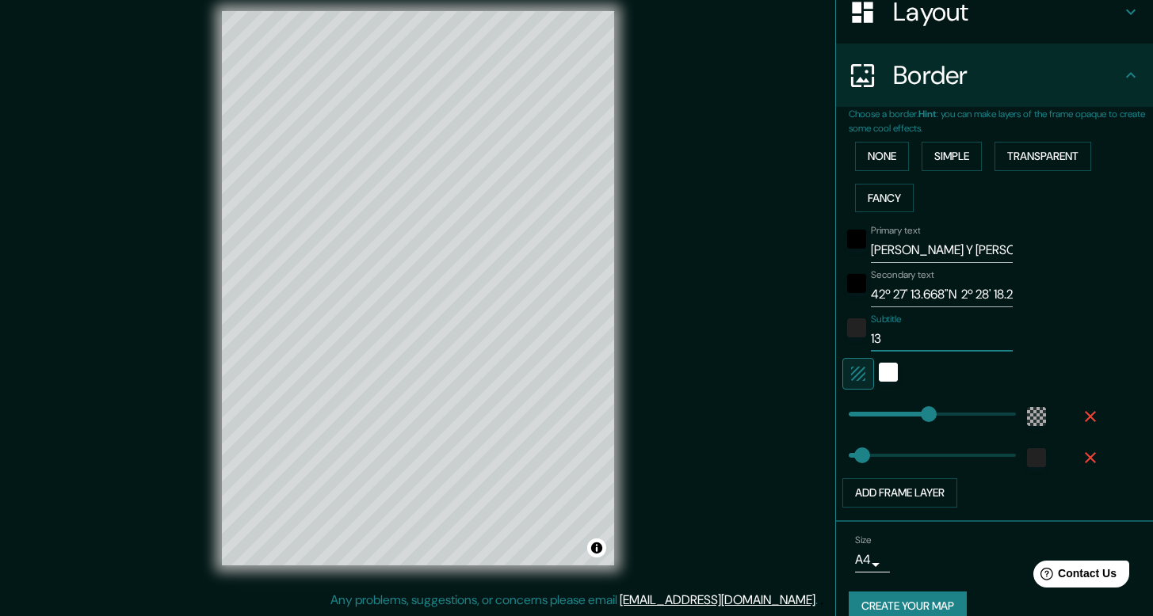
type input "13/"
type input "238"
type input "40"
type input "13/0"
type input "238"
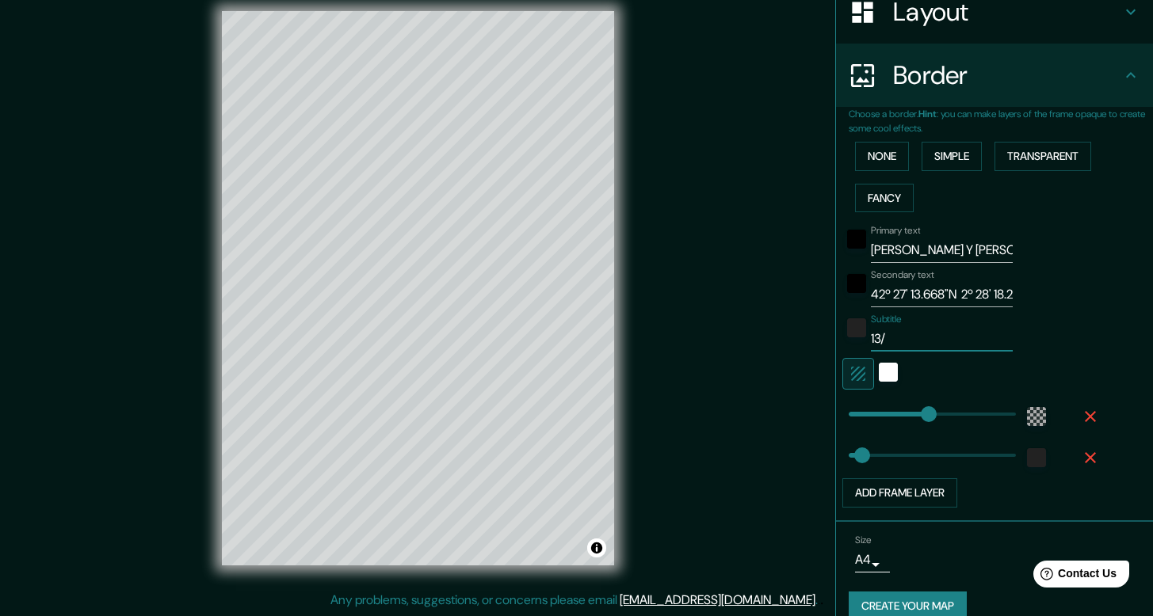
type input "40"
type input "13/06"
type input "238"
type input "40"
type input "13/06/"
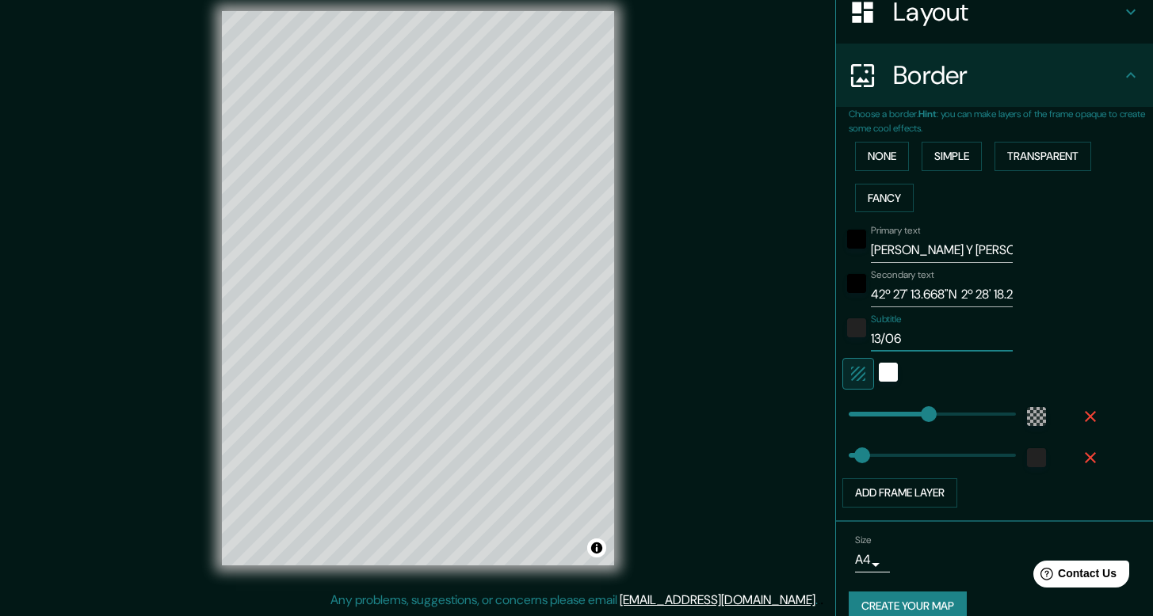
type input "238"
type input "40"
type input "13/06/2"
type input "238"
type input "40"
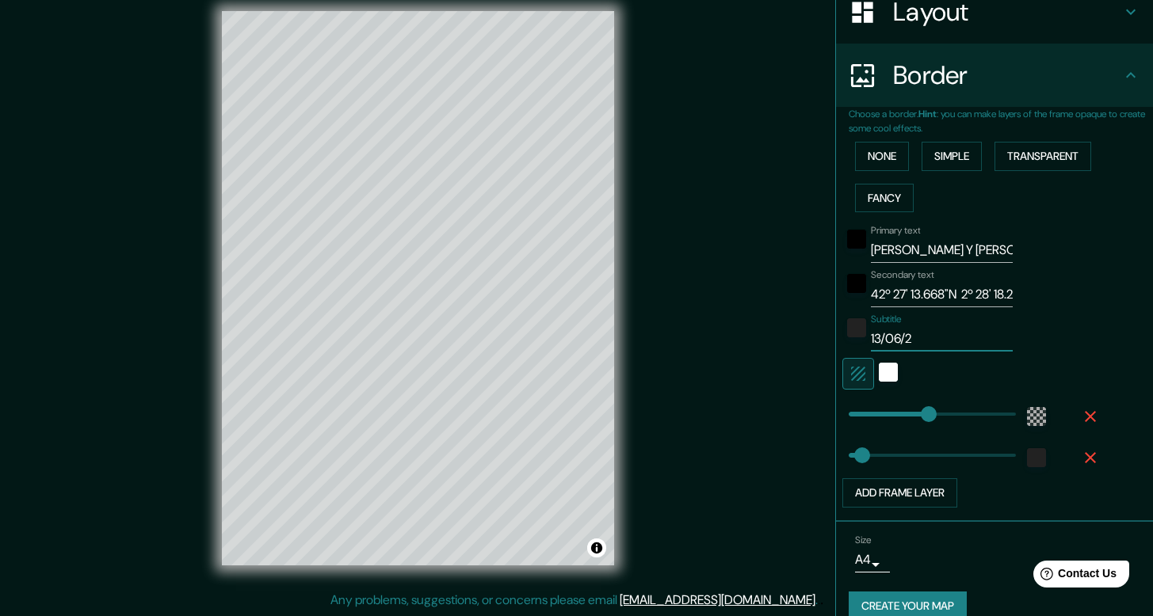
type input "[DATE]"
type input "238"
type input "40"
type input "13/06/202"
type input "238"
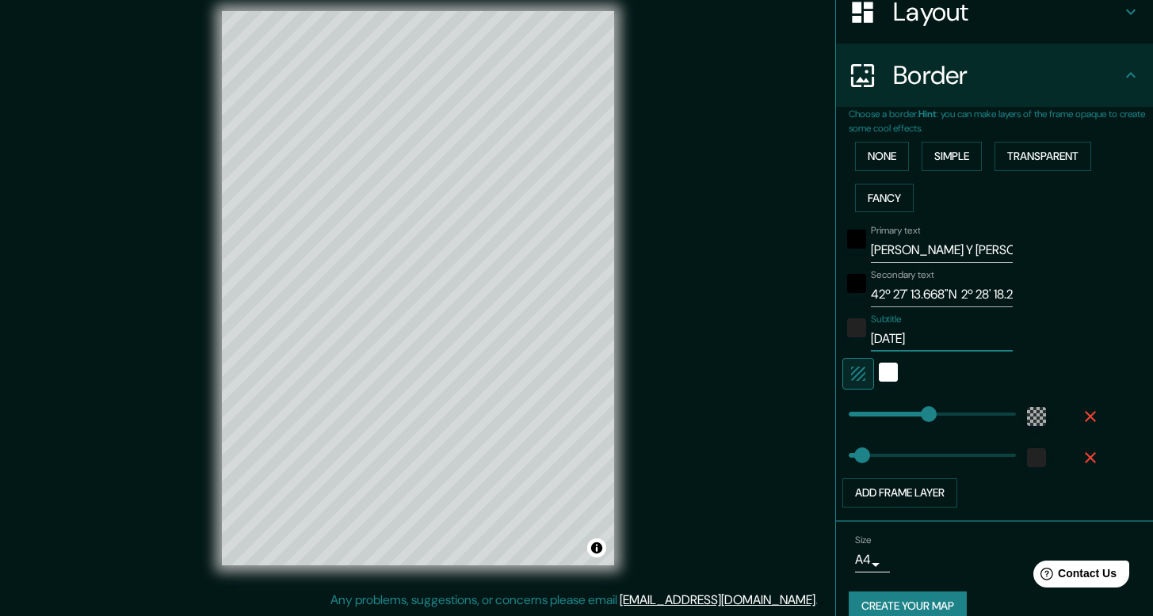
type input "40"
type input "[DATE]"
type input "238"
type input "40"
type input "[DATE]-"
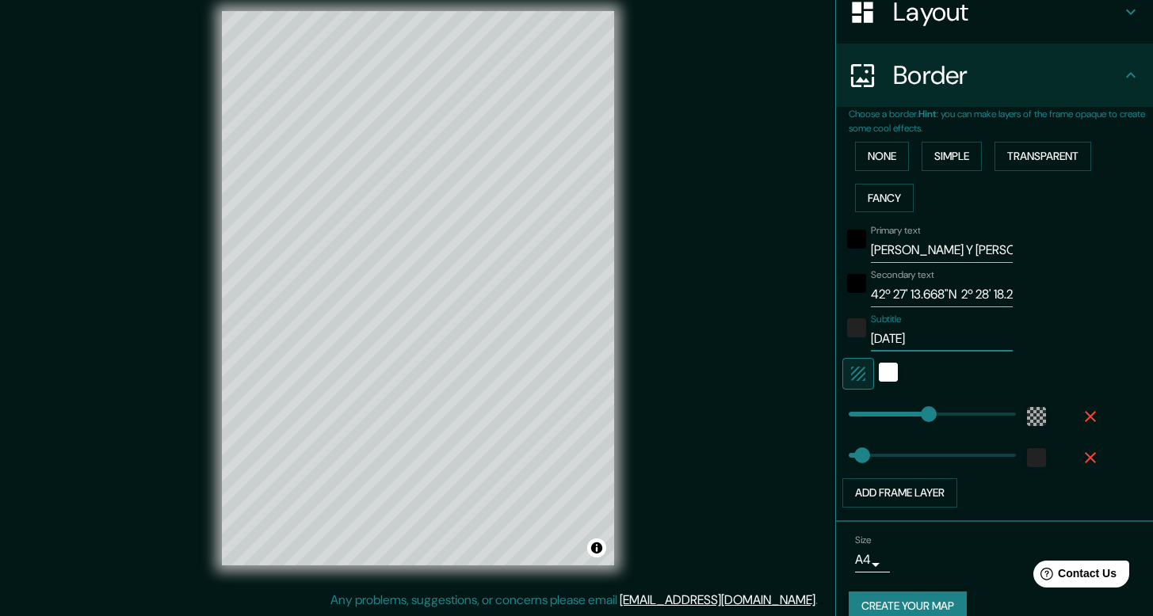
type input "238"
type input "40"
type input "[DATE]-D"
type input "238"
type input "40"
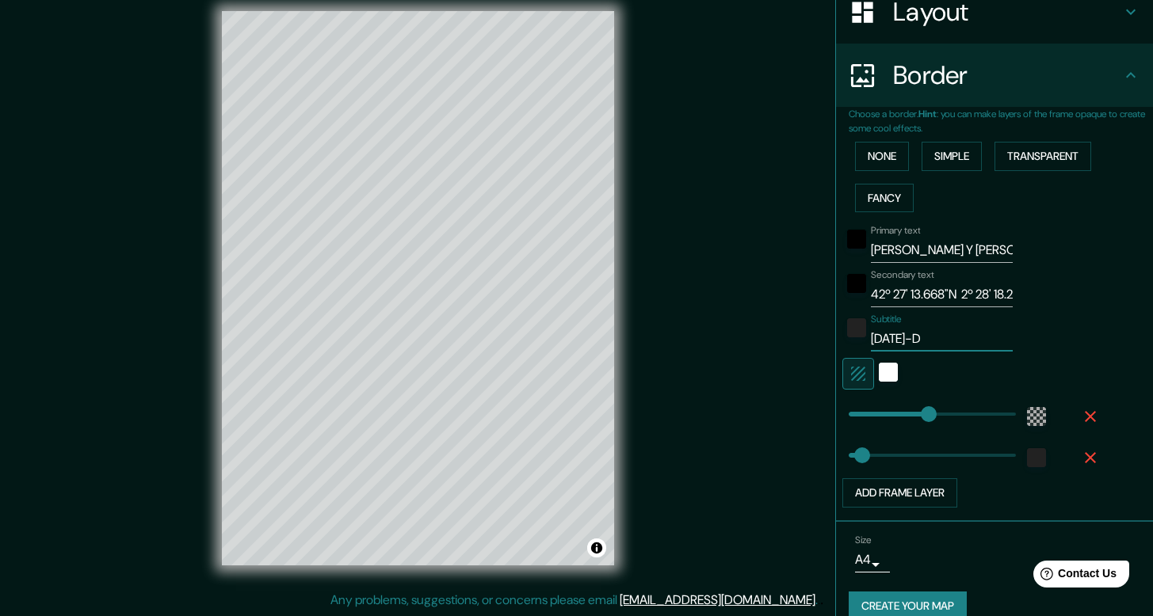
type input "[DATE]-De"
type input "238"
type input "40"
type input "[DATE]-Del"
type input "238"
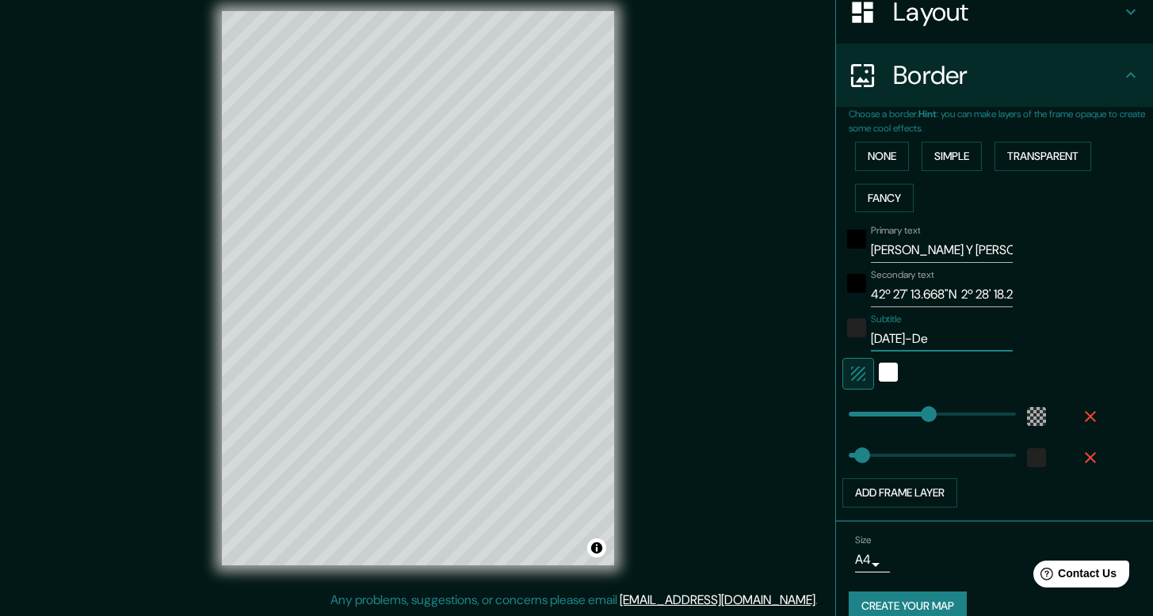
type input "40"
type input "[DATE]-Deli"
type input "238"
type input "40"
type input "[DATE]-Delic"
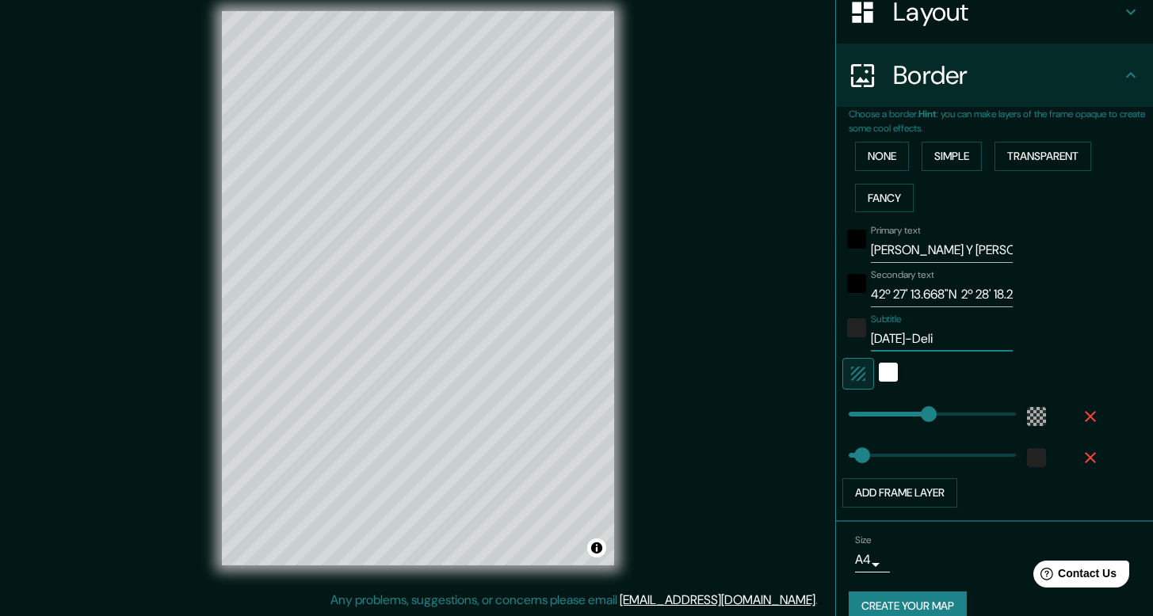
type input "238"
type input "40"
type input "[DATE]-Delica"
type input "238"
type input "40"
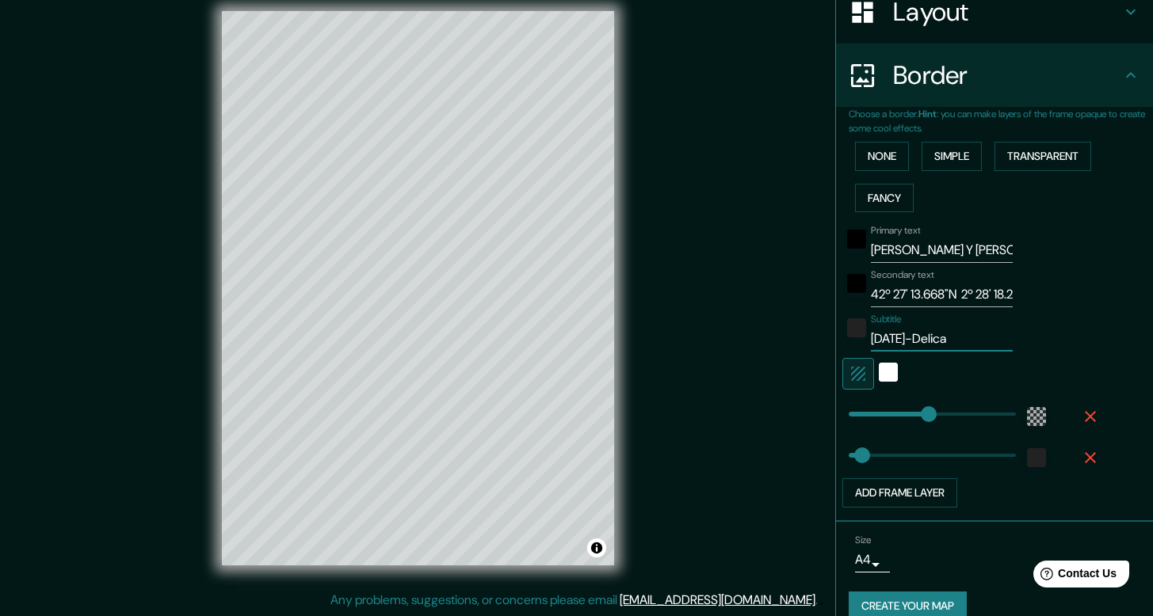
type input "[DATE]-Delicat"
type input "238"
type input "40"
type input "[DATE]-Delicato"
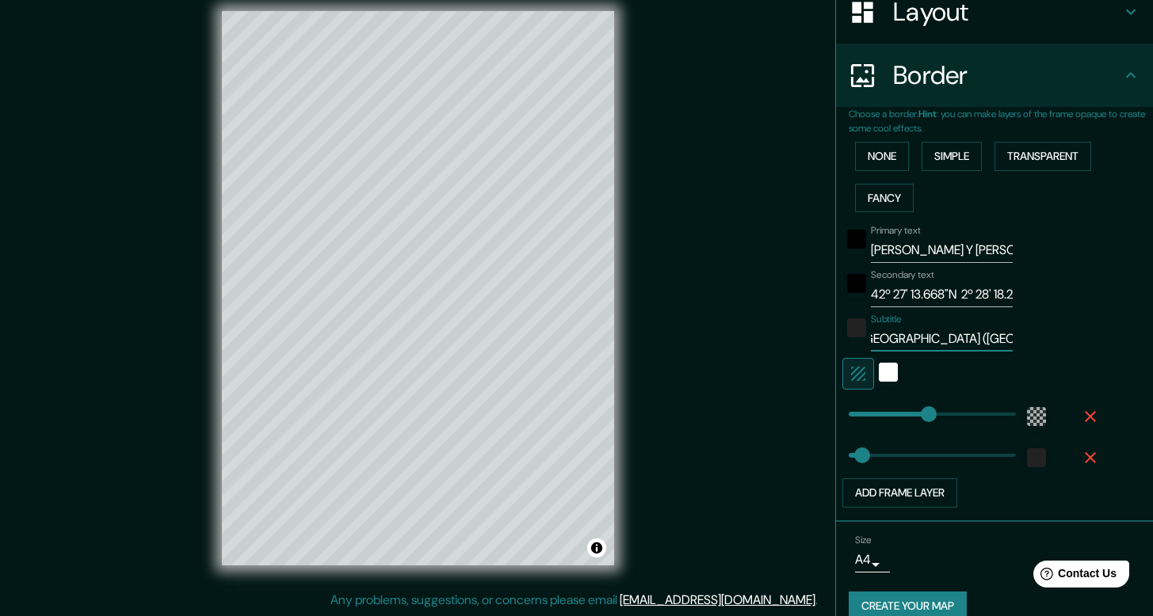
click at [886, 341] on input "[DATE]-Delicatto [GEOGRAPHIC_DATA] ([GEOGRAPHIC_DATA])" at bounding box center [942, 338] width 142 height 25
drag, startPoint x: 921, startPoint y: 342, endPoint x: 803, endPoint y: 340, distance: 118.1
click at [803, 340] on div "Mappin Location [GEOGRAPHIC_DATA], [GEOGRAPHIC_DATA], [GEOGRAPHIC_DATA] [GEOGRA…" at bounding box center [576, 301] width 1153 height 631
click at [934, 339] on input "[DATE]-Delicatto, [GEOGRAPHIC_DATA] ([GEOGRAPHIC_DATA])" at bounding box center [942, 338] width 142 height 25
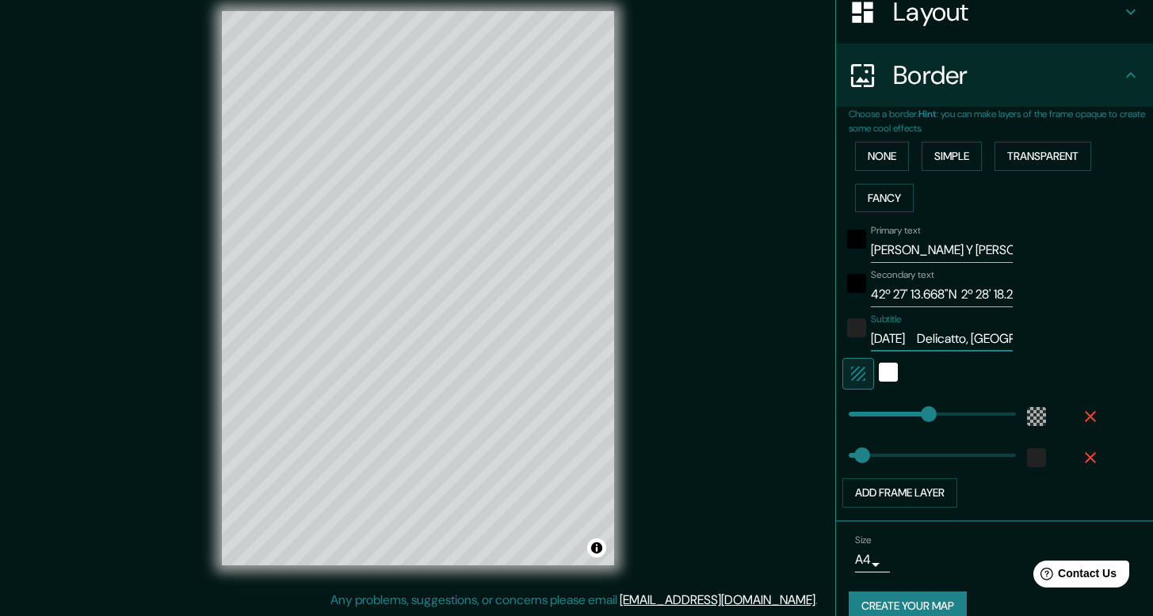
click at [753, 354] on div "Mappin Location [GEOGRAPHIC_DATA], [GEOGRAPHIC_DATA], [GEOGRAPHIC_DATA] [GEOGRA…" at bounding box center [576, 301] width 1153 height 631
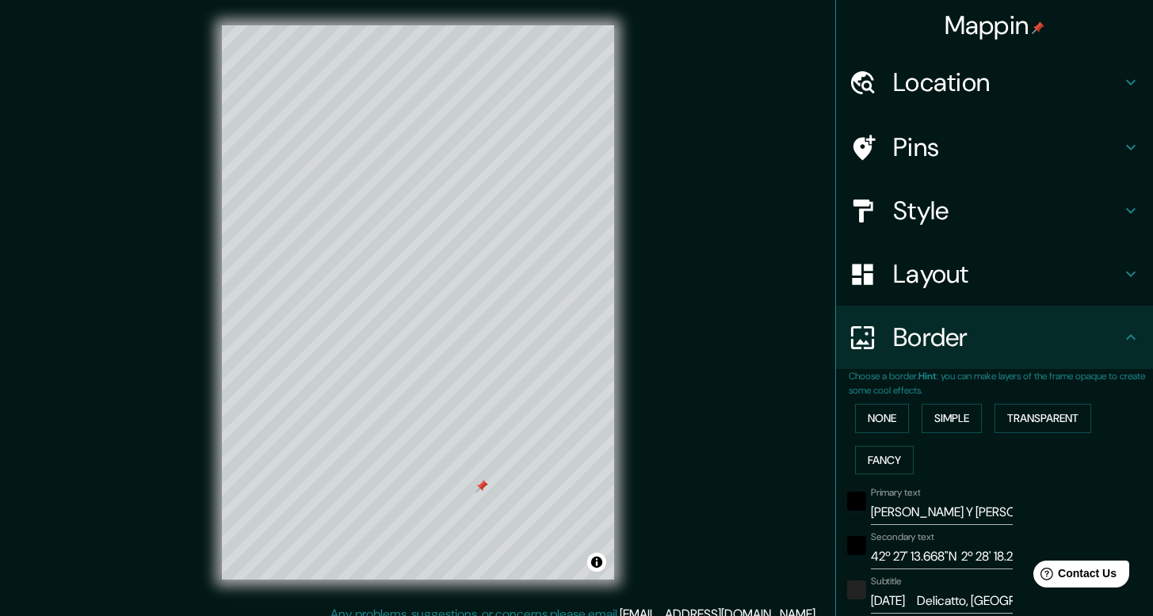
click at [950, 141] on h4 "Pins" at bounding box center [1007, 148] width 228 height 32
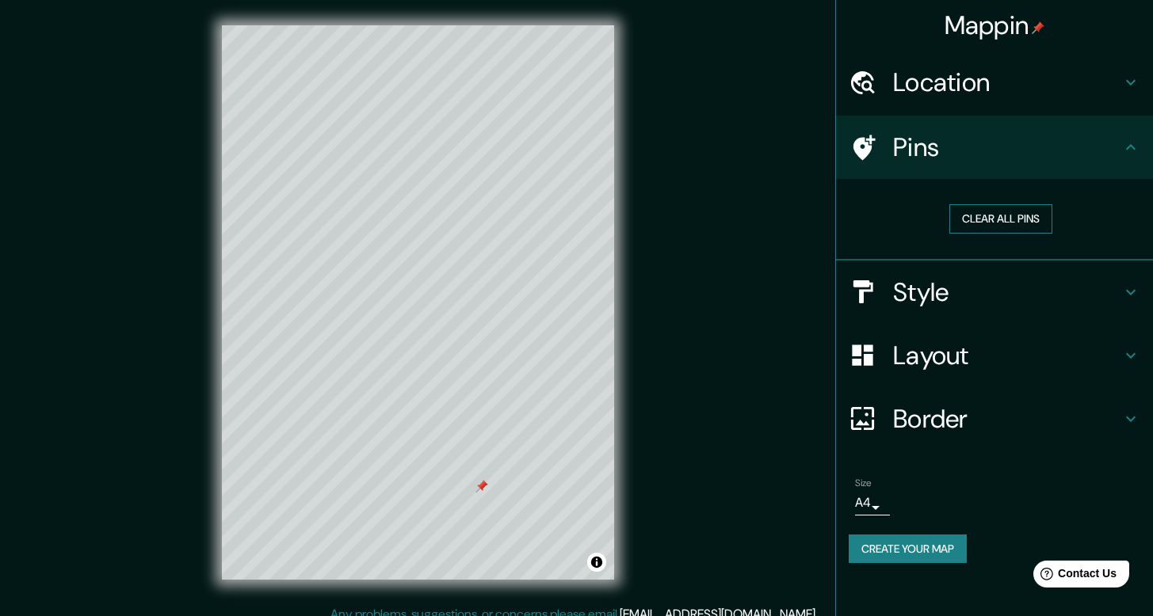
click at [975, 221] on button "Clear all pins" at bounding box center [1000, 218] width 103 height 29
click at [1142, 158] on div "Pins" at bounding box center [994, 147] width 317 height 63
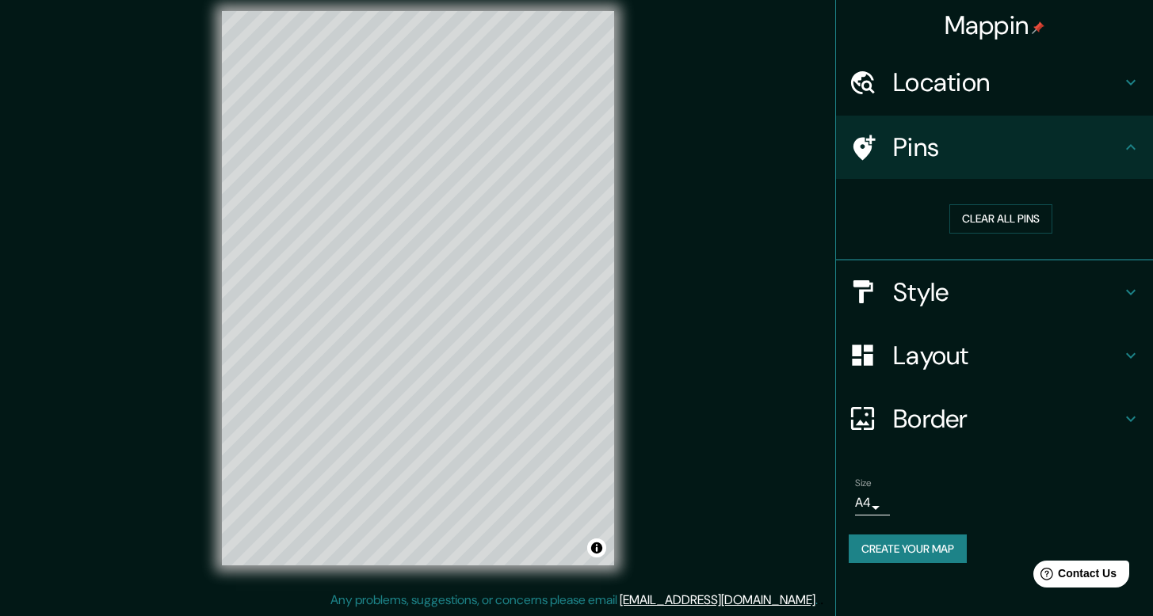
click at [989, 450] on div "Border" at bounding box center [994, 418] width 317 height 63
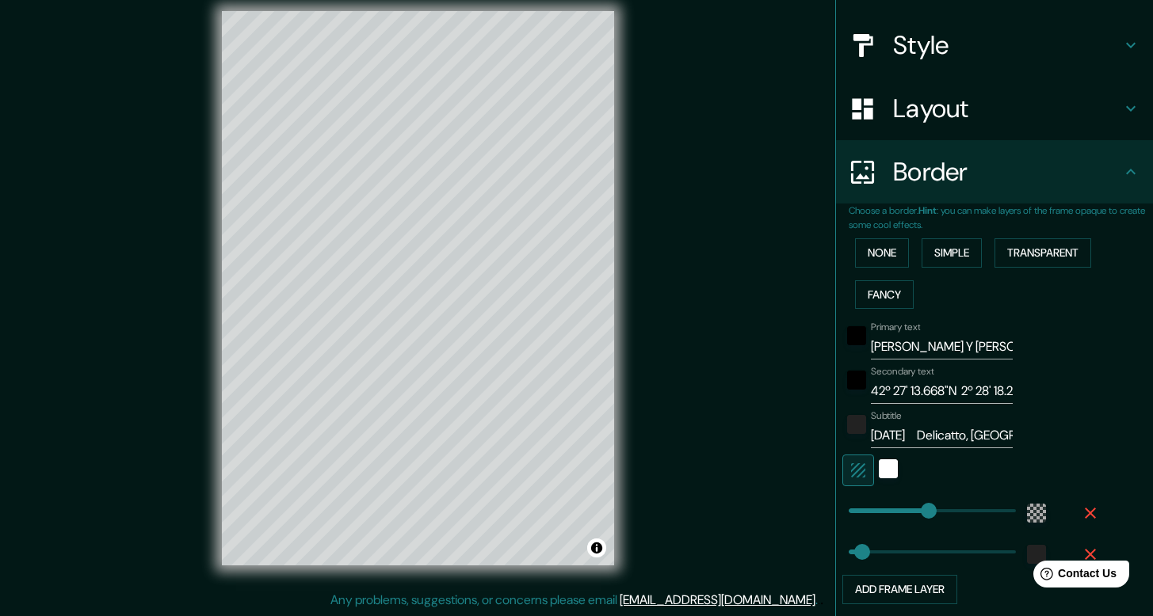
scroll to position [285, 0]
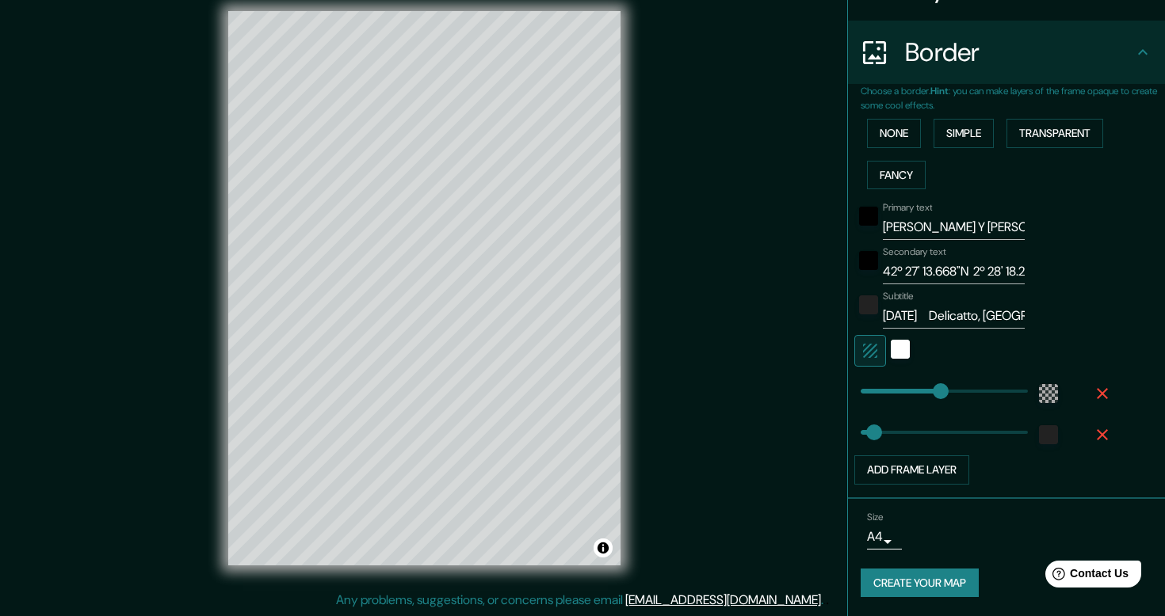
click at [860, 540] on body "Mappin Location [GEOGRAPHIC_DATA], [GEOGRAPHIC_DATA], [GEOGRAPHIC_DATA] [GEOGRA…" at bounding box center [582, 294] width 1165 height 616
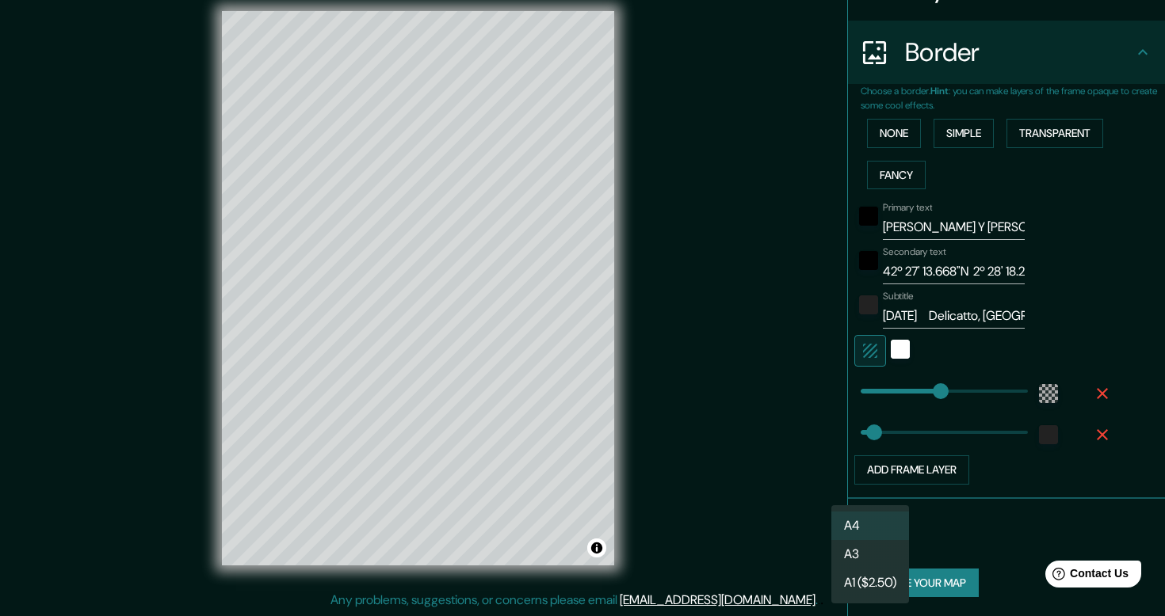
click at [875, 554] on li "A3" at bounding box center [870, 554] width 78 height 29
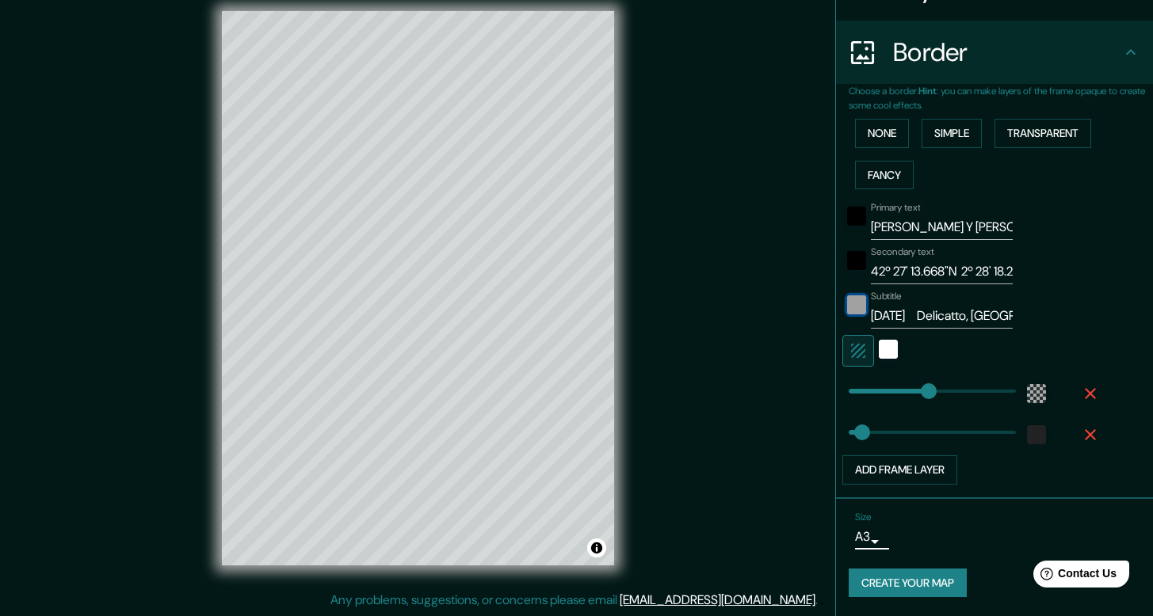
click at [847, 312] on div "color-222222" at bounding box center [856, 305] width 19 height 19
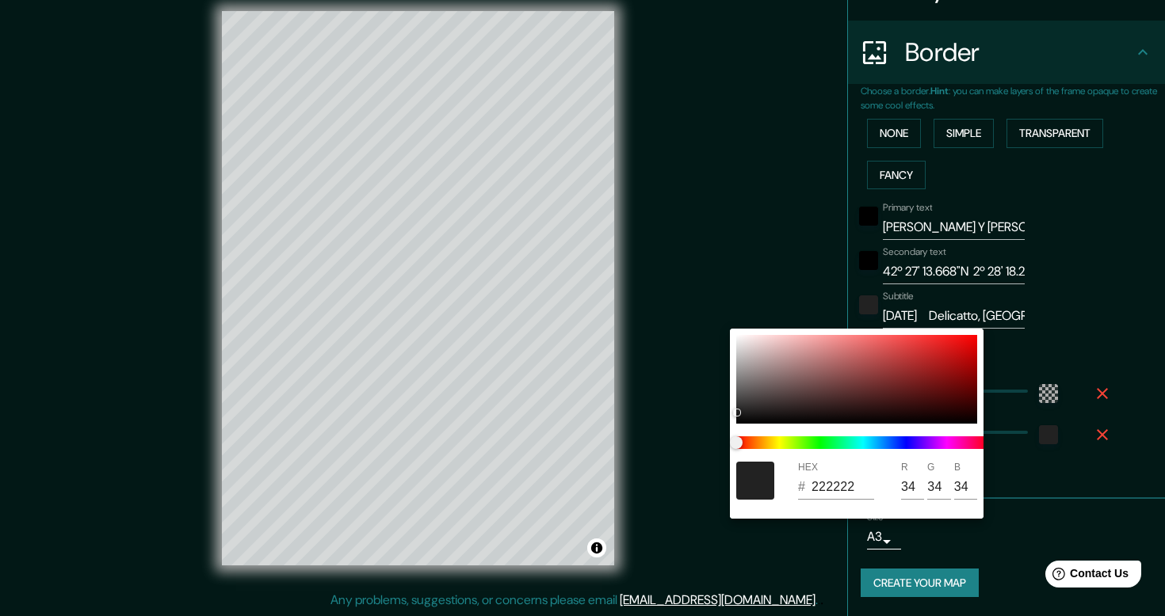
click at [1074, 345] on div at bounding box center [582, 308] width 1165 height 616
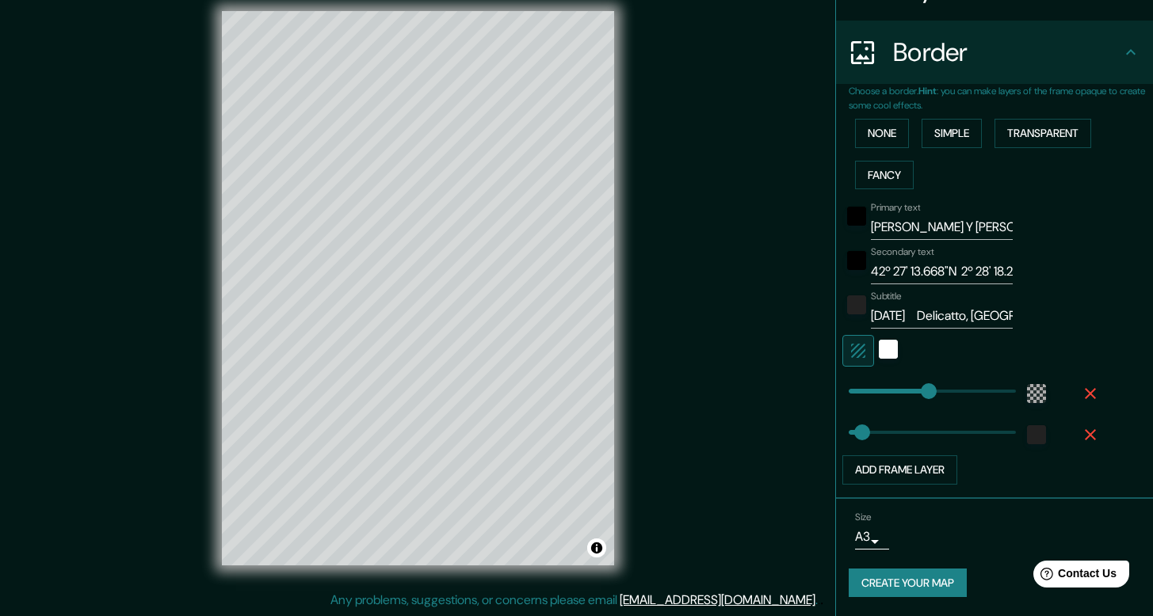
click at [908, 585] on button "Create your map" at bounding box center [908, 583] width 118 height 29
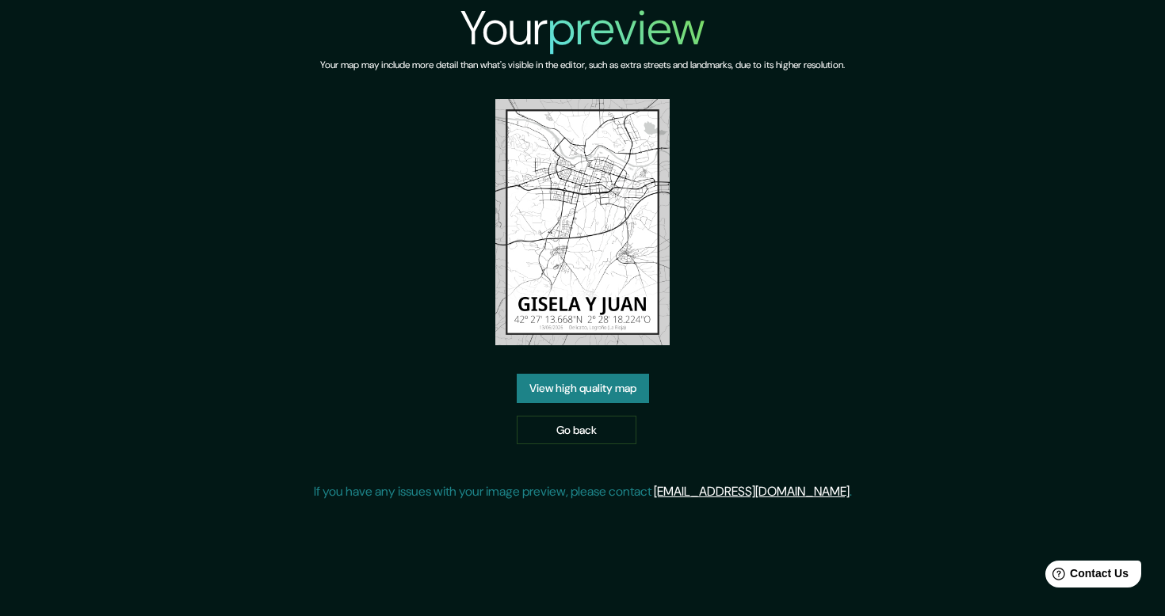
click at [623, 399] on link "View high quality map" at bounding box center [583, 388] width 132 height 29
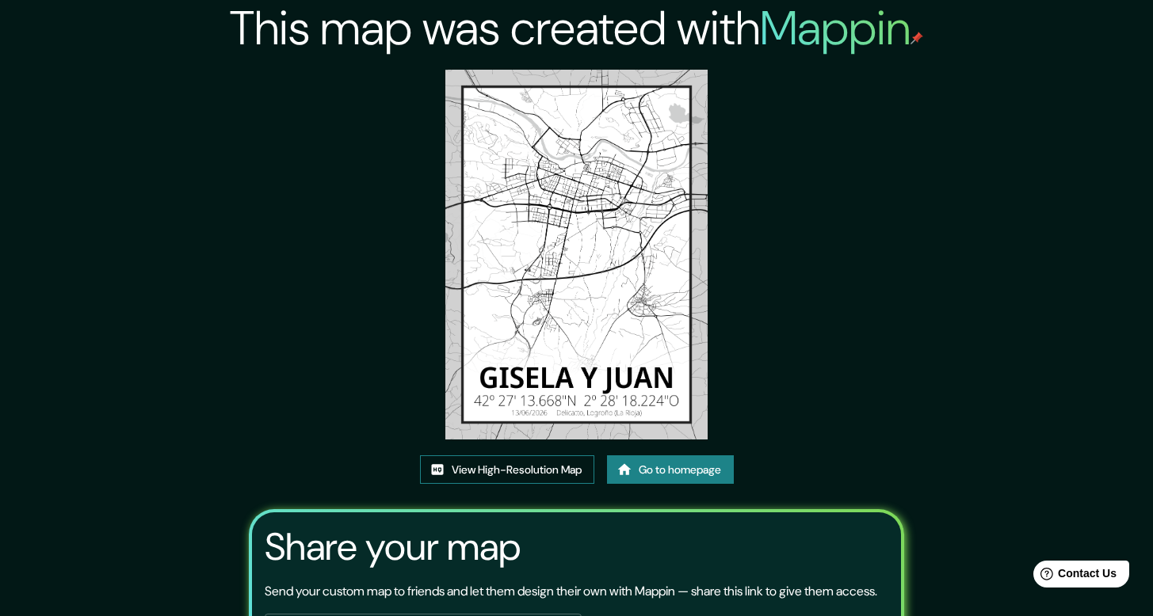
click at [559, 471] on link "View High-Resolution Map" at bounding box center [507, 470] width 174 height 29
